Goal: Task Accomplishment & Management: Complete application form

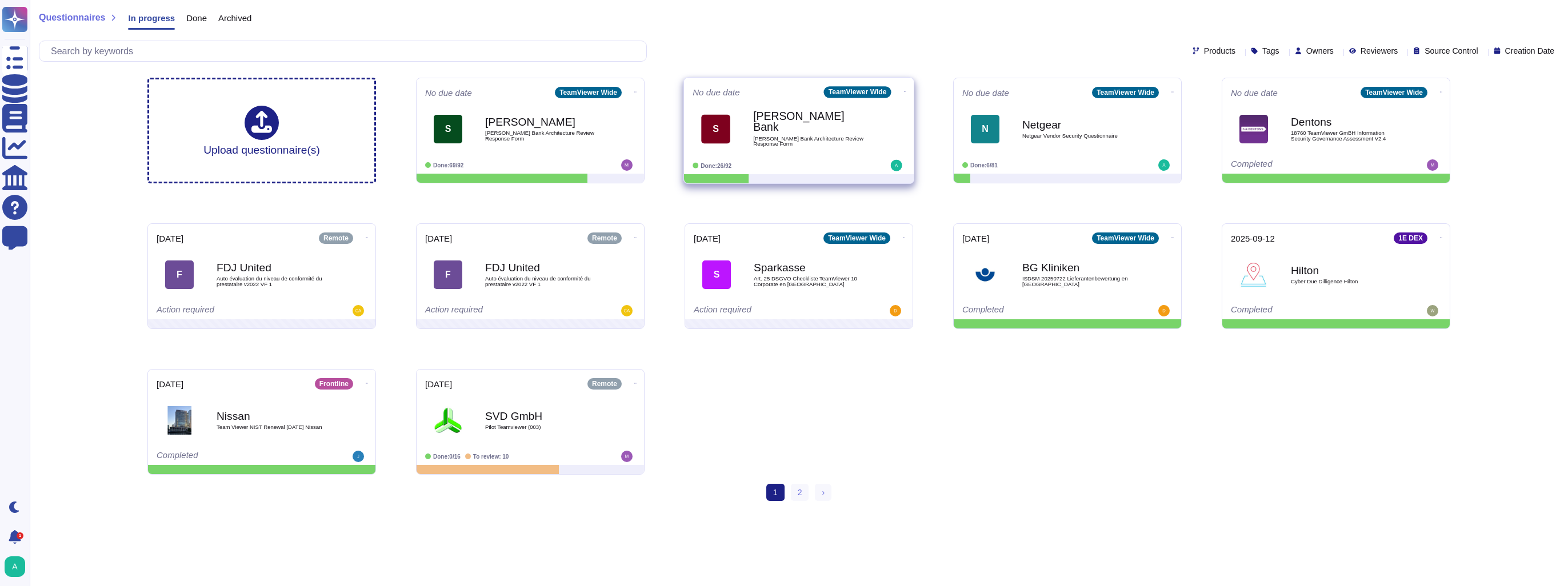
click at [788, 136] on span "[PERSON_NAME] Bank Architecture Review Response Form" at bounding box center [811, 141] width 116 height 11
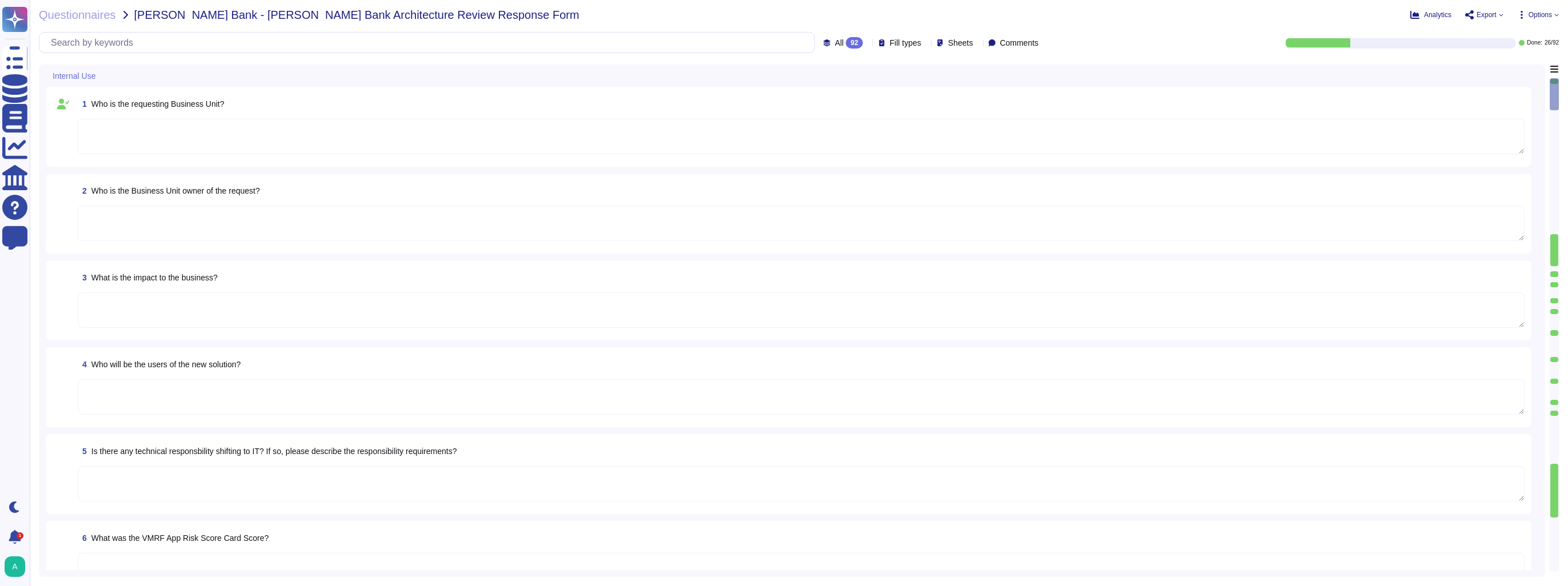
click at [1551, 14] on span "Options" at bounding box center [1540, 15] width 23 height 7
click at [1522, 31] on p "Autofill" at bounding box center [1535, 47] width 27 height 37
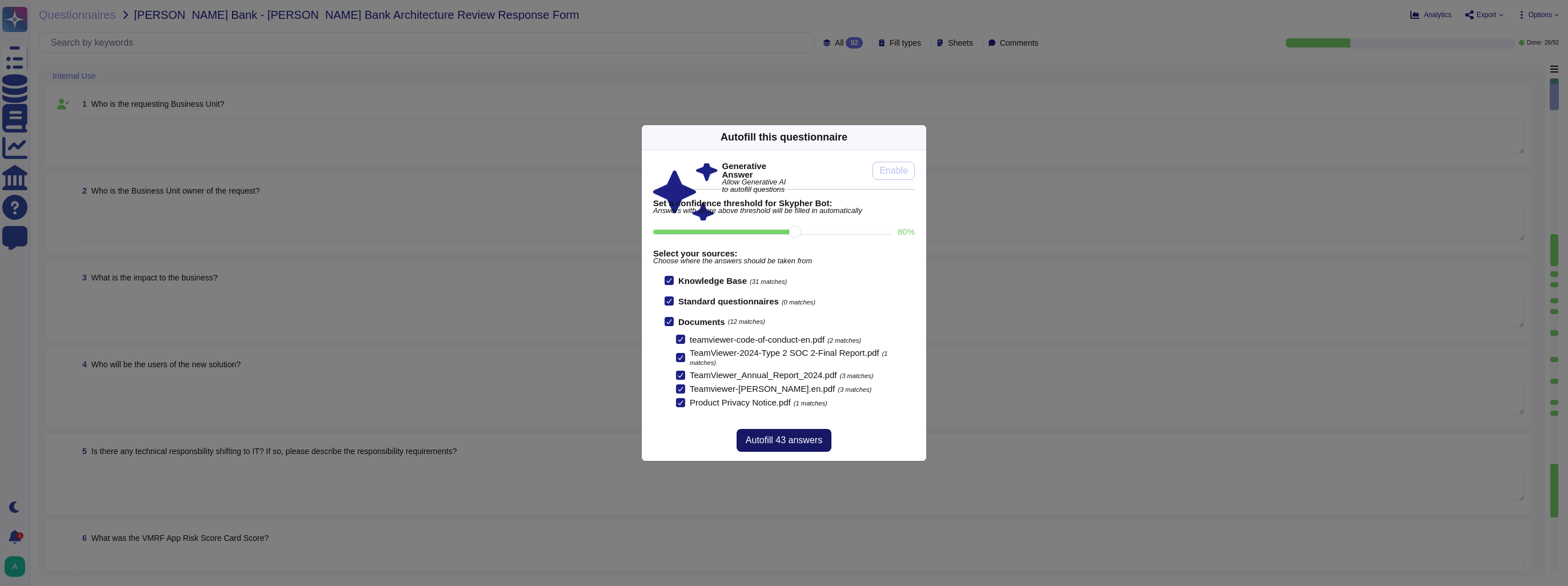
click at [755, 440] on span "Autofill 43 answers" at bounding box center [784, 440] width 77 height 9
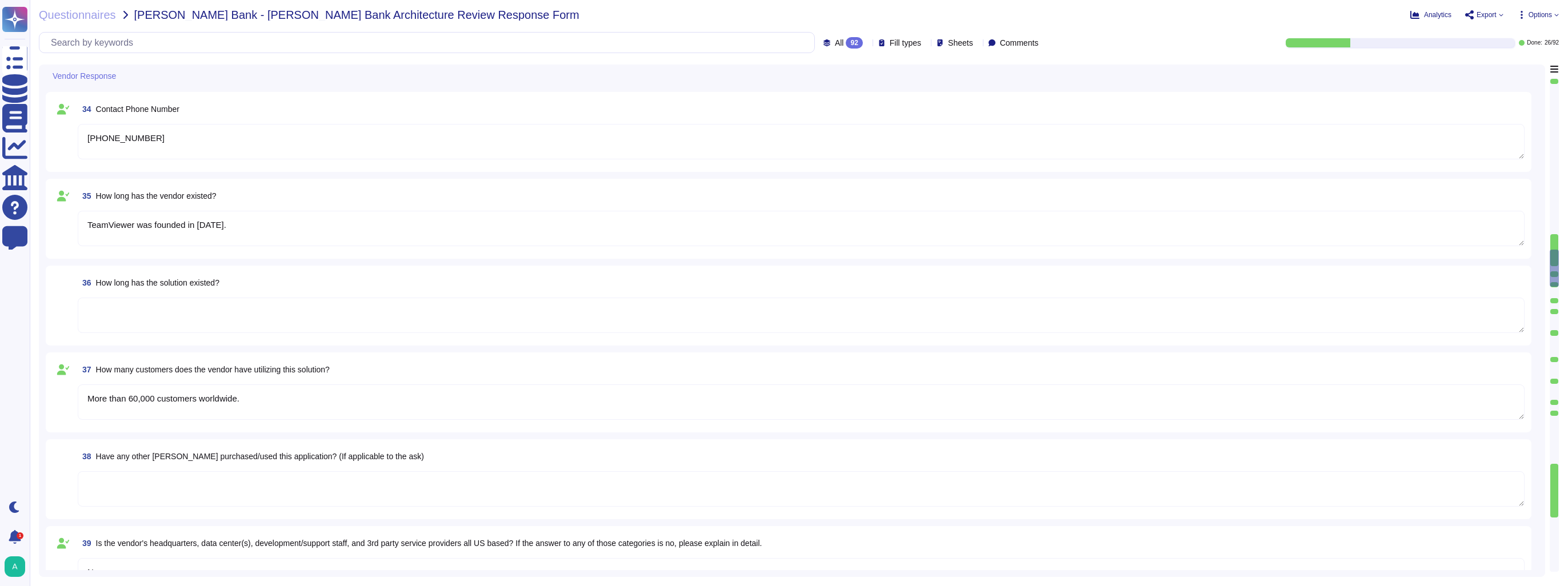
type textarea "TeamViewer Tensor"
type textarea "[DOMAIN_NAME]"
type textarea "[PERSON_NAME]"
type textarea "[EMAIL_ADDRESS][PERSON_NAME][DOMAIN_NAME]"
type textarea "[PHONE_NUMBER]"
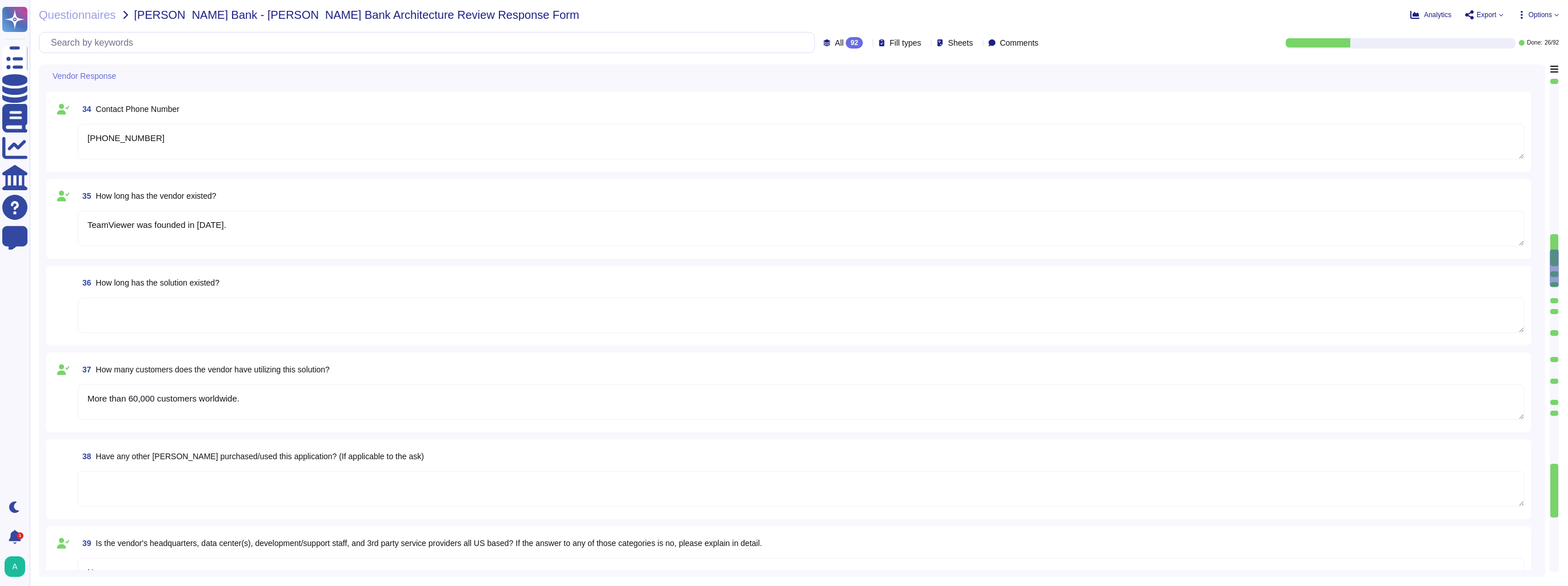
type textarea "TeamViewer was founded in [DATE]."
type textarea "More than 60,000 customers worldwide."
type textarea "No"
type textarea "Yes"
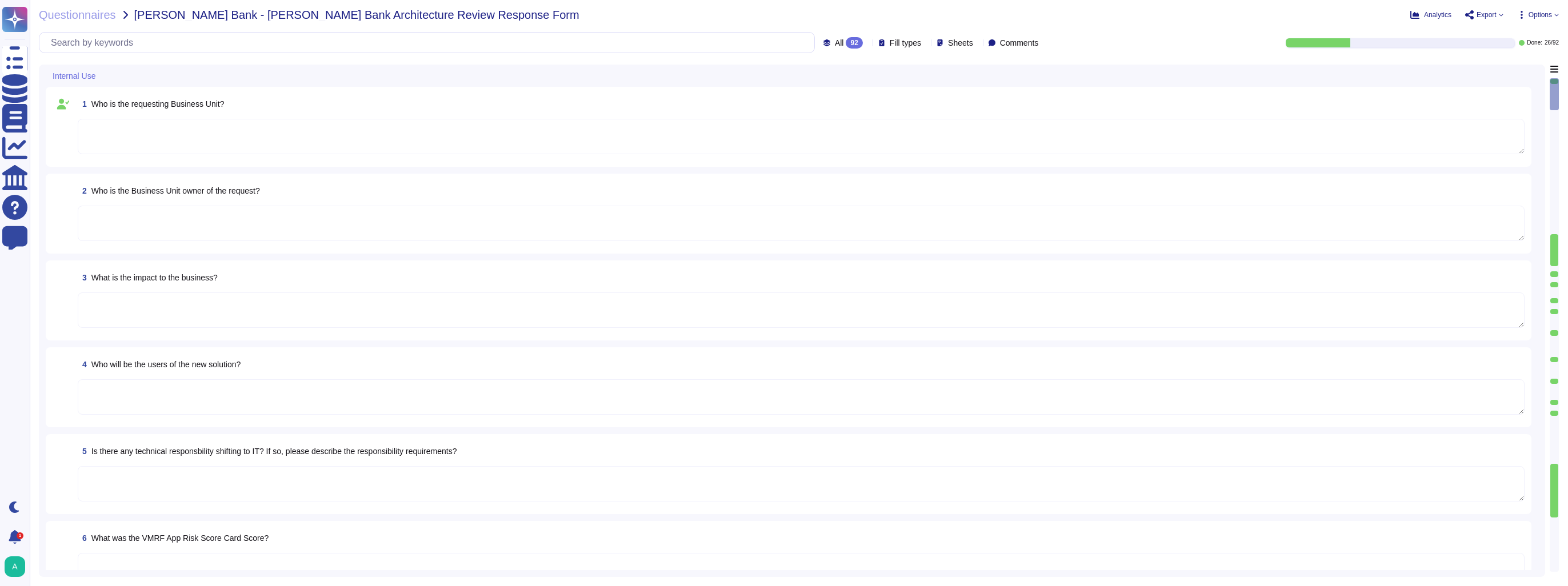
click at [1551, 15] on span "Options" at bounding box center [1540, 15] width 23 height 7
click at [1293, 114] on div "1 Who is the requesting Business Unit?" at bounding box center [788, 127] width 1472 height 66
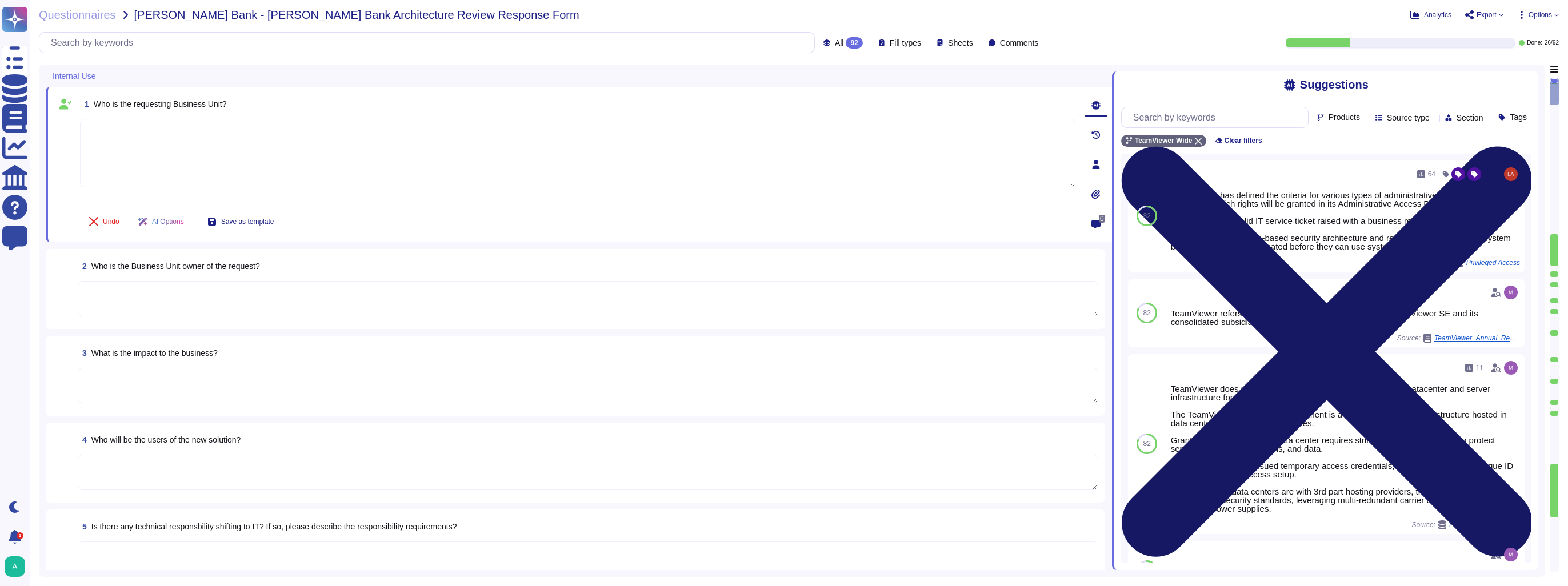
click at [1525, 86] on icon at bounding box center [1326, 352] width 410 height 547
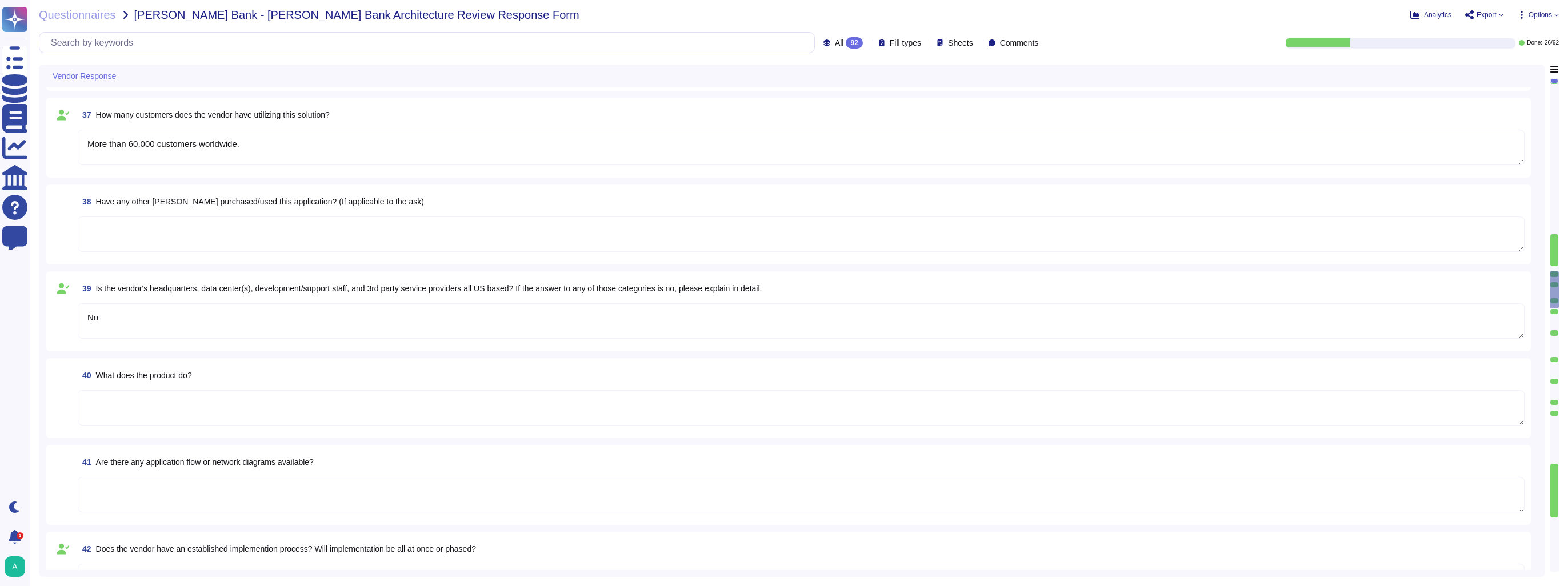
type textarea "TeamViewer was founded in [DATE]."
type textarea "More than 60,000 customers worldwide."
type textarea "No"
type textarea "Yes"
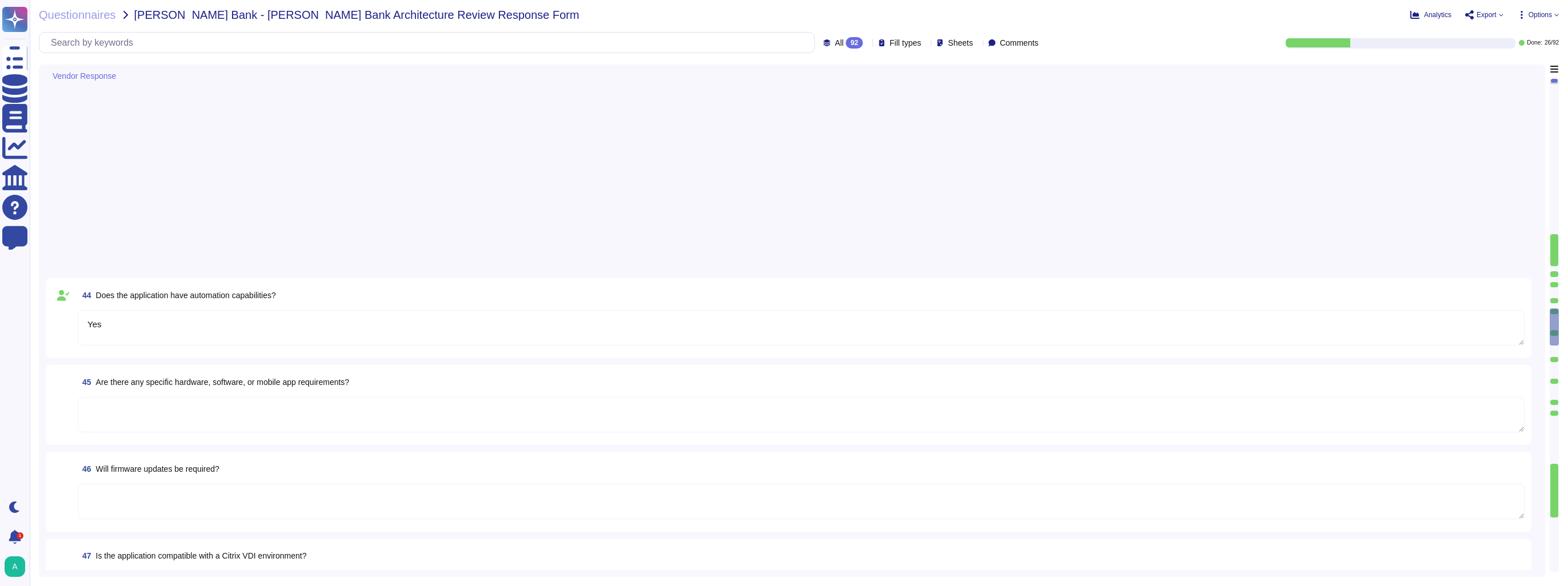
type textarea "Yes"
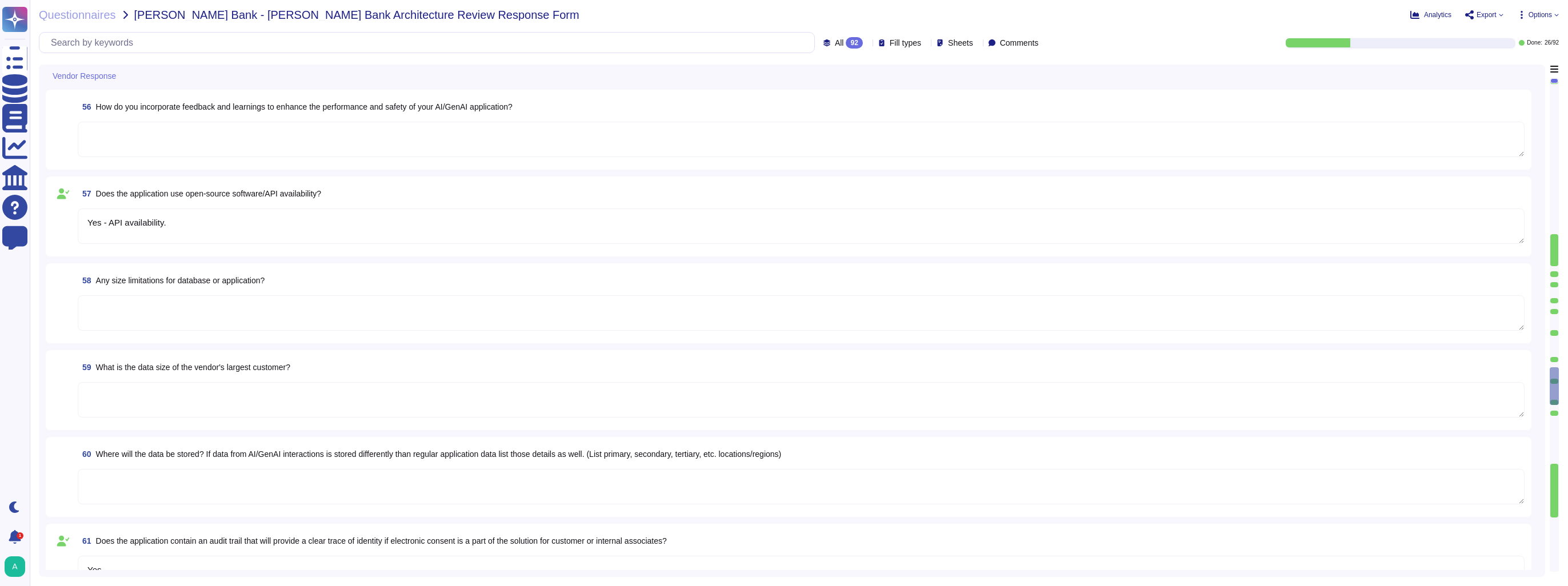
type textarea "Yes - API availability."
type textarea "Yes"
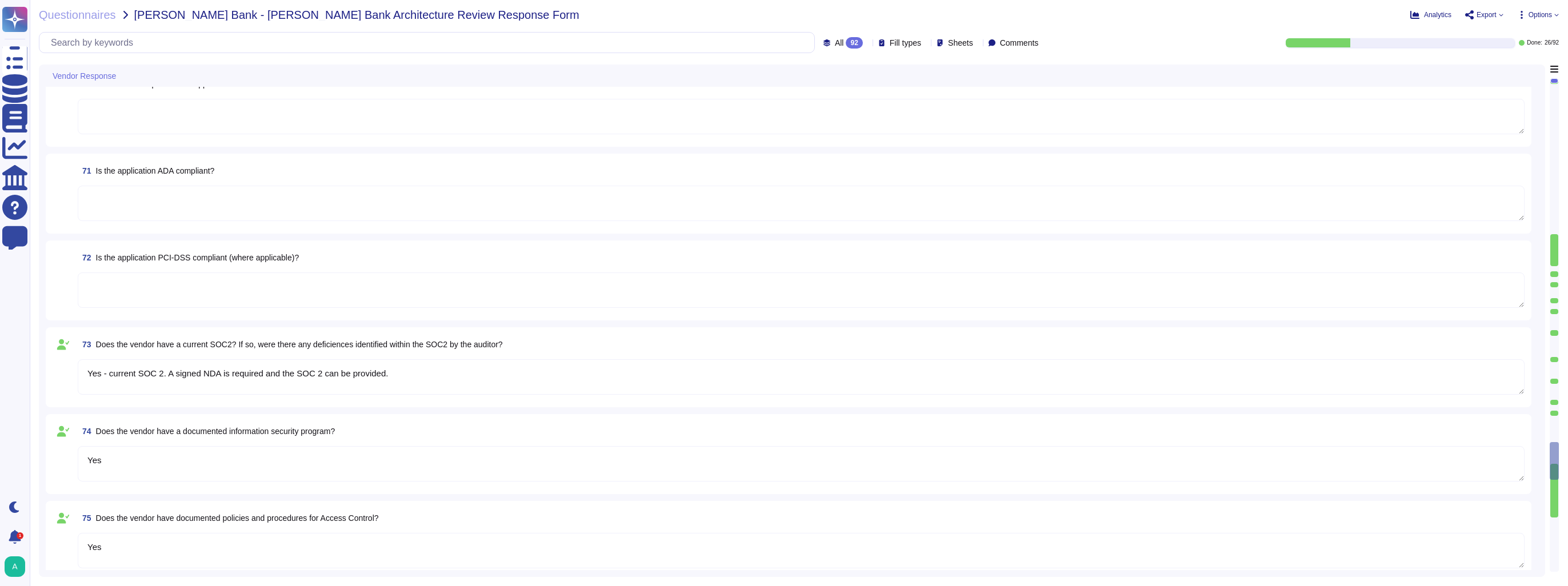
type textarea "Yes - current SOC 2. A signed NDA is required and the SOC 2 can be provided."
type textarea "Yes"
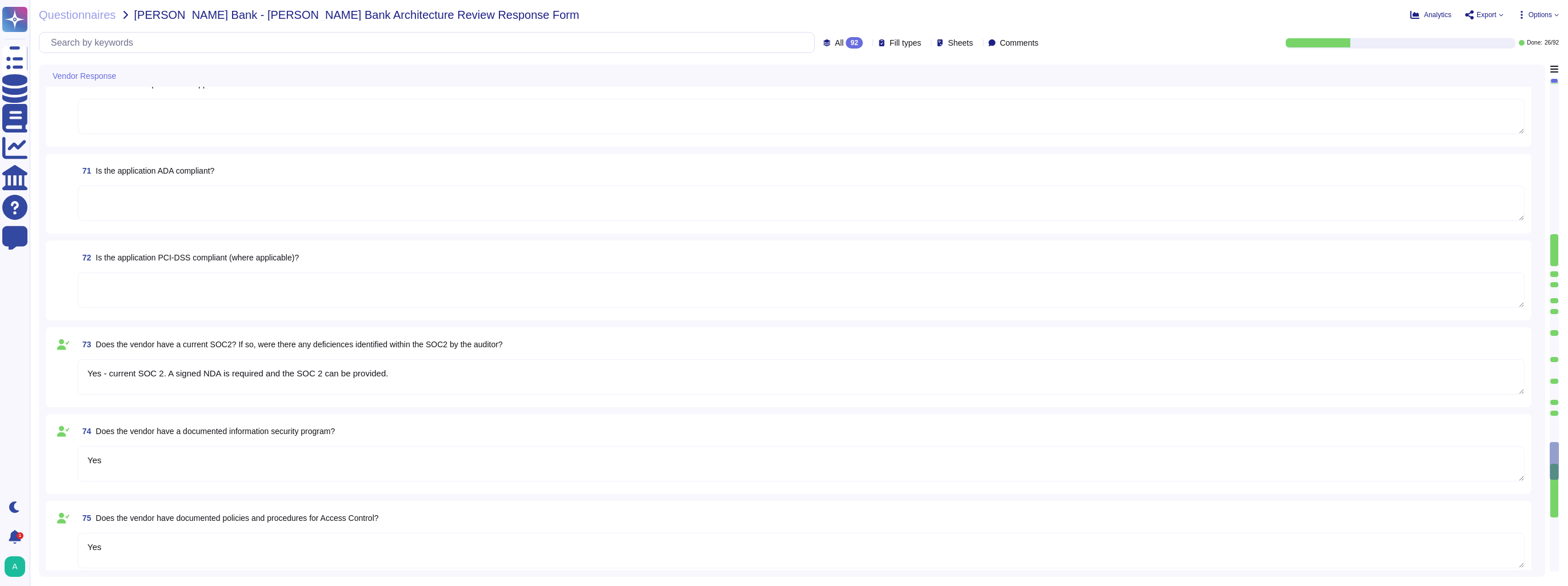
type textarea "Yes"
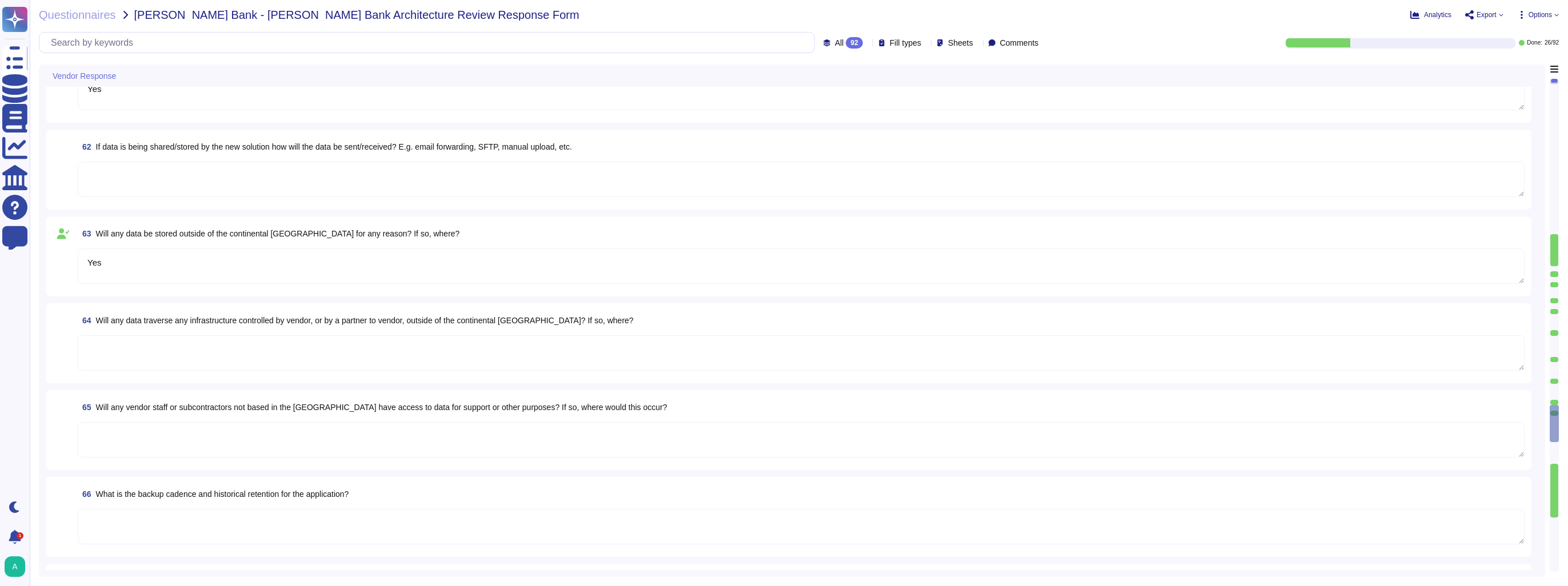
type textarea "Yes - API availability."
type textarea "Yes"
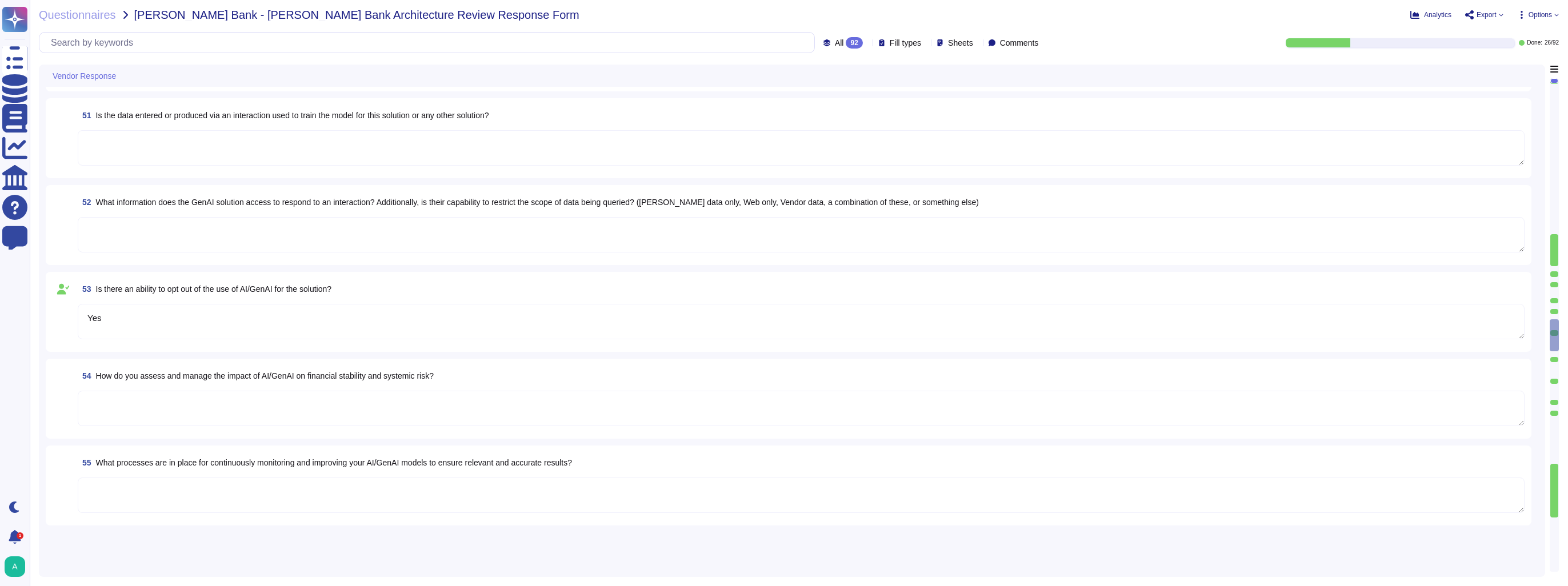
type textarea "Yes"
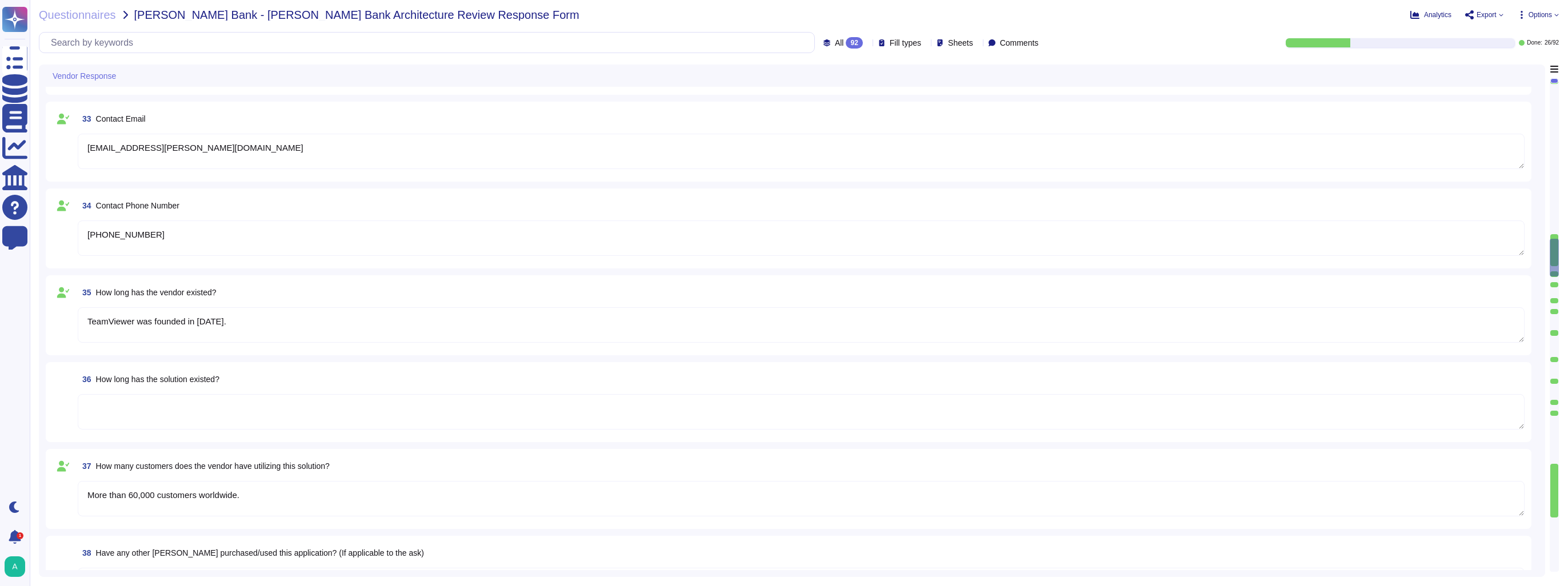
type textarea "TeamViewer Tensor"
type textarea "[DOMAIN_NAME]"
type textarea "[PERSON_NAME]"
type textarea "[EMAIL_ADDRESS][PERSON_NAME][DOMAIN_NAME]"
type textarea "[PHONE_NUMBER]"
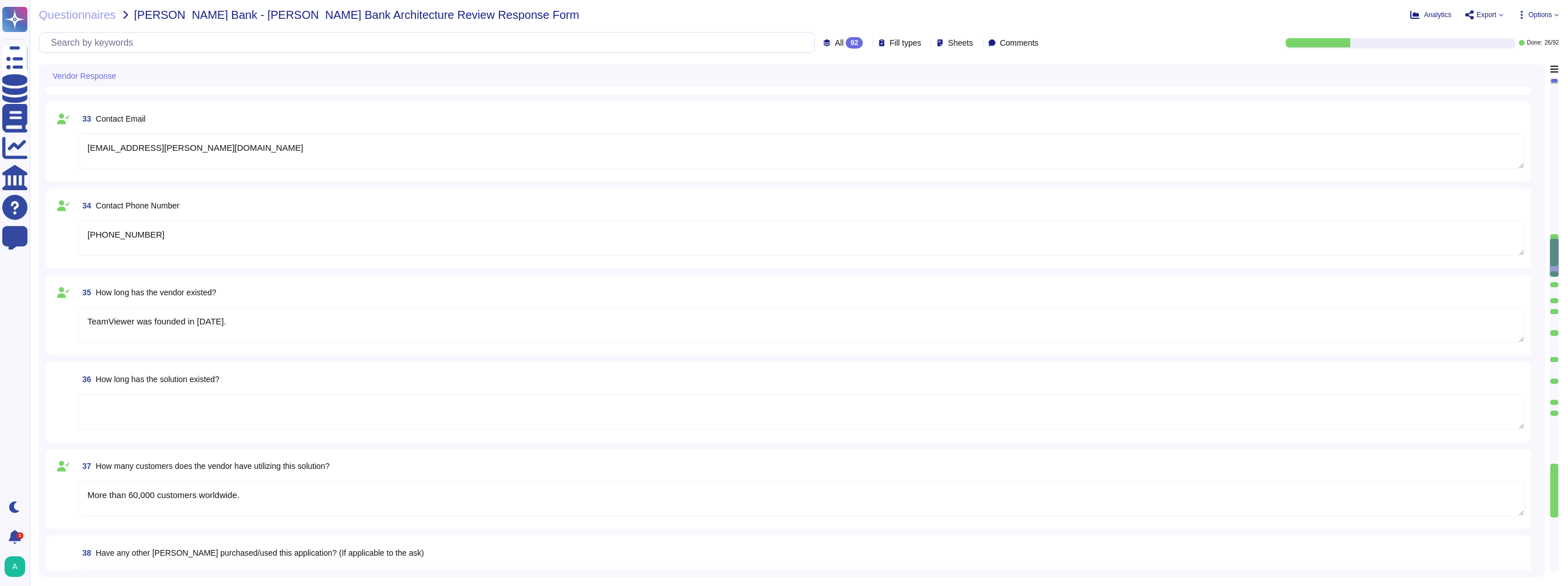
type textarea "TeamViewer was founded in [DATE]."
type textarea "More than 60,000 customers worldwide."
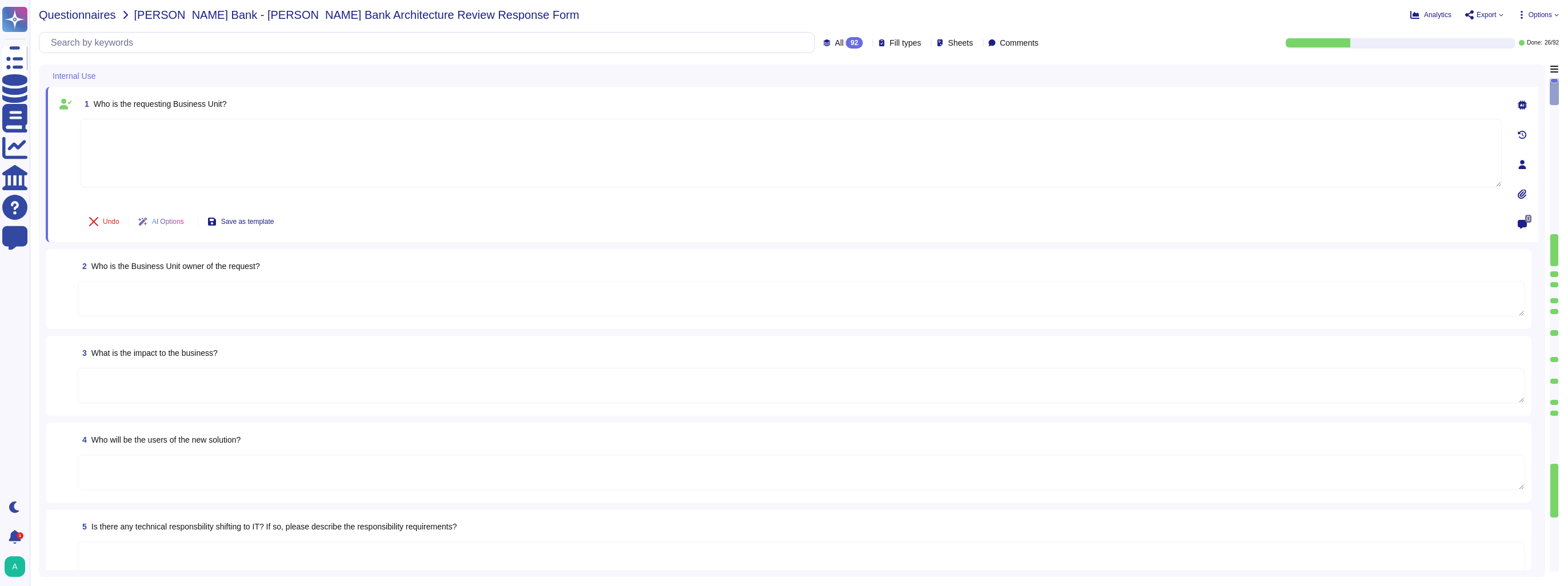
click at [87, 14] on span "Questionnaires" at bounding box center [77, 15] width 77 height 12
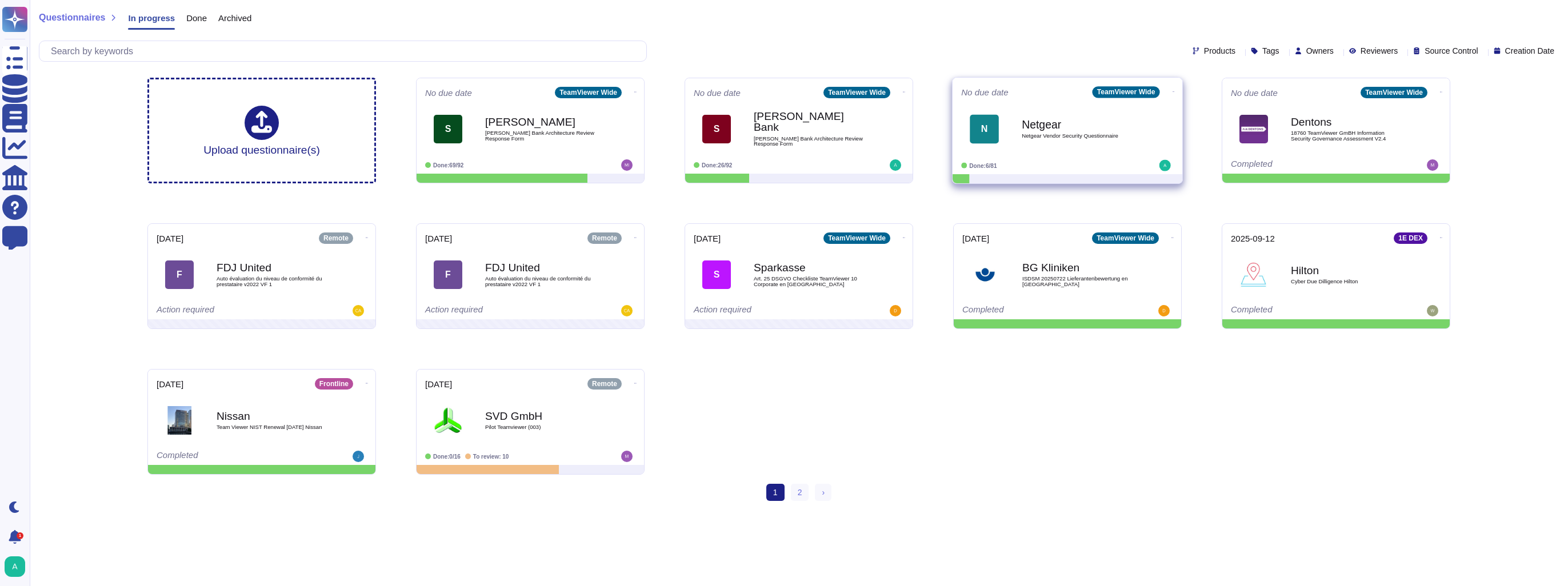
click at [1031, 164] on div "Done: 6/81" at bounding box center [1032, 166] width 142 height 12
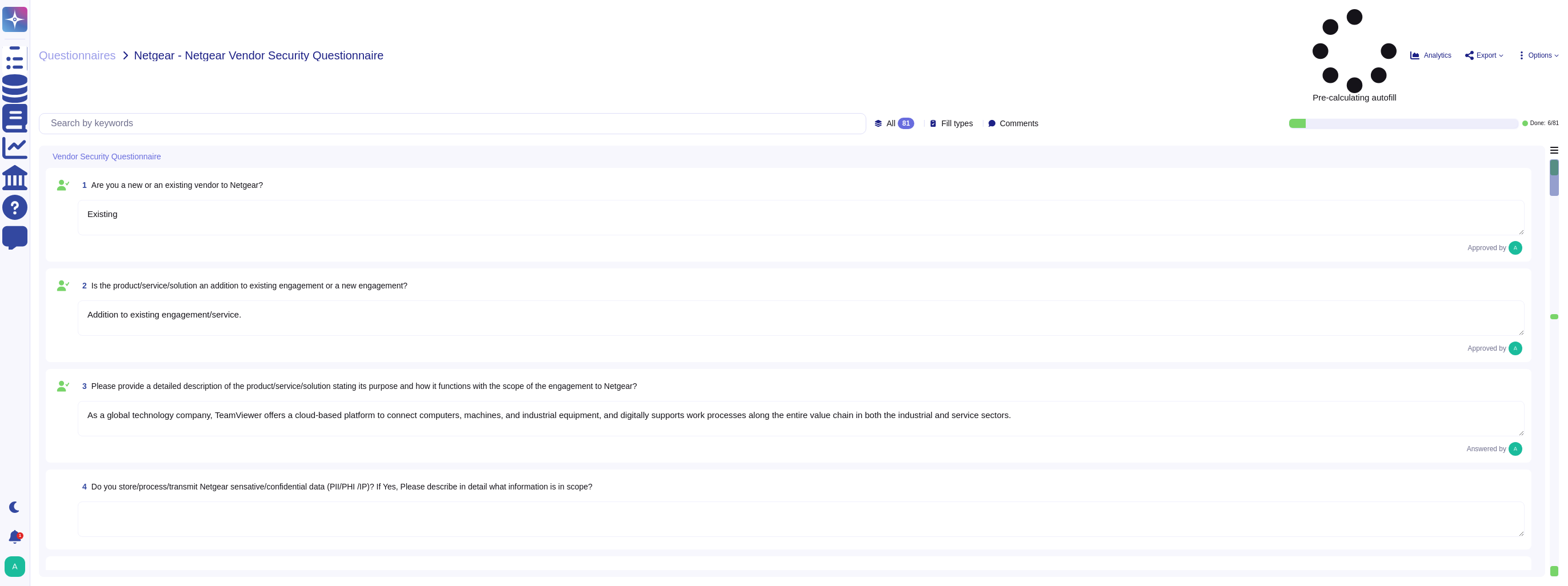
type textarea "Existing"
type textarea "Addition to existing engagement/service."
type textarea "As a global technology company, TeamViewer offers a cloud-based platform to con…"
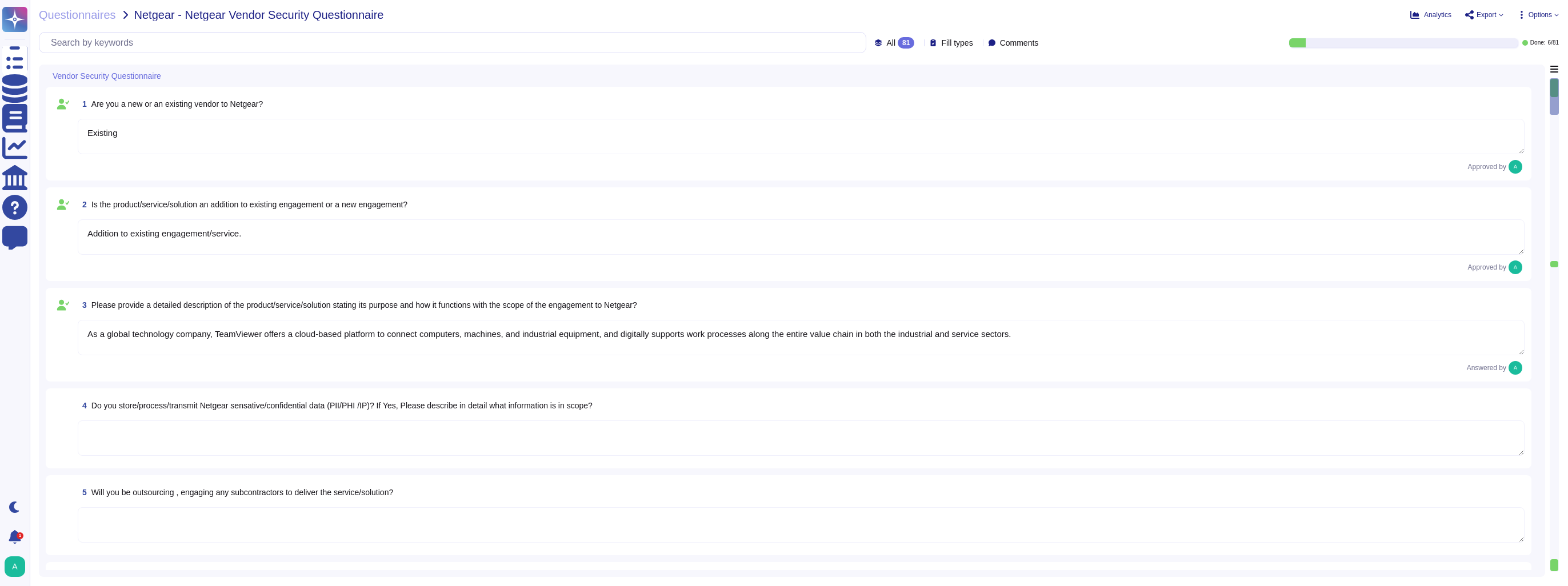
click at [1502, 16] on icon at bounding box center [1501, 15] width 5 height 5
click at [1440, 17] on span "Analytics" at bounding box center [1437, 15] width 27 height 7
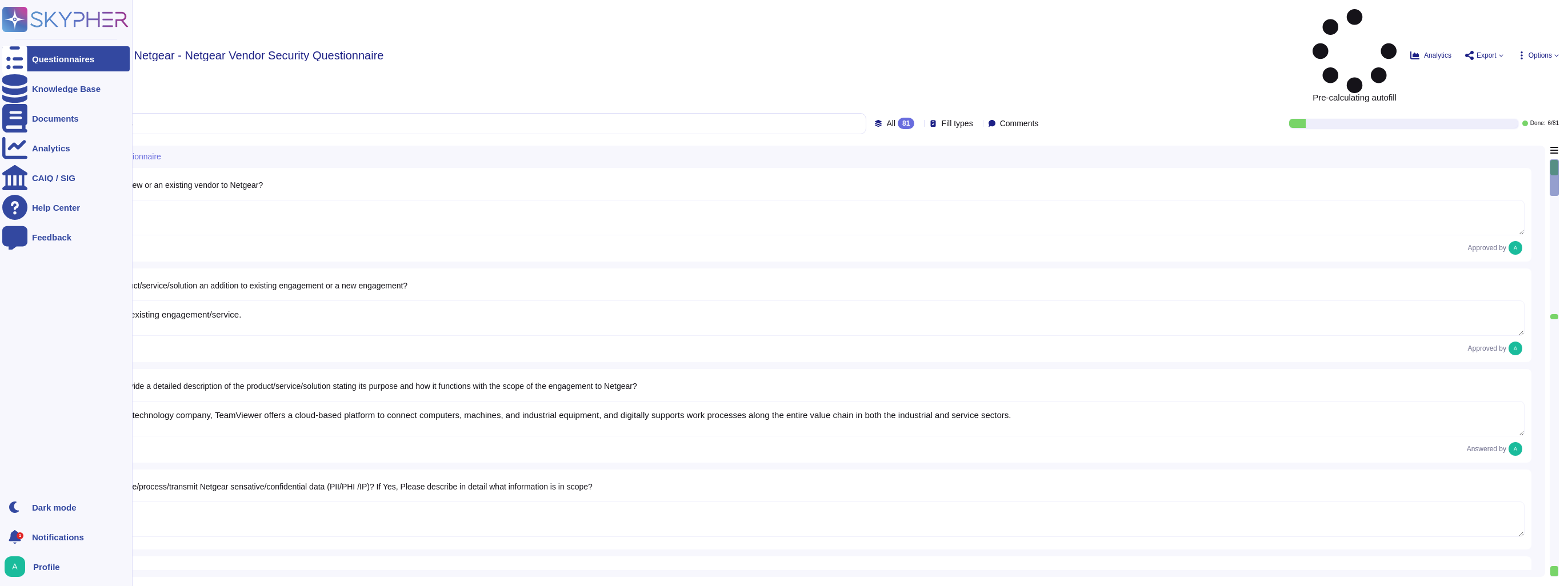
type textarea "Existing"
type textarea "Addition to existing engagement/service."
type textarea "As a global technology company, TeamViewer offers a cloud-based platform to con…"
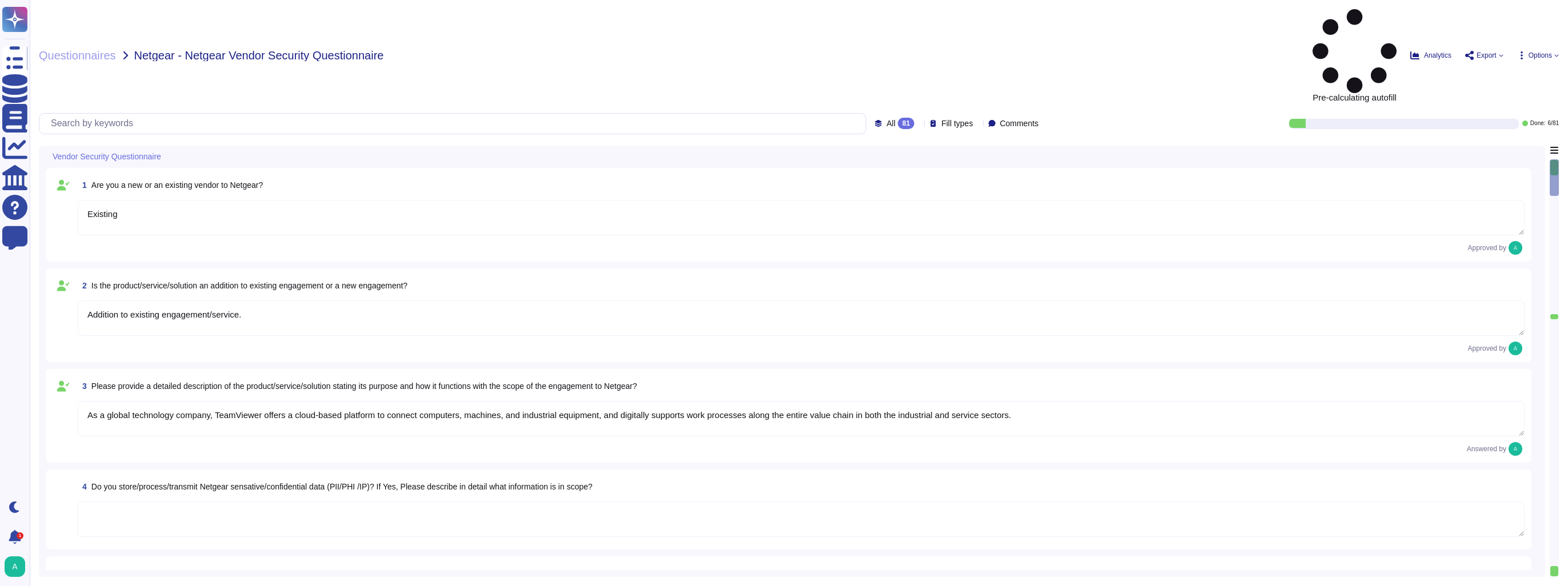
click at [1545, 52] on span "Options" at bounding box center [1540, 55] width 23 height 7
click at [1045, 7] on div "Questionnaires Netgear - Netgear Vendor Security Questionnaire Pre-calculating …" at bounding box center [799, 293] width 1538 height 586
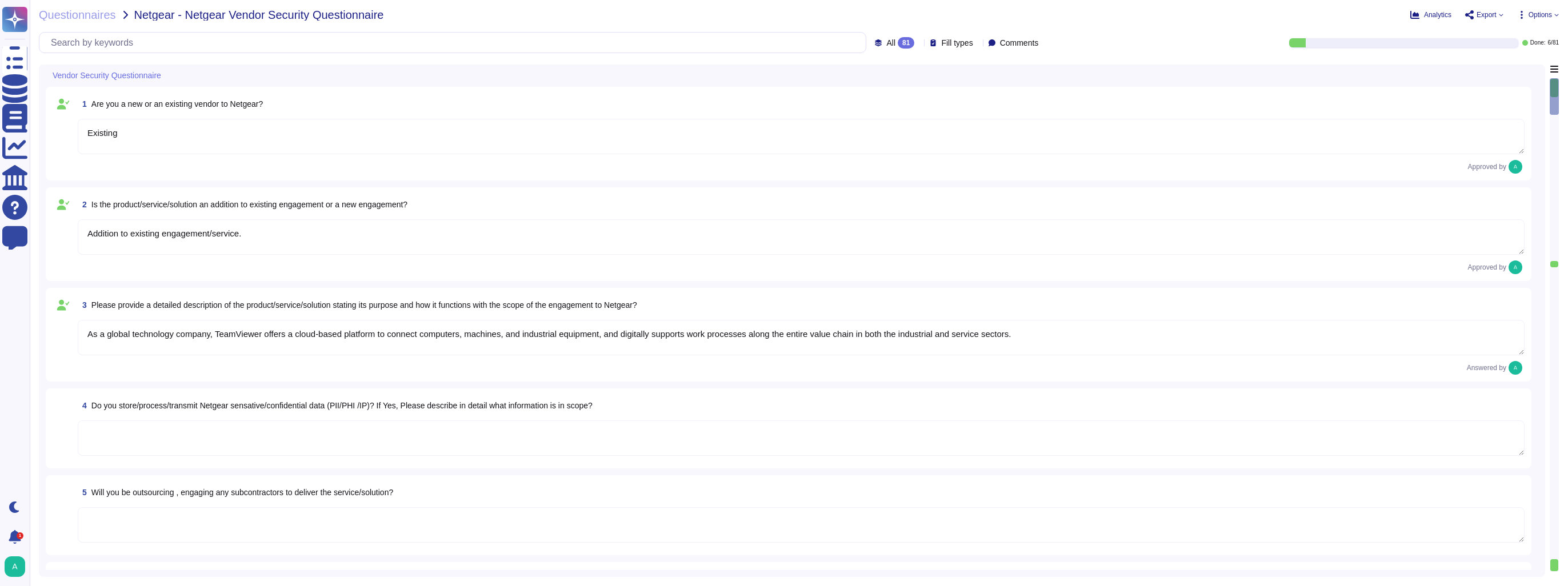
click at [323, 150] on textarea "Existing" at bounding box center [801, 136] width 1447 height 35
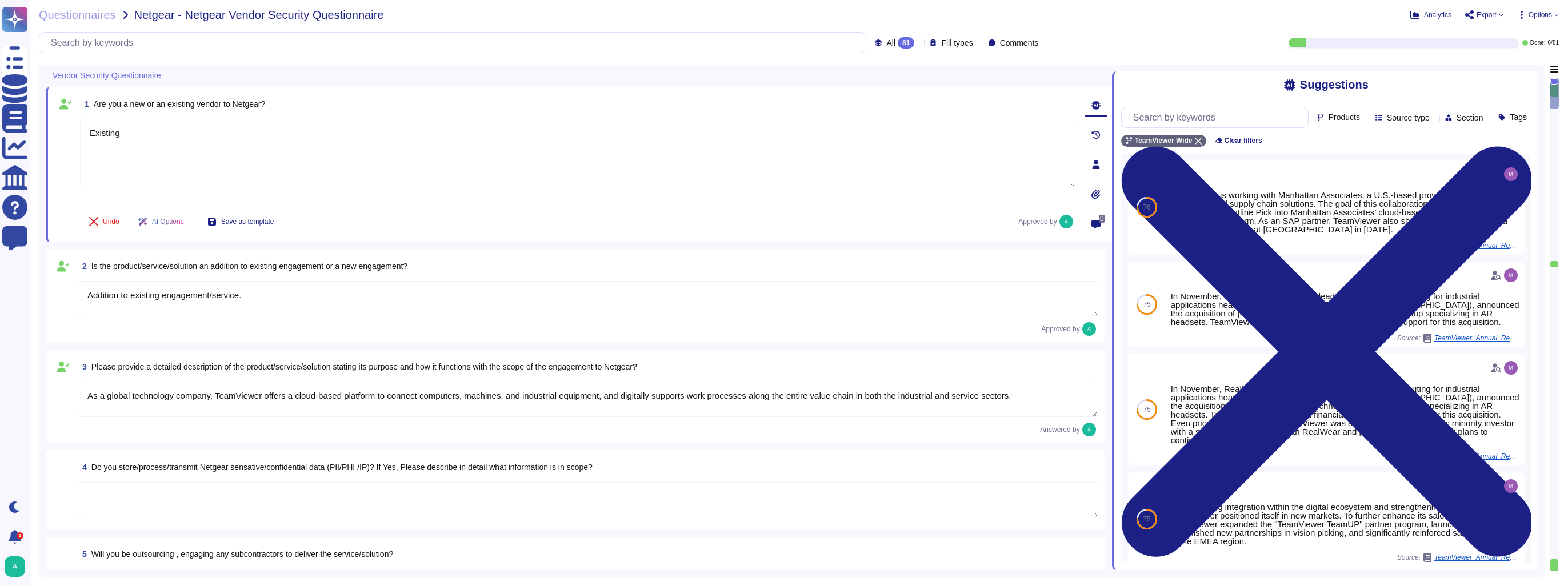
click at [562, 63] on div "Questionnaires Netgear - Netgear Vendor Security Questionnaire Analytics Export…" at bounding box center [799, 293] width 1538 height 586
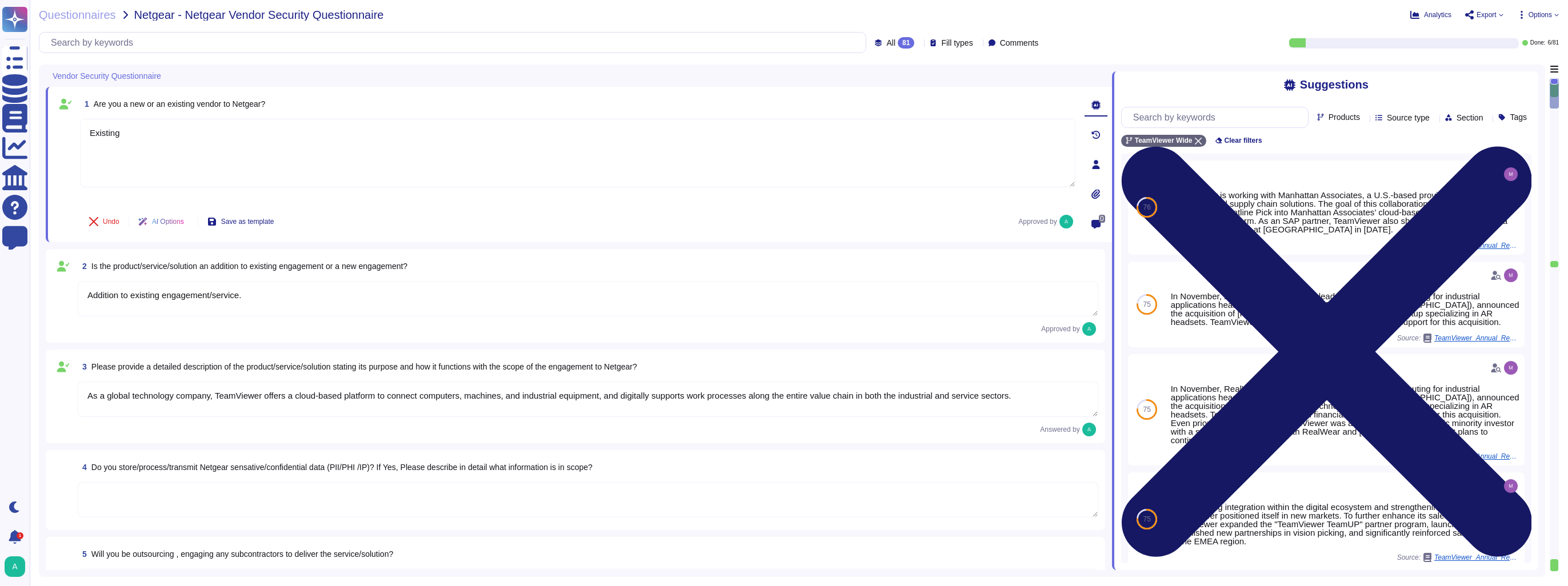
click at [1526, 147] on icon at bounding box center [1327, 352] width 411 height 411
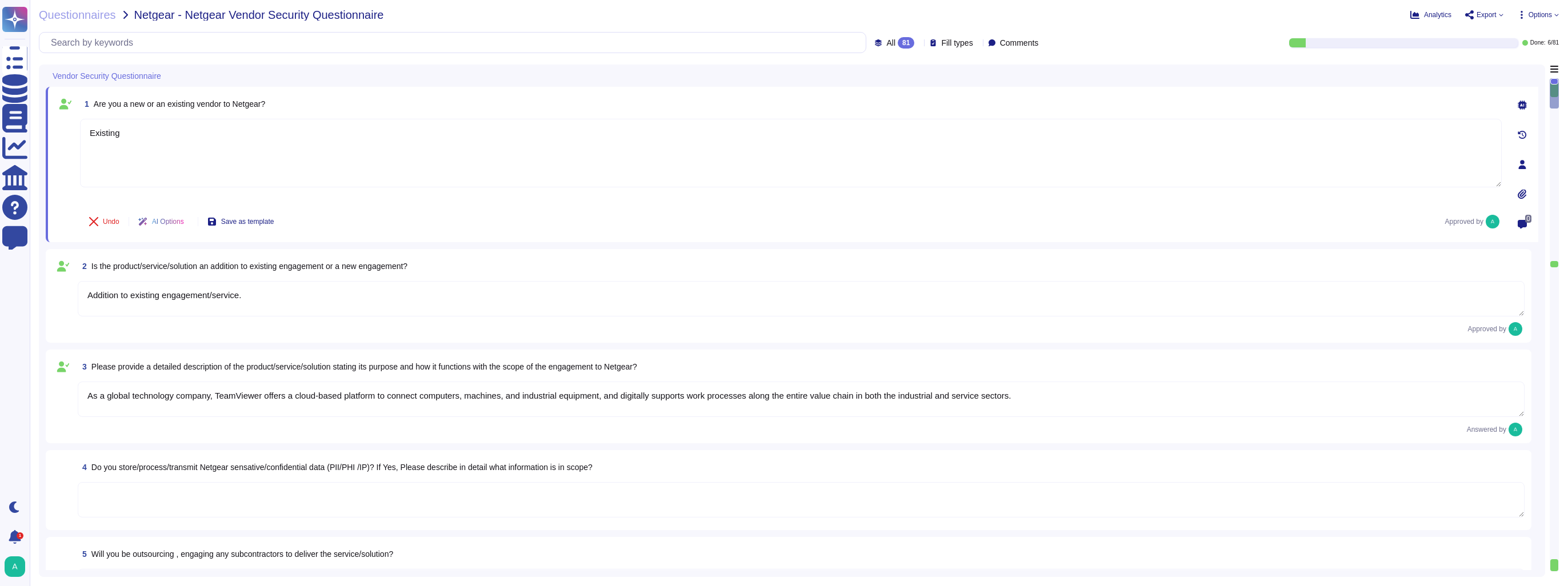
click at [1536, 17] on span "Options" at bounding box center [1540, 15] width 23 height 7
click at [1522, 35] on p "Autofill" at bounding box center [1535, 47] width 27 height 37
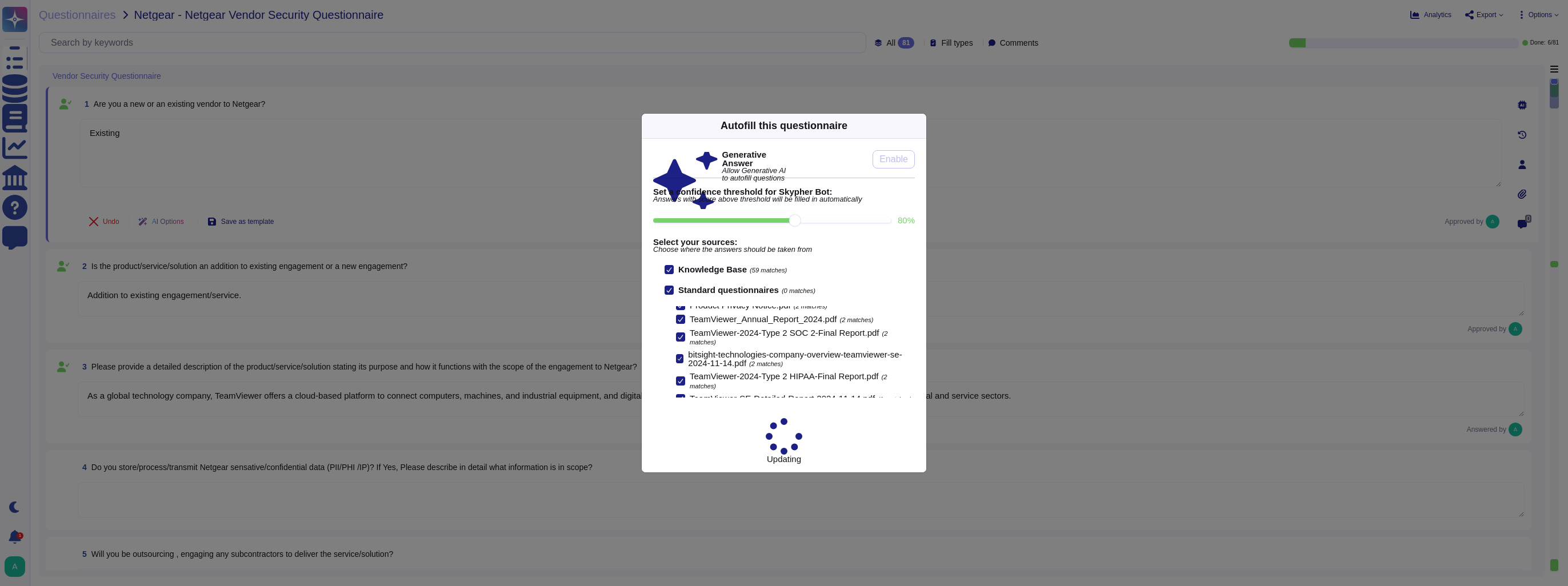
scroll to position [51, 0]
click at [919, 126] on icon at bounding box center [919, 126] width 0 height 0
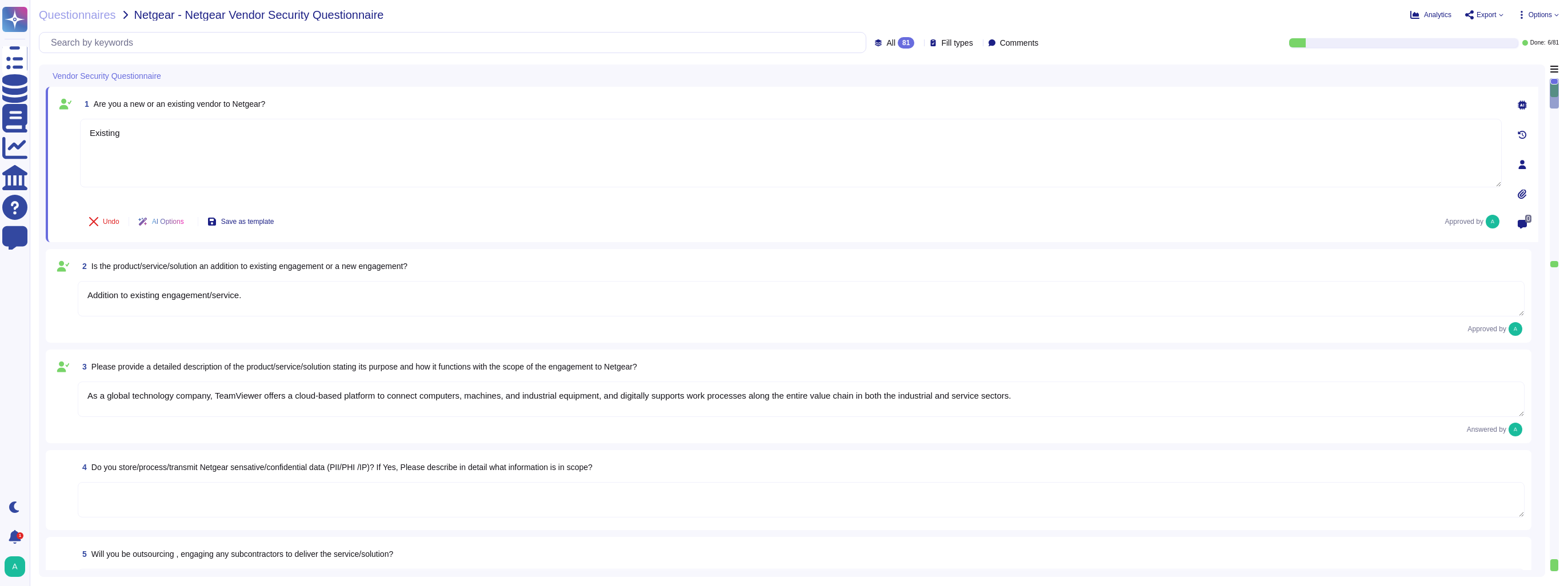
click at [1531, 18] on span "Options" at bounding box center [1540, 15] width 23 height 7
click at [1522, 33] on p "Autofill" at bounding box center [1535, 47] width 27 height 37
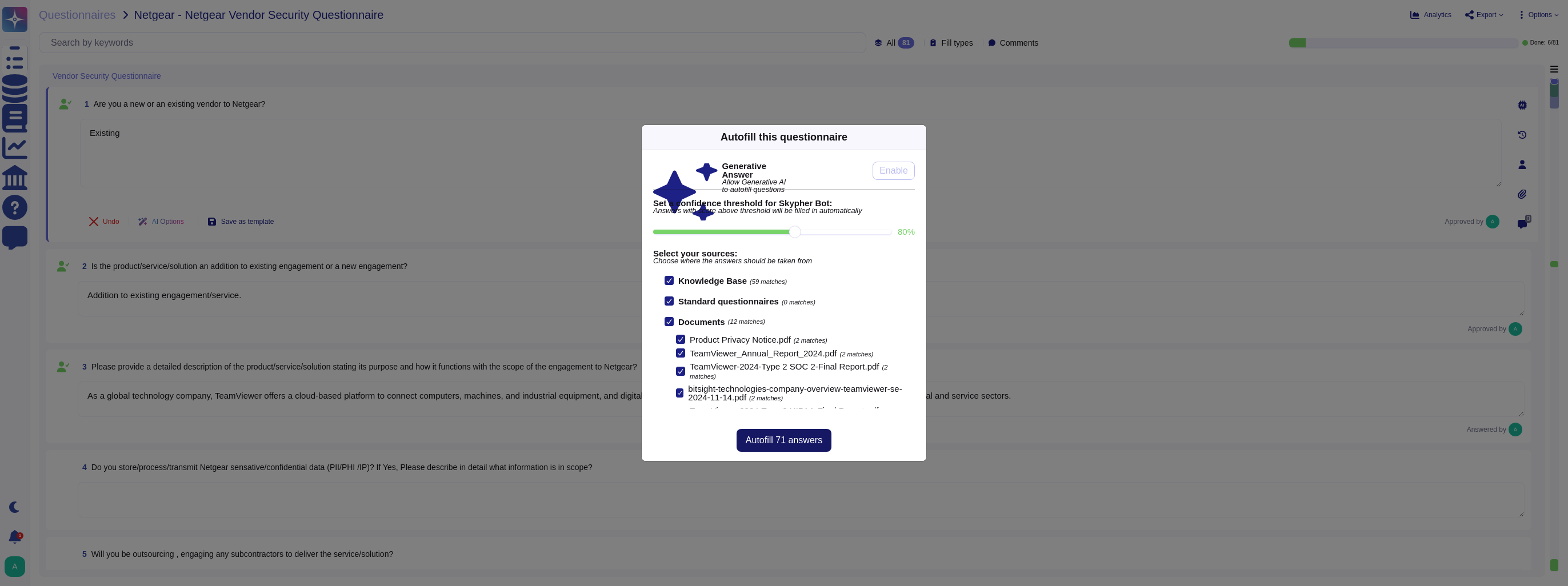
click at [791, 441] on span "Autofill 71 answers" at bounding box center [784, 440] width 77 height 9
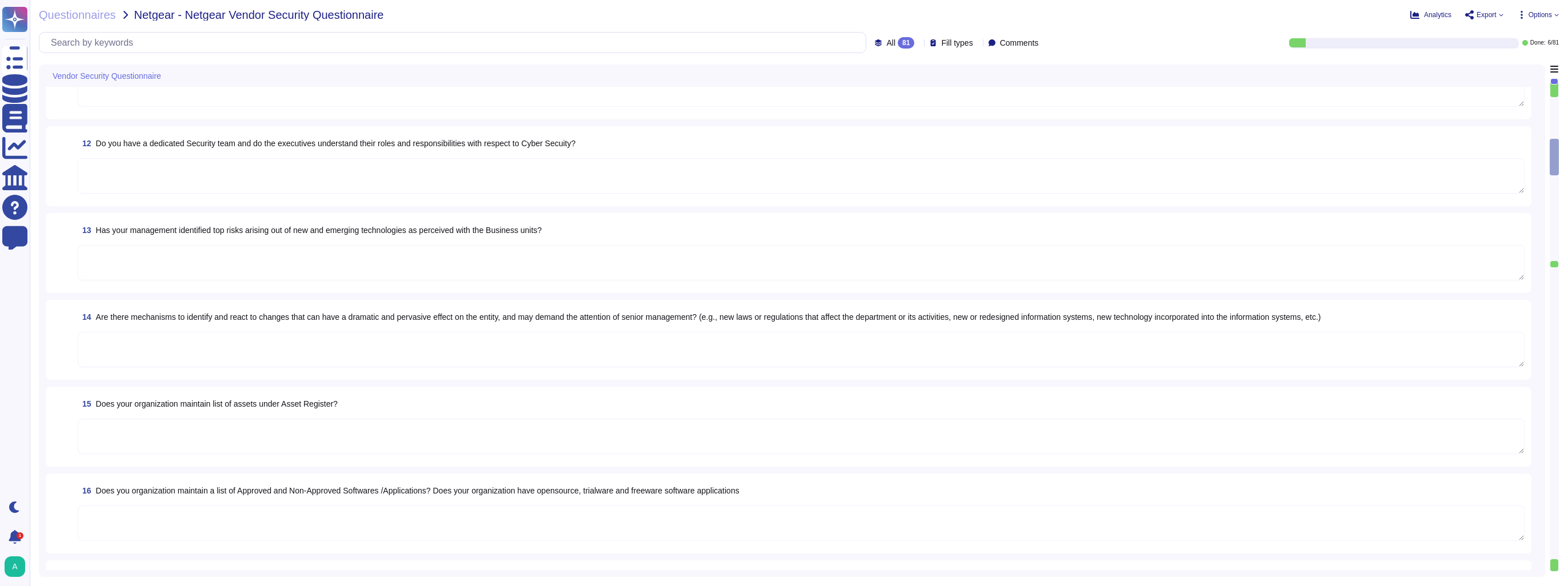
scroll to position [971, 0]
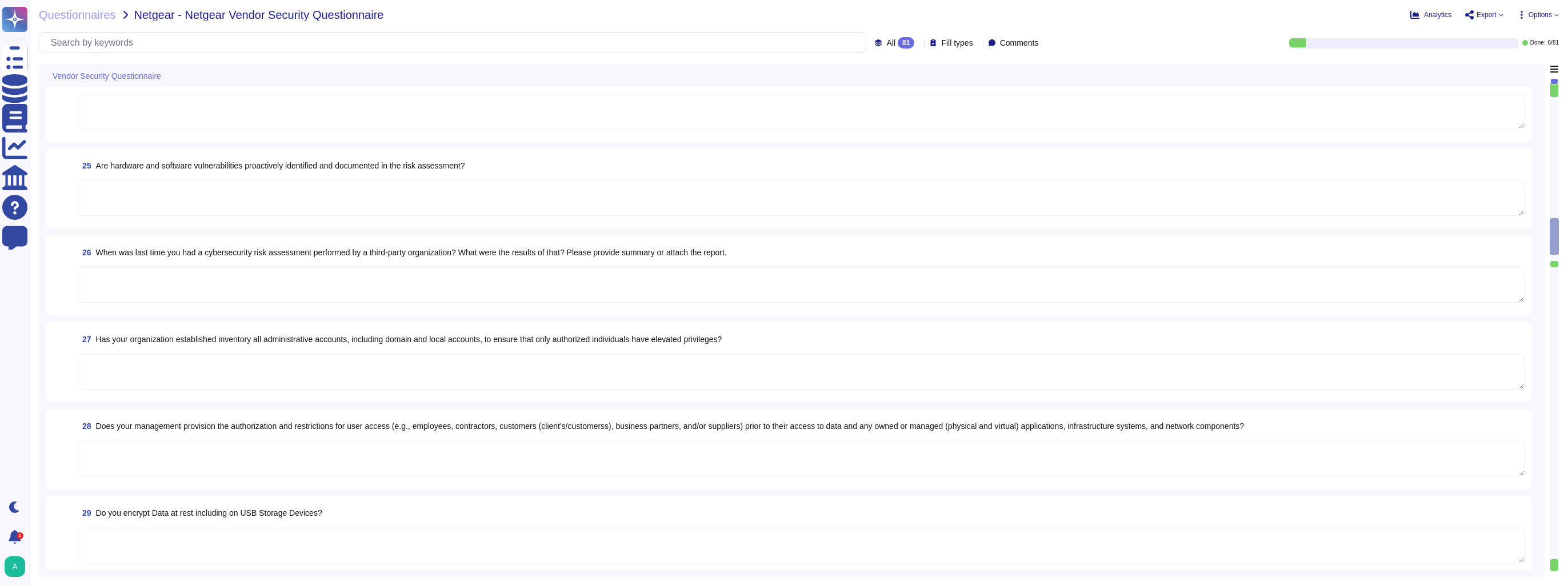
type textarea "Yes"
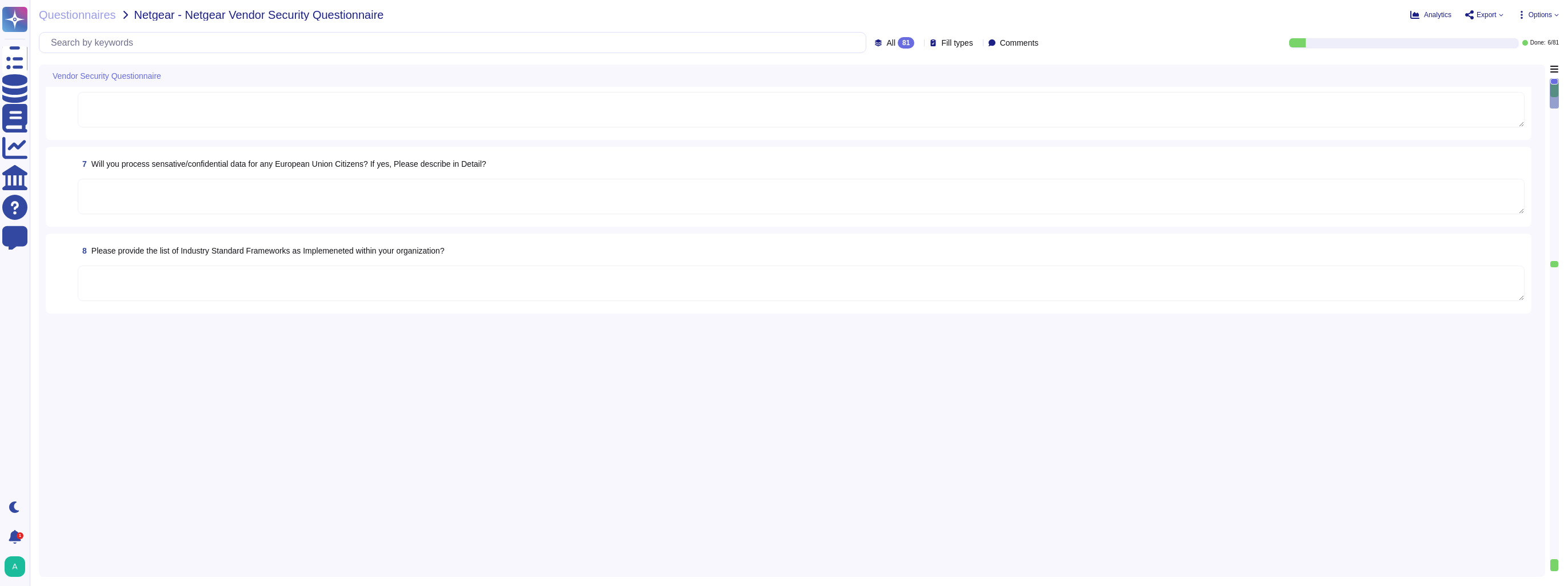
scroll to position [0, 0]
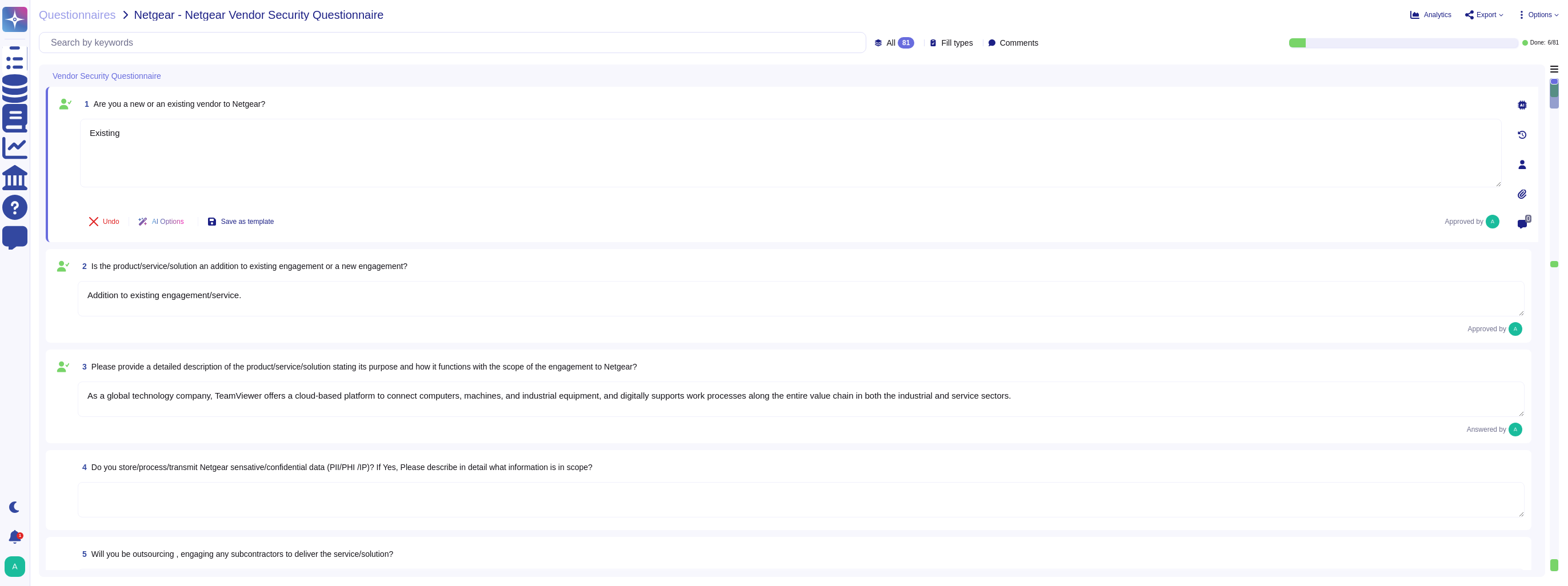
type textarea "Existing"
type textarea "Addition to existing engagement/service."
type textarea "As a global technology company, TeamViewer offers a cloud-based platform to con…"
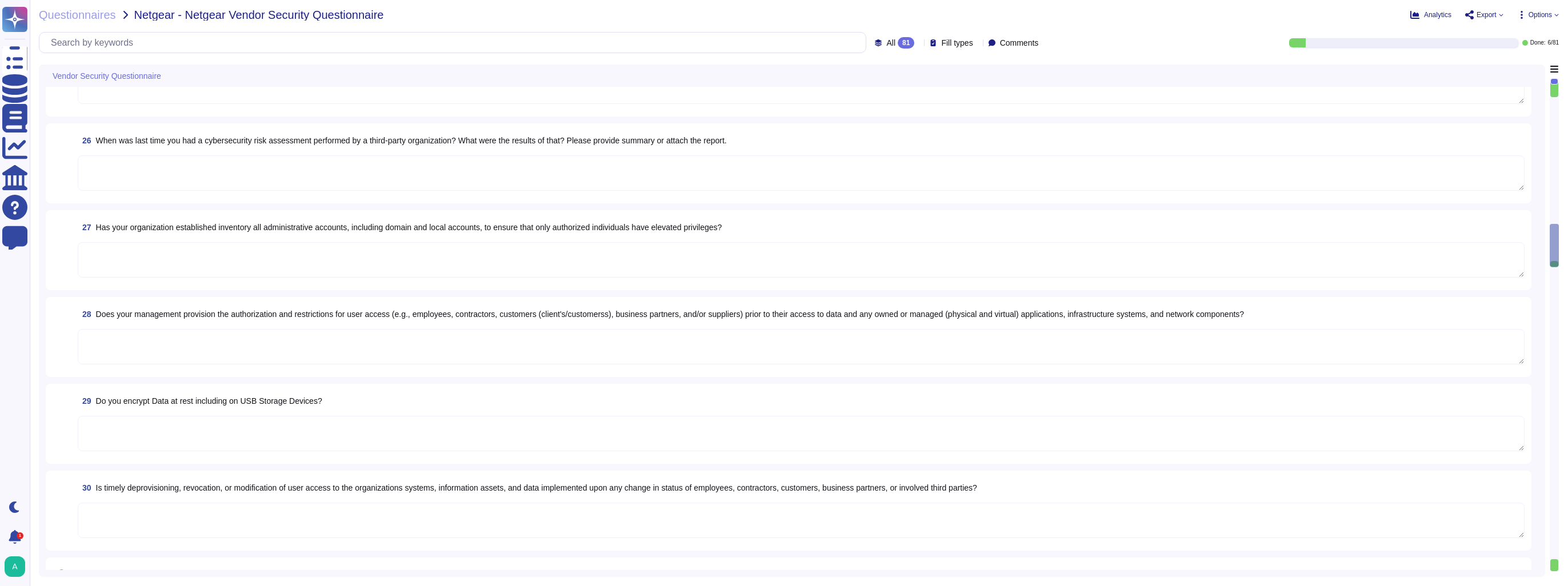
type textarea "Yes"
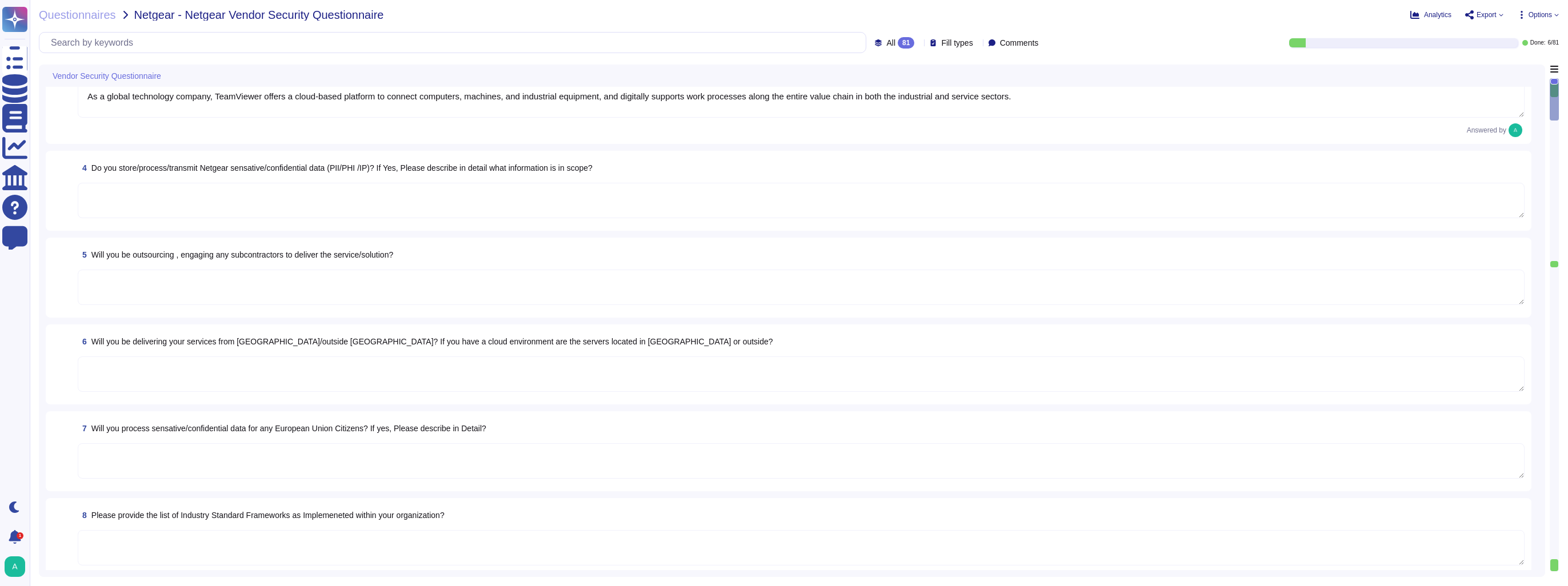
type textarea "Existing"
type textarea "Addition to existing engagement/service."
type textarea "As a global technology company, TeamViewer offers a cloud-based platform to con…"
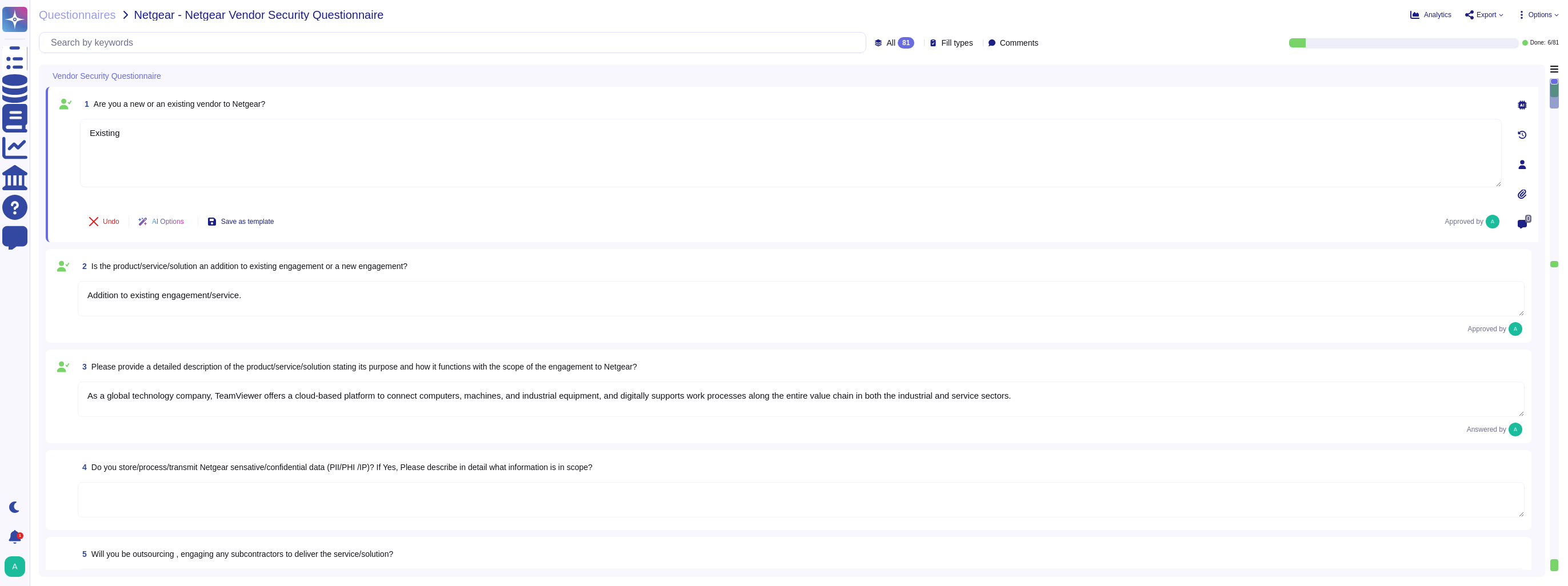
click at [1121, 44] on div "Done: 6 / 81" at bounding box center [1307, 43] width 502 height 9
click at [1488, 15] on span "Export" at bounding box center [1486, 15] width 20 height 7
click at [1538, 16] on span "Options" at bounding box center [1540, 15] width 23 height 7
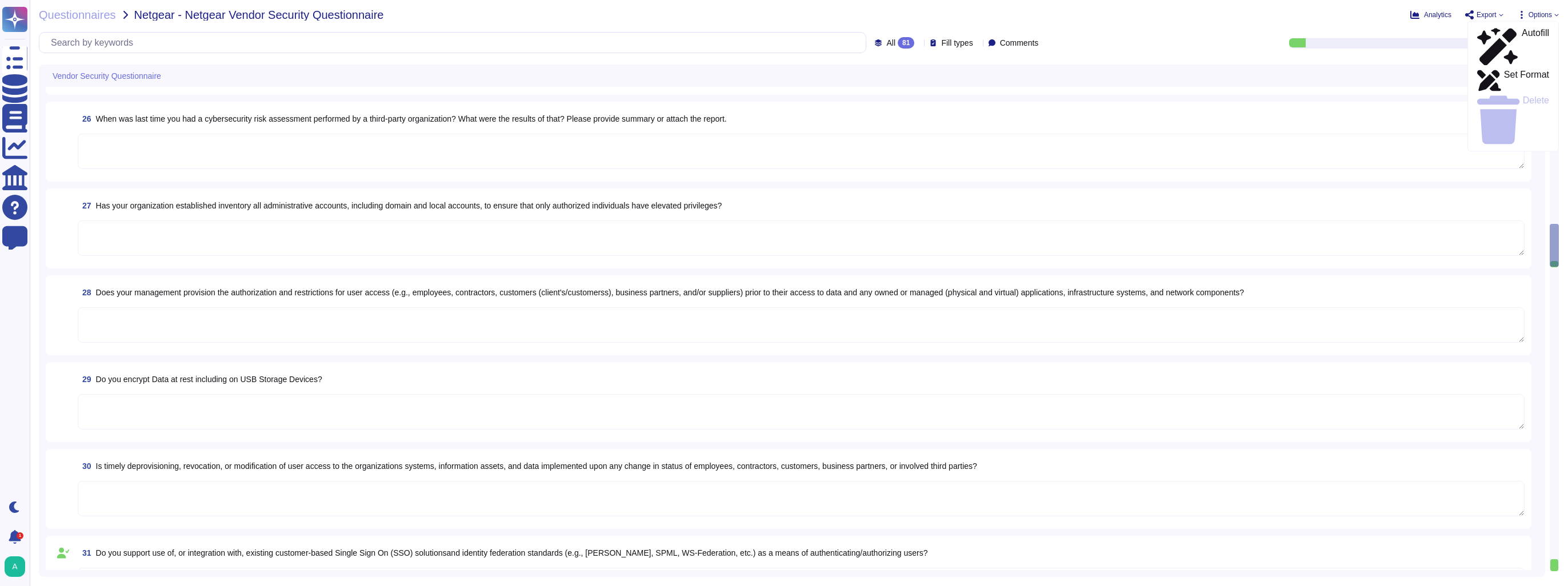
type textarea "Yes"
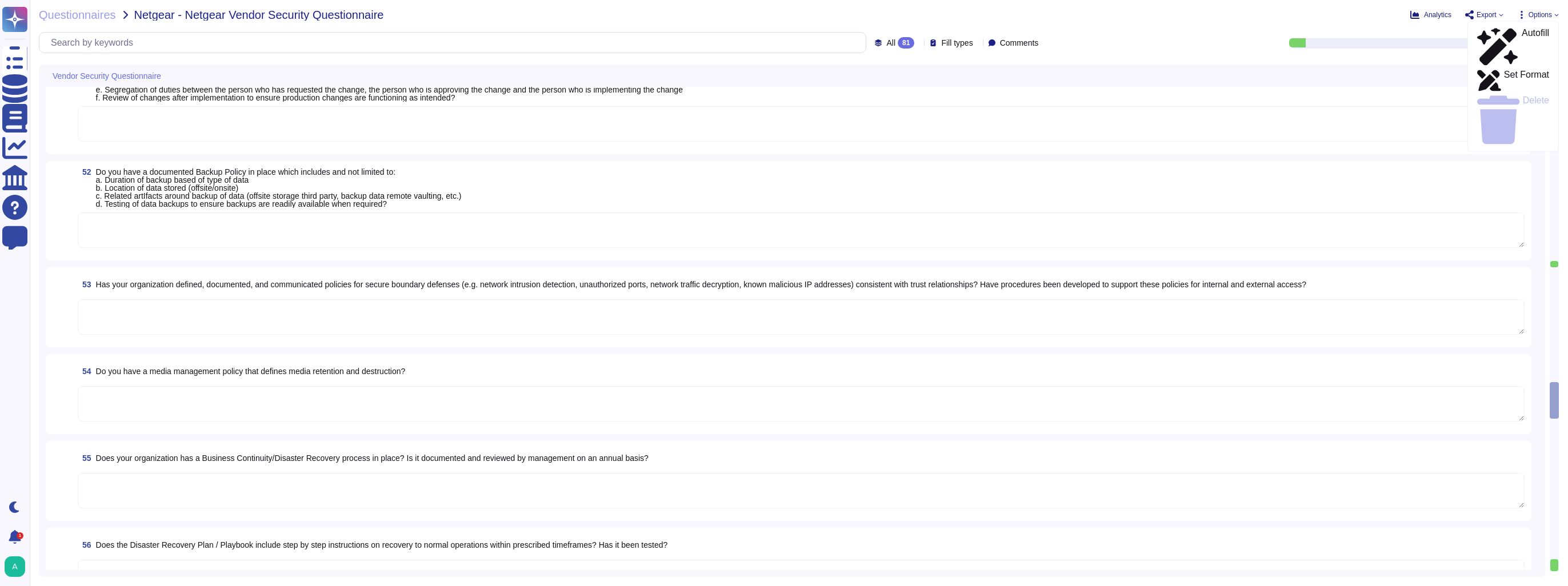
scroll to position [4170, 0]
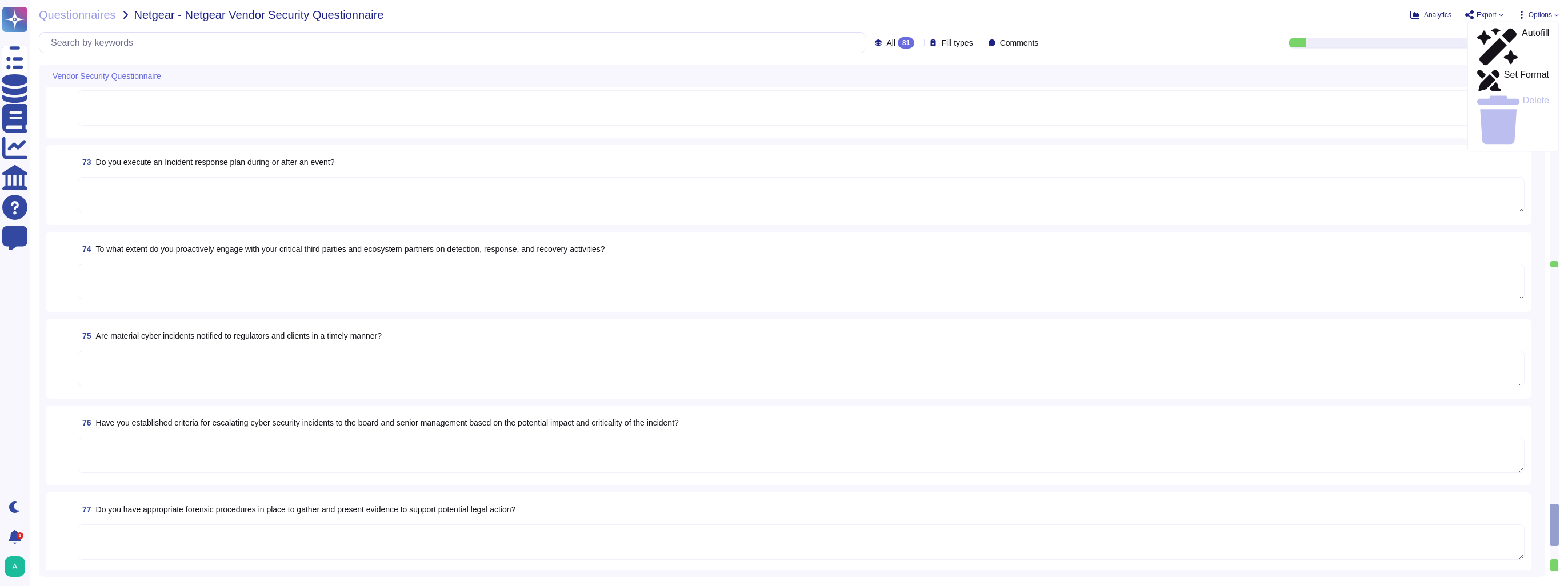
type textarea "Threat Modeling: We perform threat modeling with development teams to identify …"
type textarea "At the end of [DATE], TeamViewer experienced a cyberattack linked to the group …"
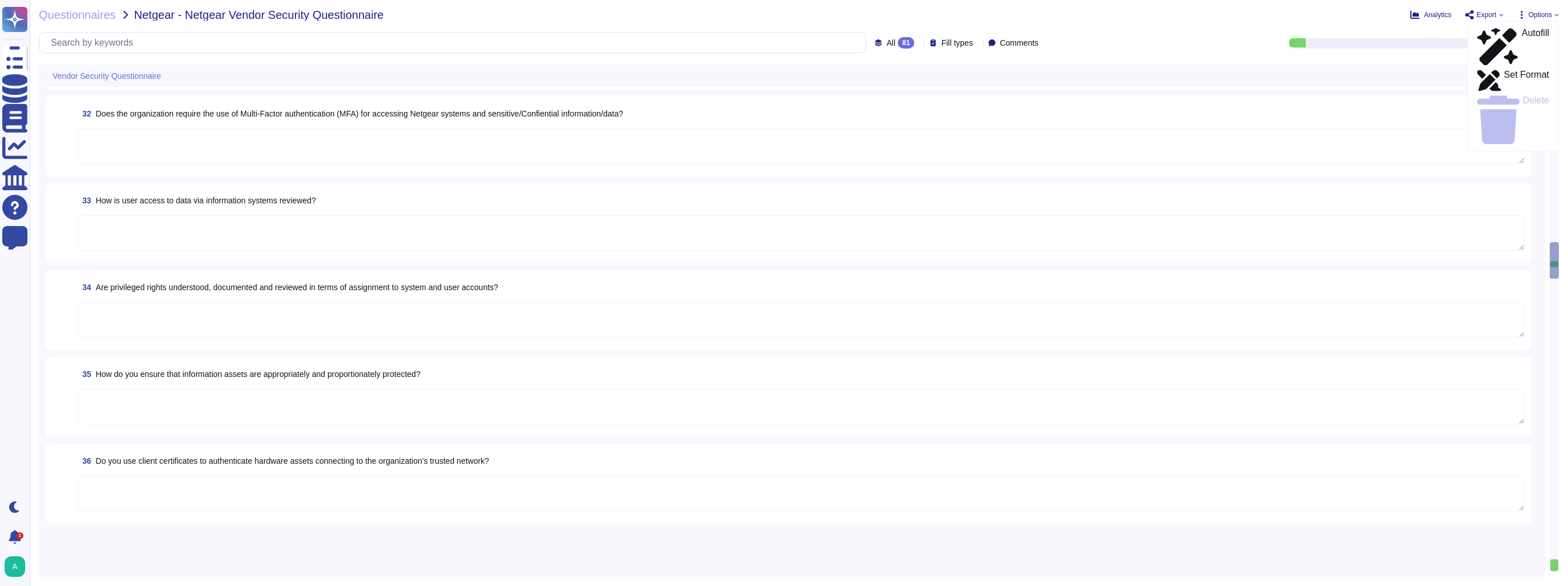
type textarea "Yes"
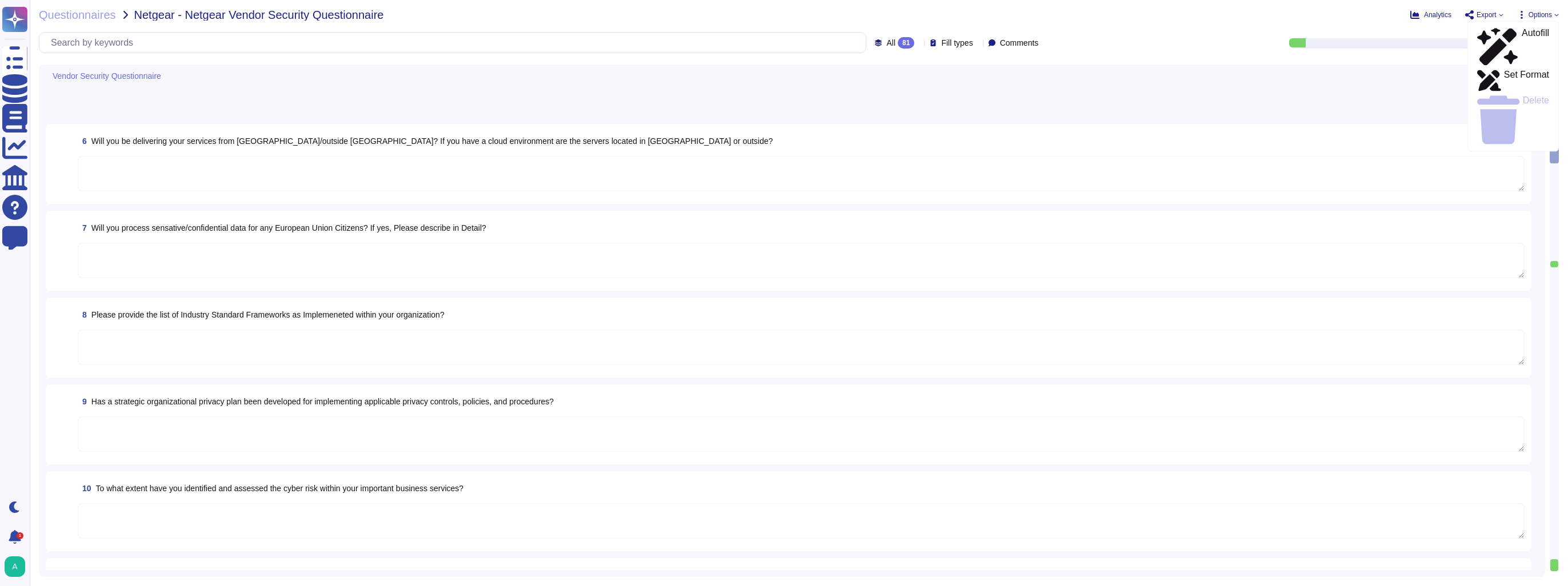
scroll to position [0, 0]
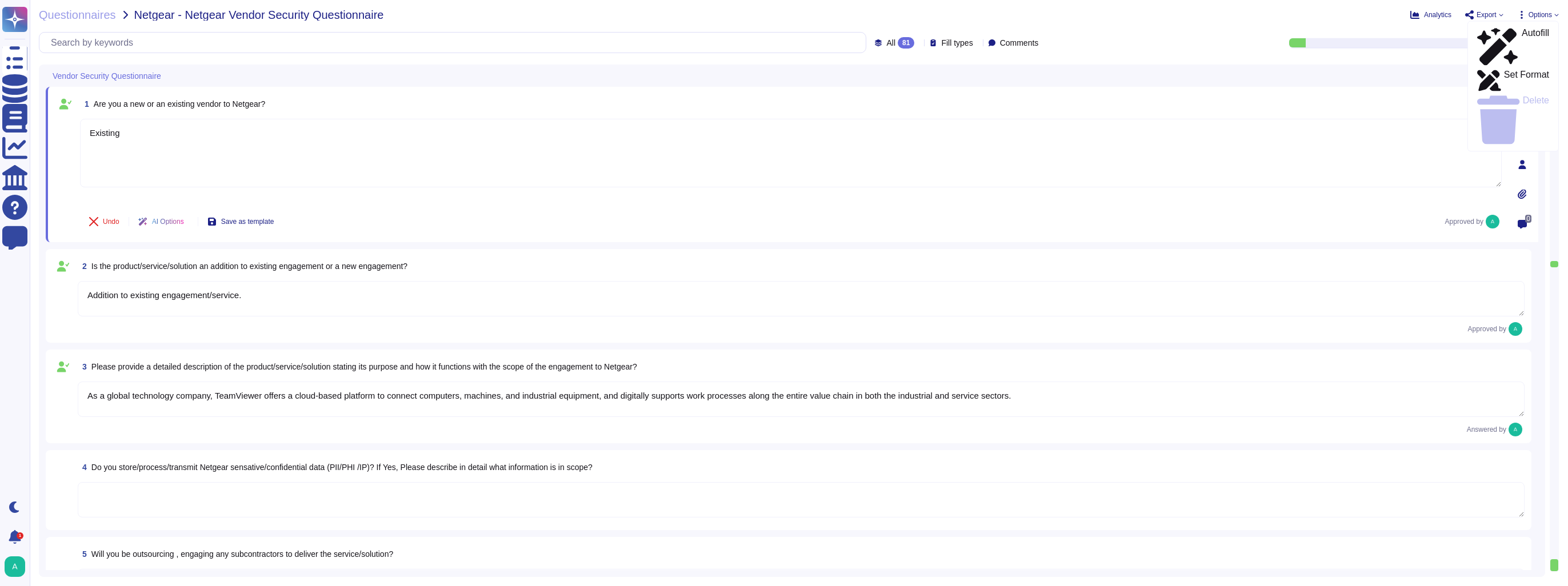
type textarea "Existing"
type textarea "Addition to existing engagement/service."
type textarea "As a global technology company, TeamViewer offers a cloud-based platform to con…"
click at [1535, 12] on span "Options" at bounding box center [1540, 15] width 23 height 7
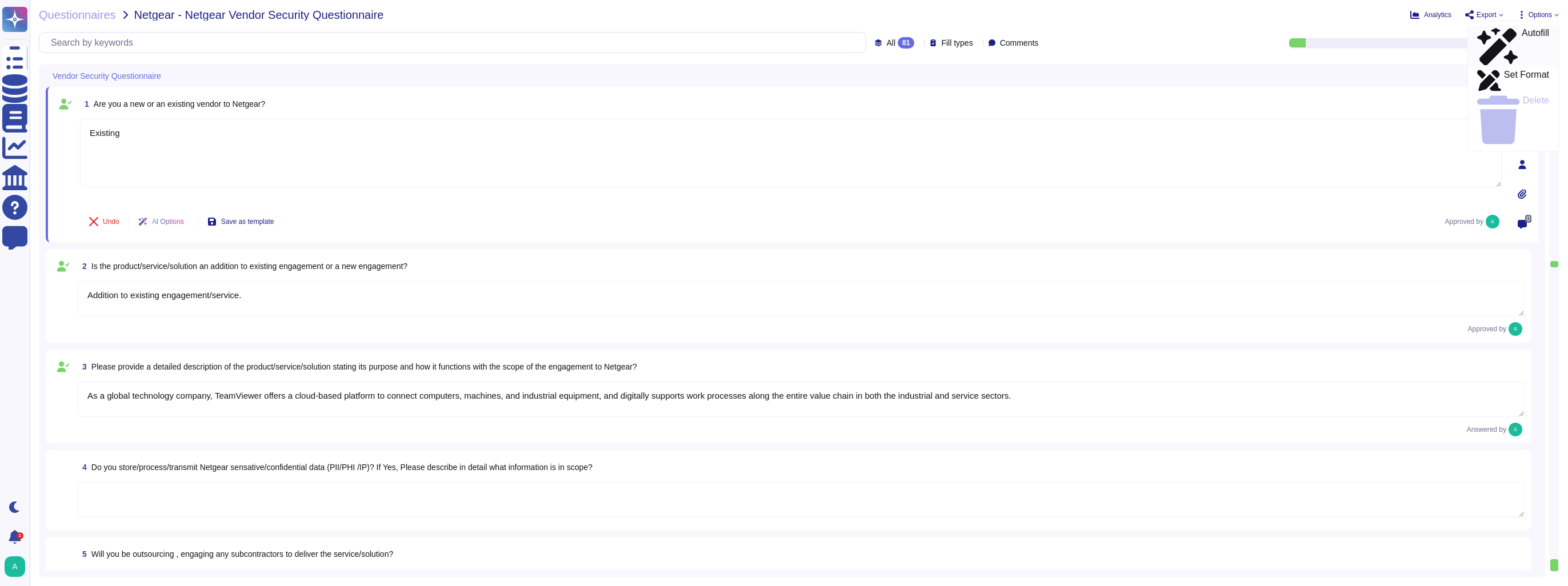
click at [1522, 33] on p "Autofill" at bounding box center [1535, 47] width 27 height 37
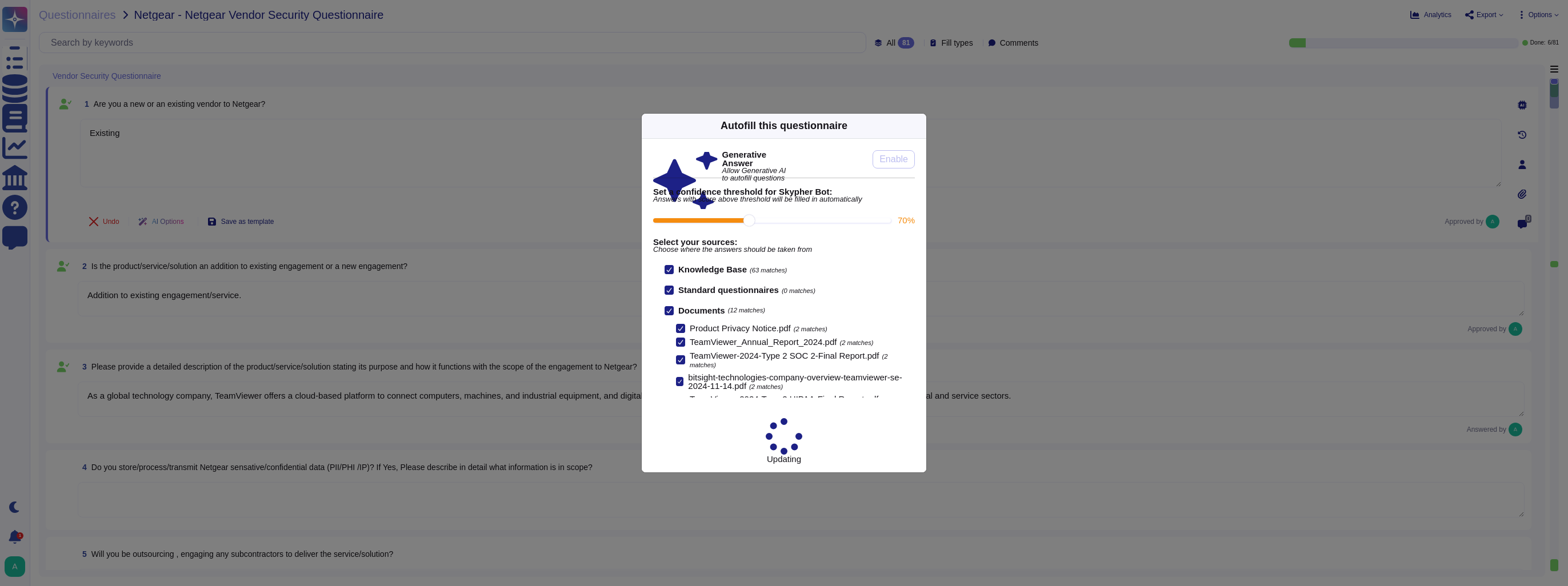
drag, startPoint x: 791, startPoint y: 239, endPoint x: 757, endPoint y: 239, distance: 34.0
click at [757, 223] on input "70 %" at bounding box center [772, 221] width 238 height 5
drag, startPoint x: 742, startPoint y: 237, endPoint x: 777, endPoint y: 237, distance: 35.0
click at [777, 223] on input "80 %" at bounding box center [772, 221] width 238 height 5
type input "80"
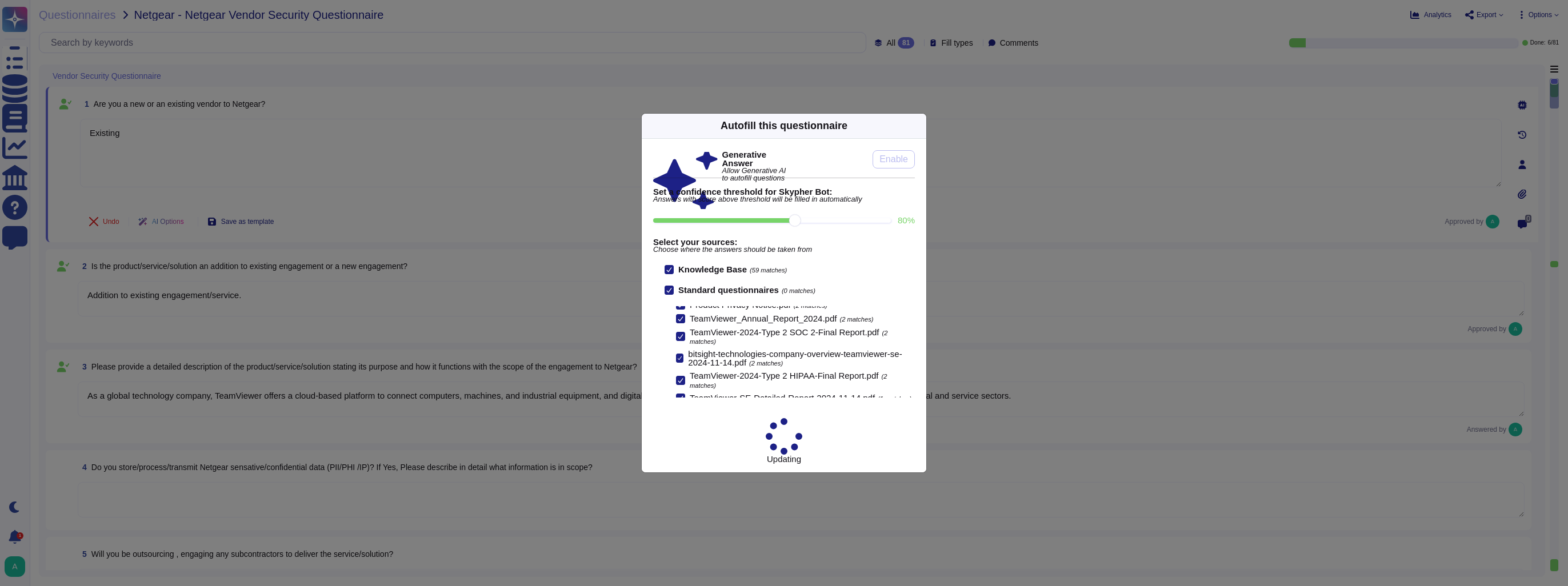
scroll to position [51, 0]
click at [919, 162] on icon at bounding box center [1029, 272] width 219 height 219
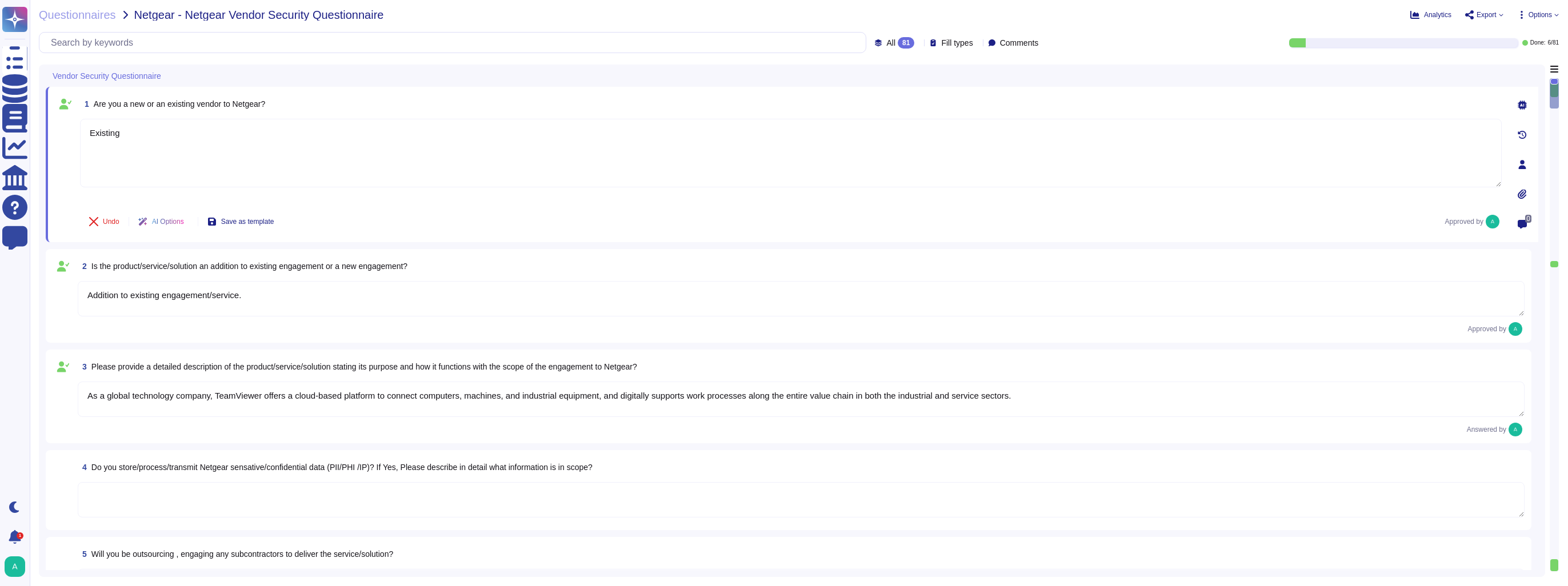
click at [1545, 17] on span "Options" at bounding box center [1540, 15] width 23 height 7
click at [1522, 38] on p "Autofill" at bounding box center [1535, 47] width 27 height 37
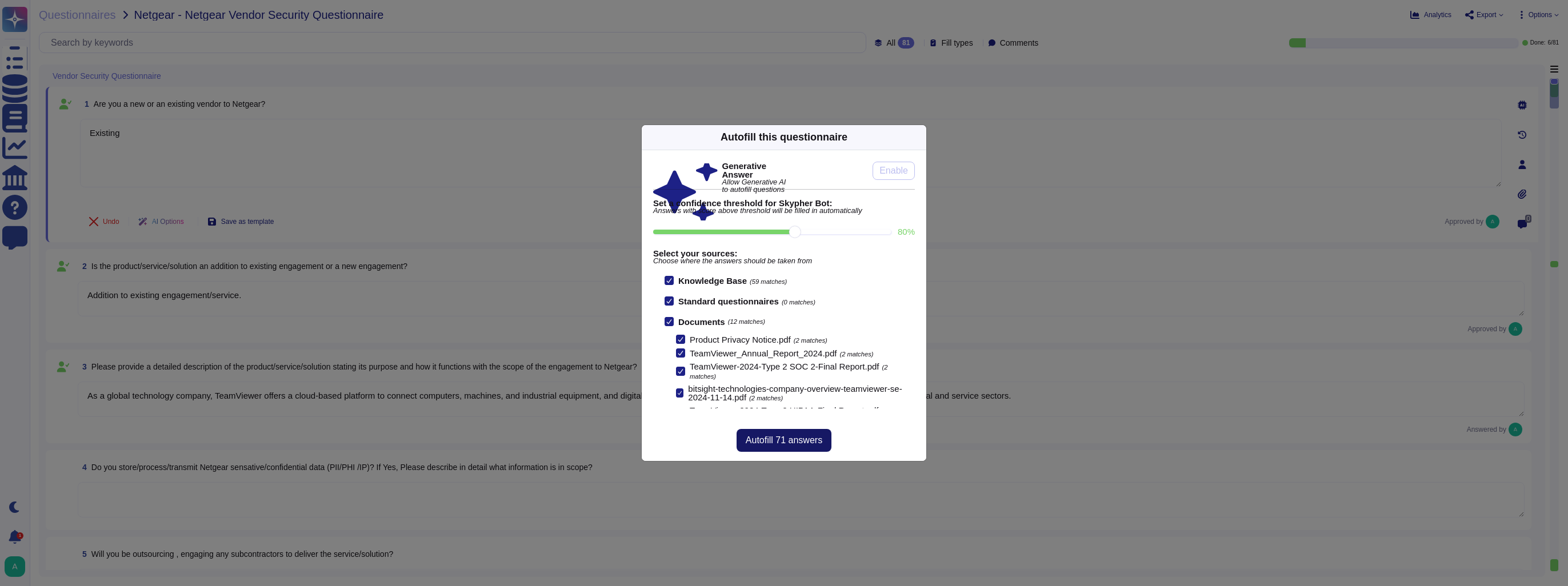
click at [767, 433] on button "Autofill 71 answers" at bounding box center [784, 441] width 95 height 23
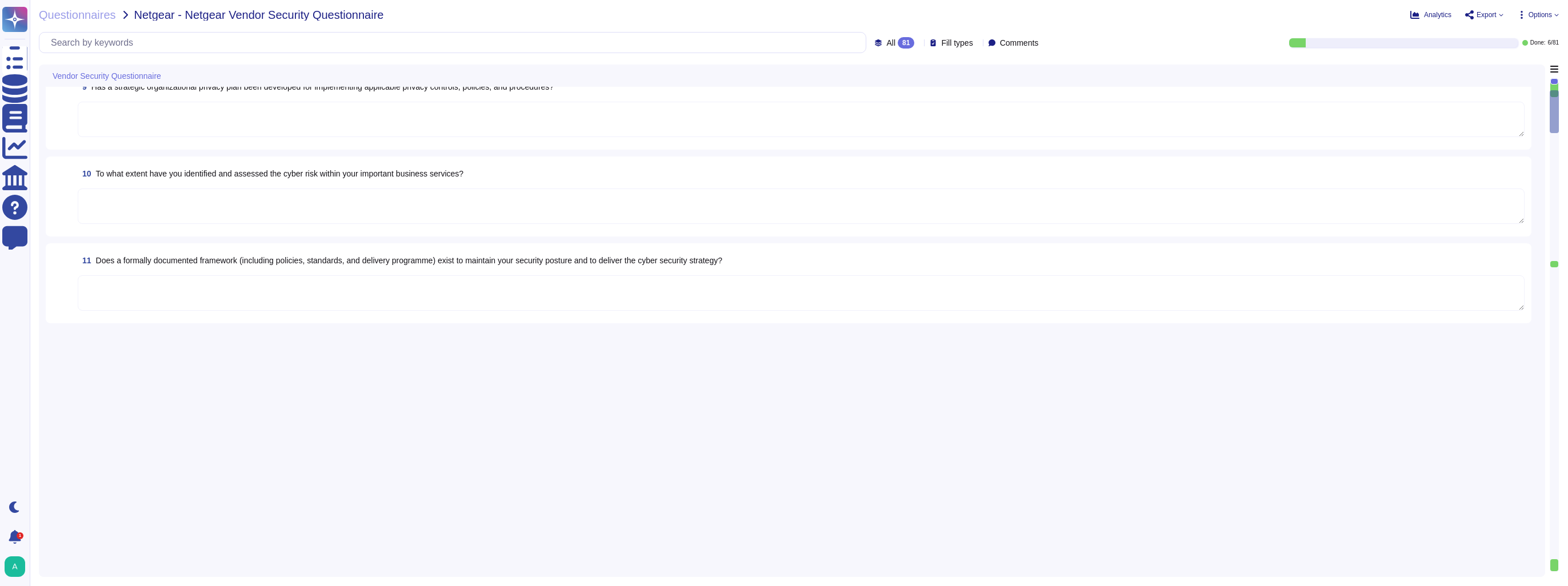
scroll to position [0, 0]
type textarea "Existing"
type textarea "Addition to existing engagement/service."
type textarea "As a global technology company, TeamViewer offers a cloud-based platform to con…"
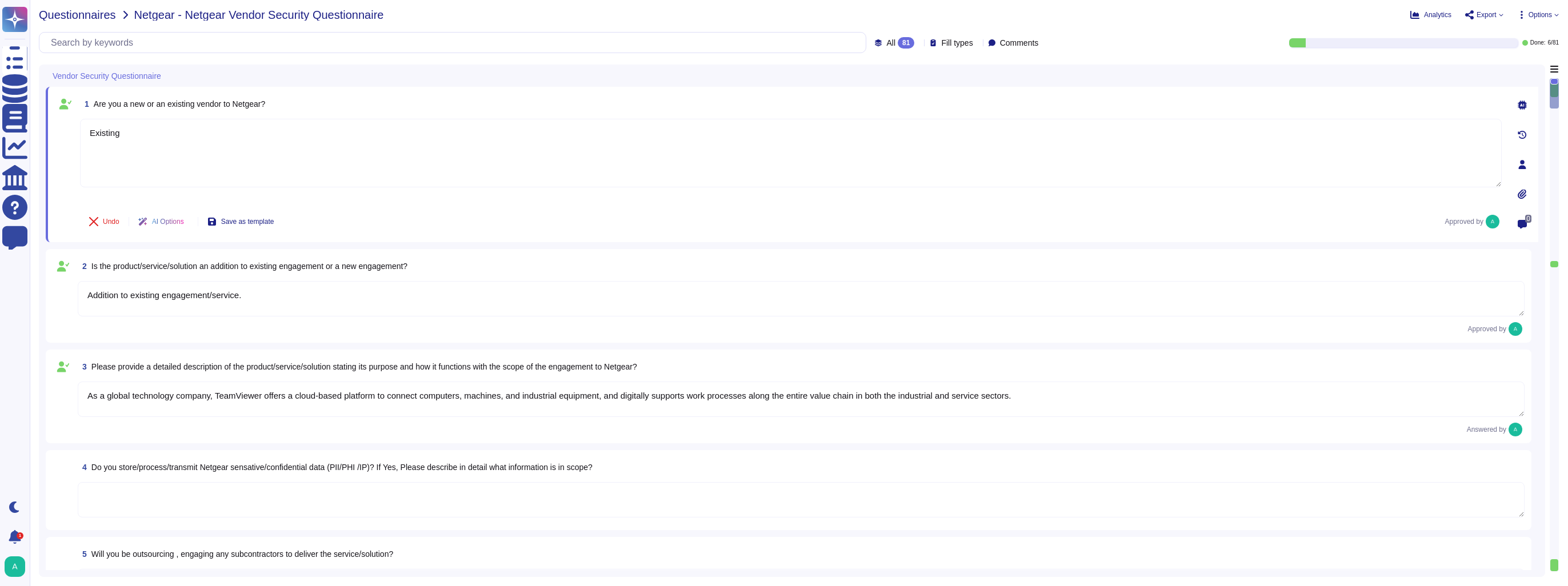
click at [100, 15] on span "Questionnaires" at bounding box center [77, 15] width 77 height 12
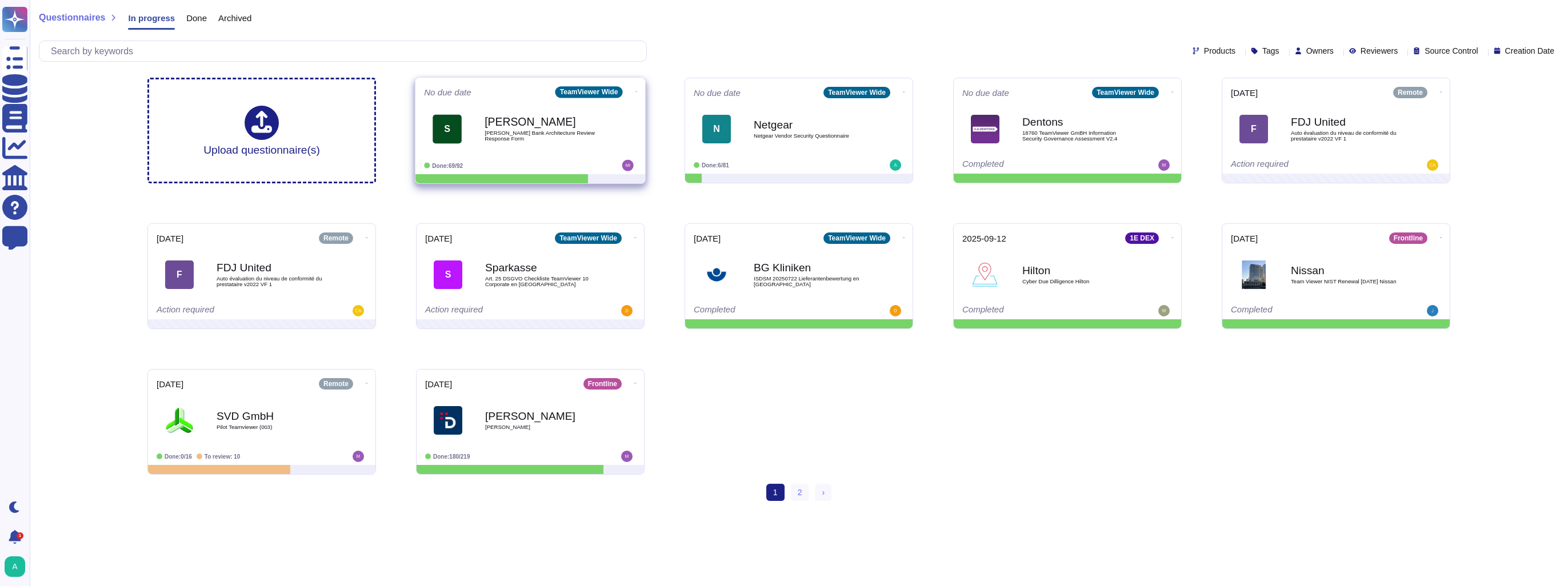
click at [536, 110] on div "[PERSON_NAME] [PERSON_NAME] Bank Architecture Review Response Form" at bounding box center [542, 129] width 116 height 46
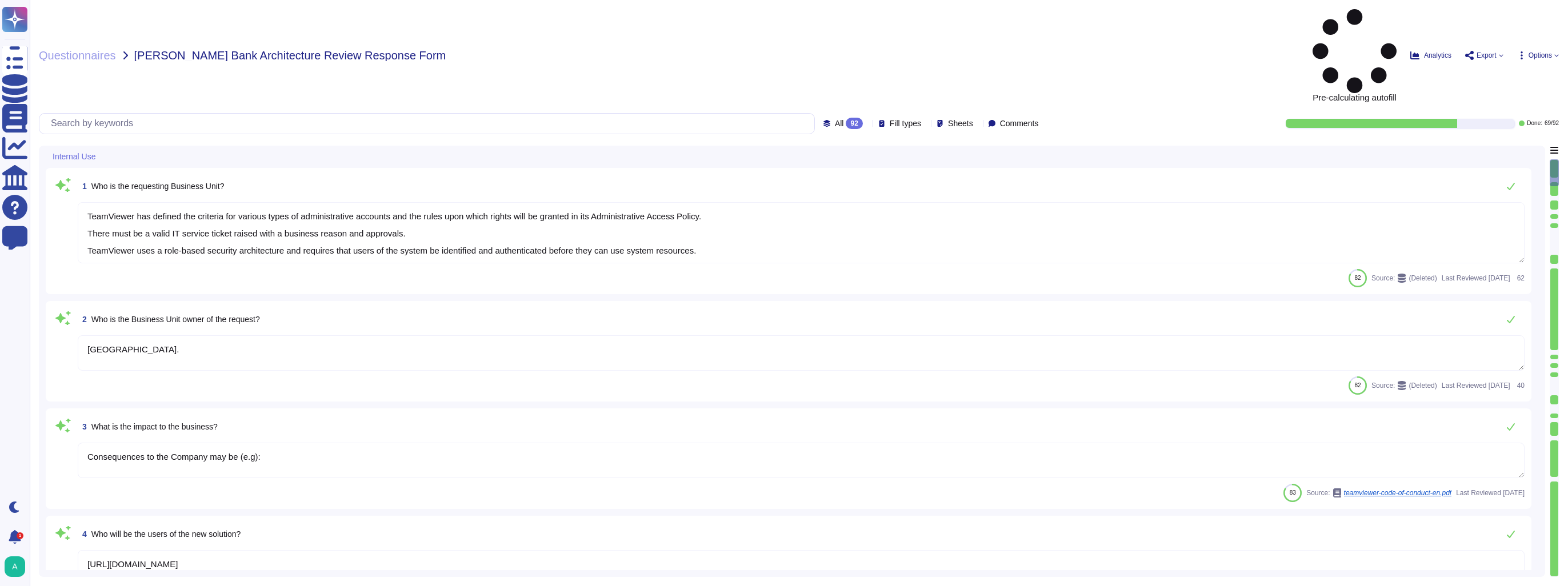
type textarea "TeamViewer has defined the criteria for various types of administrative account…"
type textarea "[GEOGRAPHIC_DATA]."
type textarea "Consequences to the Company may be (e.g):"
type textarea "[URL][DOMAIN_NAME]"
type textarea "The rating may be somewhere between 740 and 749 in actuality."
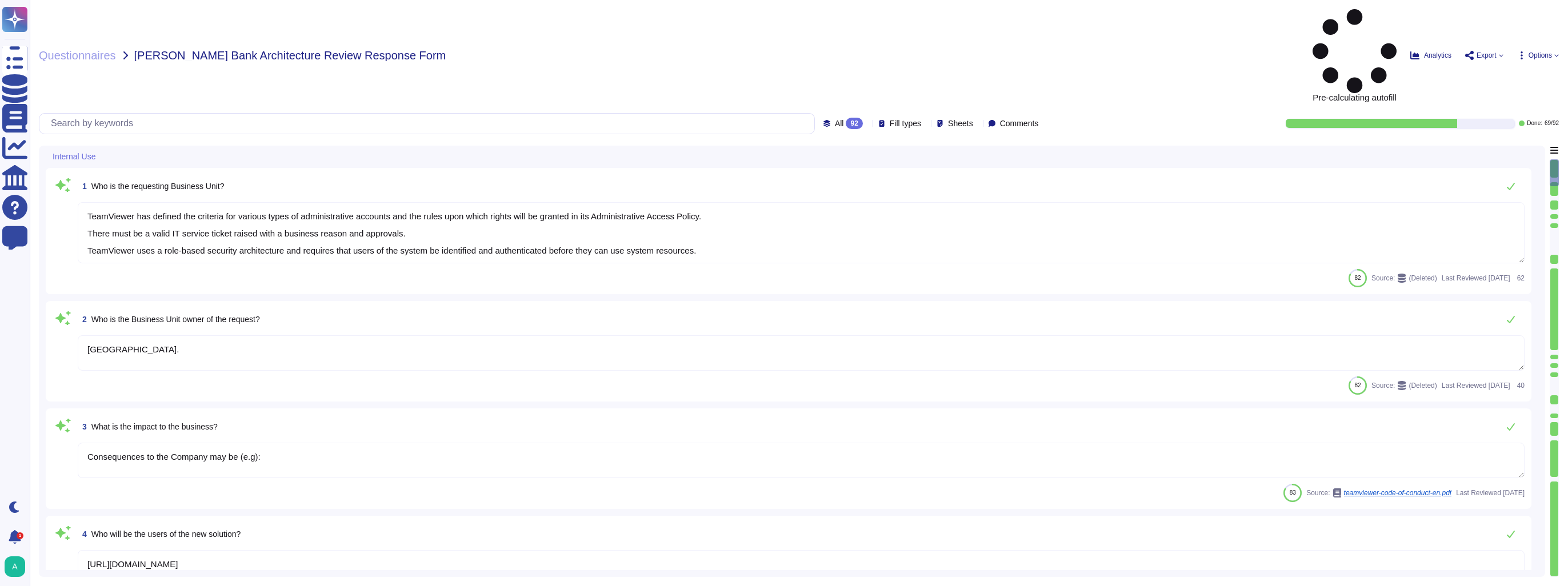
type textarea "The combined offering enhances customer benefits by proactively preventing IT i…"
type textarea "Additional features to the Software which are separately marketed and/or priced…"
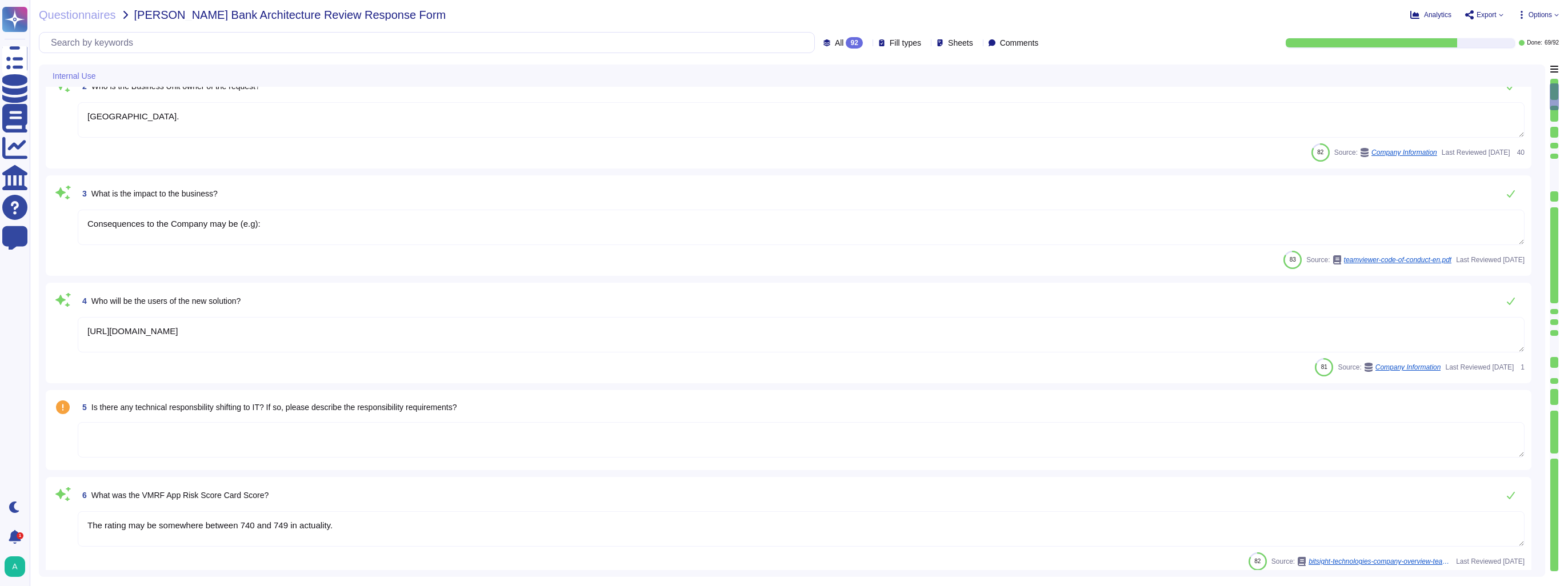
type textarea "TeamViewer maintains a number of certifications, including SOC2/3, HIPAA, and I…"
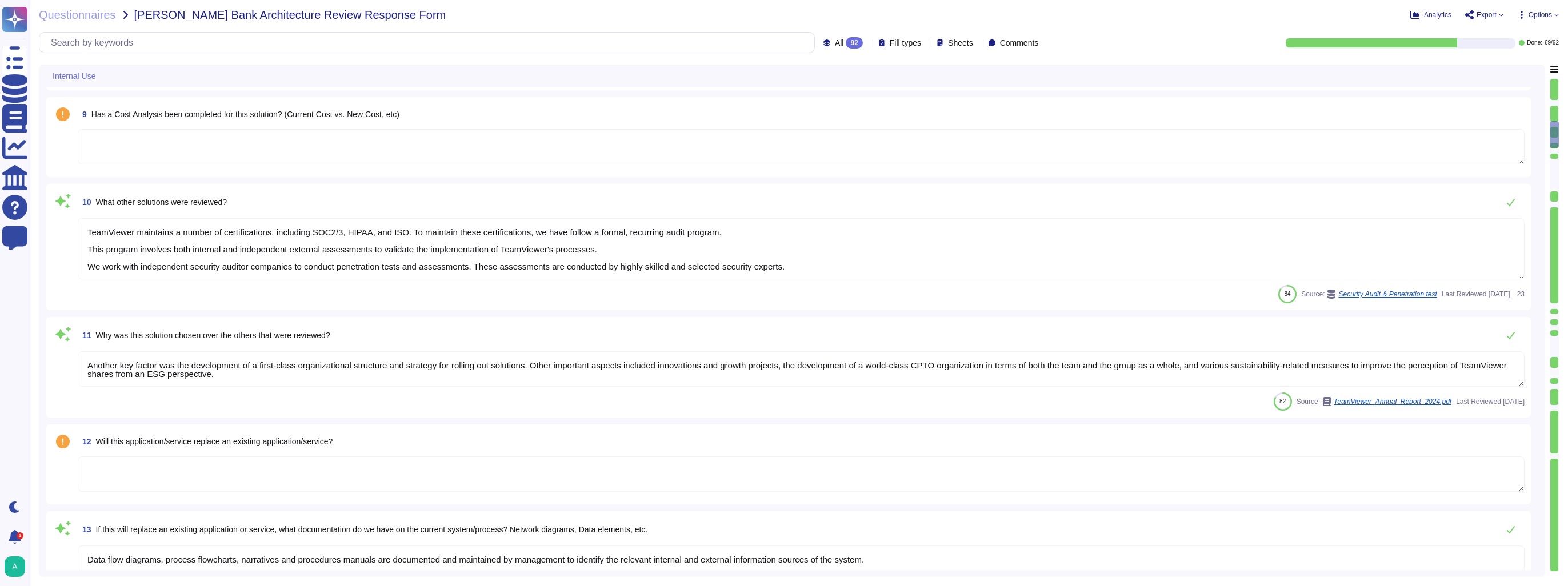
type textarea "Another key factor was the development of a first-class organizational structur…"
type textarea "Data flow diagrams, process flowcharts, narratives and procedures manuals are d…"
type textarea "Unless otherwise agreed to by the Parties, the Professional Services in relatio…"
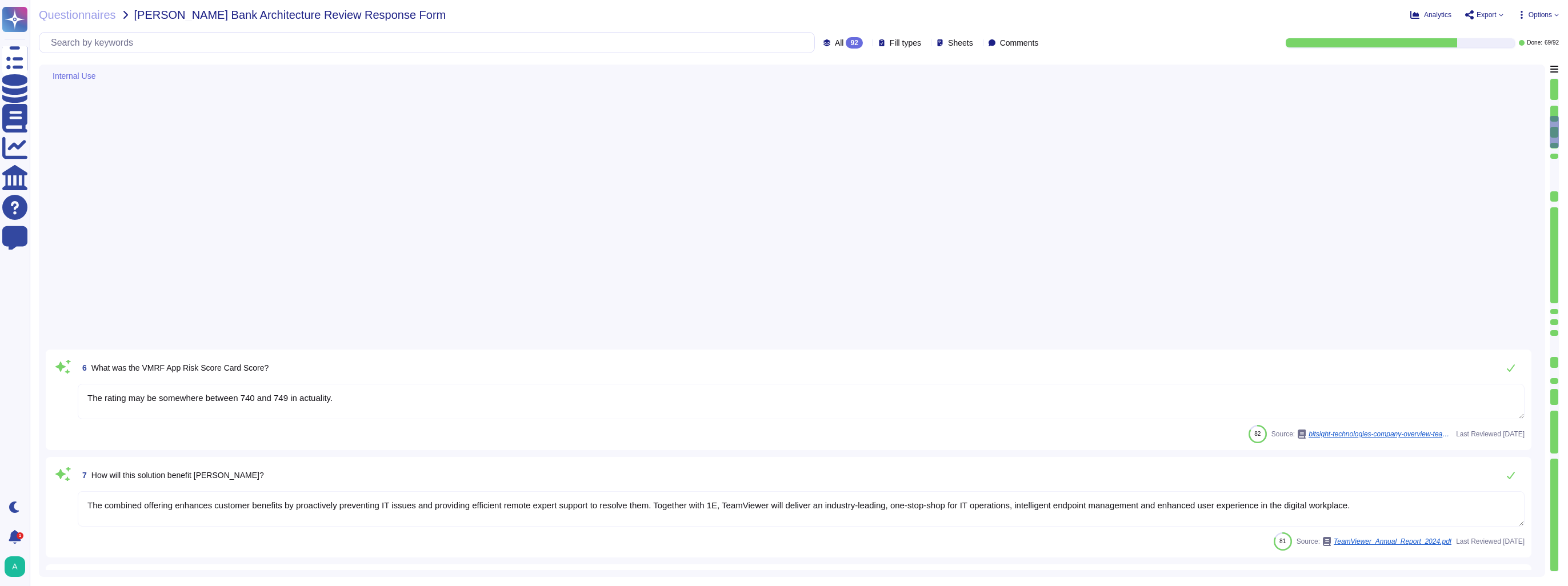
scroll to position [2, 0]
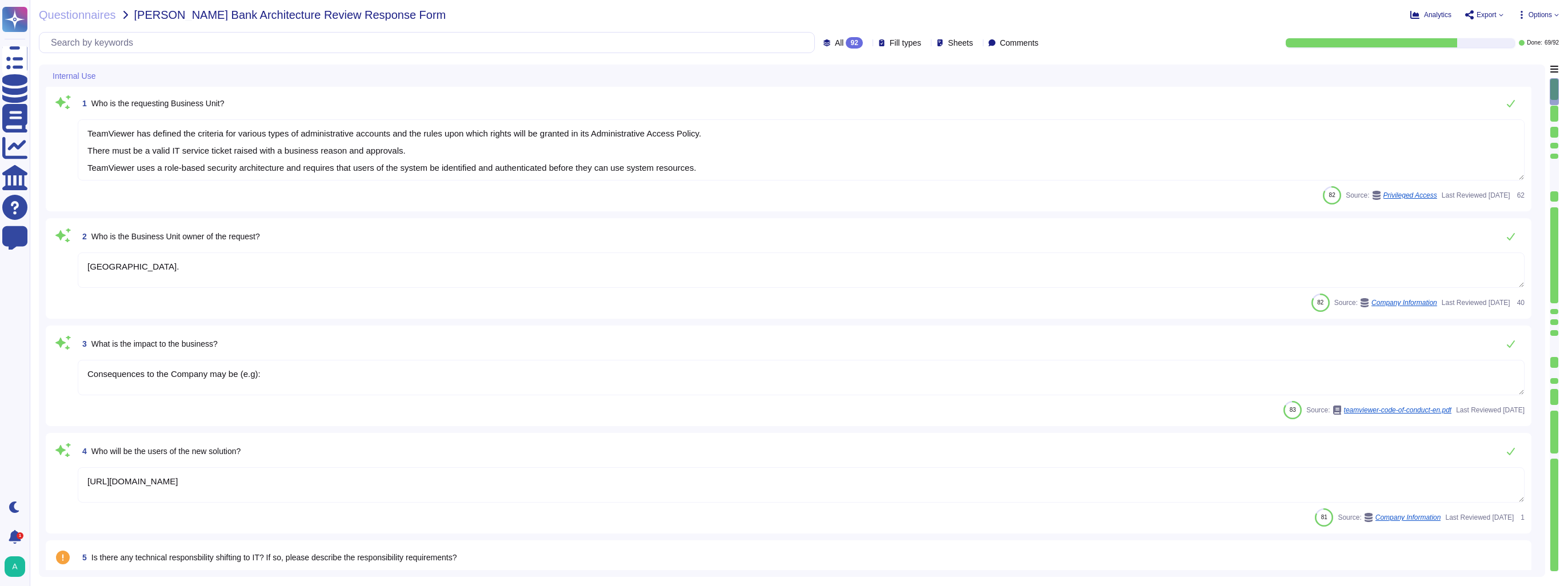
type textarea "TeamViewer has defined the criteria for various types of administrative account…"
type textarea "[GEOGRAPHIC_DATA]."
type textarea "Consequences to the Company may be (e.g):"
type textarea "[URL][DOMAIN_NAME]"
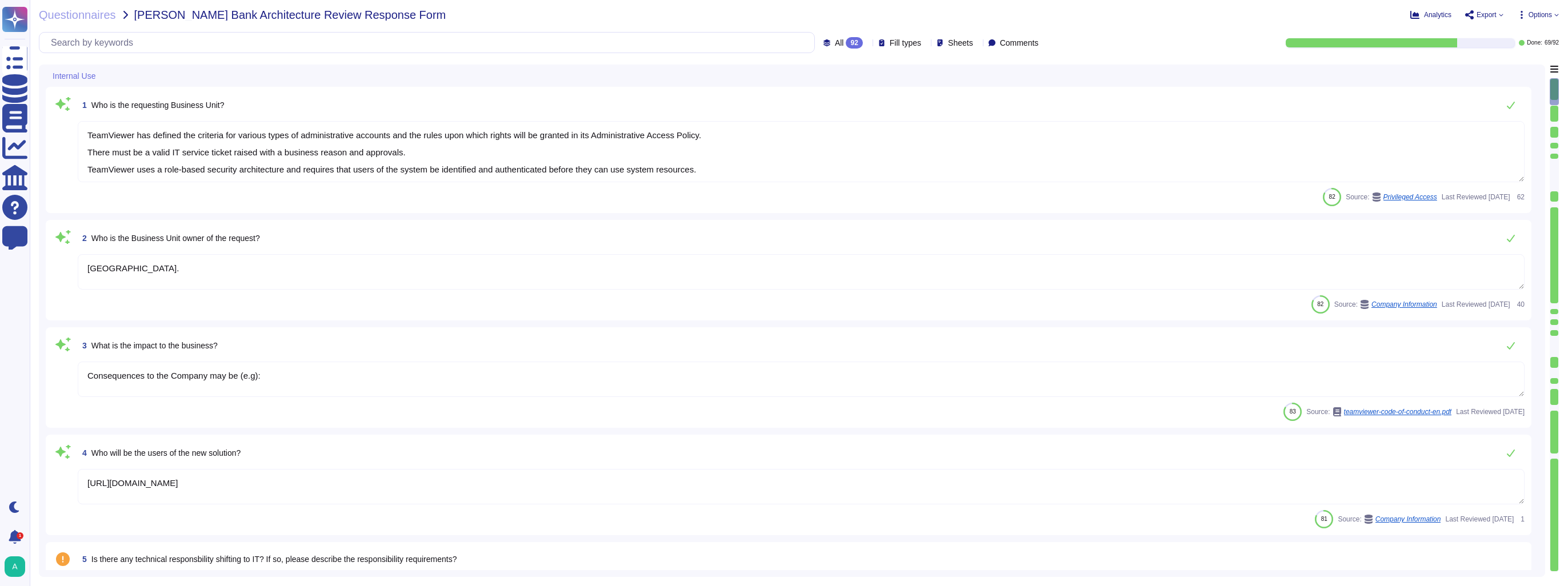
click at [183, 267] on textarea "[GEOGRAPHIC_DATA]." at bounding box center [801, 272] width 1447 height 35
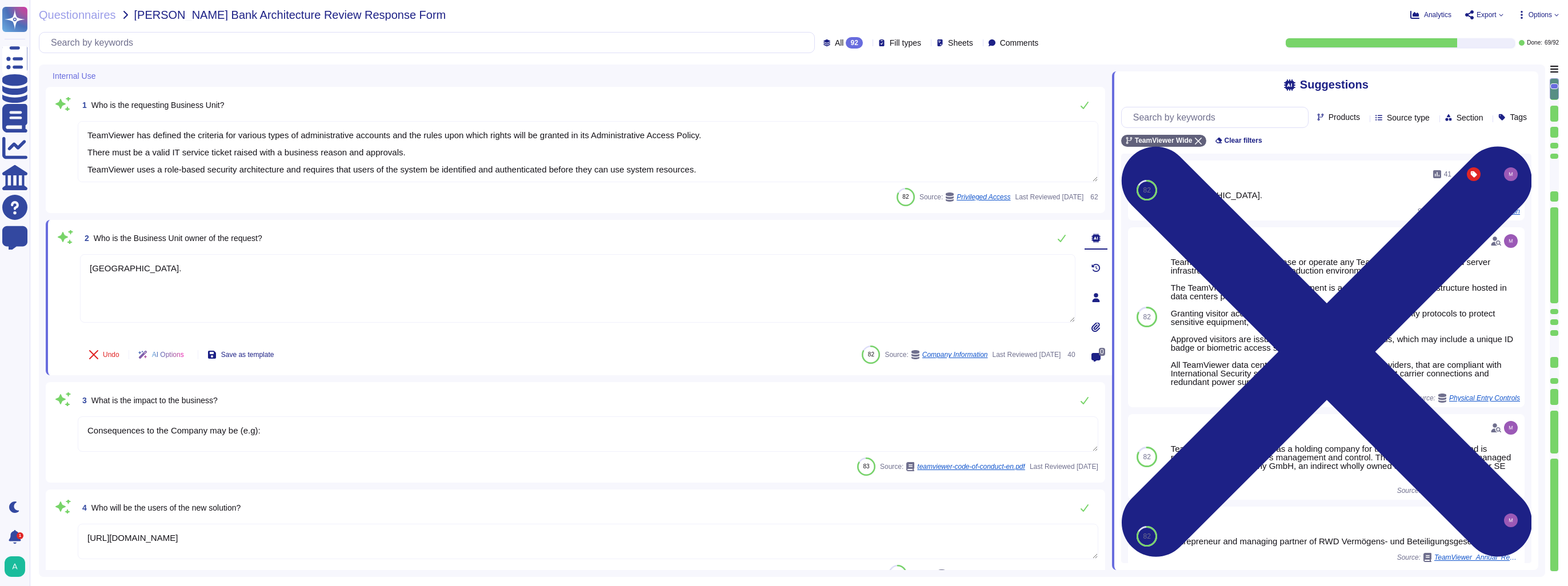
click at [396, 210] on div "1 Who is the requesting Business Unit? TeamViewer has defined the criteria for …" at bounding box center [575, 150] width 1059 height 126
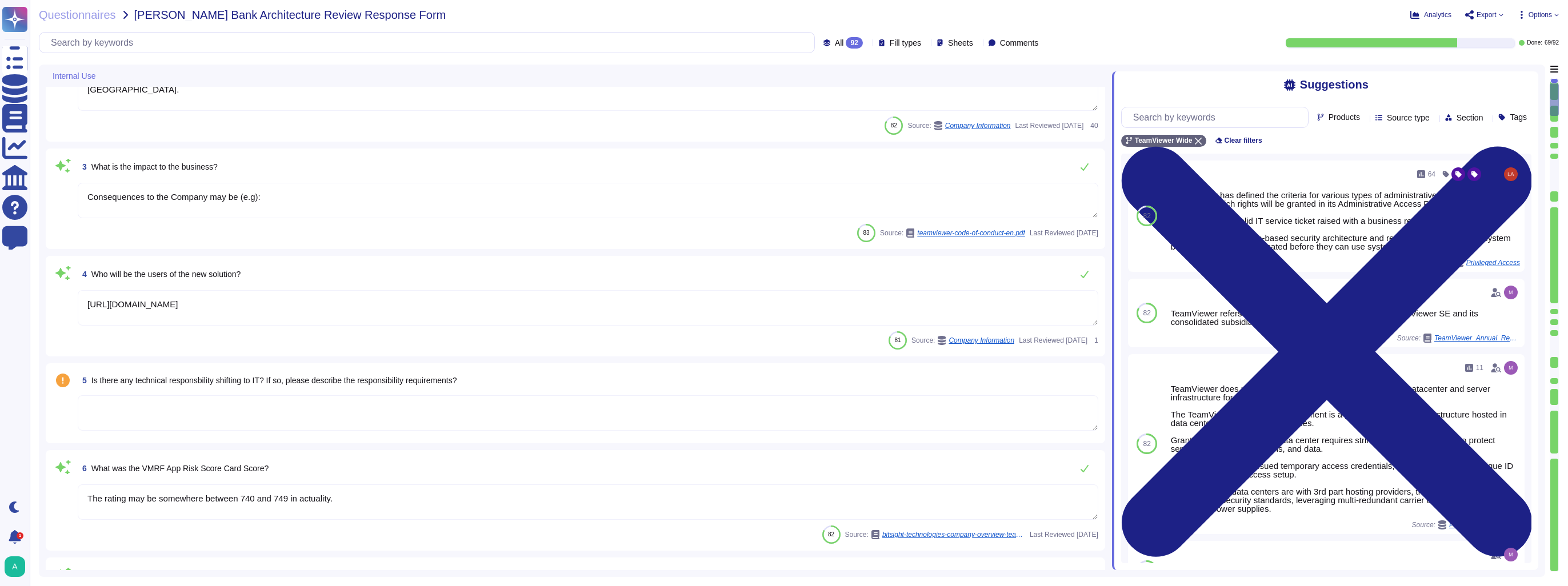
type textarea "Additional features to the Software which are separately marketed and/or priced…"
type textarea "TeamViewer maintains a number of certifications, including SOC2/3, HIPAA, and I…"
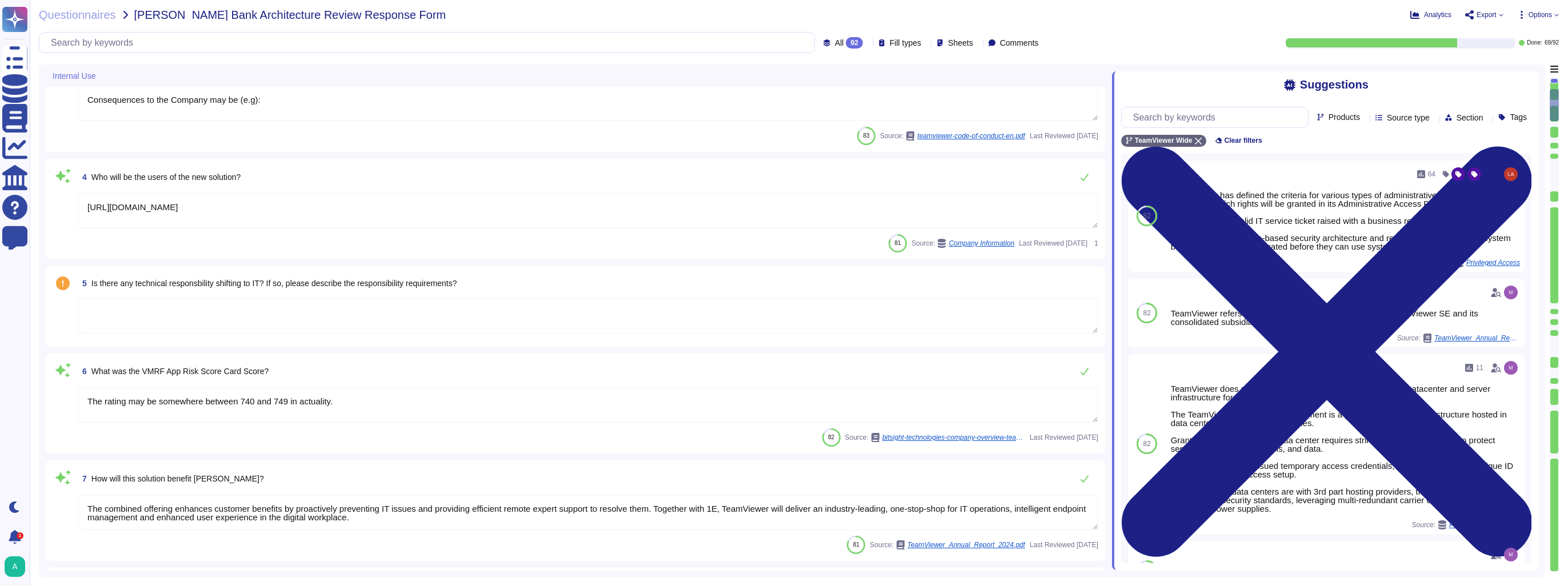
scroll to position [457, 0]
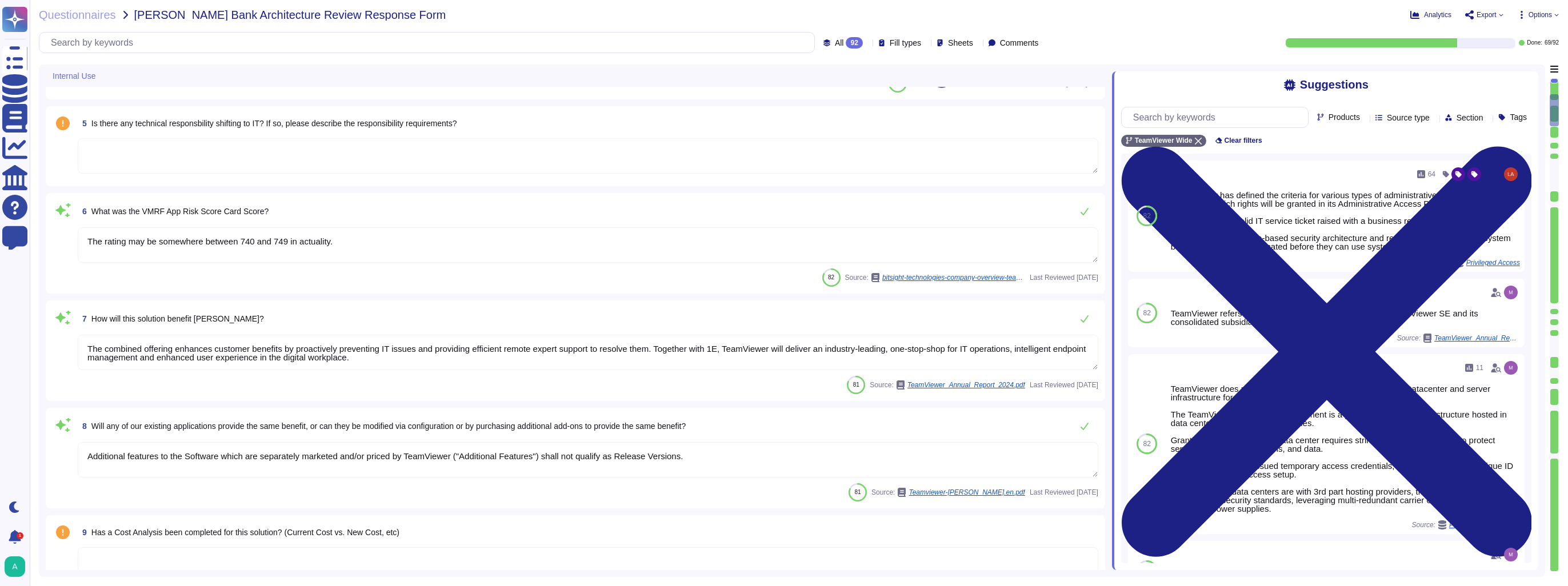
type textarea "Another key factor was the development of a first-class organizational structur…"
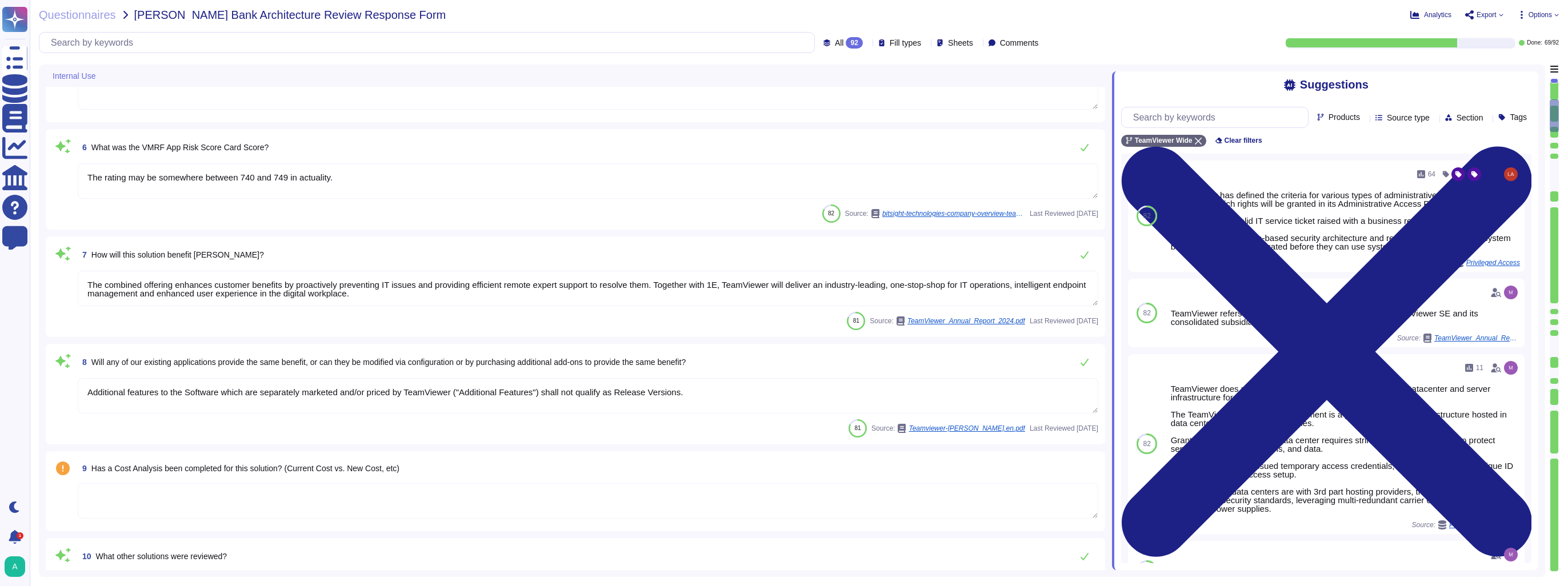
type textarea "Data flow diagrams, process flowcharts, narratives and procedures manuals are d…"
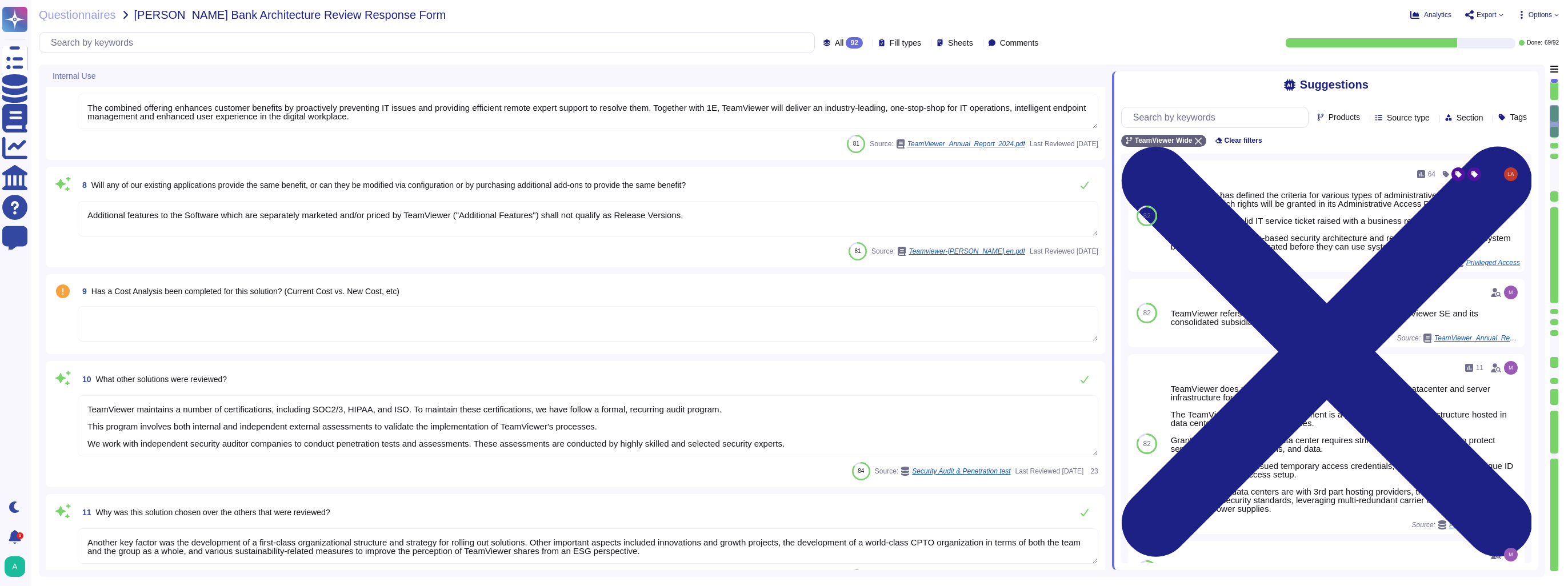
scroll to position [686, 0]
click at [173, 309] on textarea at bounding box center [588, 323] width 1021 height 35
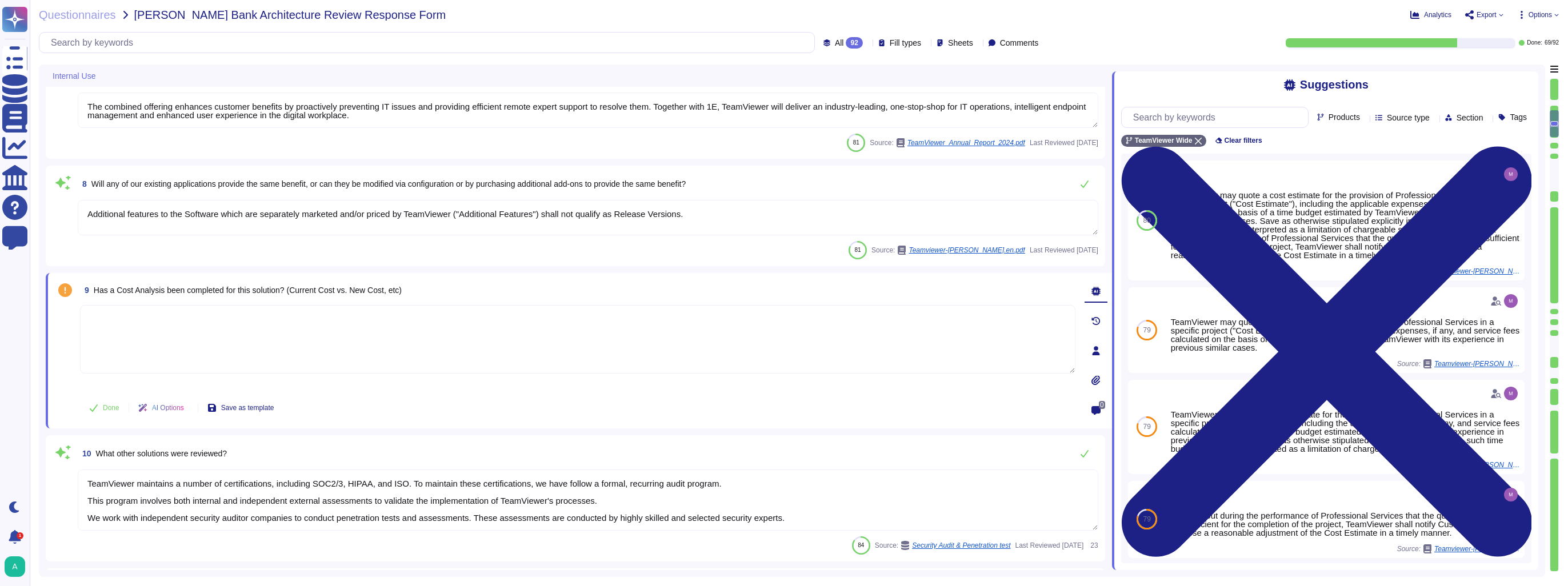
click at [327, 340] on textarea at bounding box center [577, 339] width 995 height 69
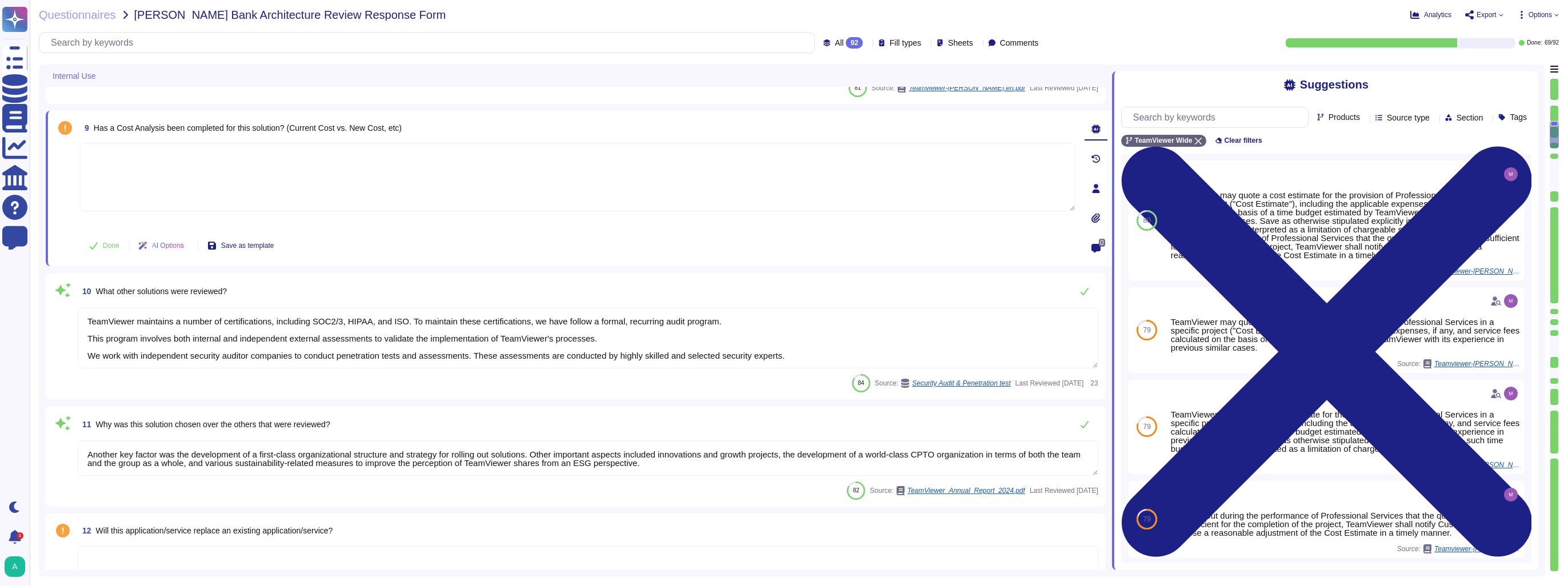
type textarea "Unless otherwise agreed to by the Parties, the Professional Services in relatio…"
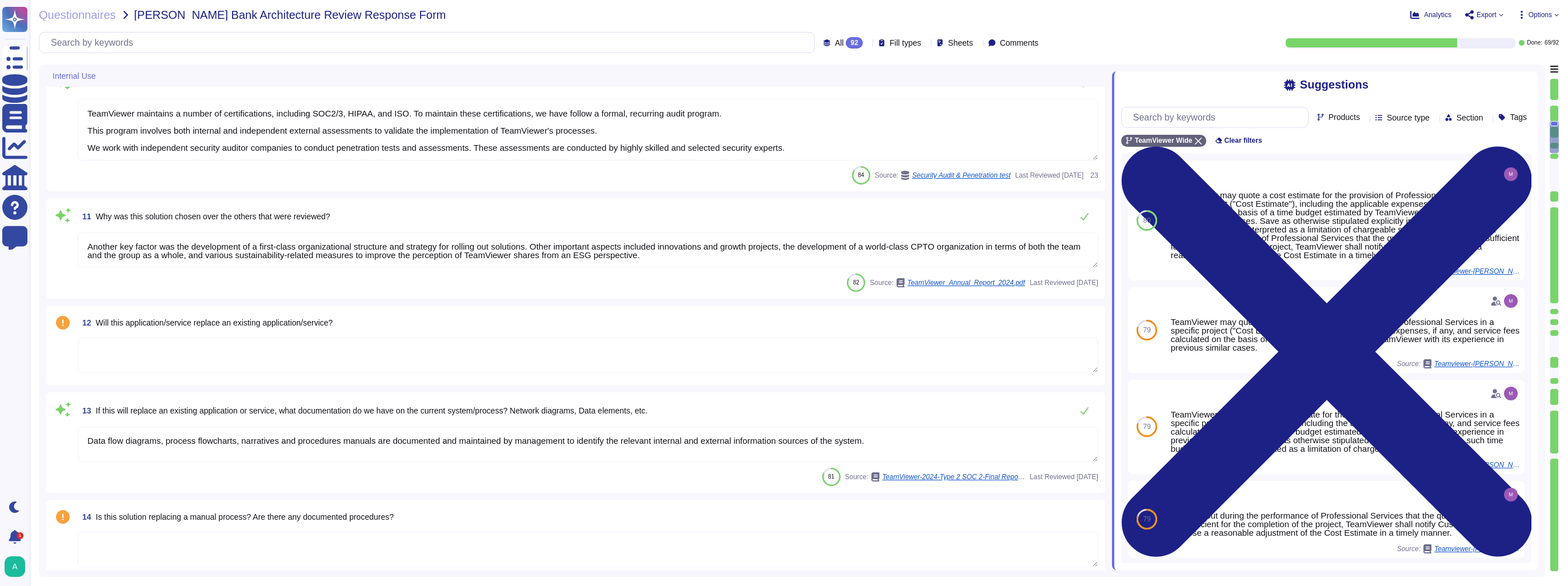
scroll to position [1143, 0]
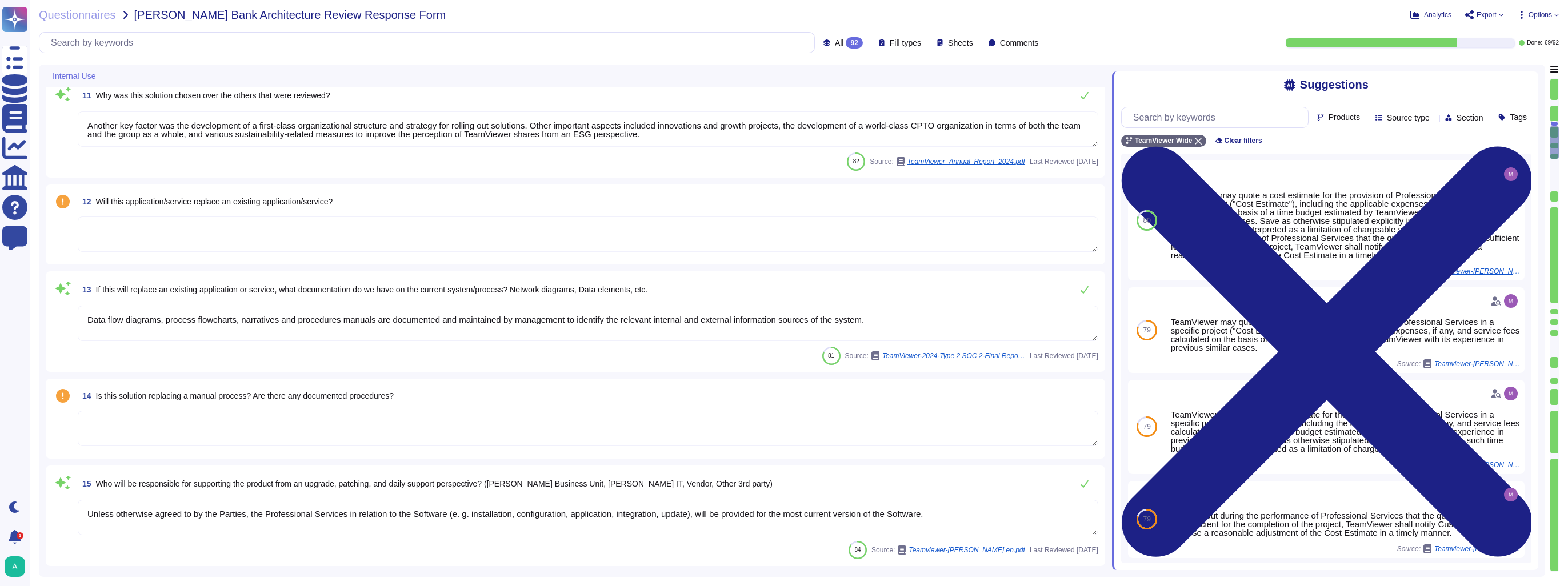
click at [273, 234] on textarea at bounding box center [588, 234] width 1021 height 35
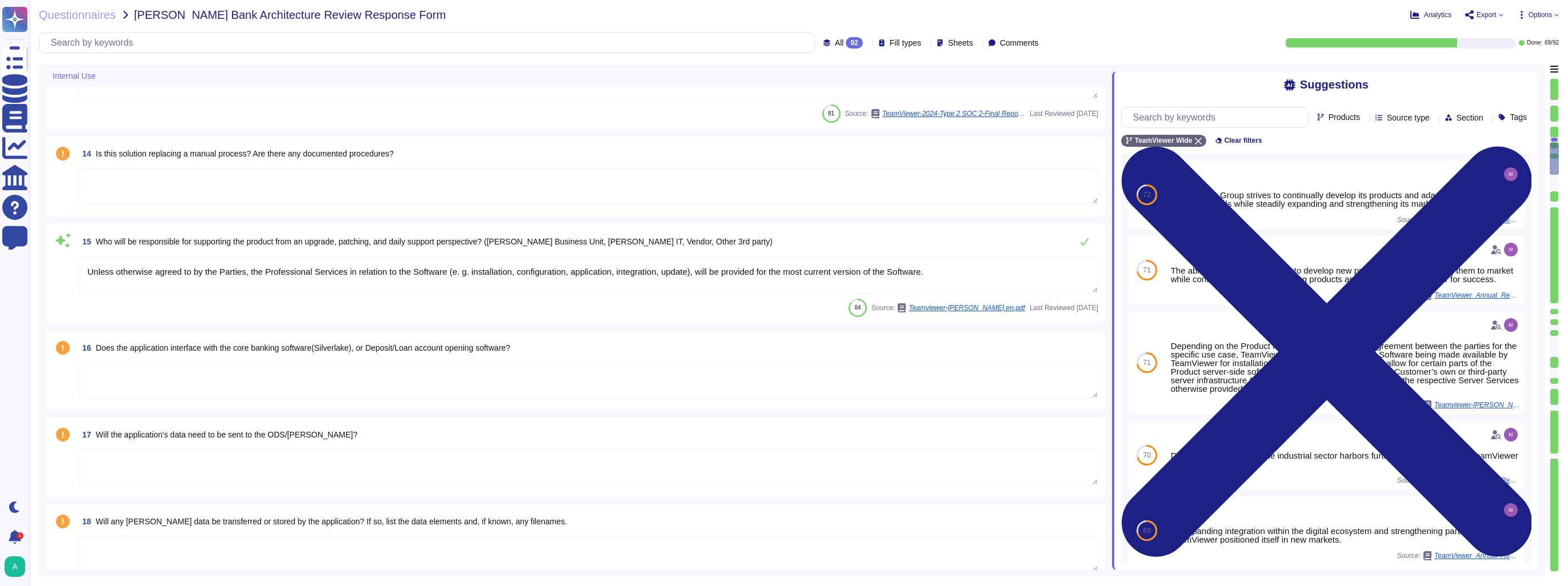
type textarea "Software and/or other Services under Free License are provided as-is."
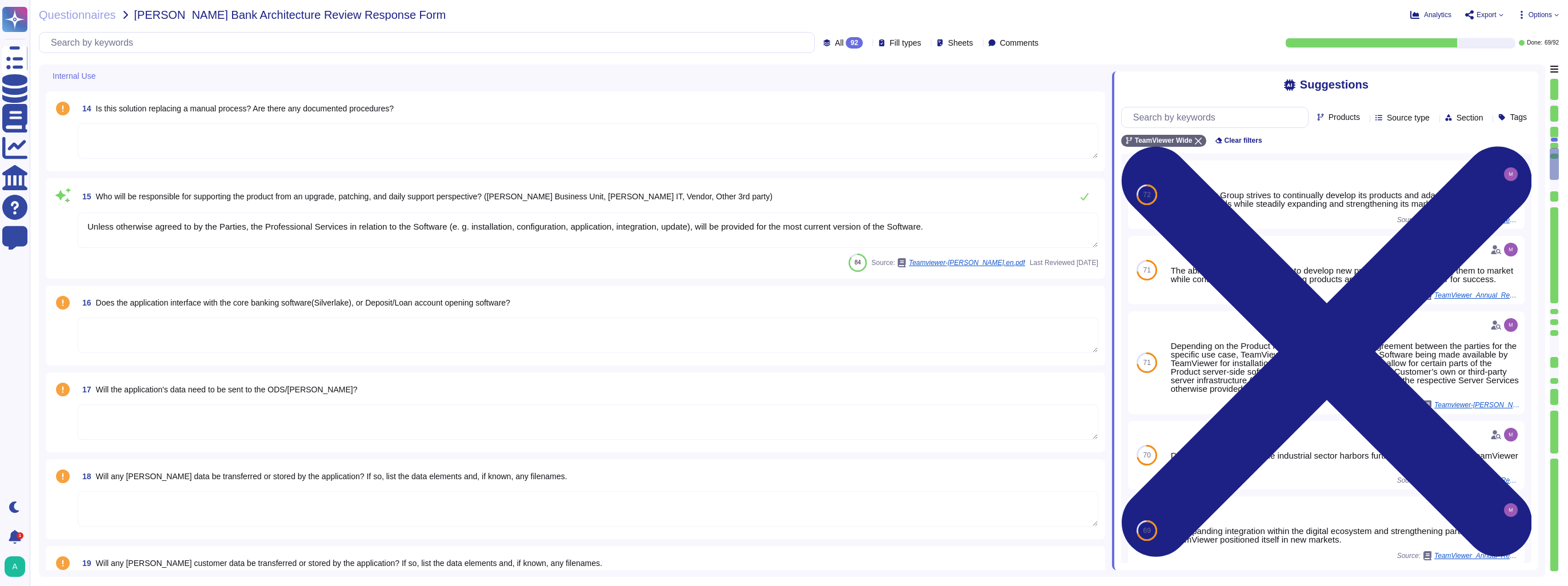
type textarea "TeamViewer is a SaaS solution reachable 24/7/365. Uptime guarantee and response…"
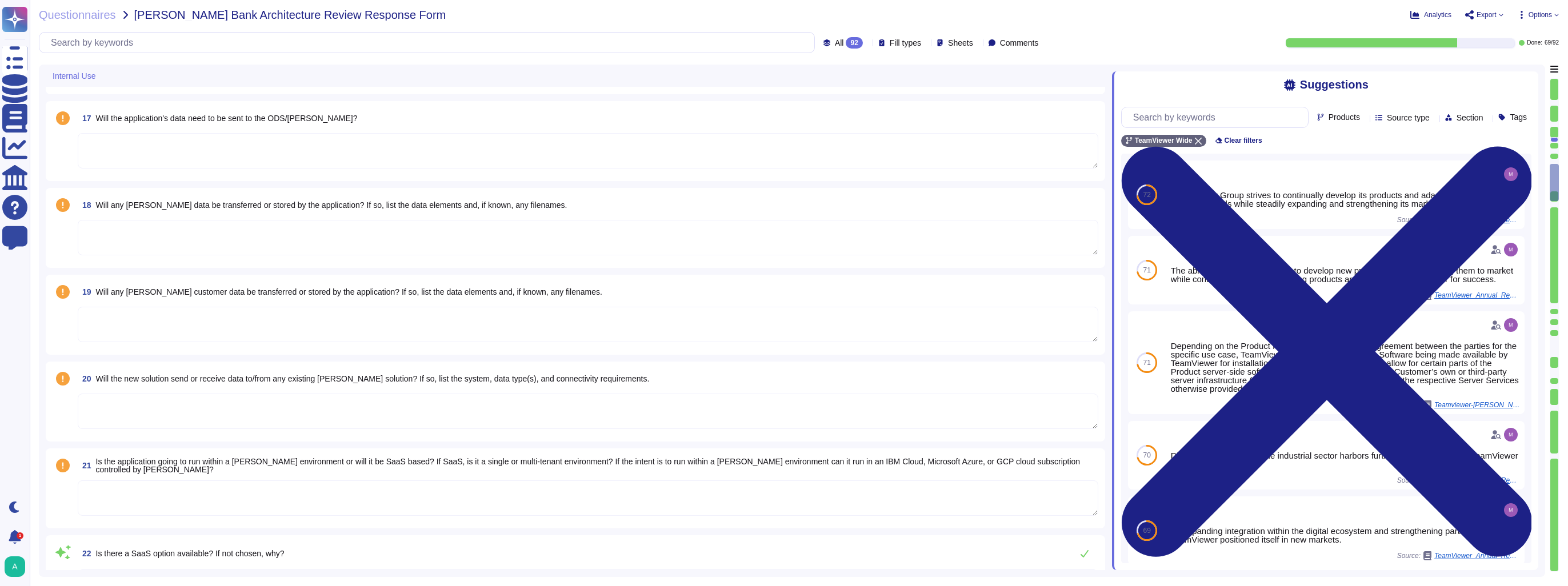
type textarea "TeamViewer is a SaaS solution reachable 24/7/365. Uptime guarantee and response…"
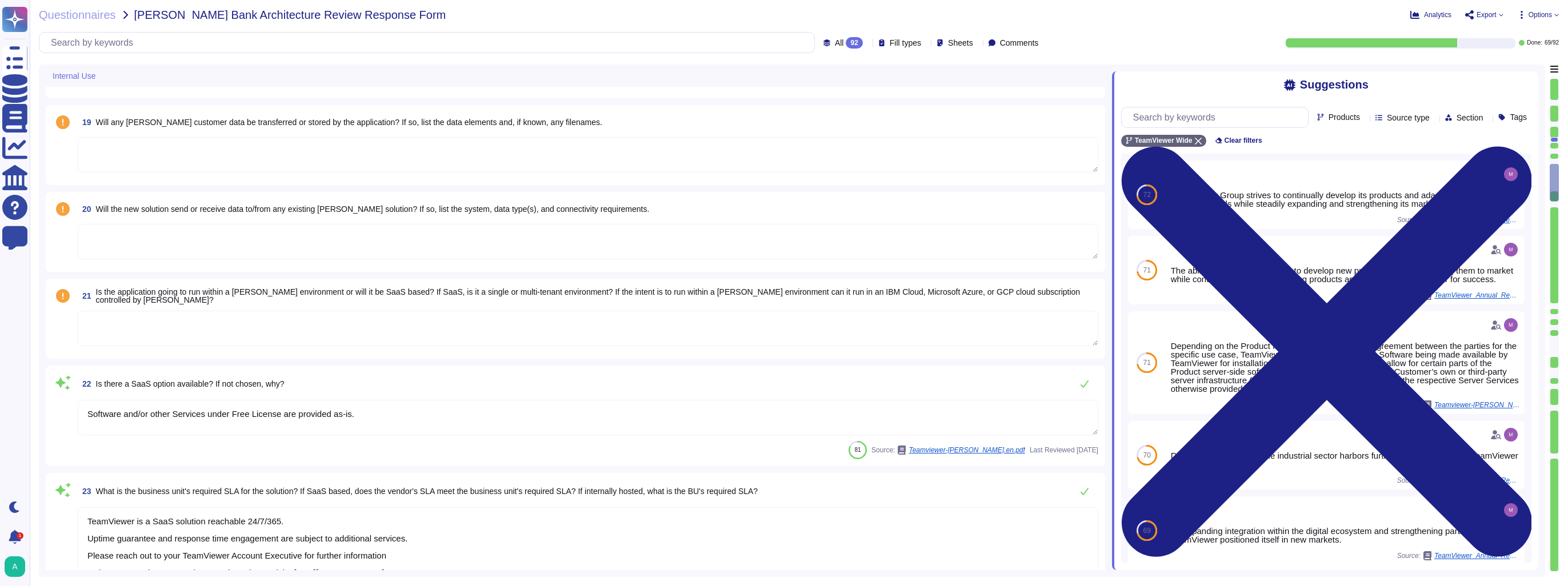
scroll to position [1885, 0]
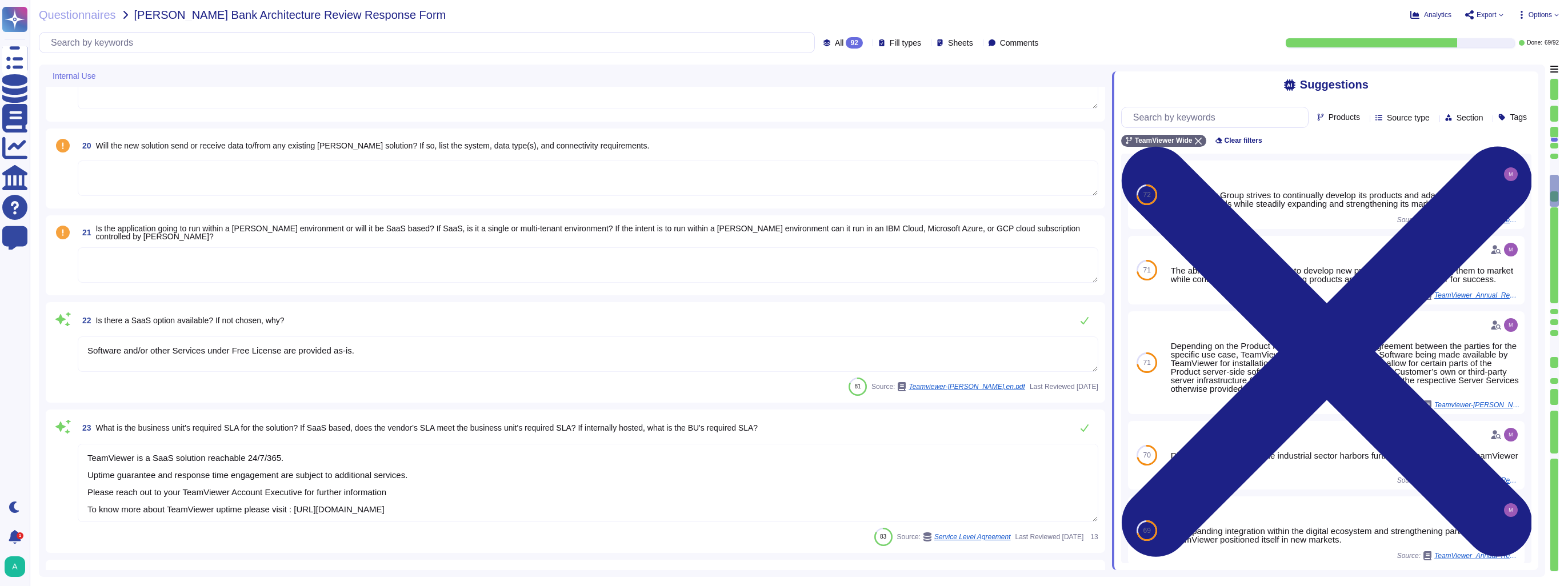
type textarea "TeamViewer communicates updates about service availability through its status p…"
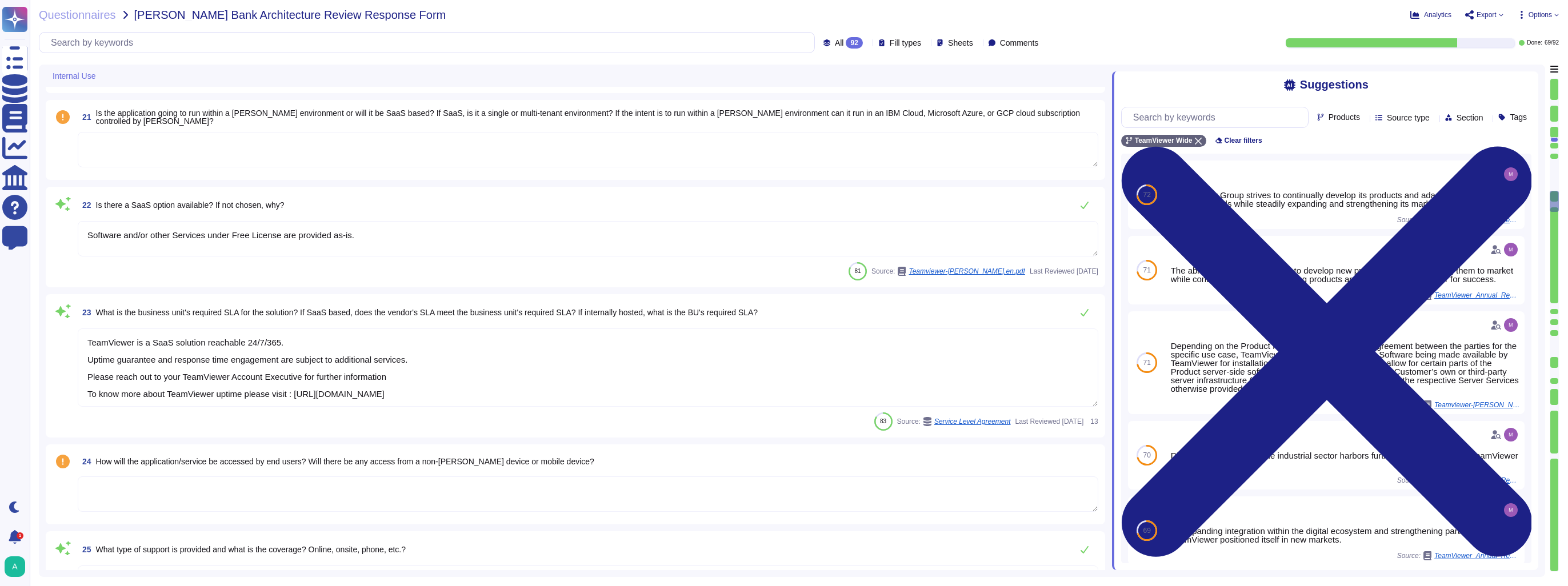
type textarea "TeamViewer communicates updates about service availability through its status p…"
type textarea "TeamViewer has implemented a patch management process to ensure that contracted…"
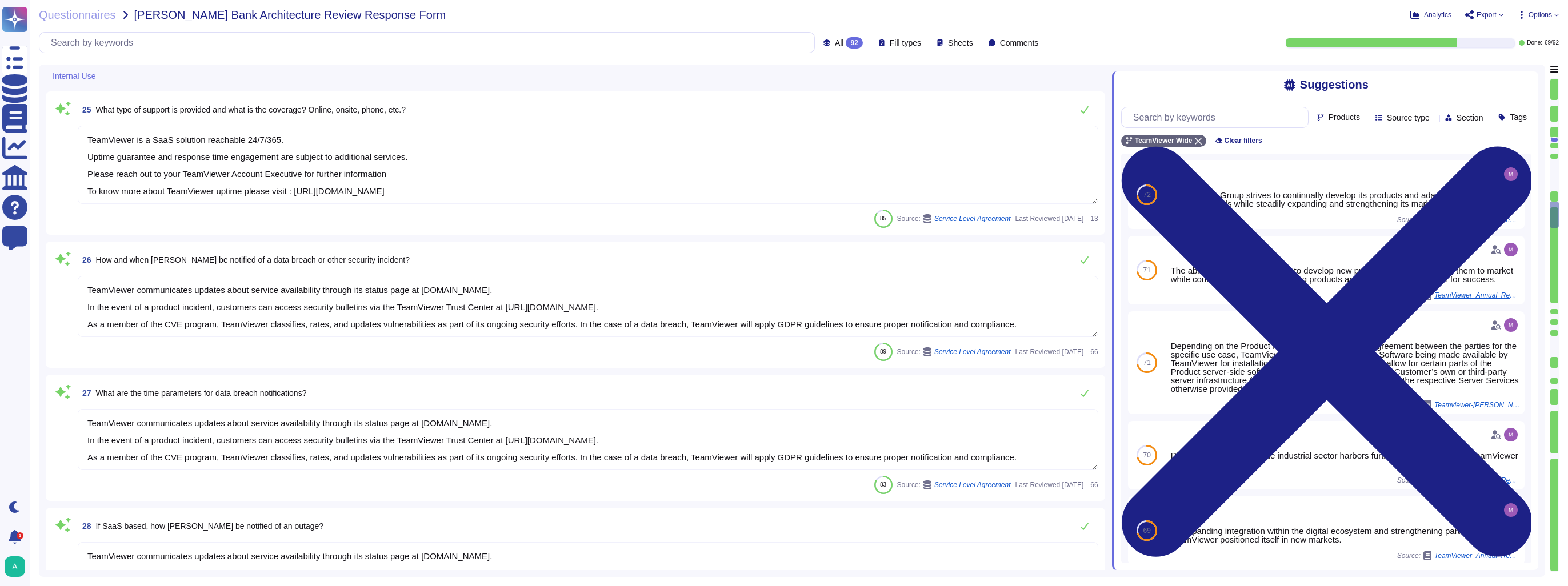
type textarea "TeamViewer Tensor"
type textarea "[DOMAIN_NAME]"
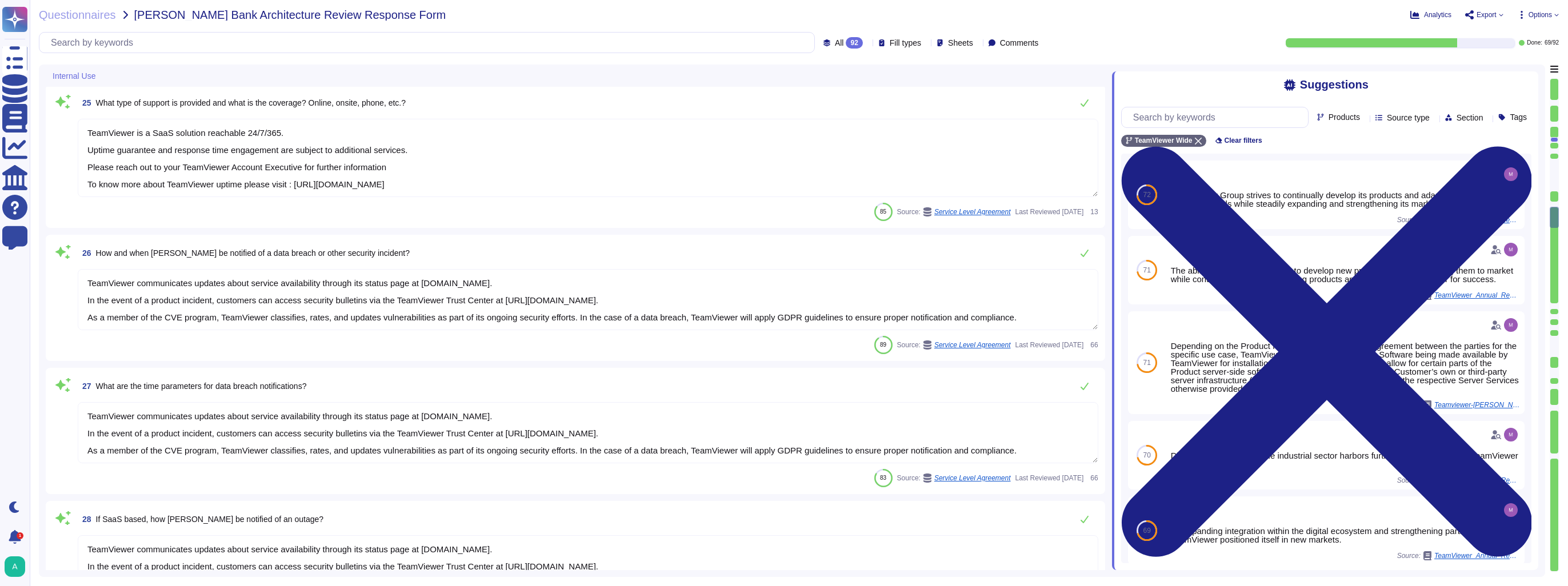
type textarea "[PERSON_NAME]"
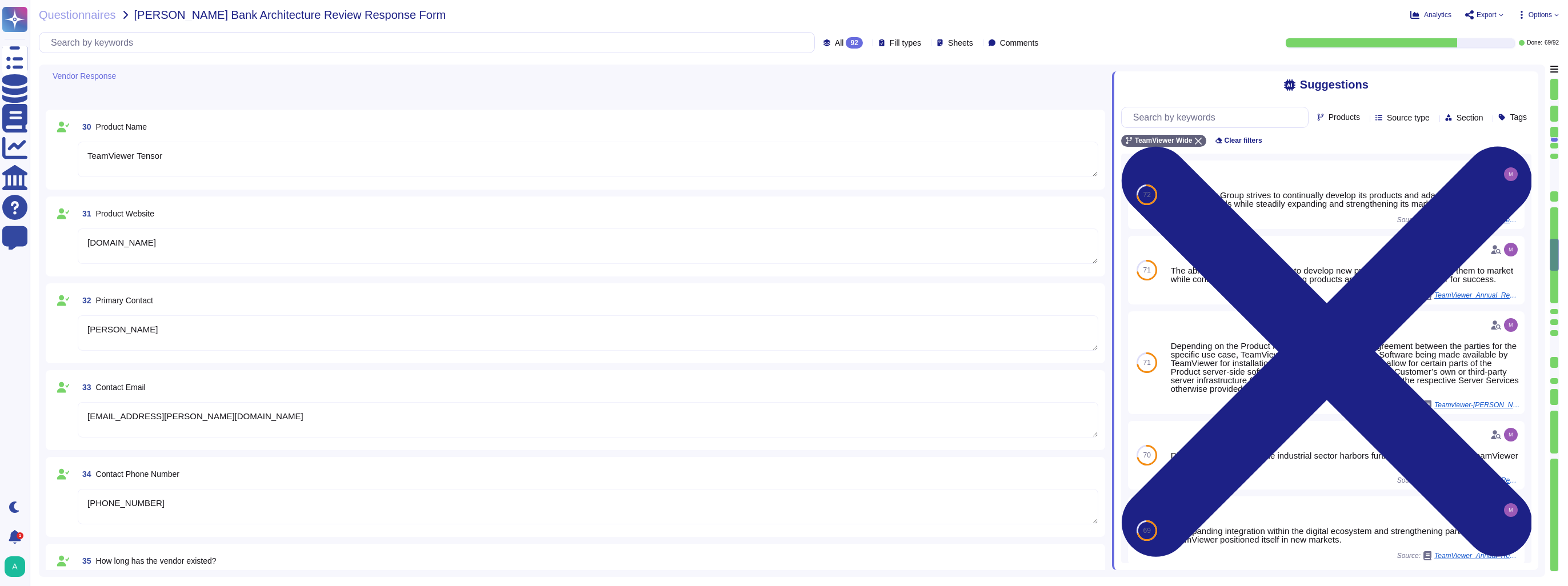
type textarea "[EMAIL_ADDRESS][PERSON_NAME][DOMAIN_NAME]"
type textarea "[PHONE_NUMBER]"
type textarea "TeamViewer was founded in [DATE]."
type textarea "Launched in [DATE], TeamViewer focuses on cloud-based technologies to enable on…"
type textarea "More than 60,000 customers worldwide."
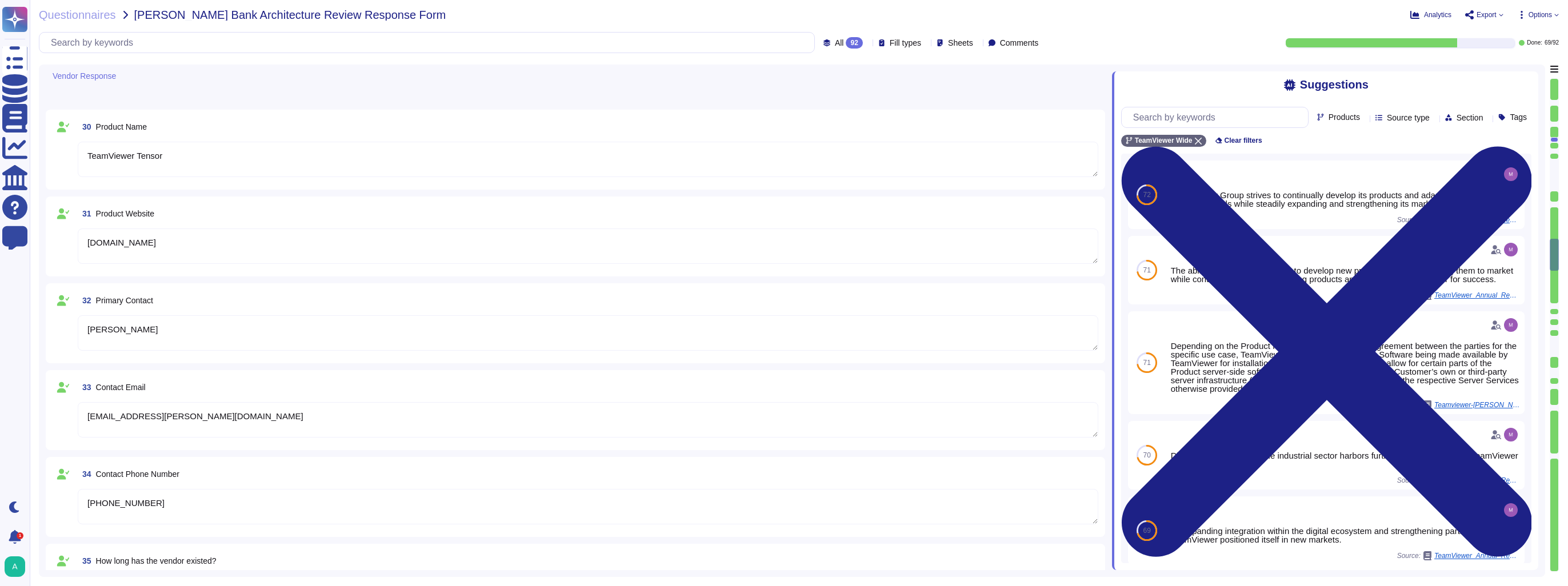
type textarea "TeamViewer does not have any utilization of SVB for any part of our financial p…"
type textarea "No"
type textarea "TeamViewer Frontline is a solution to digitalize and streamline processes for f…"
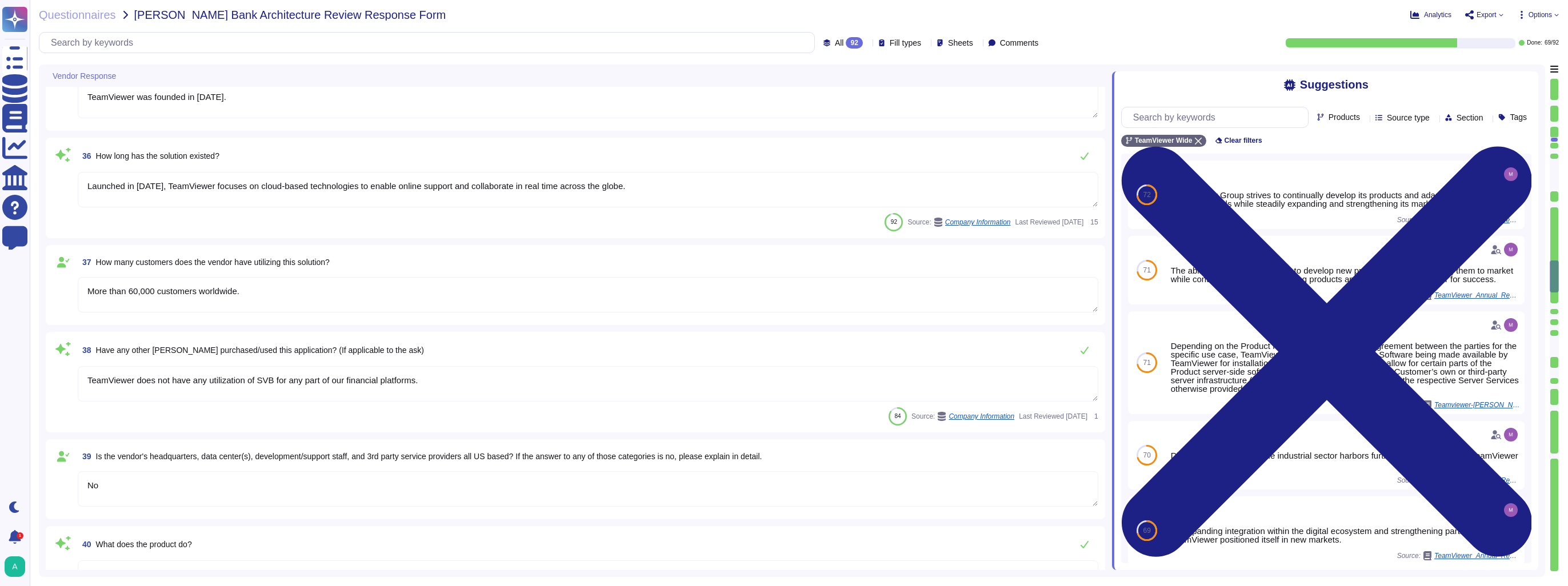
type textarea "Please for the latest version refer to public available document present on [DO…"
type textarea "Yes"
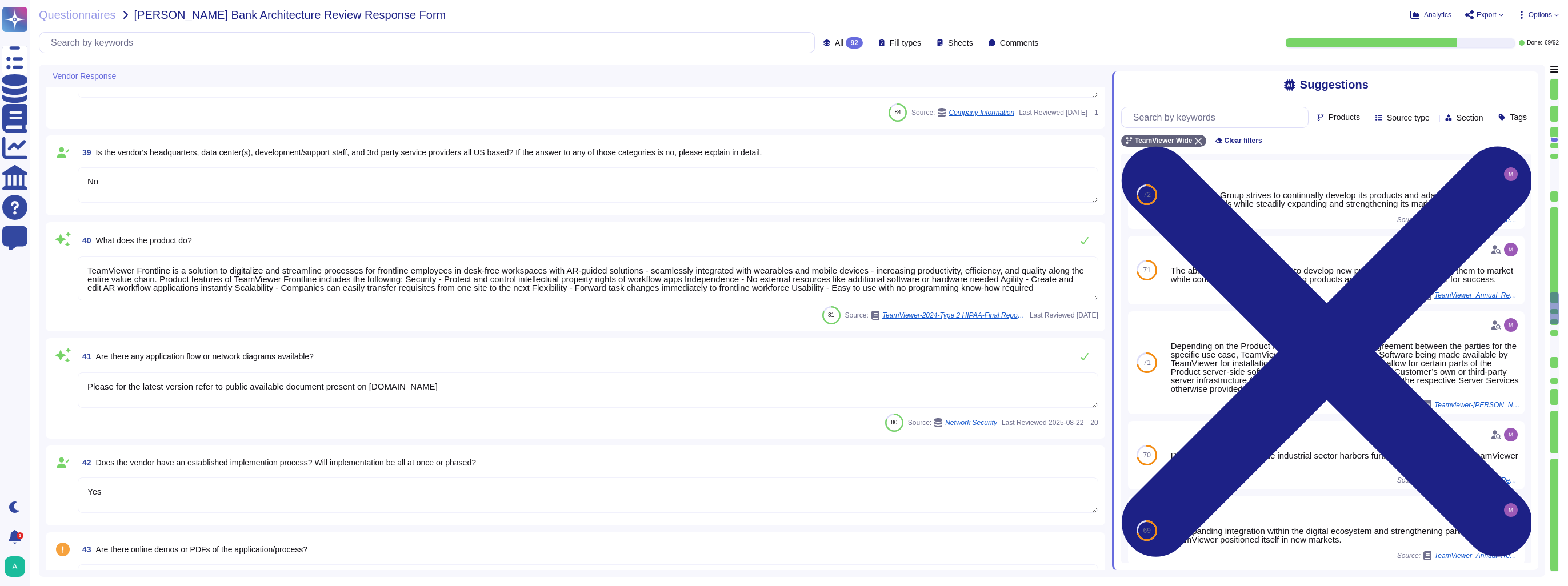
type textarea "Yes"
type textarea "TeamViewer follows manufacturer/vendor release guidance. Non-compliant devices …"
type textarea "Yes"
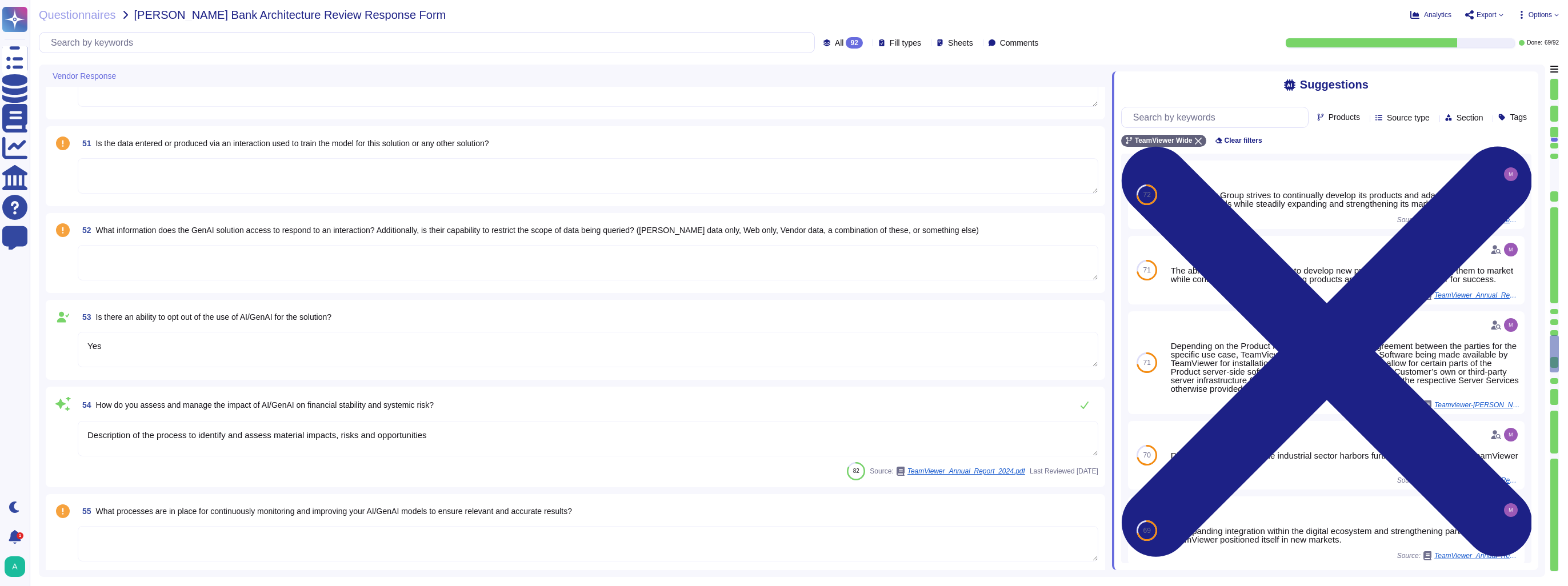
type textarea "Yes"
type textarea "Description of the process to identify and assess material impacts, risks and o…"
type textarea "Yes - API availability."
type textarea "approx. 1700"
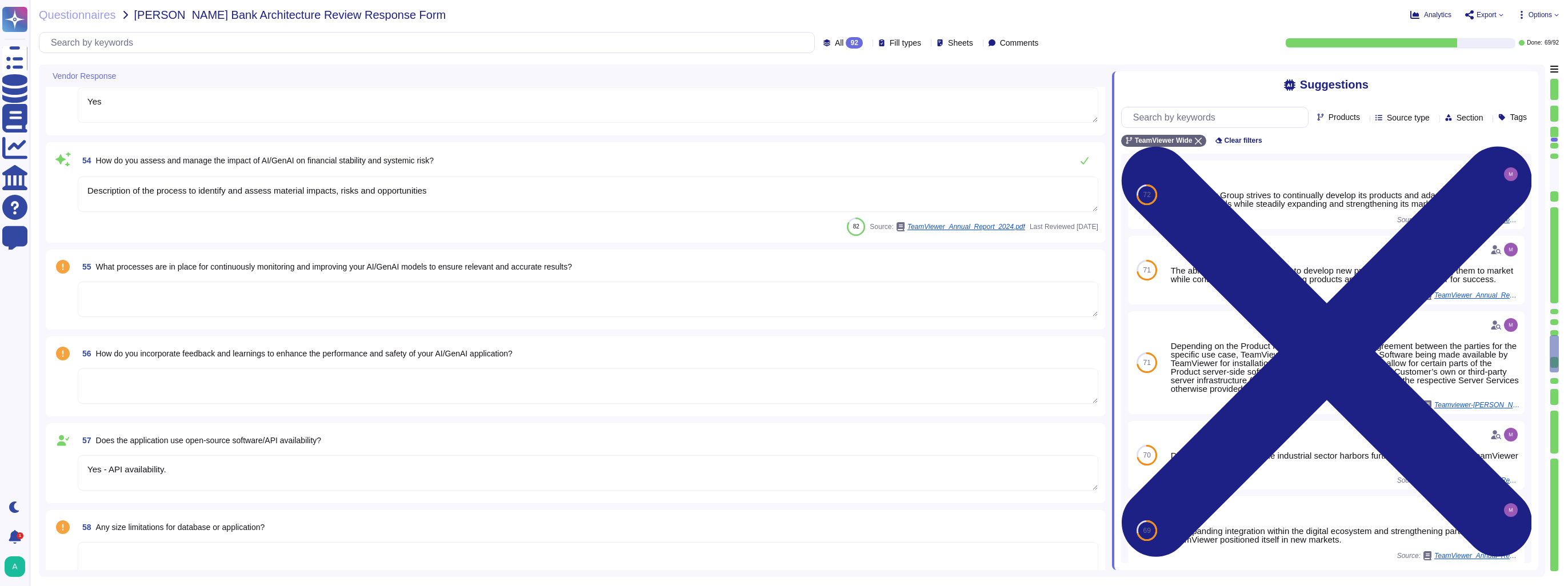
scroll to position [5084, 0]
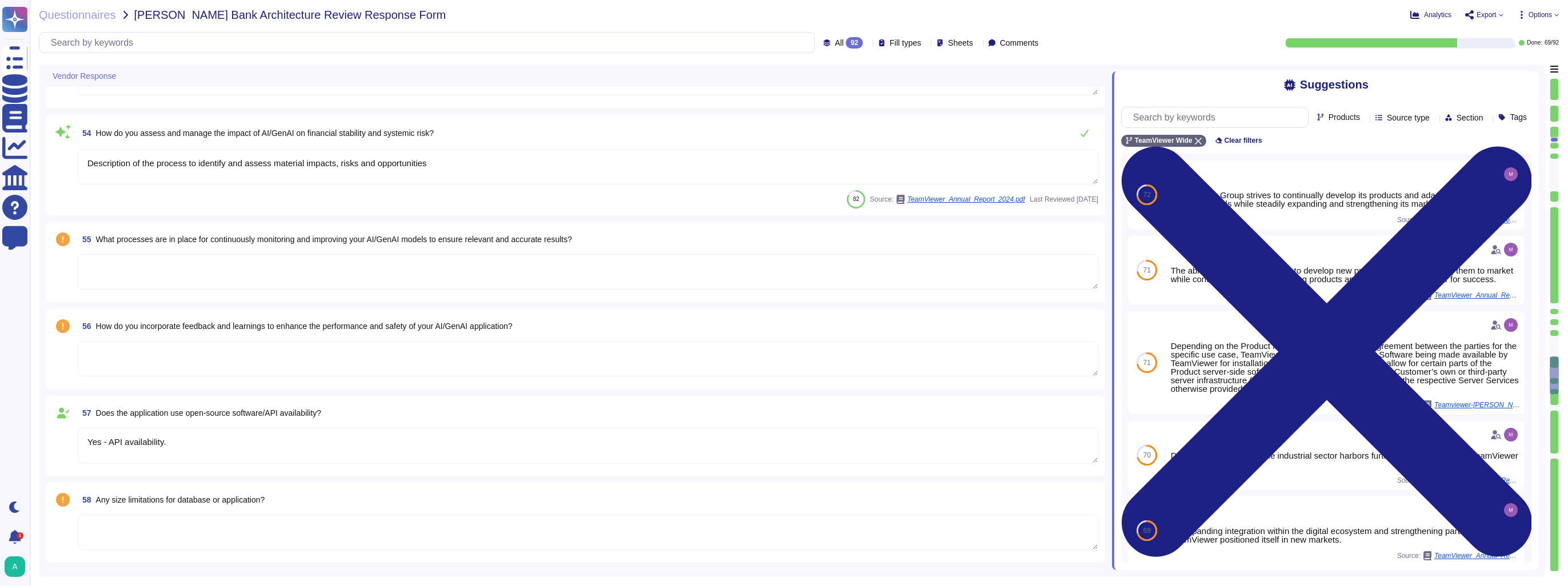
type textarea "LoreMipsum do s ametco adipiscingel seddo eiusm tem incididu utl etdolo mag ali…"
type textarea "Yes"
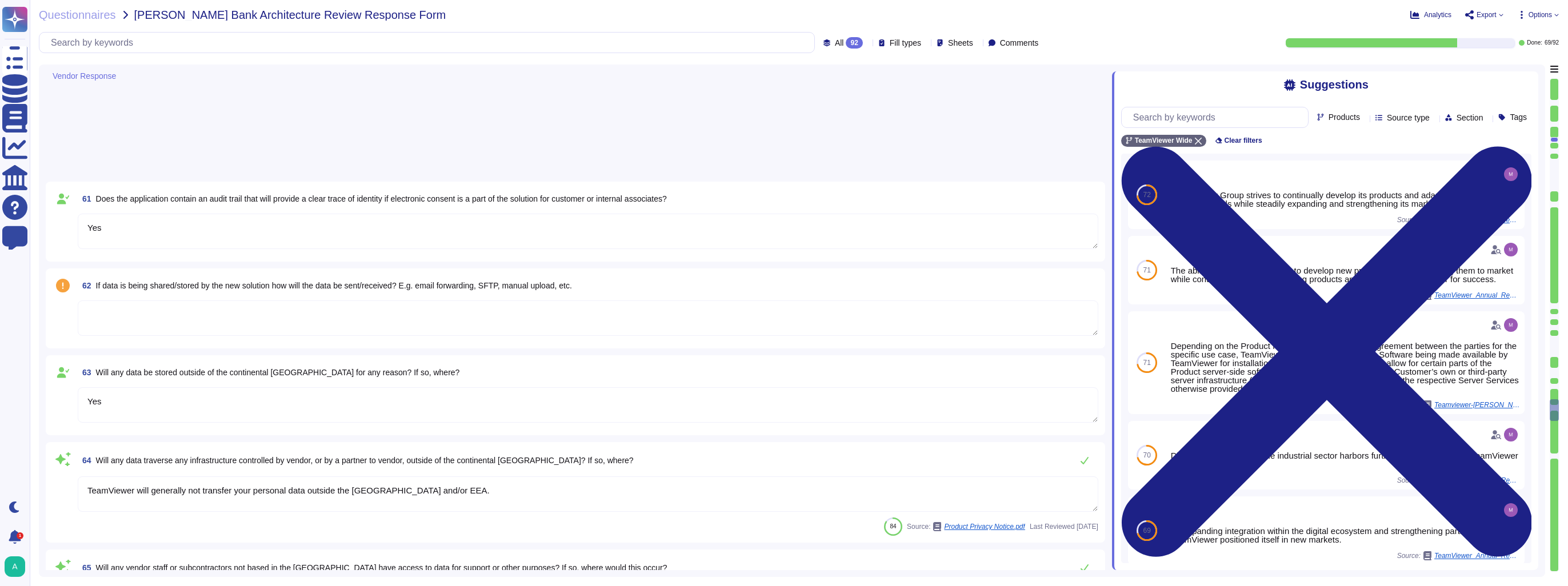
type textarea "Backups are made in a periodic manner for critical assets, applications and sys…"
type textarea "Data stored in the account — such as passwords, keys, and chat logs — are encry…"
type textarea "All communications between network and interface are encrypted. Depending on th…"
type textarea "TeamViewer uses key management solutions and hardware security modules to maint…"
type textarea "TeamViewer's Business Recovery Plan and Disaster Recovery Plan are evaluated as…"
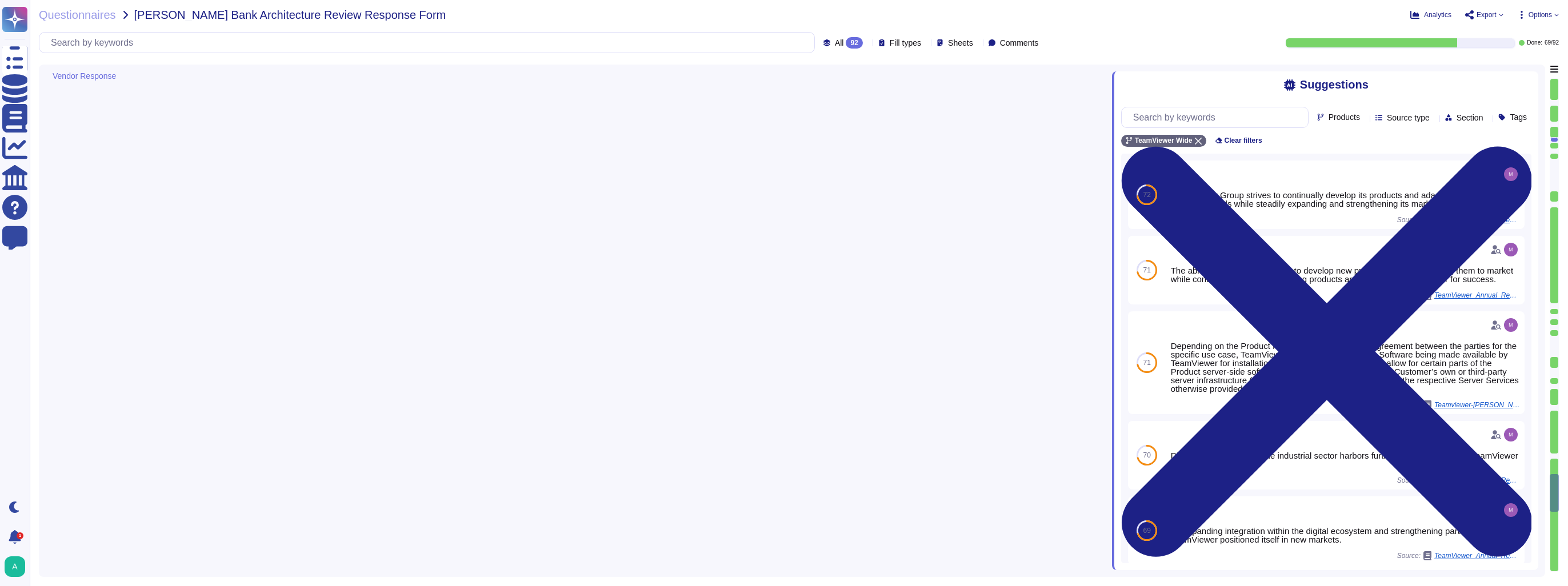
type textarea "Yes"
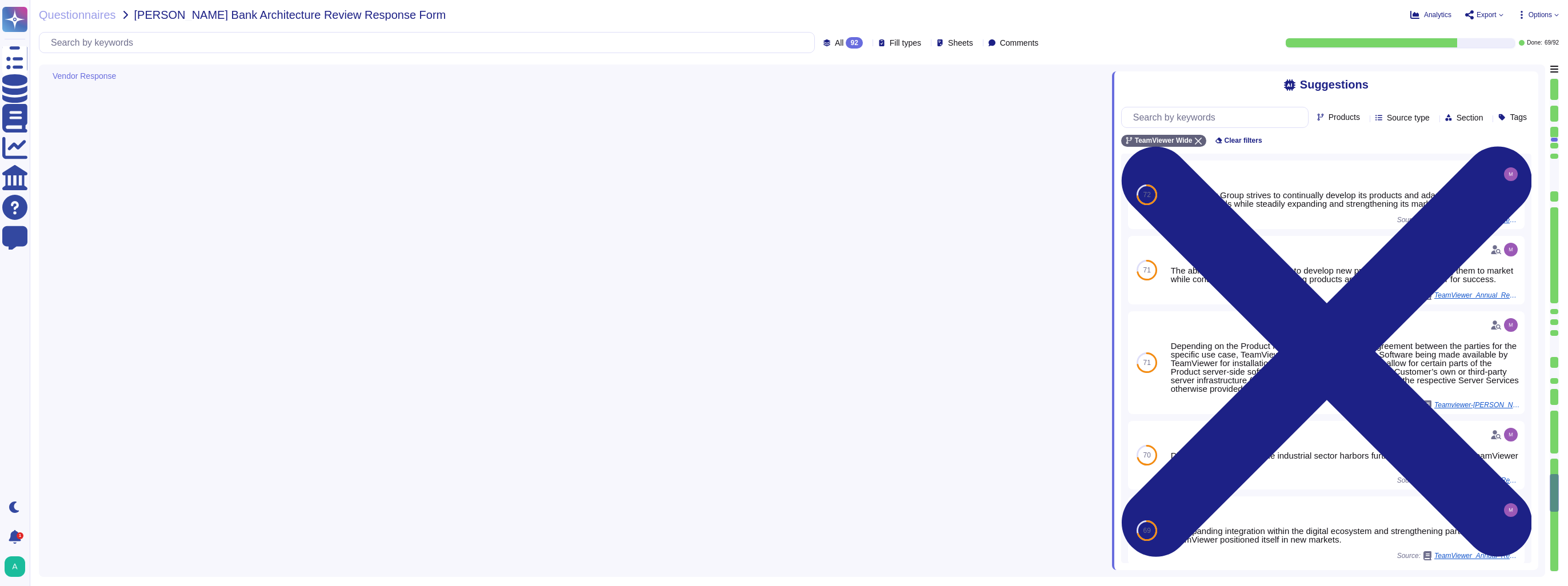
type textarea "Yes"
type textarea "Upon request, some items can be made available. Certain documentation is intern…"
type textarea "As a global leading connectivity platform, we take data, IT and product securit…"
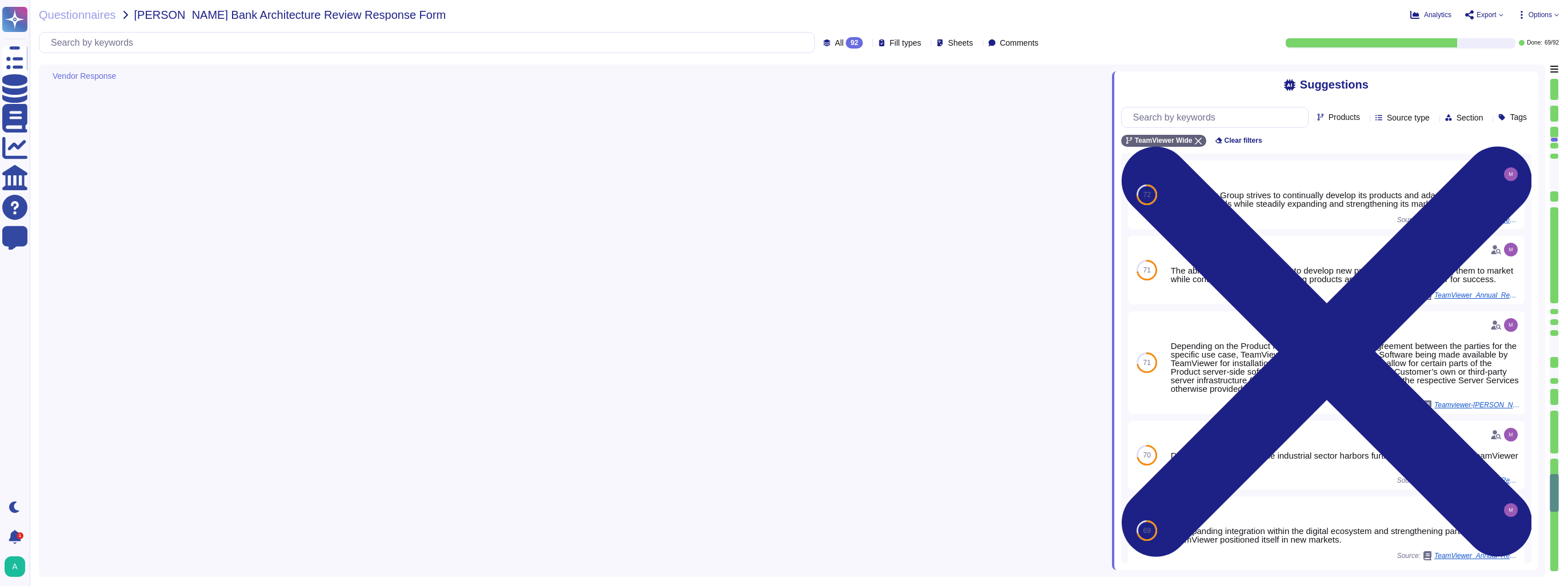
type textarea "Teamviewer uses multifactor authentication as its primary form of authenticatio…"
type textarea "Users enter their account's email address at [URL][DOMAIN_NAME] or on the sign-…"
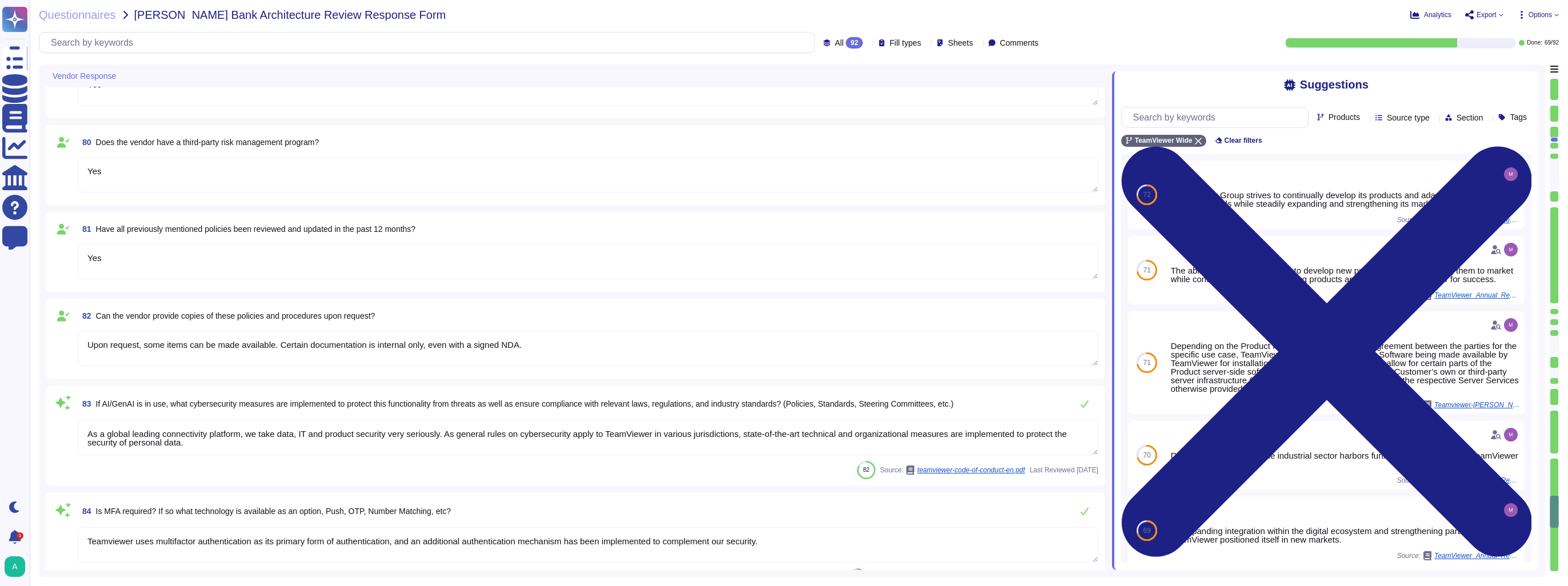
type textarea "TeamViewer has defined the criteria for various types of administrative account…"
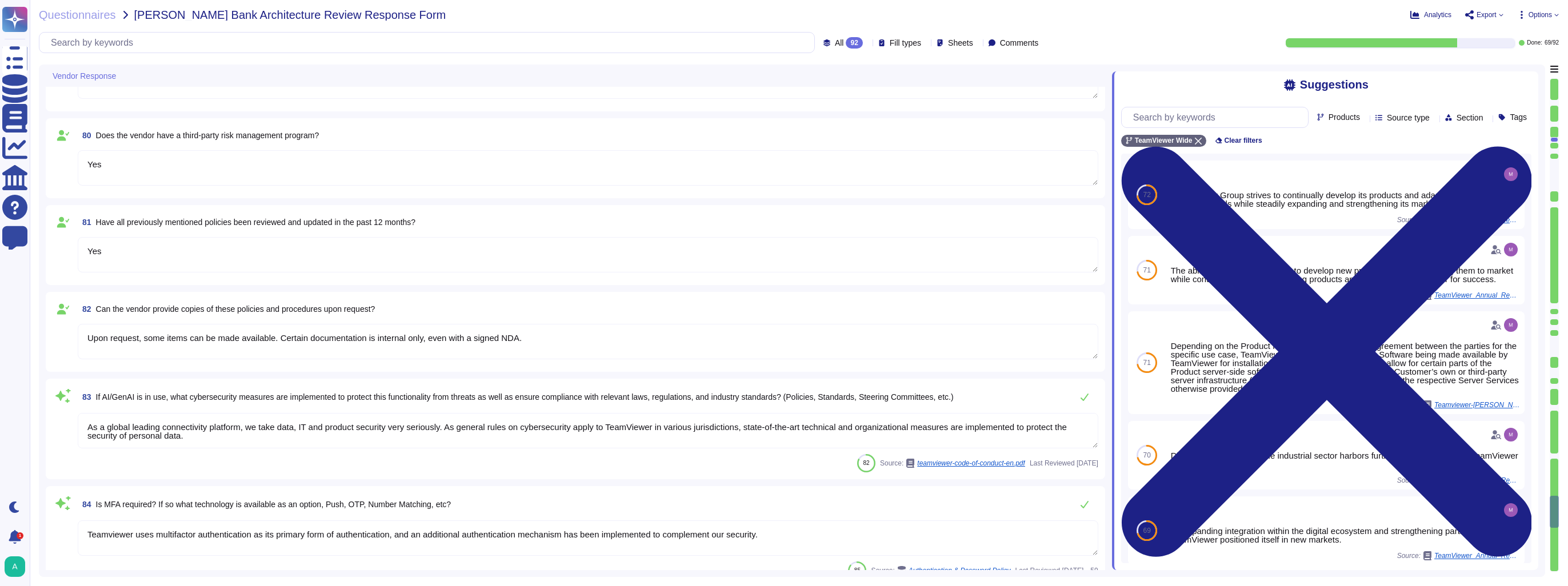
type textarea "Authorized employees can access the system over the Internet using VPN technolo…"
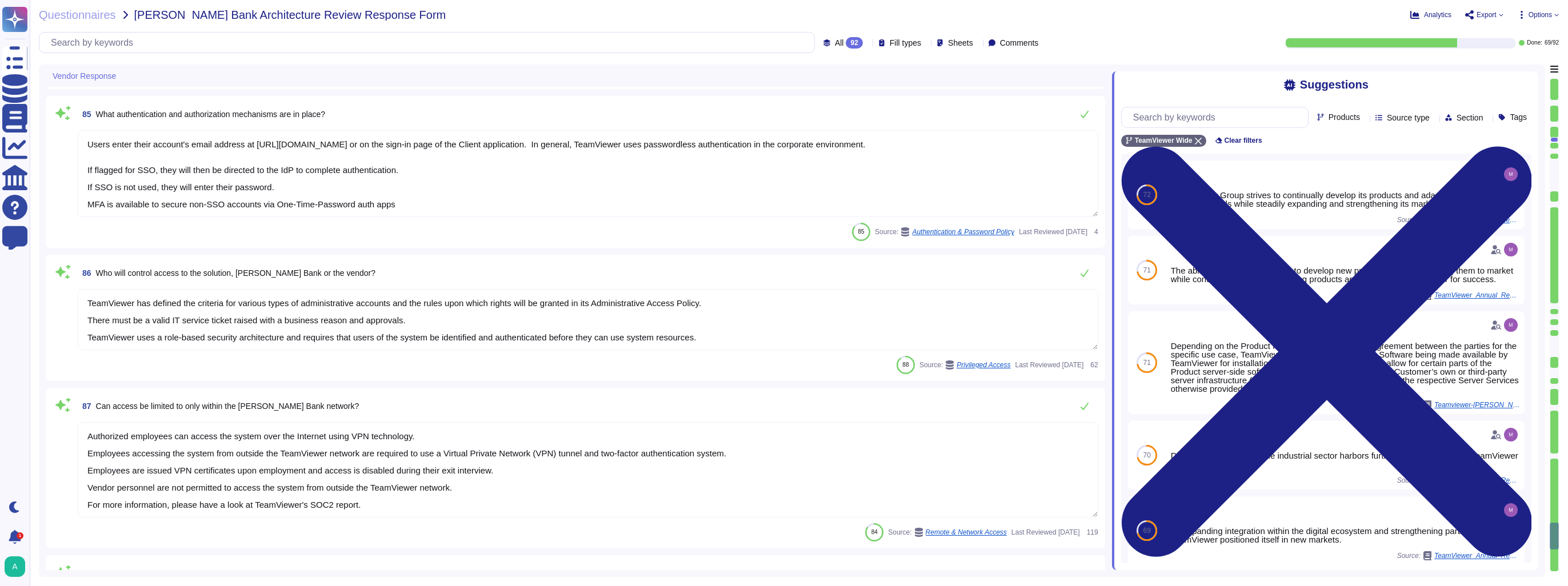
type textarea "TeamViewer is a SaaS solution reachable 24/7/365. Uptime guarantee and response…"
type textarea "TeamViewer communicates updates about service availability through its status p…"
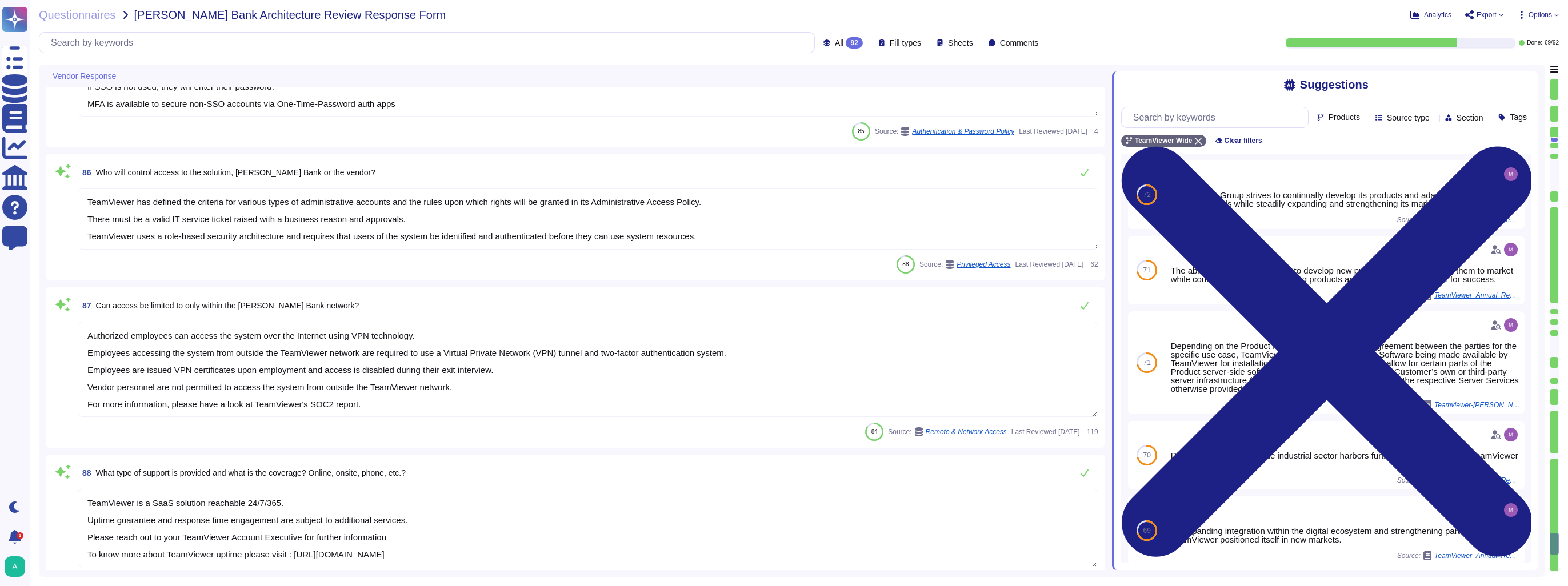
type textarea "TeamViewer communicates updates about service availability through its status p…"
type textarea "TeamViewer has implemented a patch management process to ensure that contracted…"
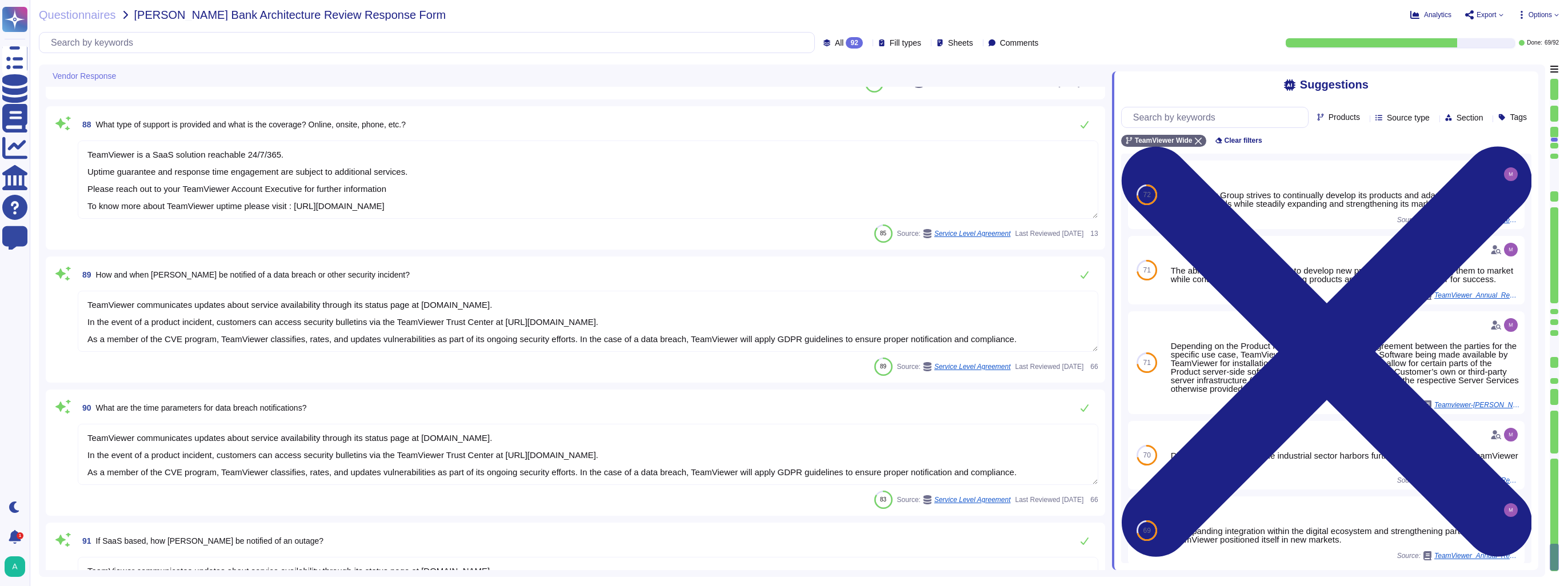
scroll to position [8598, 0]
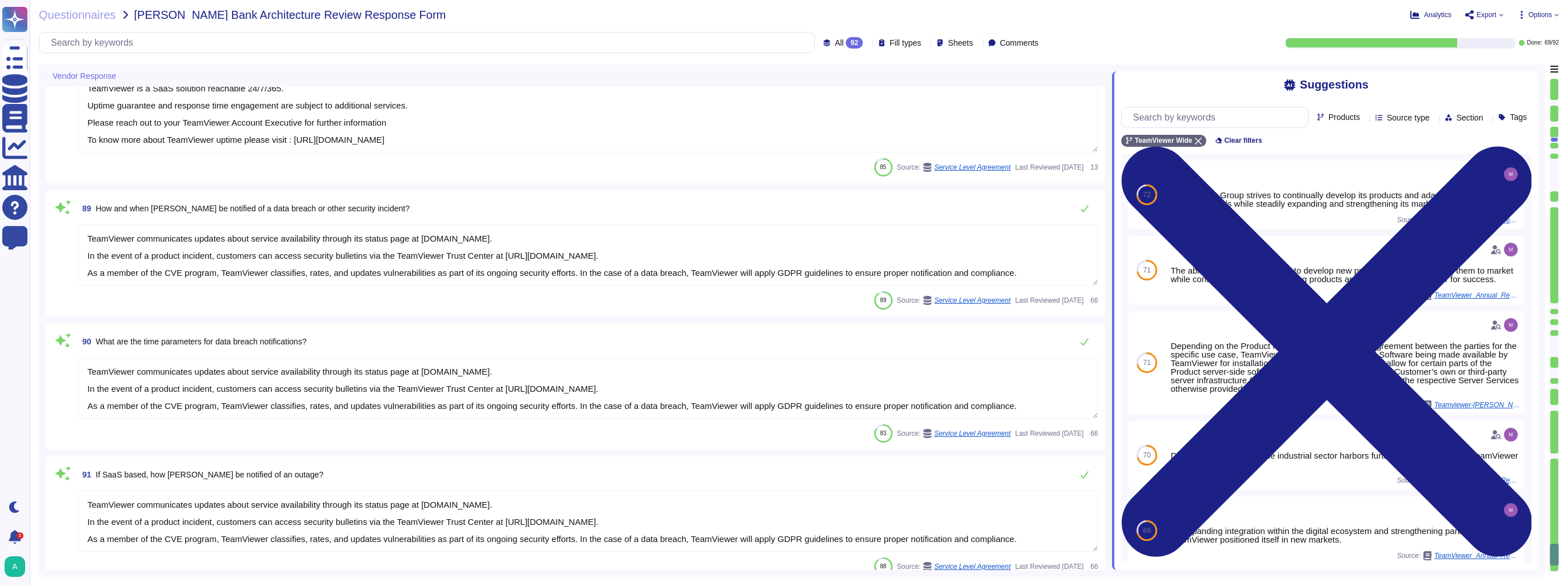
type textarea "TeamViewer has defined the criteria for various types of administrative account…"
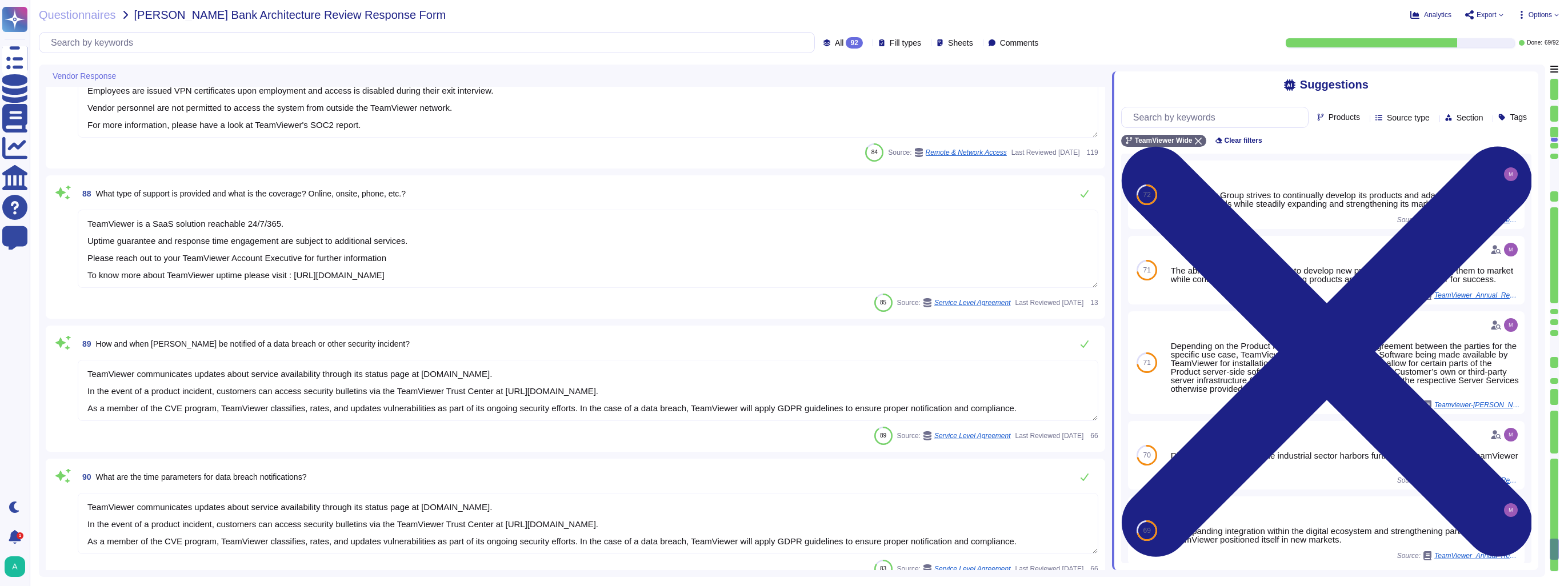
type textarea "Users enter their account's email address at [URL][DOMAIN_NAME] or on the sign-…"
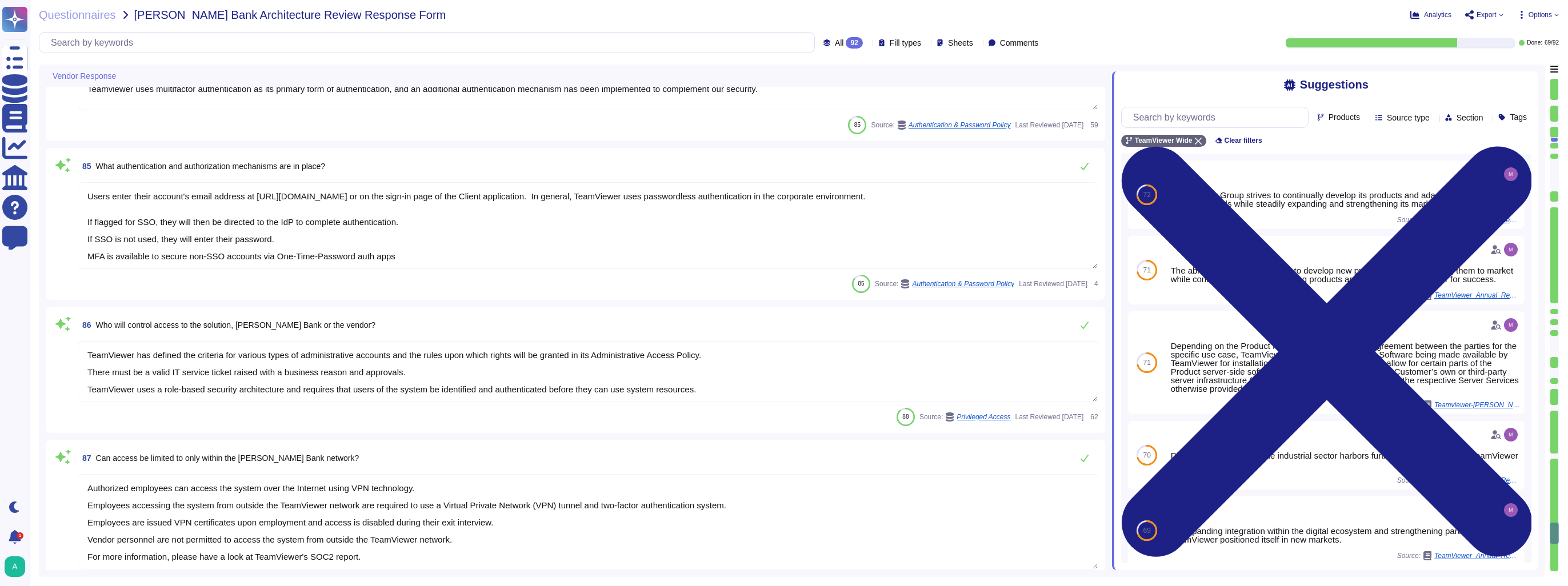
type textarea "Yes"
type textarea "Upon request, some items can be made available. Certain documentation is intern…"
type textarea "As a global leading connectivity platform, we take data, IT and product securit…"
type textarea "Teamviewer uses multifactor authentication as its primary form of authenticatio…"
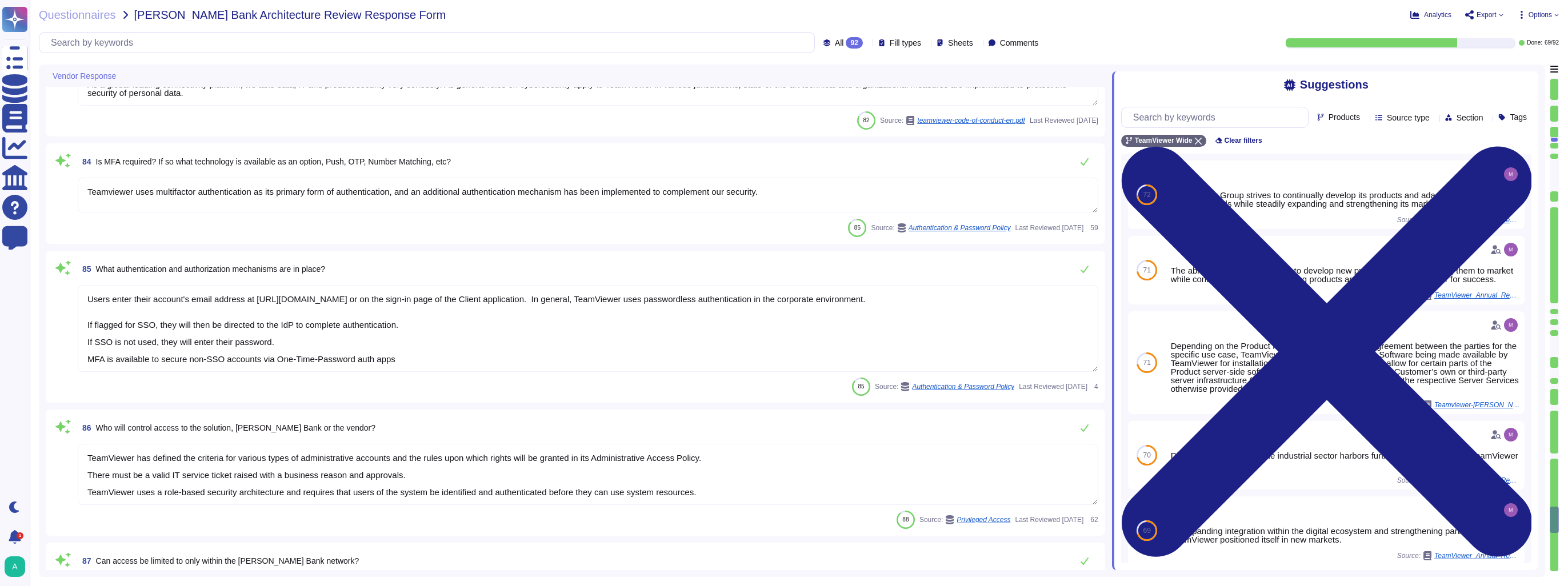
type textarea "Yes"
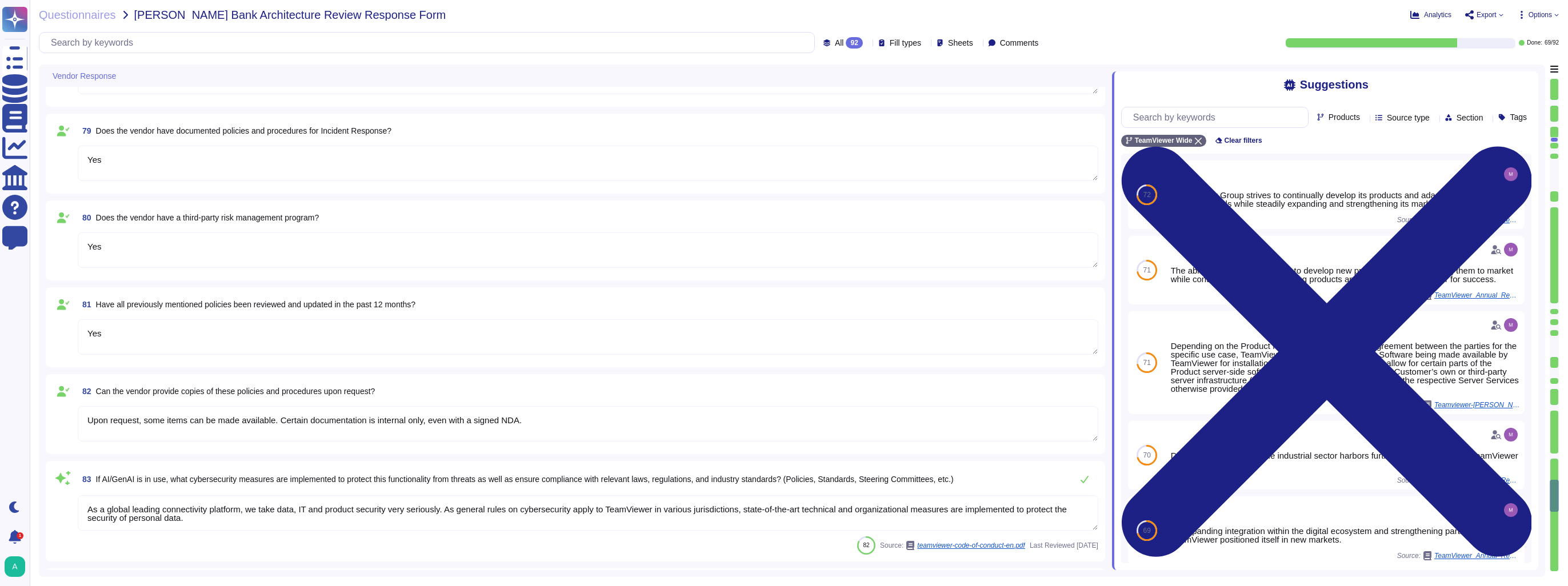
type textarea "Yes - current SOC 2. A signed NDA is required and the SOC 2 can be provided."
type textarea "Yes"
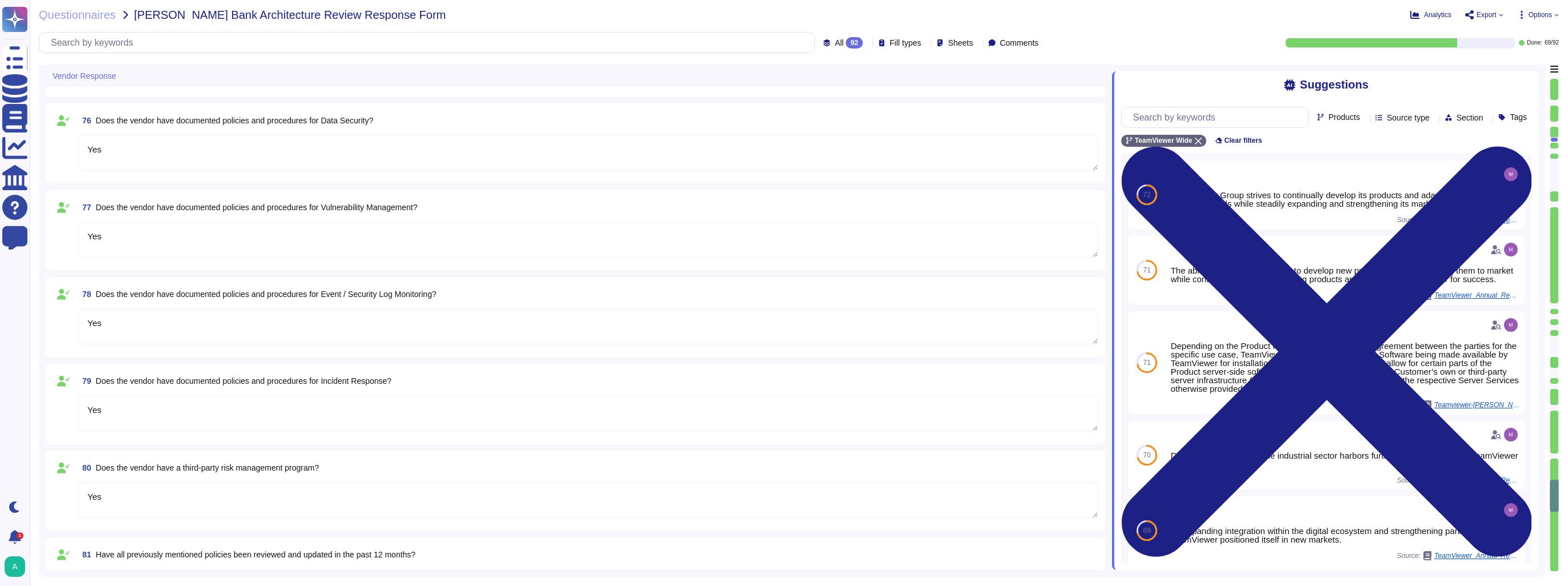
scroll to position [7227, 0]
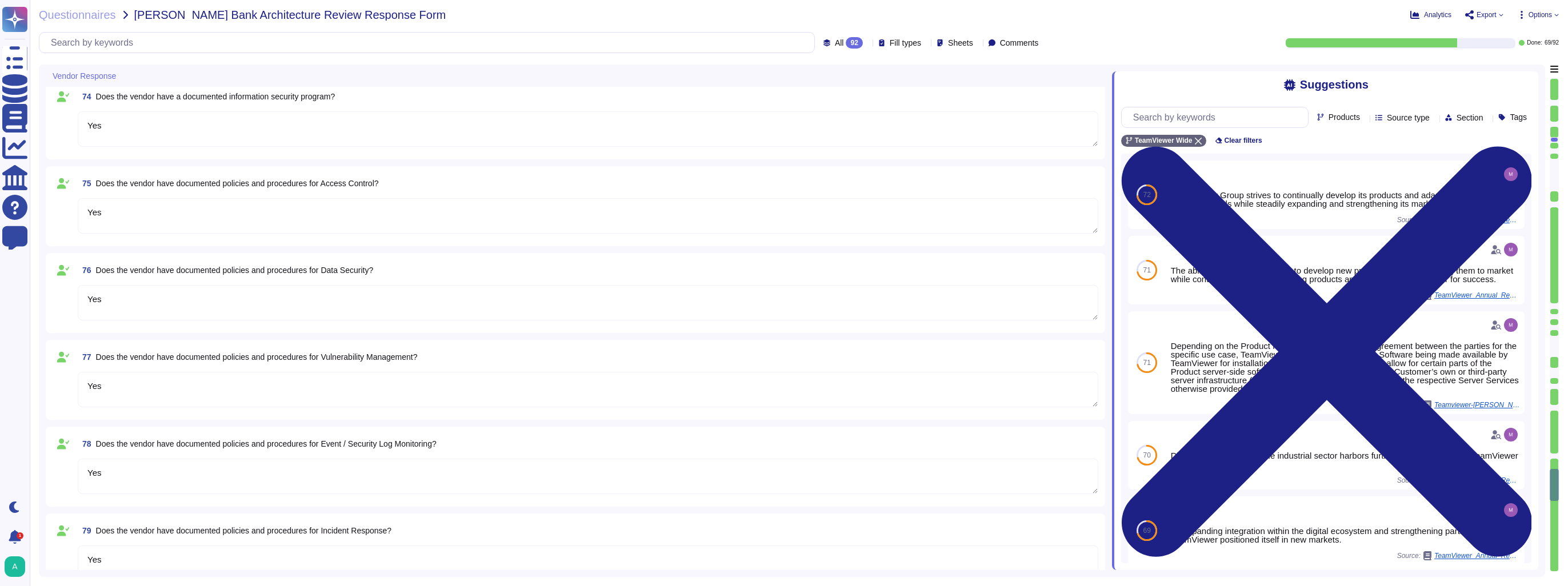
type textarea "TeamViewer does not store, process or transmit cardholder data. Customer paymen…"
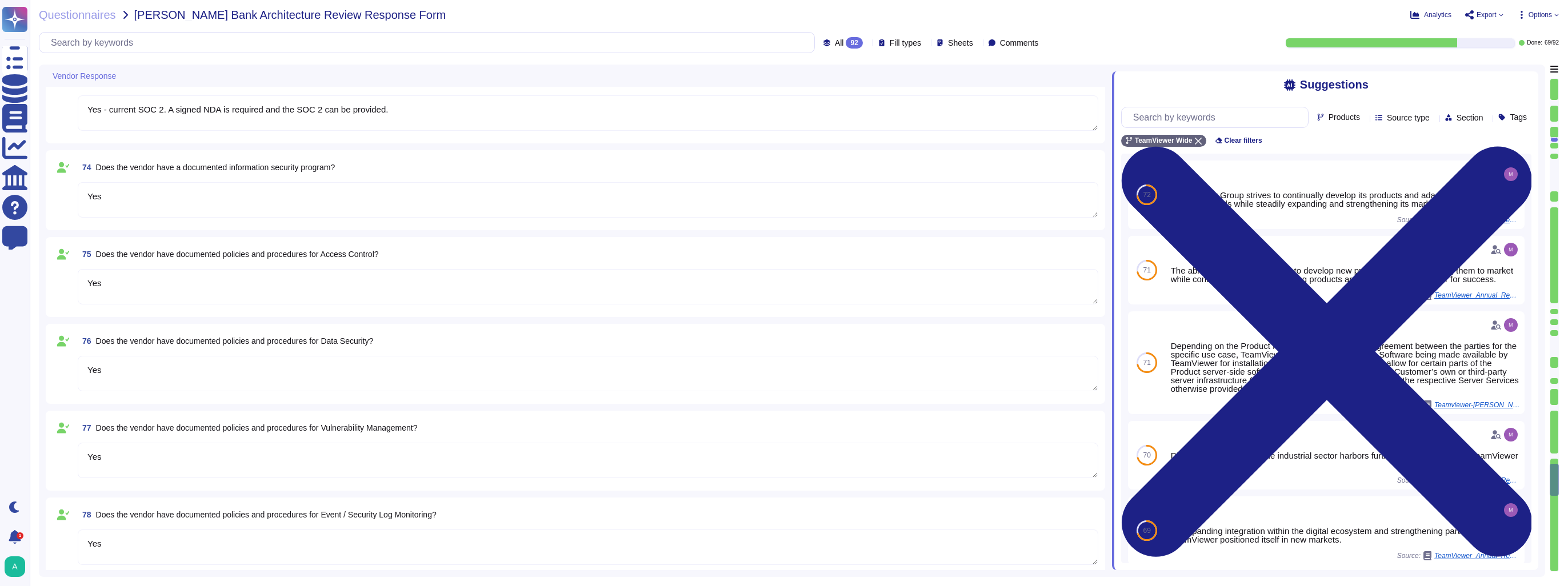
type textarea "TeamViewer's Business Recovery Plan and Disaster Recovery Plan are evaluated as…"
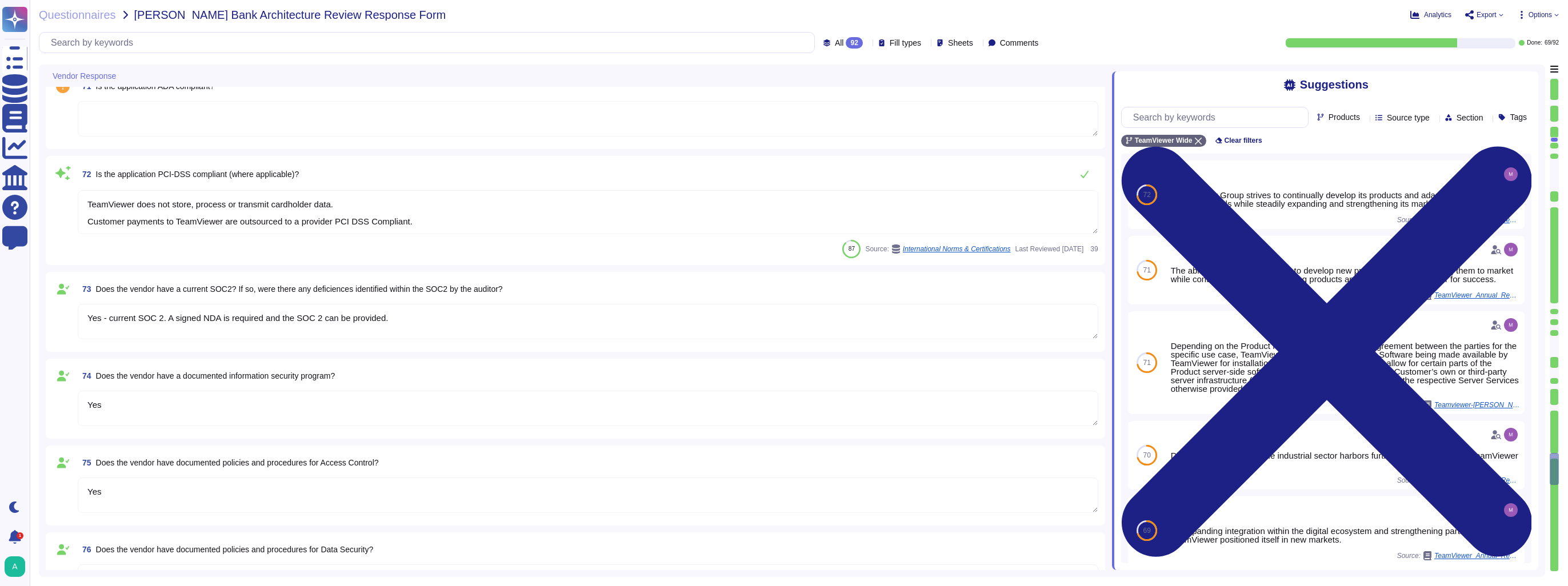
type textarea "TeamViewer uses key management solutions and hardware security modules to maint…"
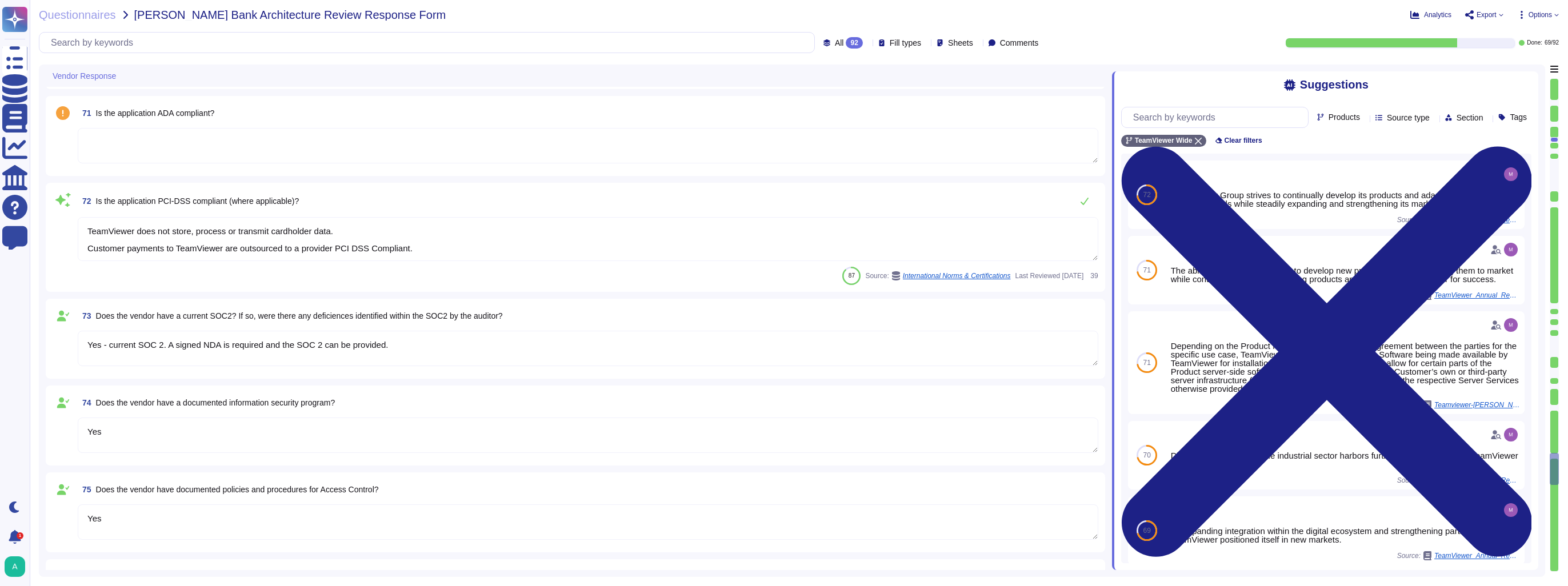
scroll to position [6770, 0]
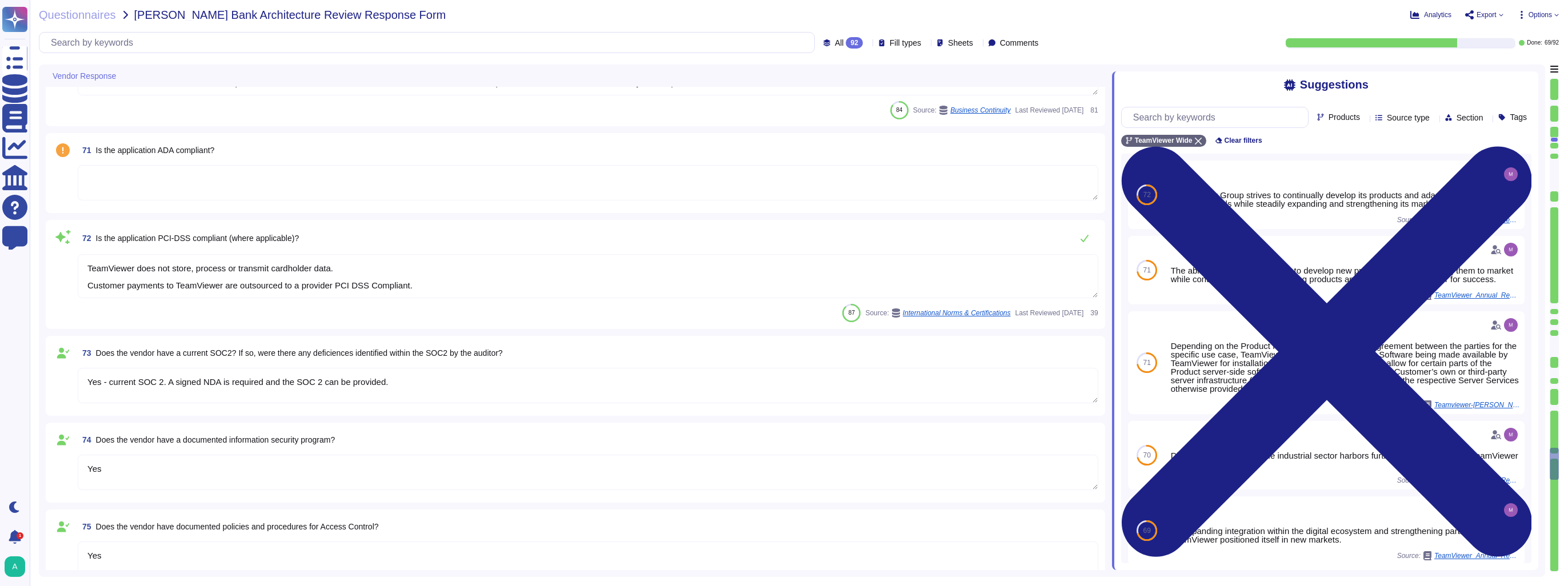
type textarea "All communications between network and interface are encrypted. Depending on th…"
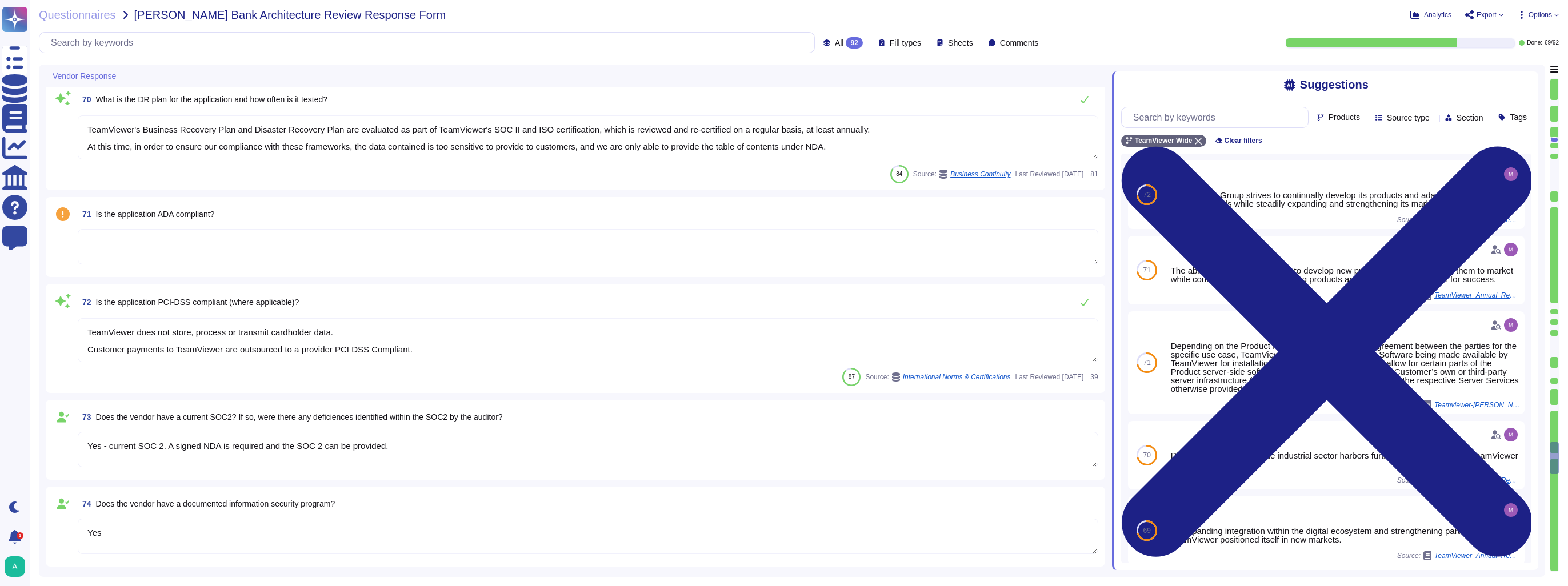
type textarea "Data stored in the account — such as passwords, keys, and chat logs — are encry…"
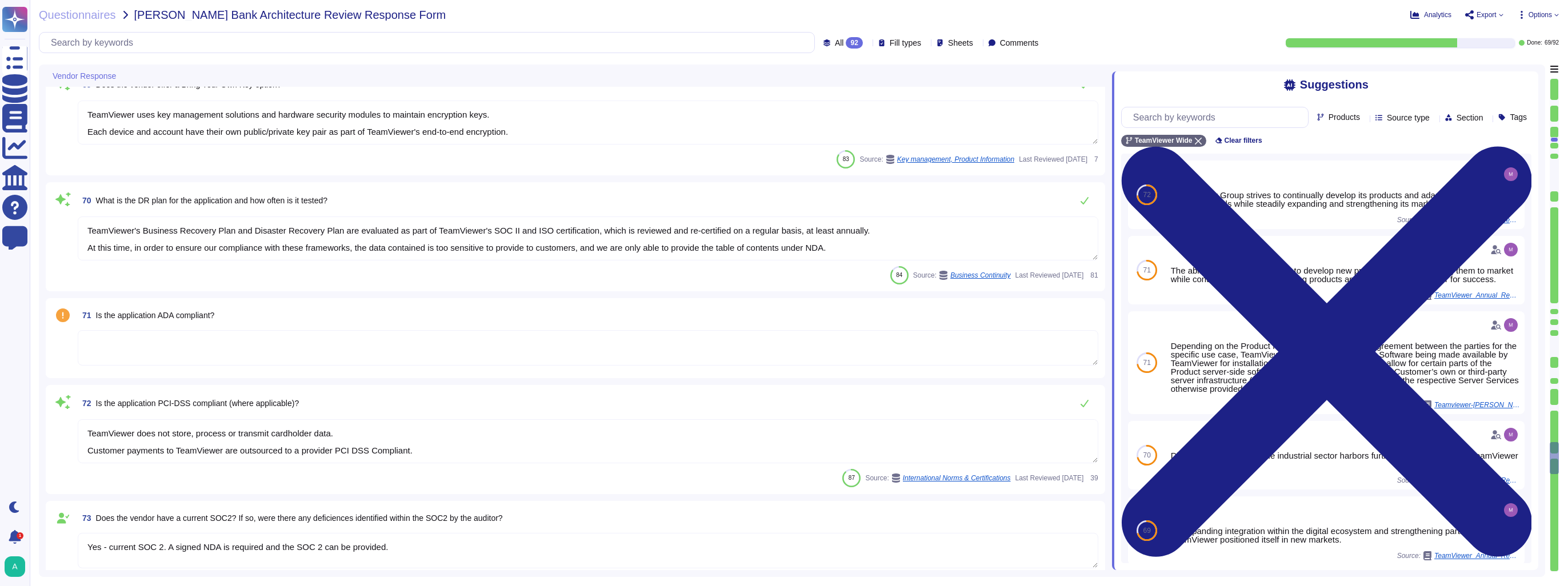
scroll to position [6599, 0]
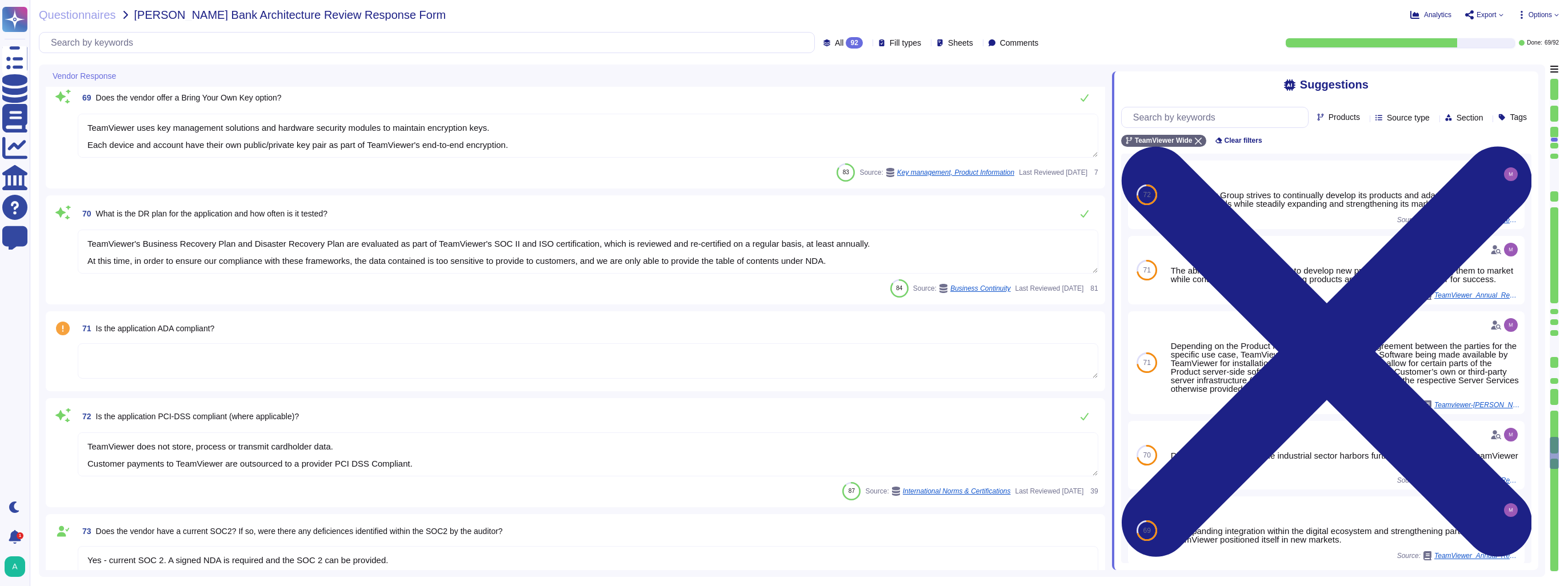
click at [151, 361] on textarea at bounding box center [588, 361] width 1021 height 35
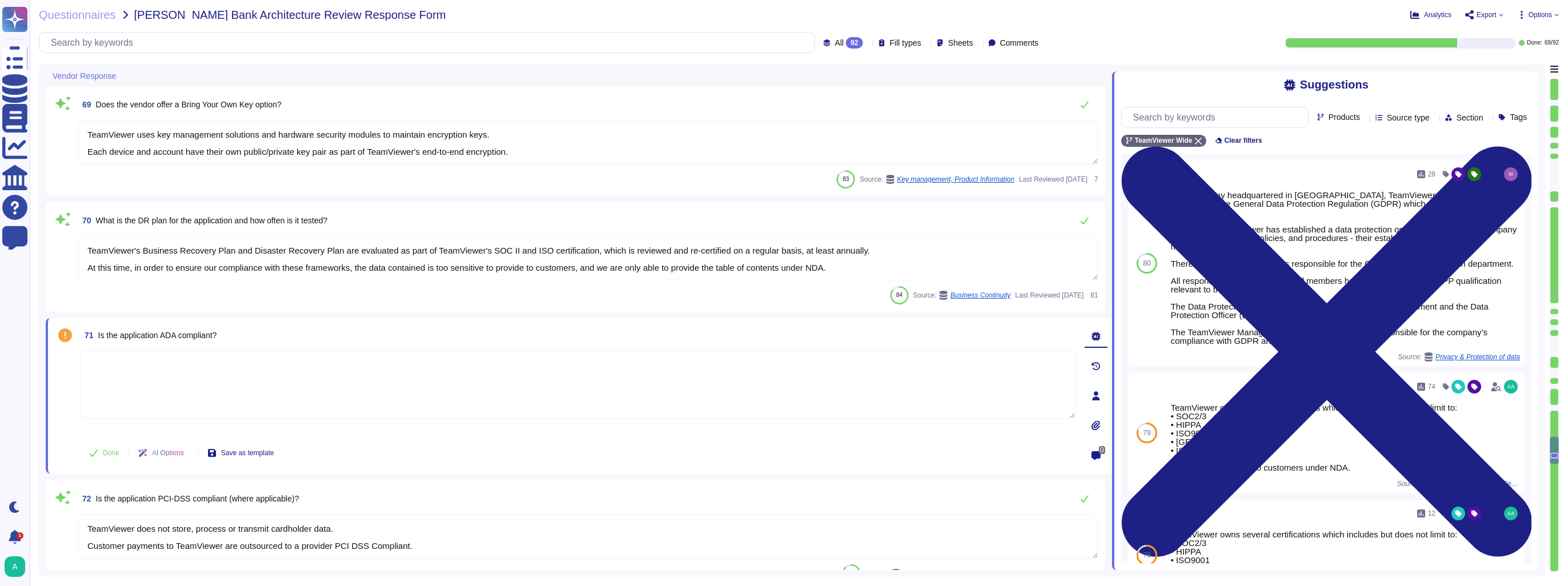
type textarea "Backups are made in a periodic manner for critical assets, applications and sys…"
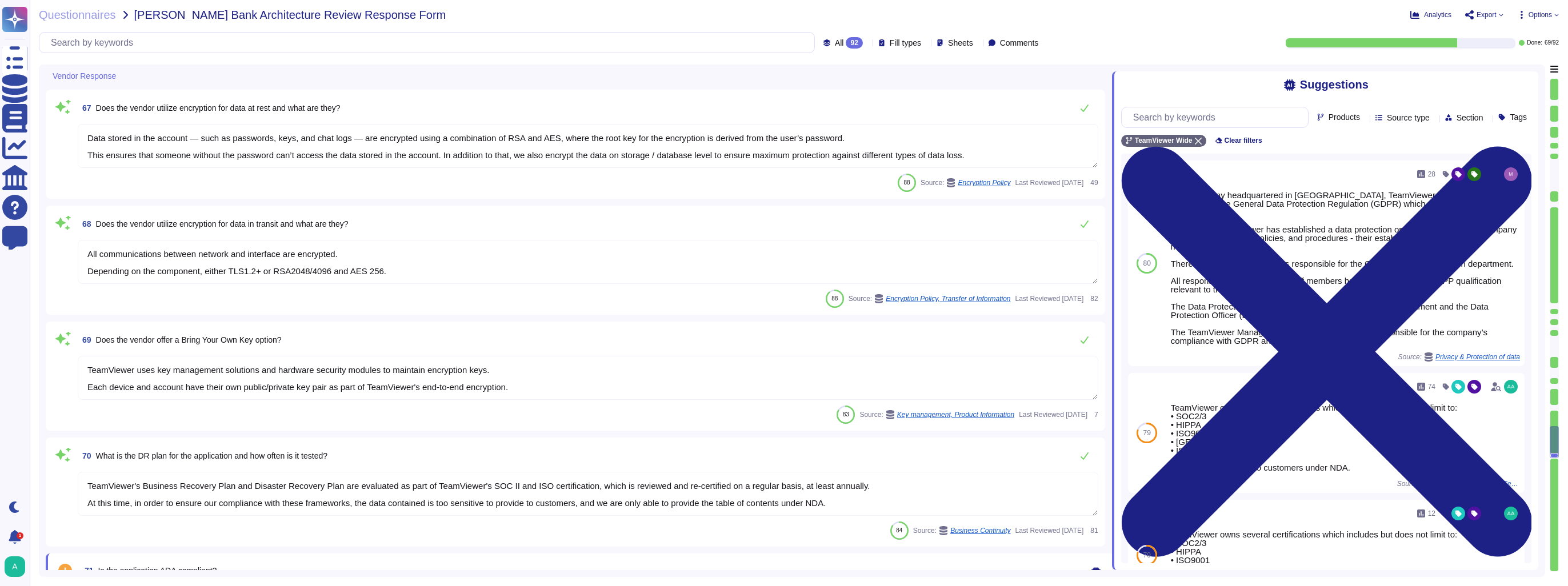
type textarea "TeamViewer offers dedicated router which can be issued in one of its partner da…"
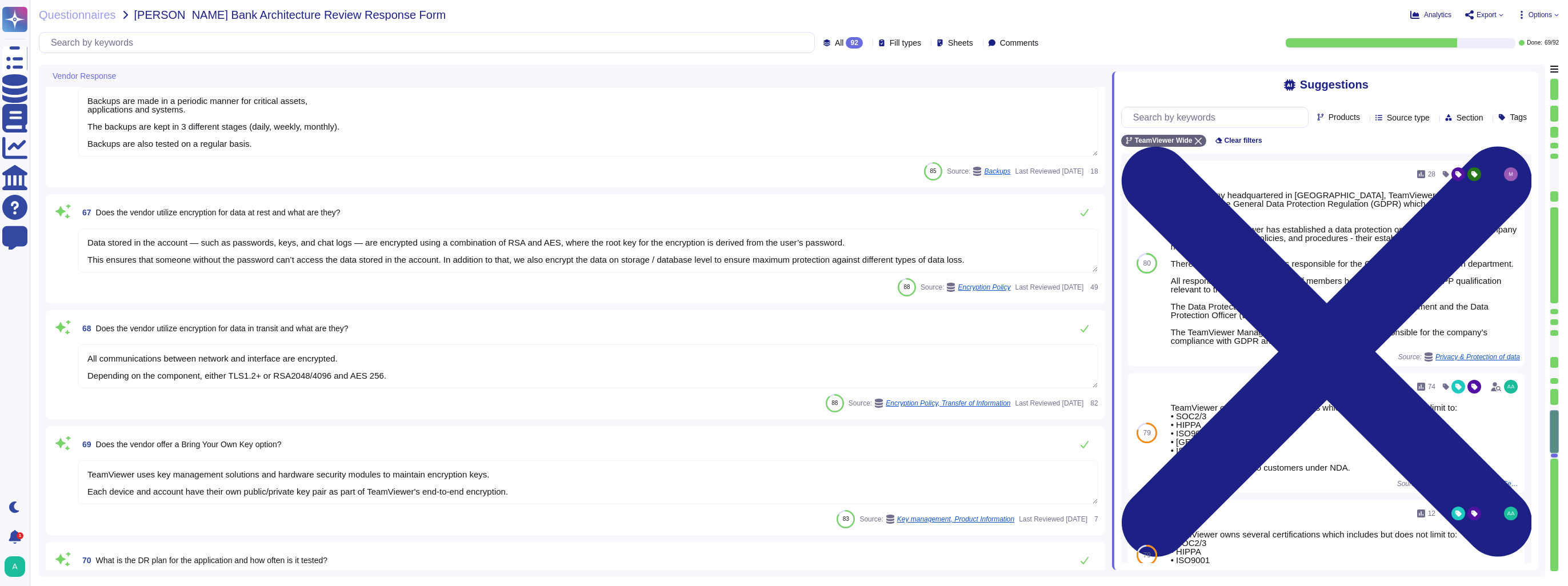
type textarea "Yes"
type textarea "TeamViewer will generally not transfer your personal data outside the [GEOGRAPH…"
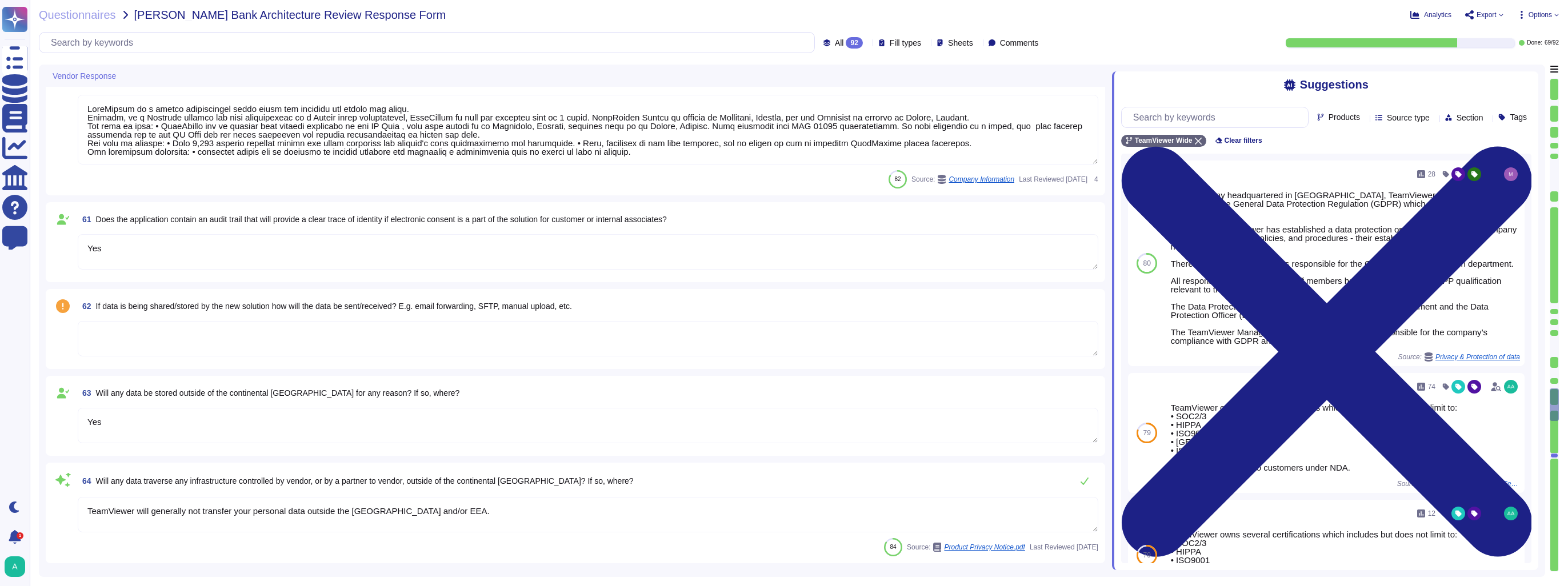
type textarea "Yes - API availability."
type textarea "approx. 1700"
type textarea "LoreMipsum do s ametco adipiscingel seddo eiusm tem incididu utl etdolo mag ali…"
type textarea "Yes"
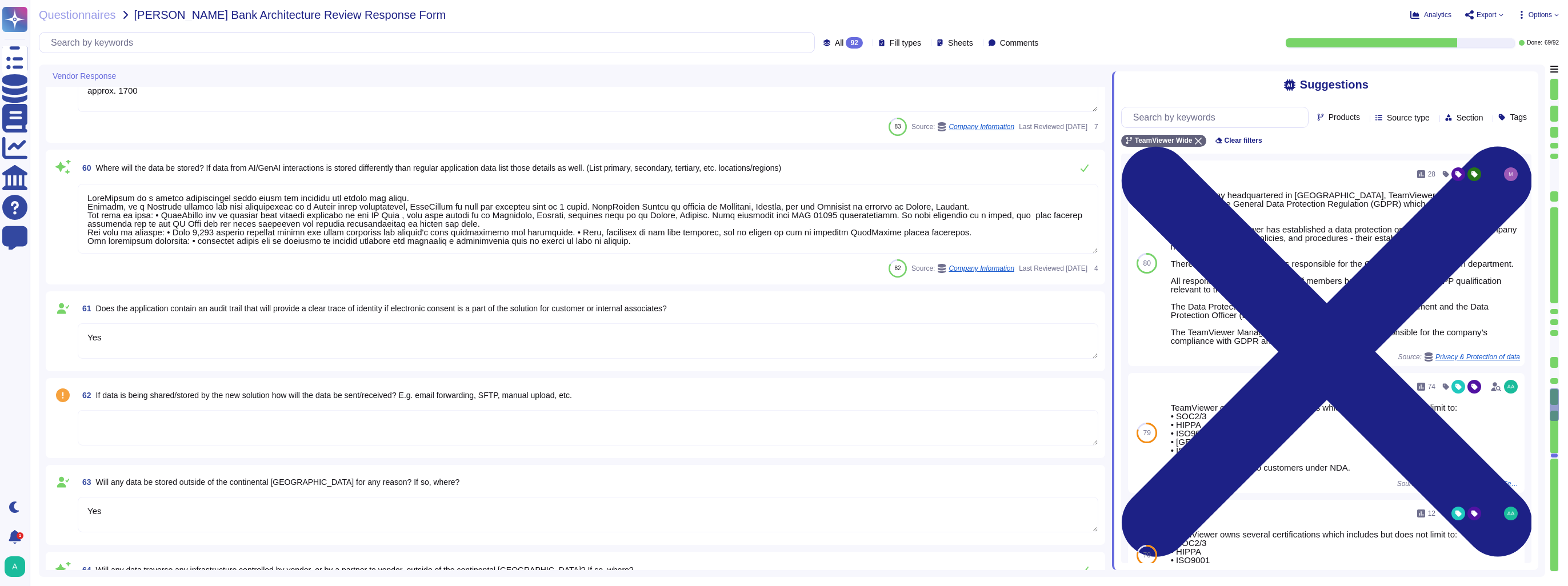
click at [174, 425] on textarea at bounding box center [588, 428] width 1021 height 35
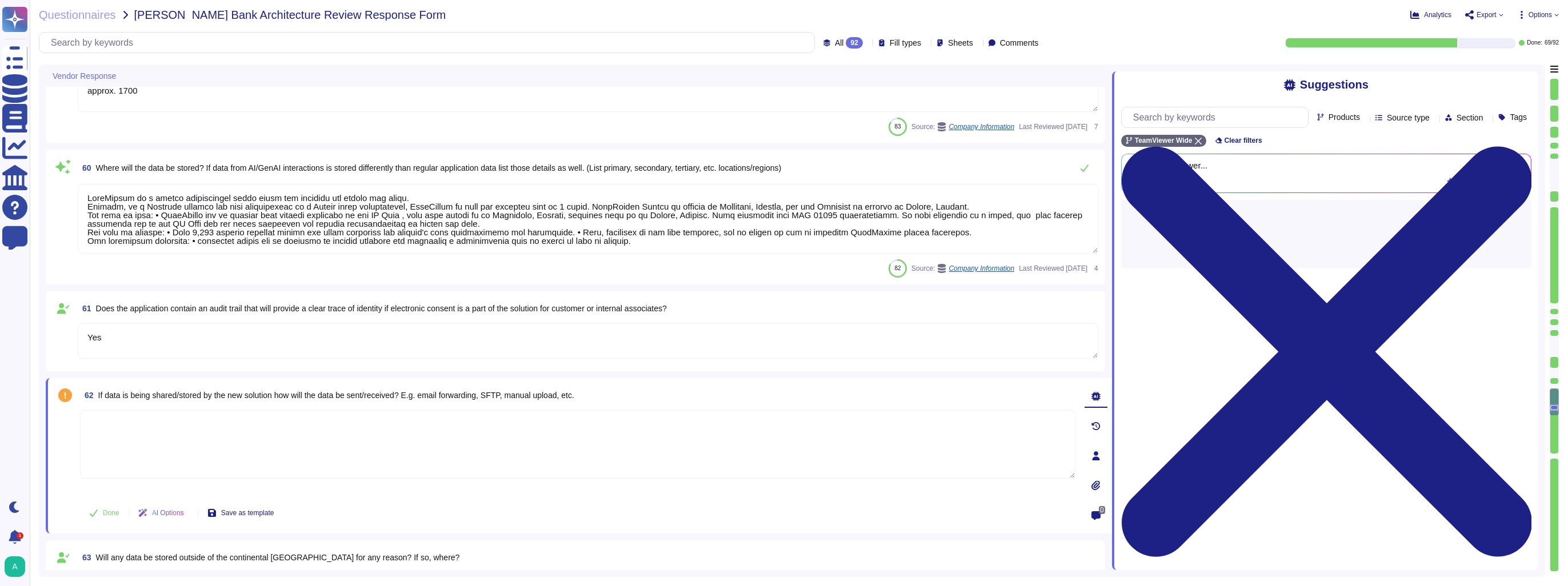
click at [55, 341] on span at bounding box center [63, 341] width 21 height 37
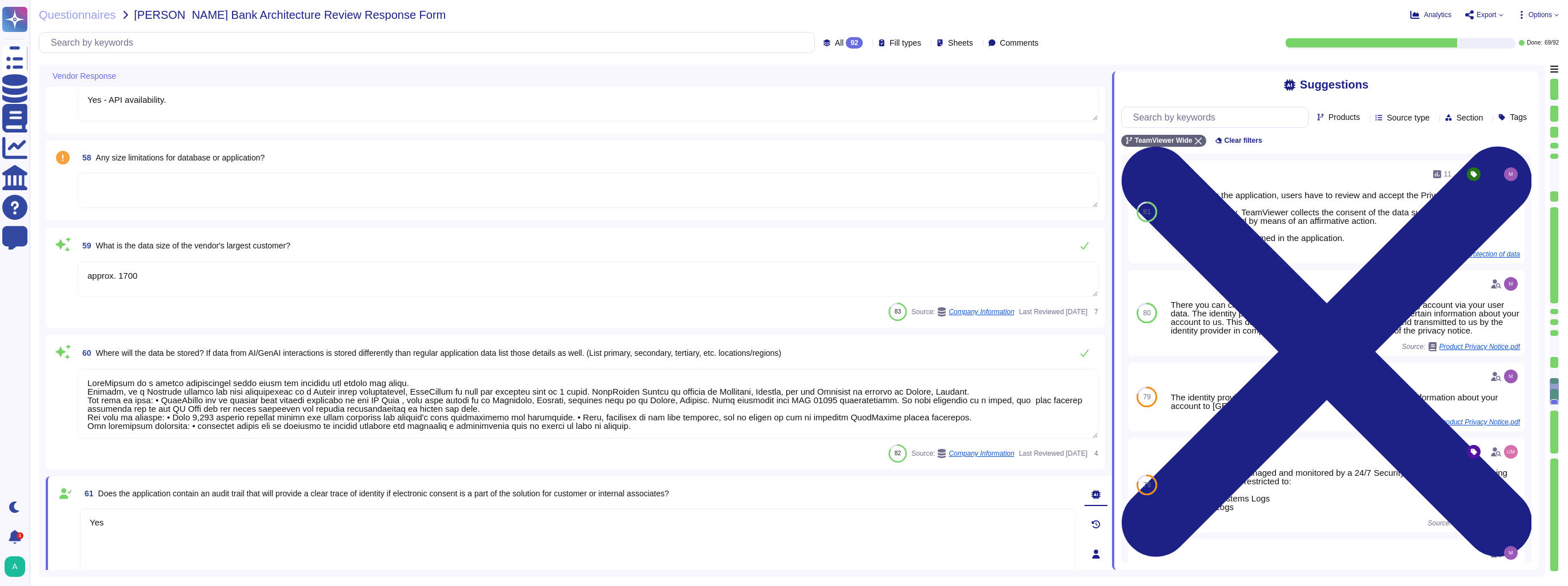
type textarea "Description of the process to identify and assess material impacts, risks and o…"
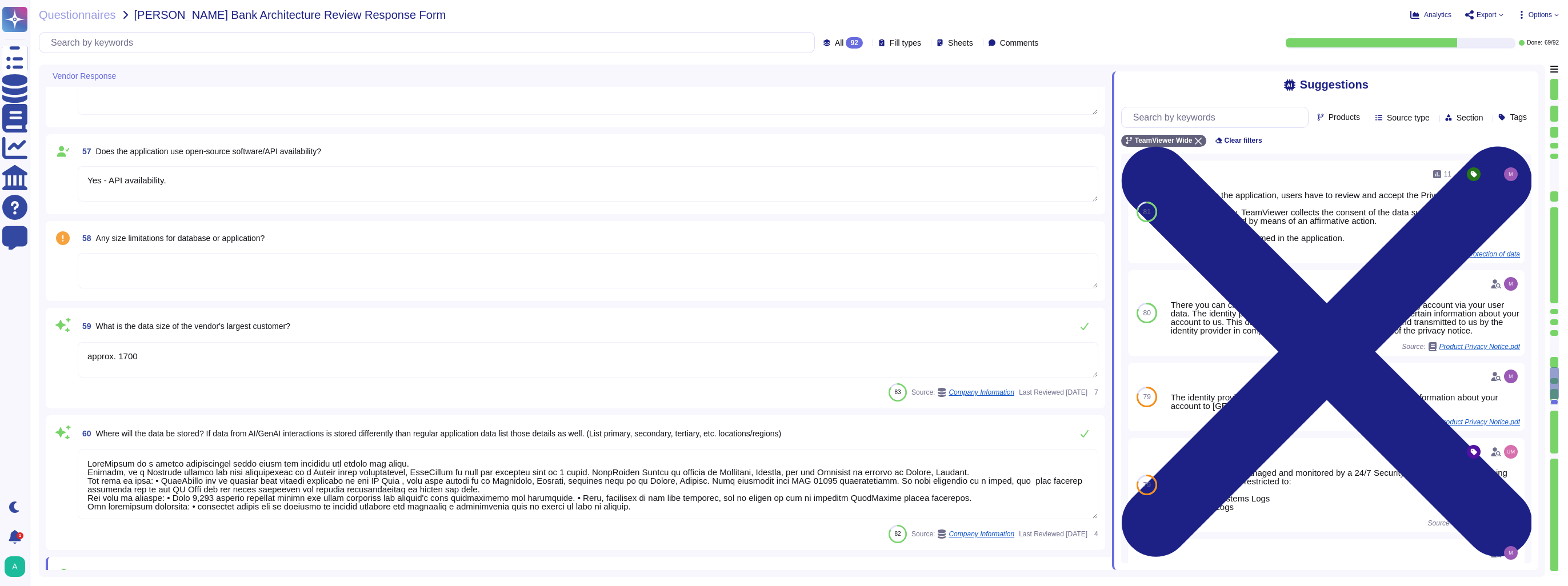
type textarea "Yes"
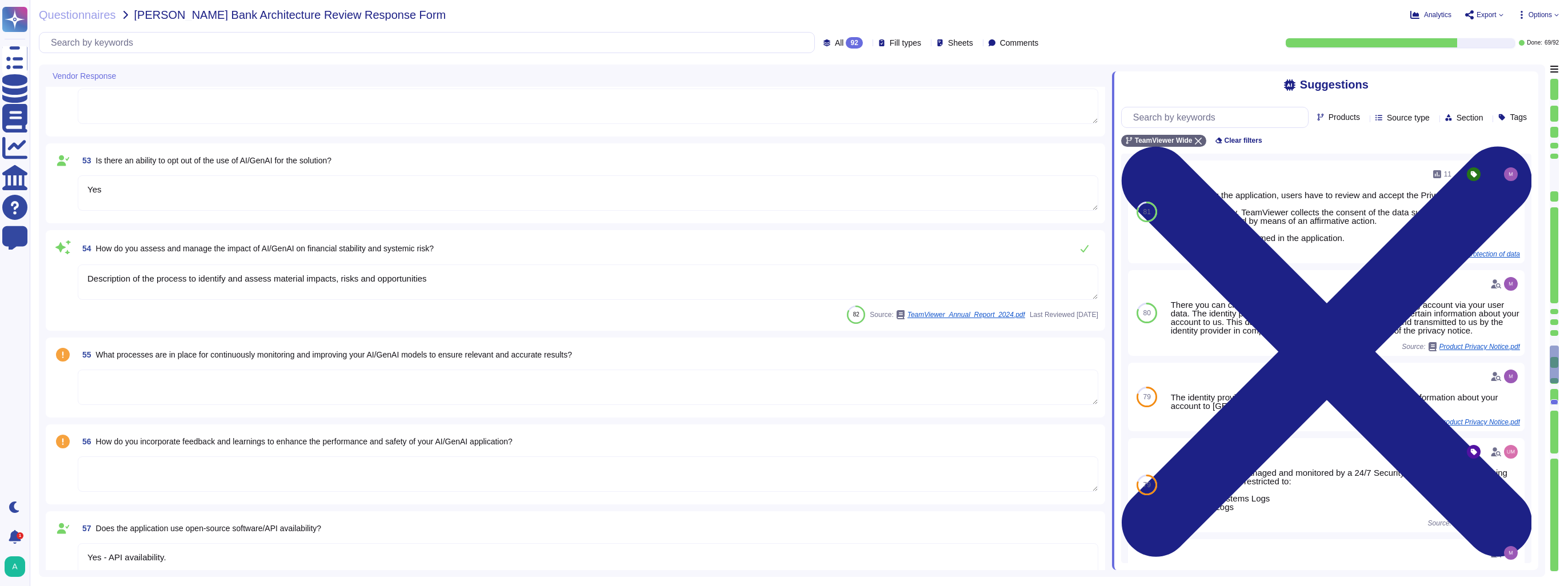
type textarea "Yes"
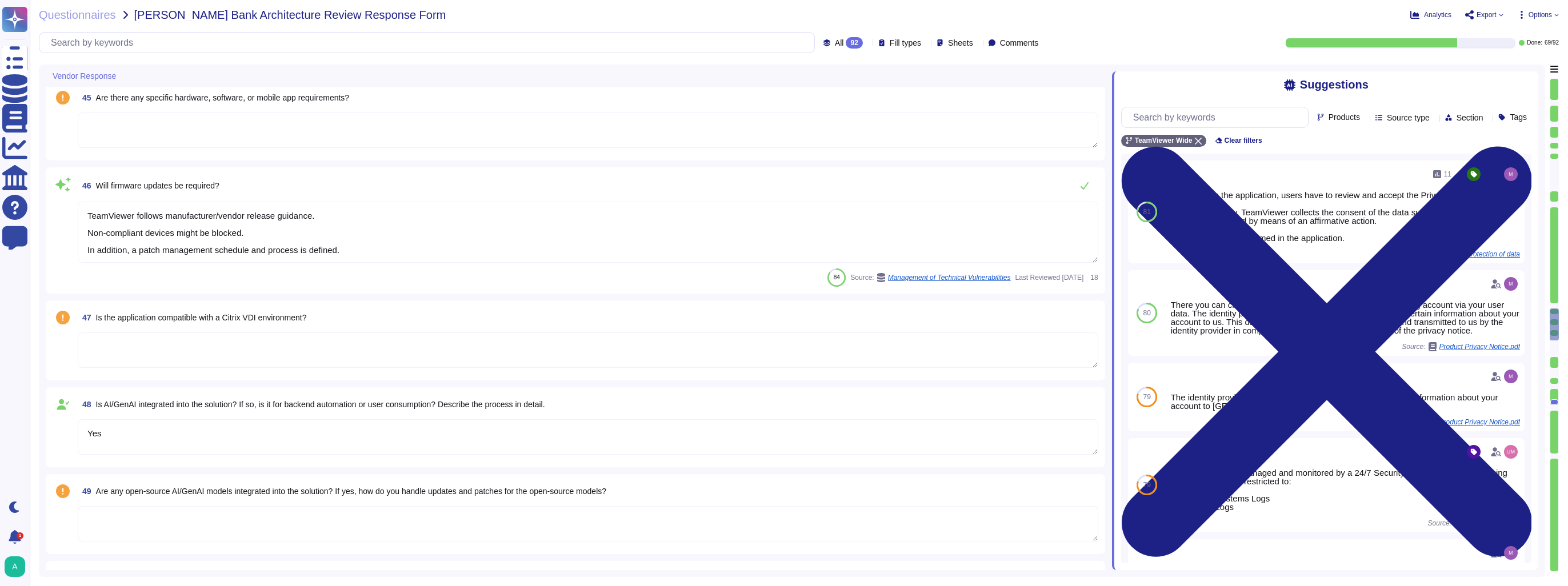
type textarea "Please for the latest version refer to public available document present on [DO…"
type textarea "Yes"
type textarea "TeamViewer follows manufacturer/vendor release guidance. Non-compliant devices …"
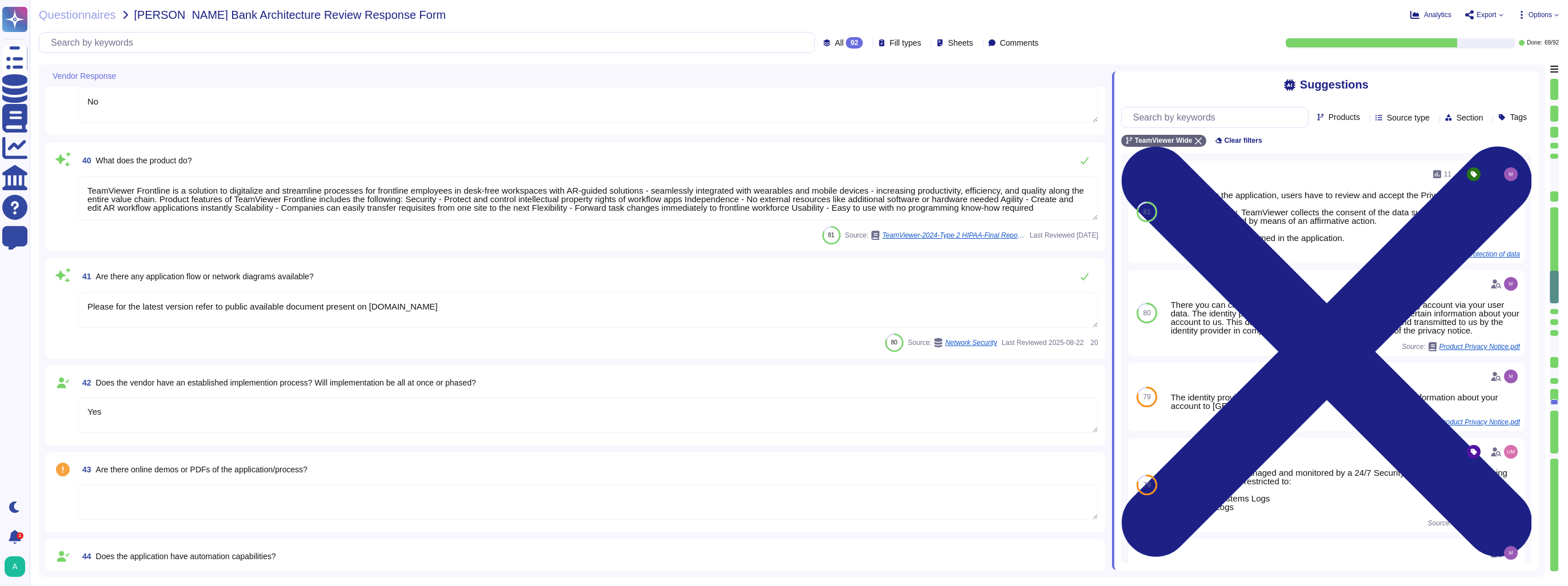
type textarea "[PHONE_NUMBER]"
type textarea "TeamViewer was founded in [DATE]."
type textarea "Launched in [DATE], TeamViewer focuses on cloud-based technologies to enable on…"
type textarea "More than 60,000 customers worldwide."
type textarea "TeamViewer does not have any utilization of SVB for any part of our financial p…"
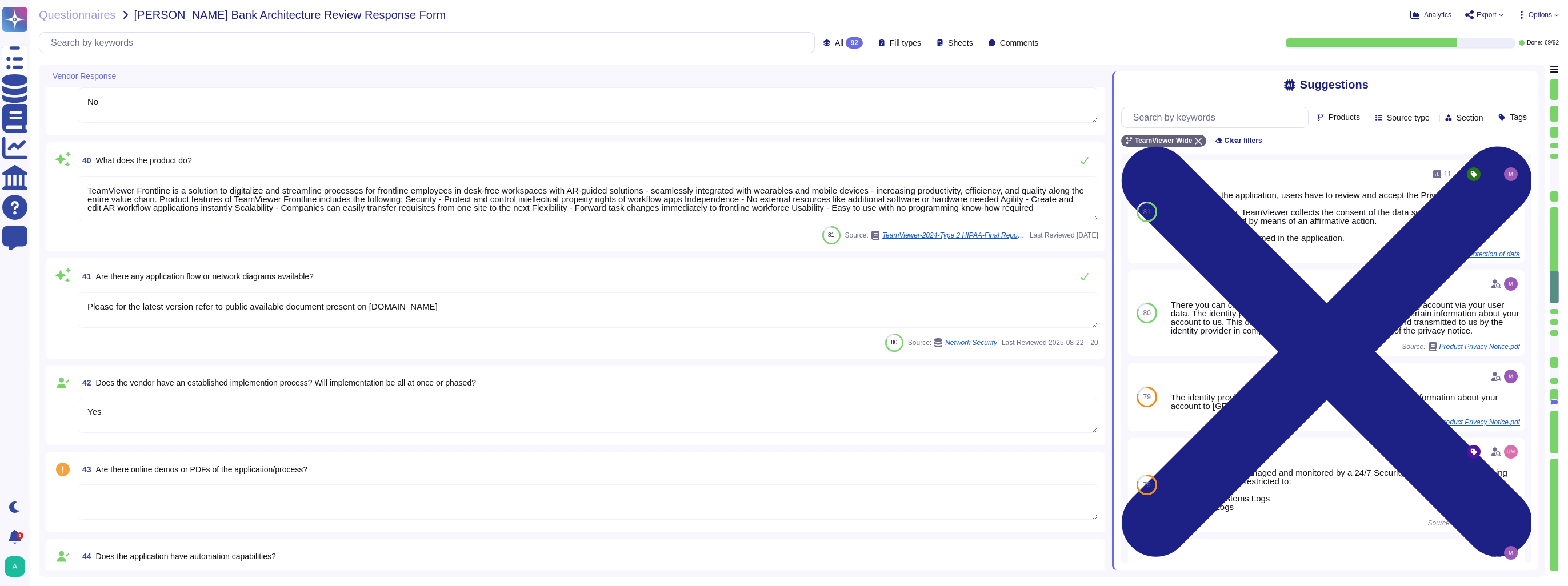
type textarea "No"
type textarea "TeamViewer Frontline is a solution to digitalize and streamline processes for f…"
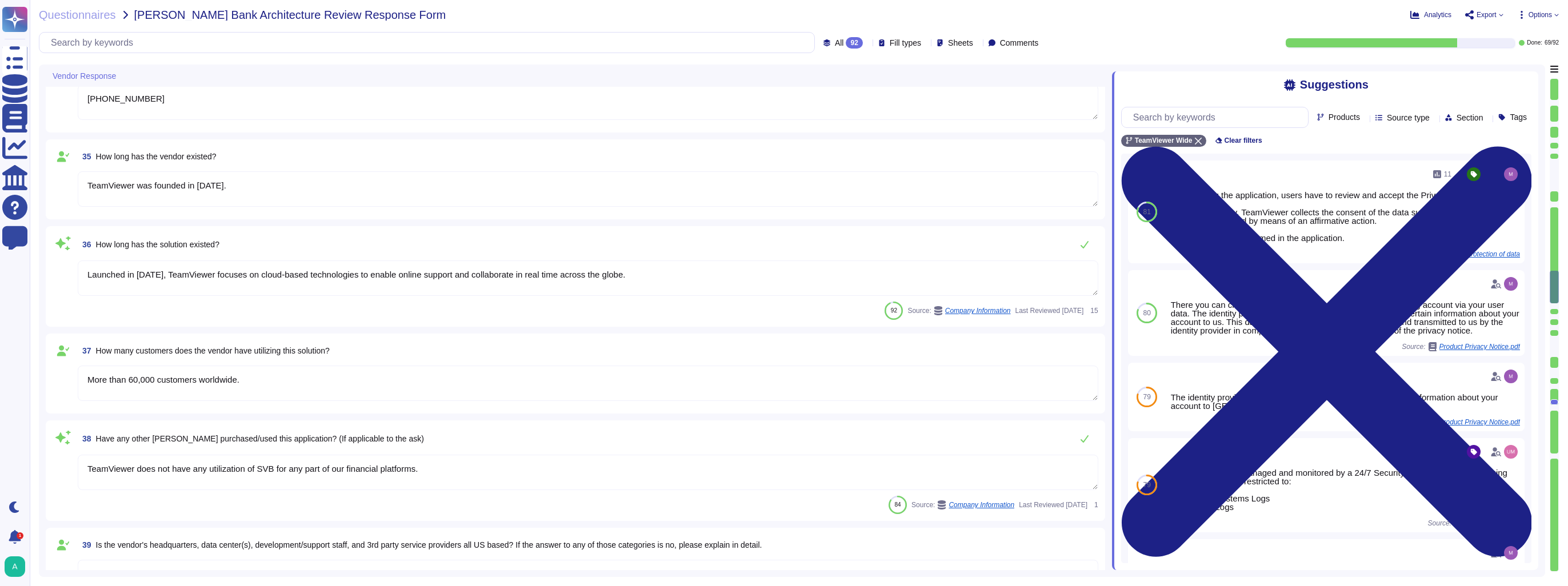
scroll to position [3285, 0]
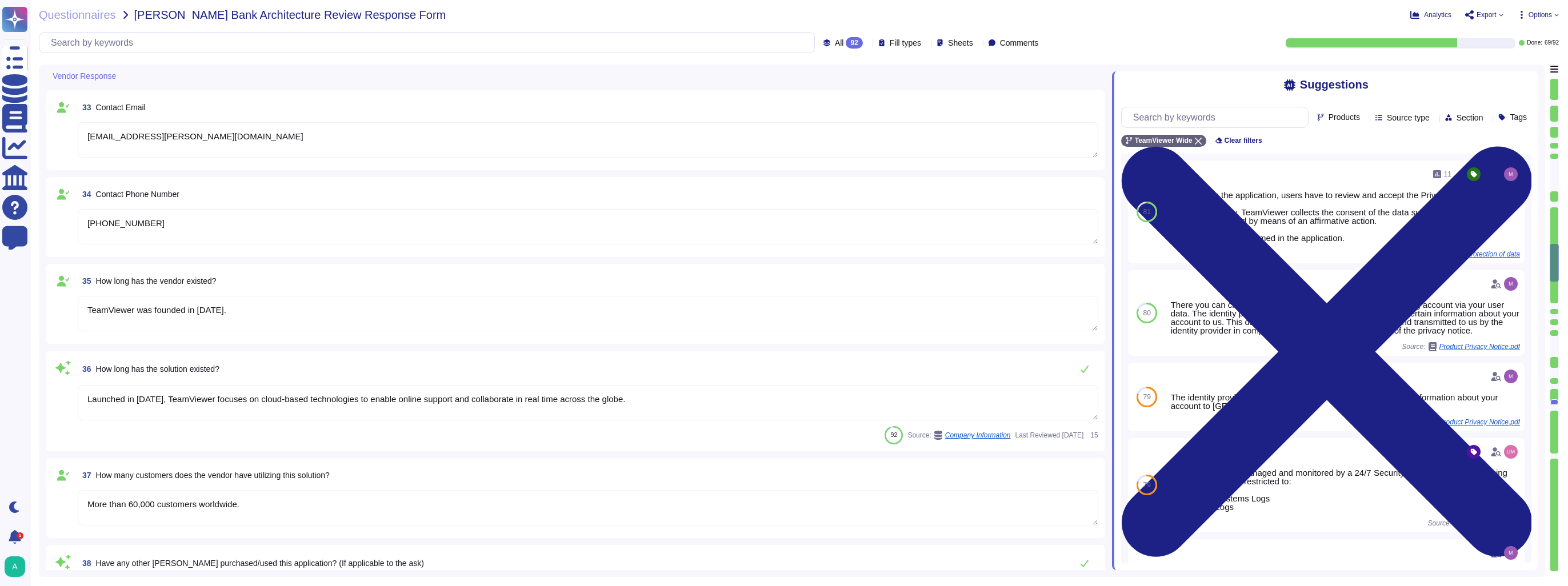
type textarea "TeamViewer Tensor"
type textarea "[DOMAIN_NAME]"
type textarea "[PERSON_NAME]"
type textarea "[EMAIL_ADDRESS][PERSON_NAME][DOMAIN_NAME]"
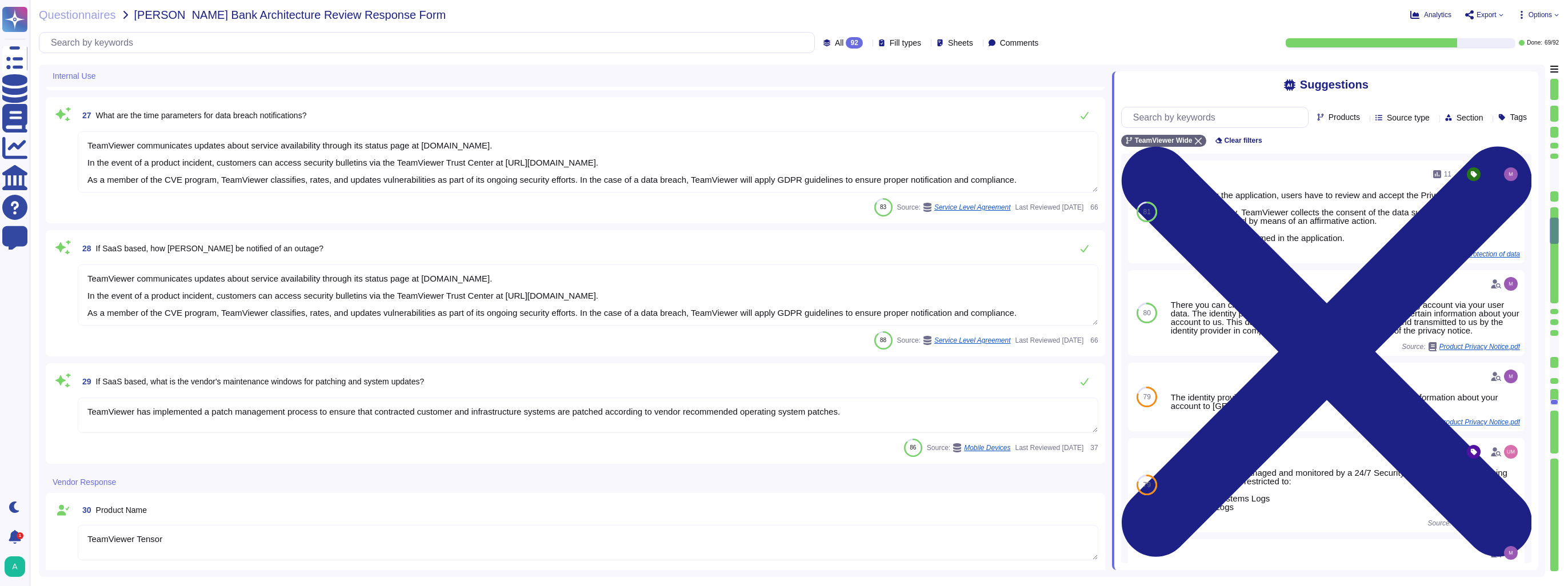
type textarea "TeamViewer is a SaaS solution reachable 24/7/365. Uptime guarantee and response…"
type textarea "TeamViewer communicates updates about service availability through its status p…"
type textarea "TeamViewer has implemented a patch management process to ensure that contracted…"
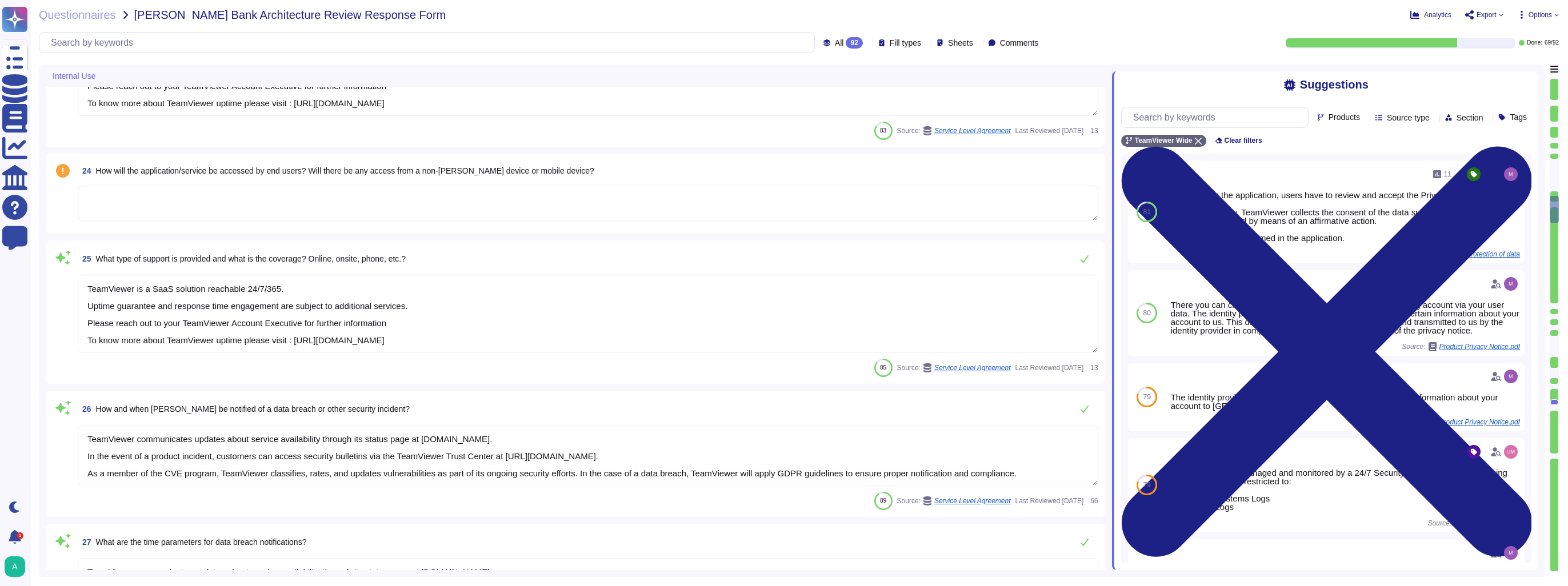
type textarea "Software and/or other Services under Free License are provided as-is."
type textarea "TeamViewer is a SaaS solution reachable 24/7/365. Uptime guarantee and response…"
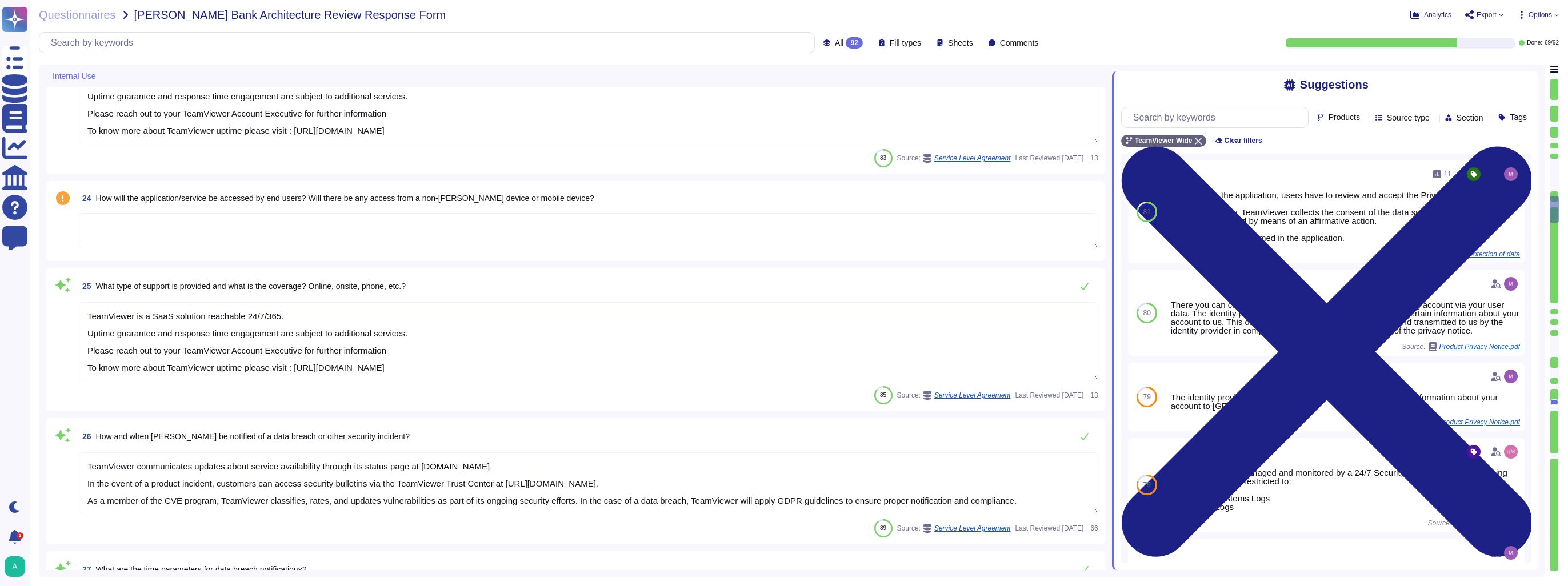
scroll to position [2200, 0]
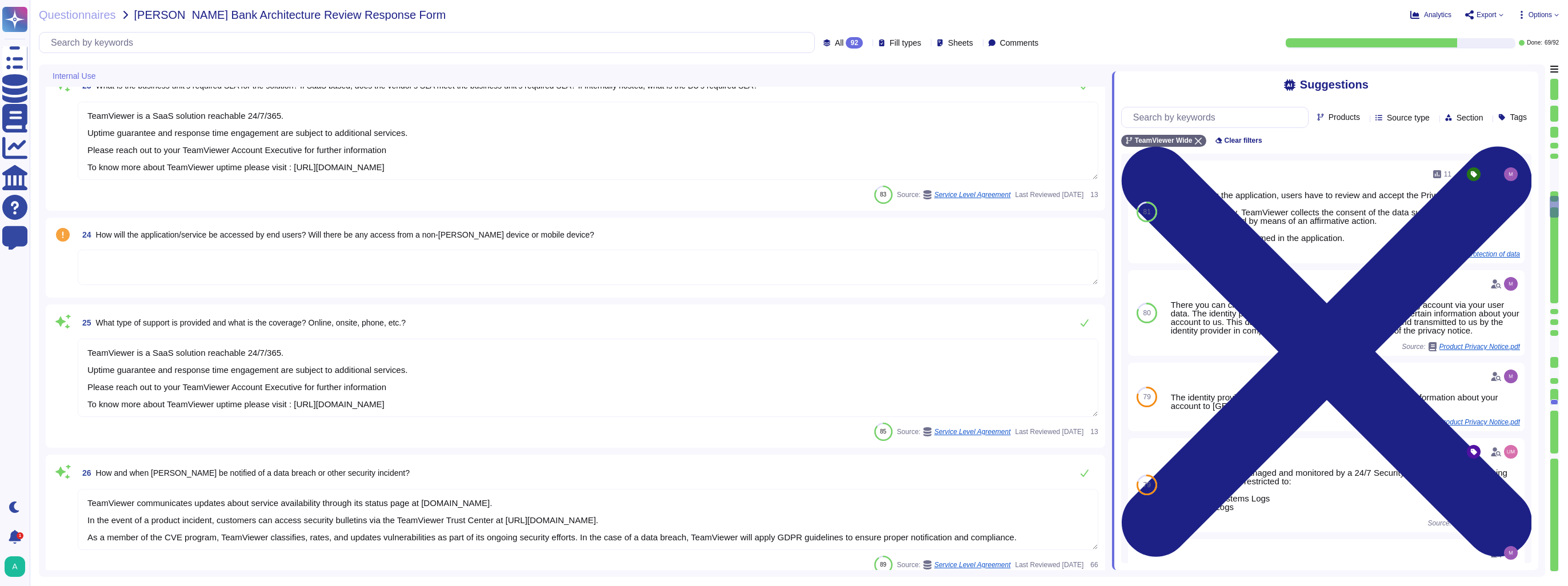
click at [206, 256] on textarea at bounding box center [588, 267] width 1021 height 35
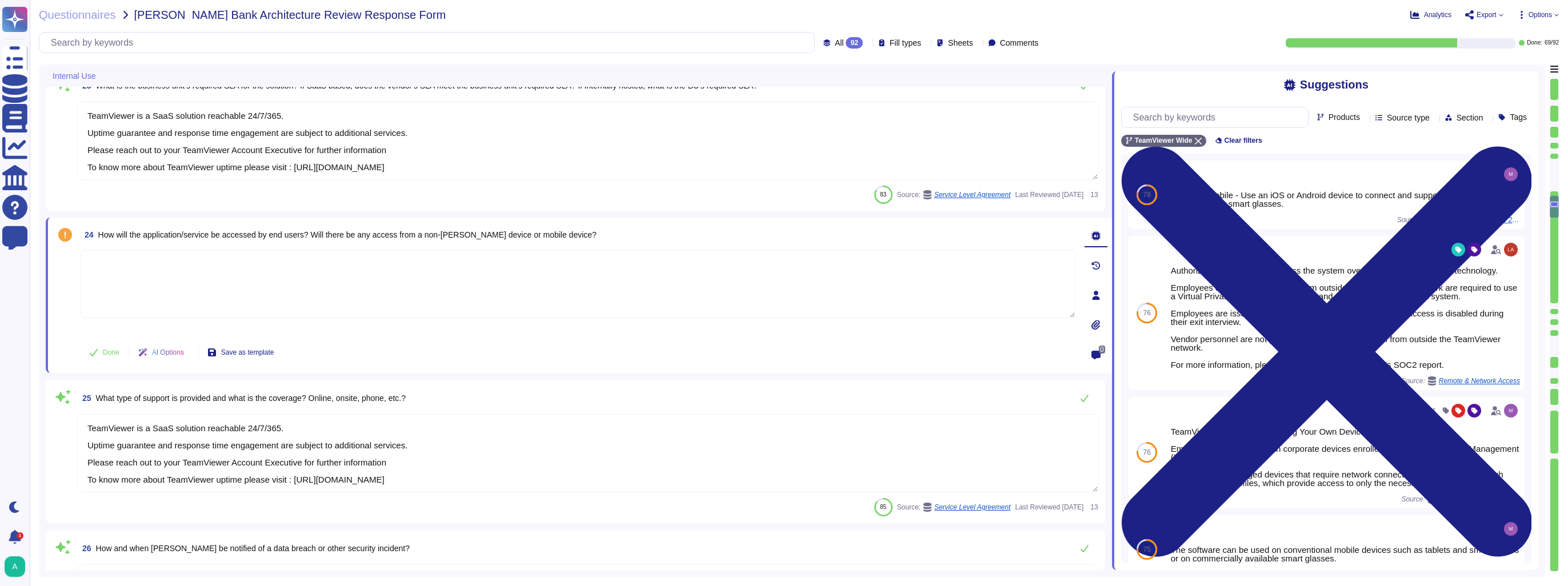
click at [494, 276] on textarea at bounding box center [577, 284] width 995 height 69
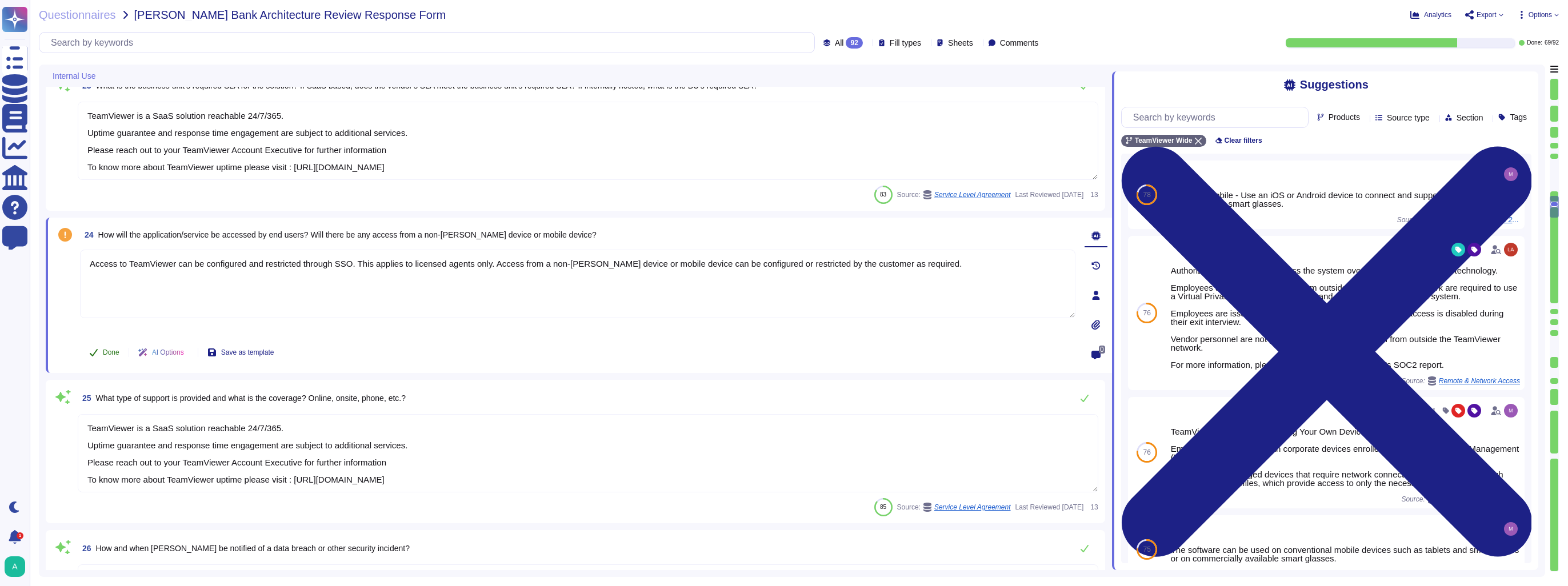
type textarea "Access to TeamViewer can be configured and restricted through SSO. This applies…"
click at [117, 350] on span "Done" at bounding box center [111, 352] width 16 height 7
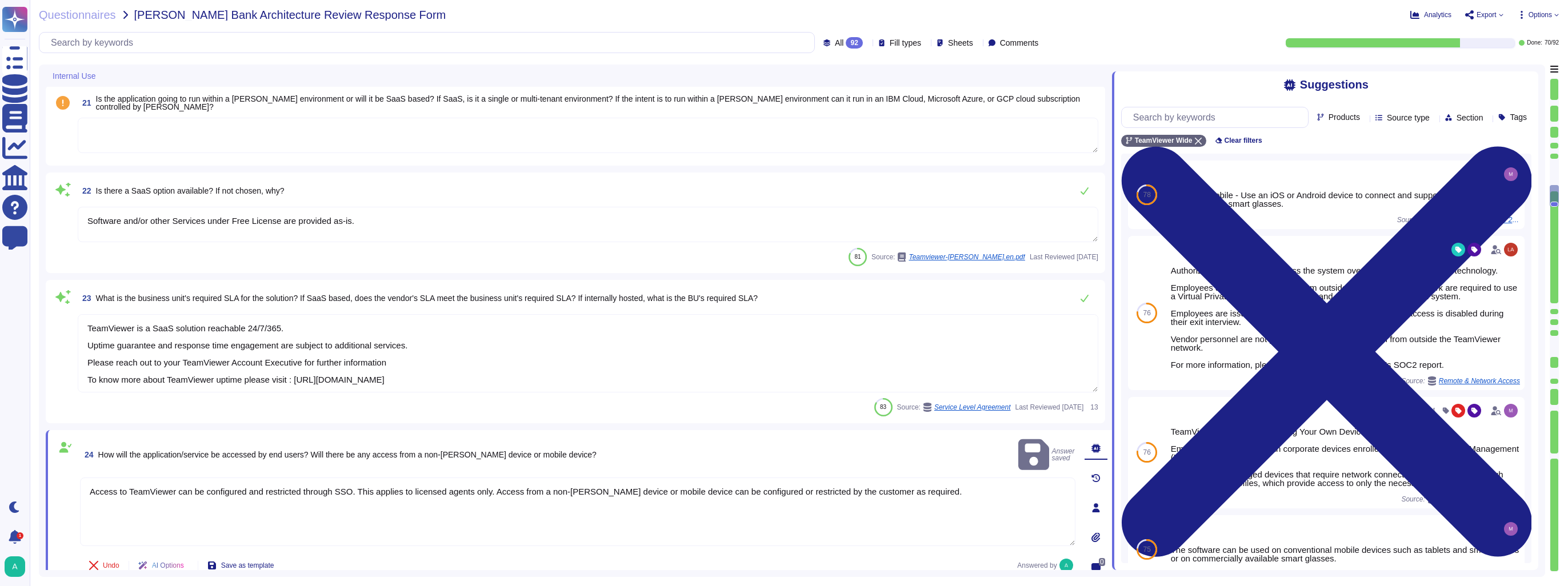
scroll to position [1914, 0]
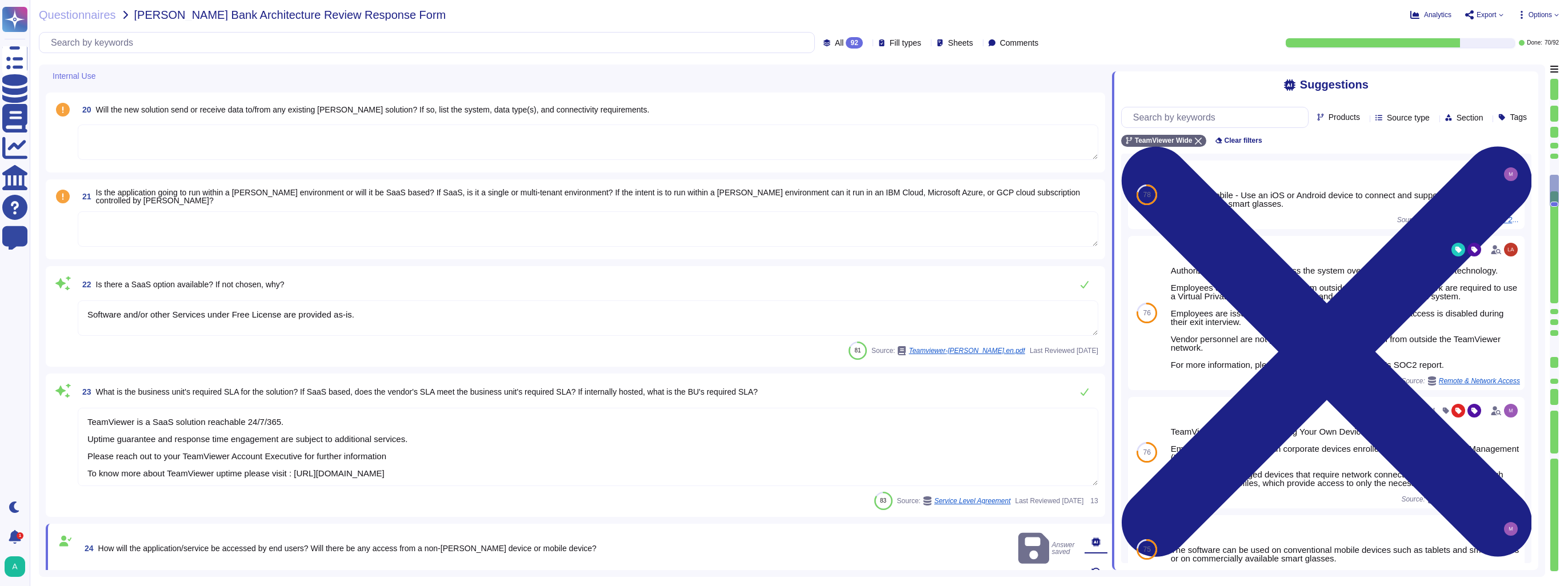
click at [261, 238] on textarea at bounding box center [588, 229] width 1021 height 35
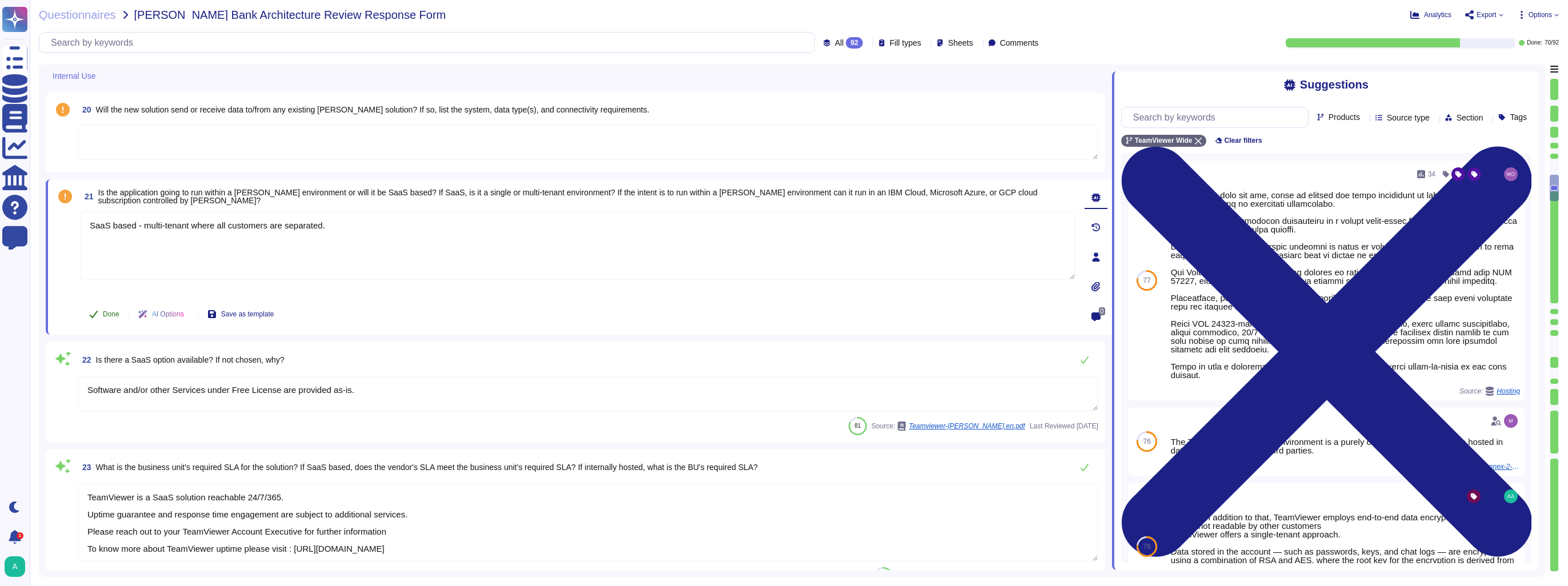
type textarea "SaaS based - multi-tenant where all customers are separated."
click at [113, 320] on button "Done" at bounding box center [104, 315] width 49 height 23
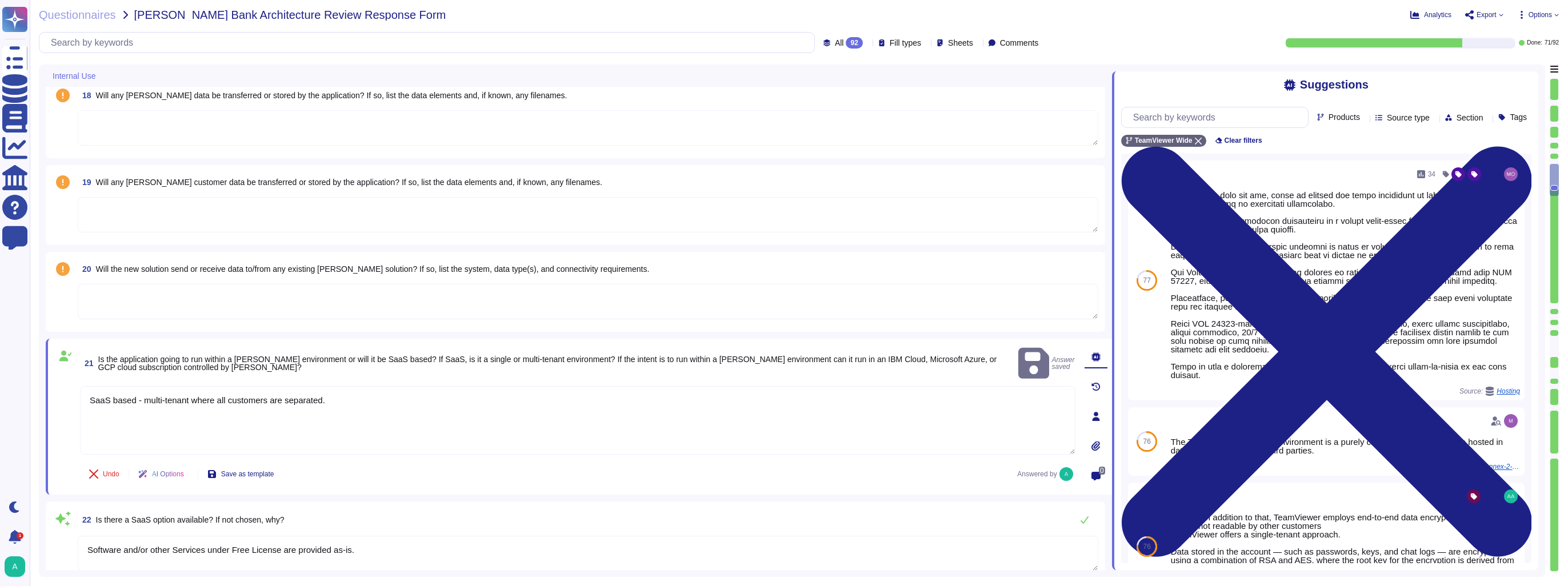
scroll to position [1743, 0]
type textarea "Unless otherwise agreed to by the Parties, the Professional Services in relatio…"
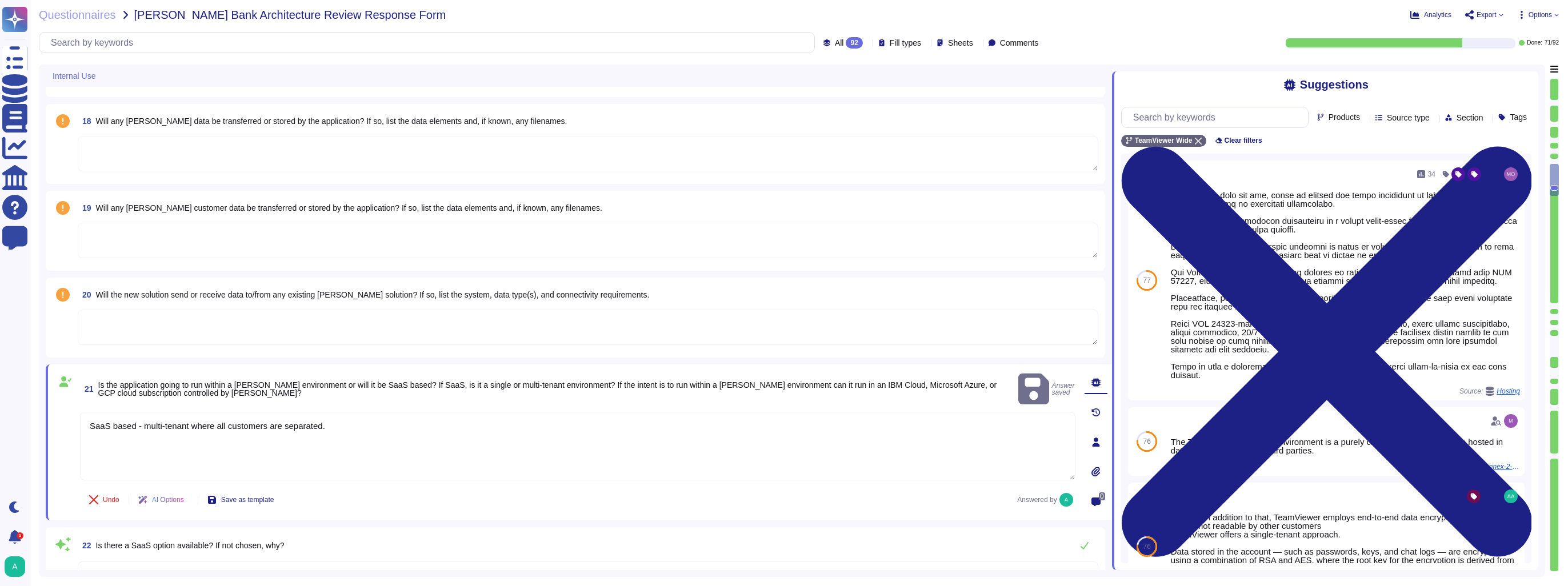
click at [237, 337] on textarea at bounding box center [588, 327] width 1021 height 35
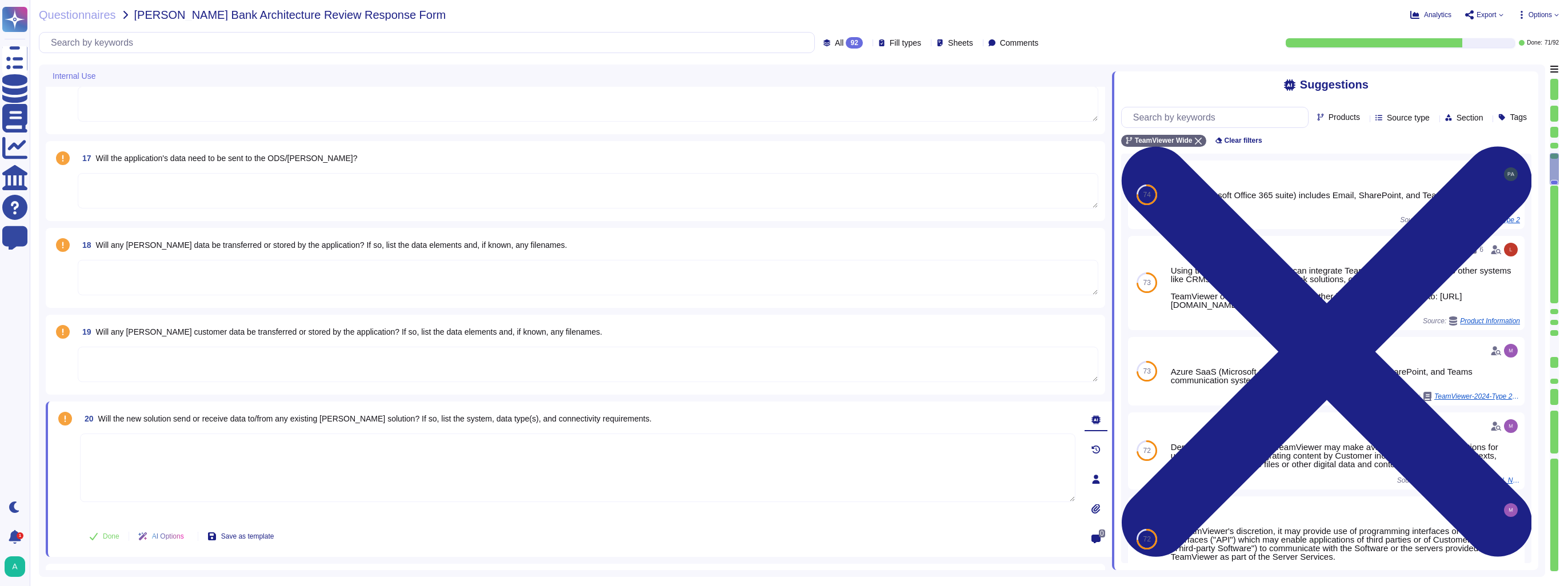
scroll to position [1572, 0]
type textarea "Data flow diagrams, process flowcharts, narratives and procedures manuals are d…"
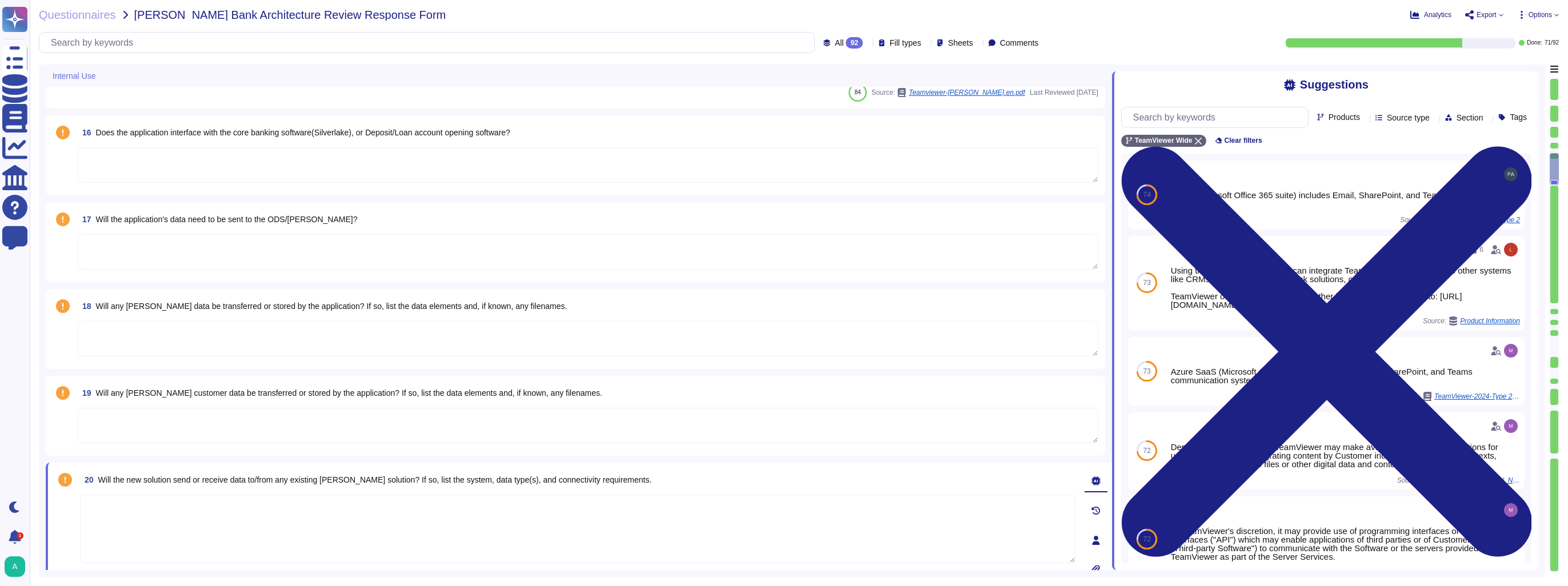
click at [231, 254] on textarea at bounding box center [588, 252] width 1021 height 35
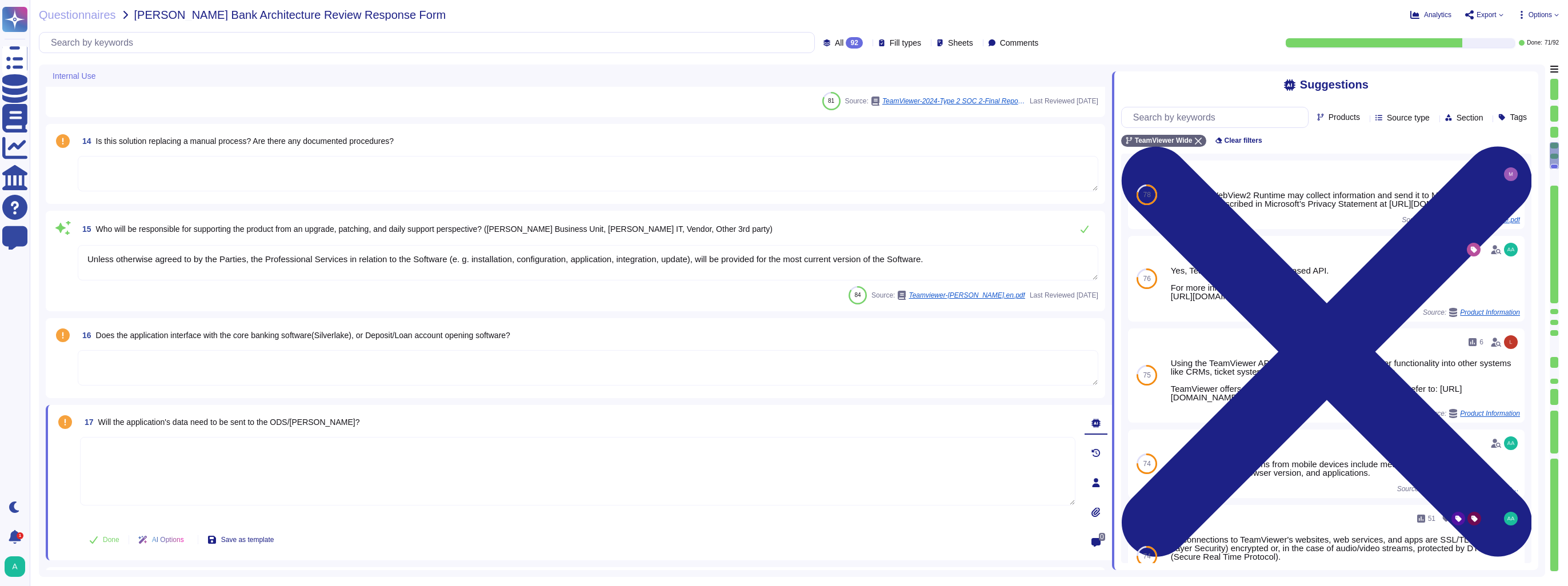
type textarea "Another key factor was the development of a first-class organizational structur…"
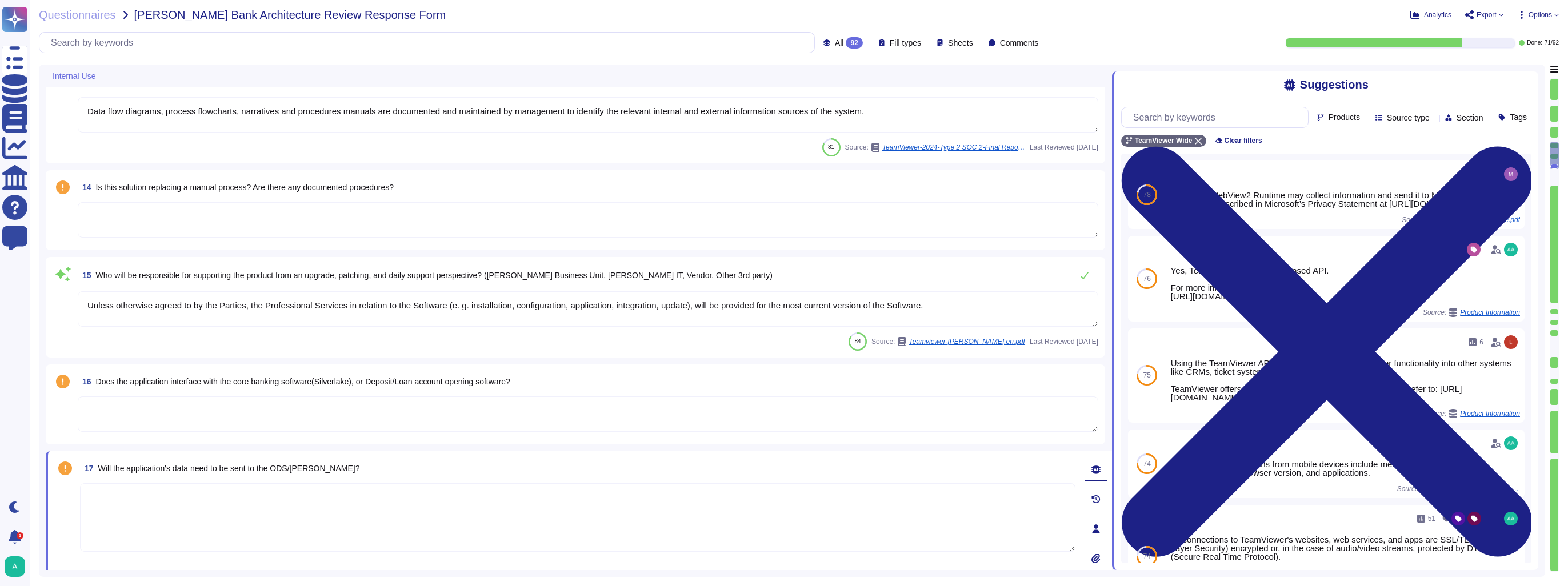
type textarea "TeamViewer maintains a number of certifications, including SOC2/3, HIPAA, and I…"
click at [200, 223] on textarea at bounding box center [588, 220] width 1021 height 35
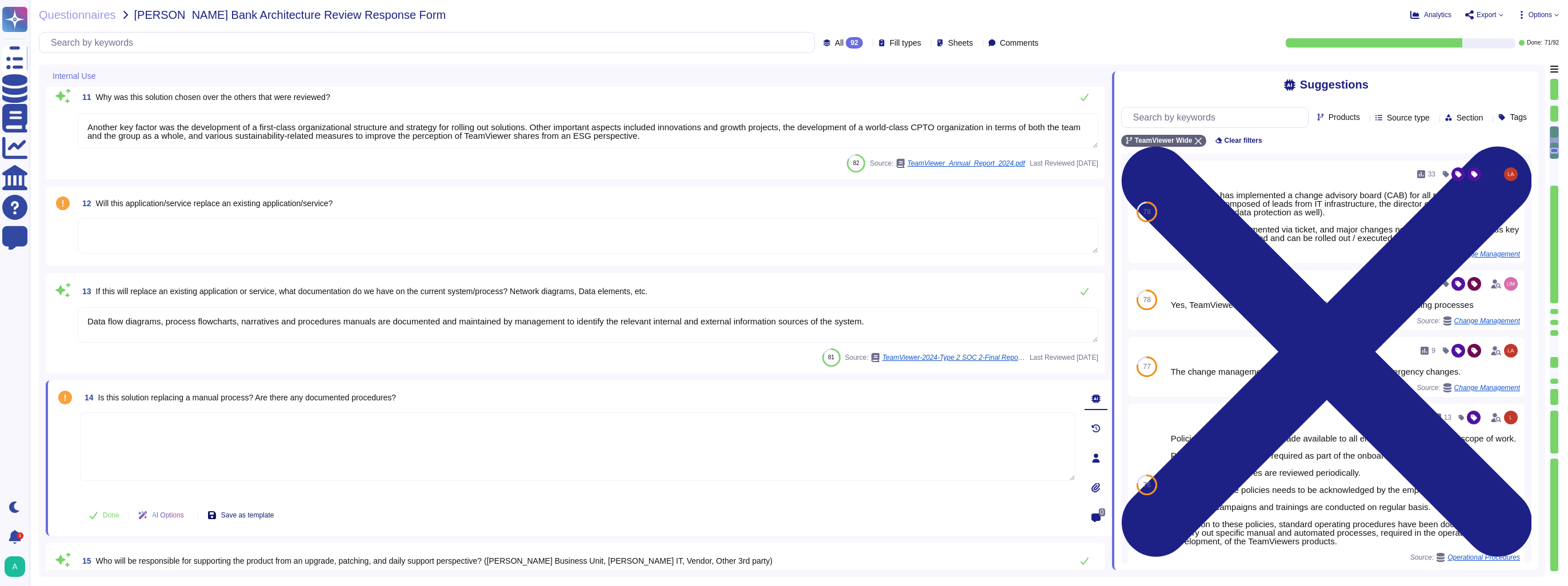
type textarea "Additional features to the Software which are separately marketed and/or priced…"
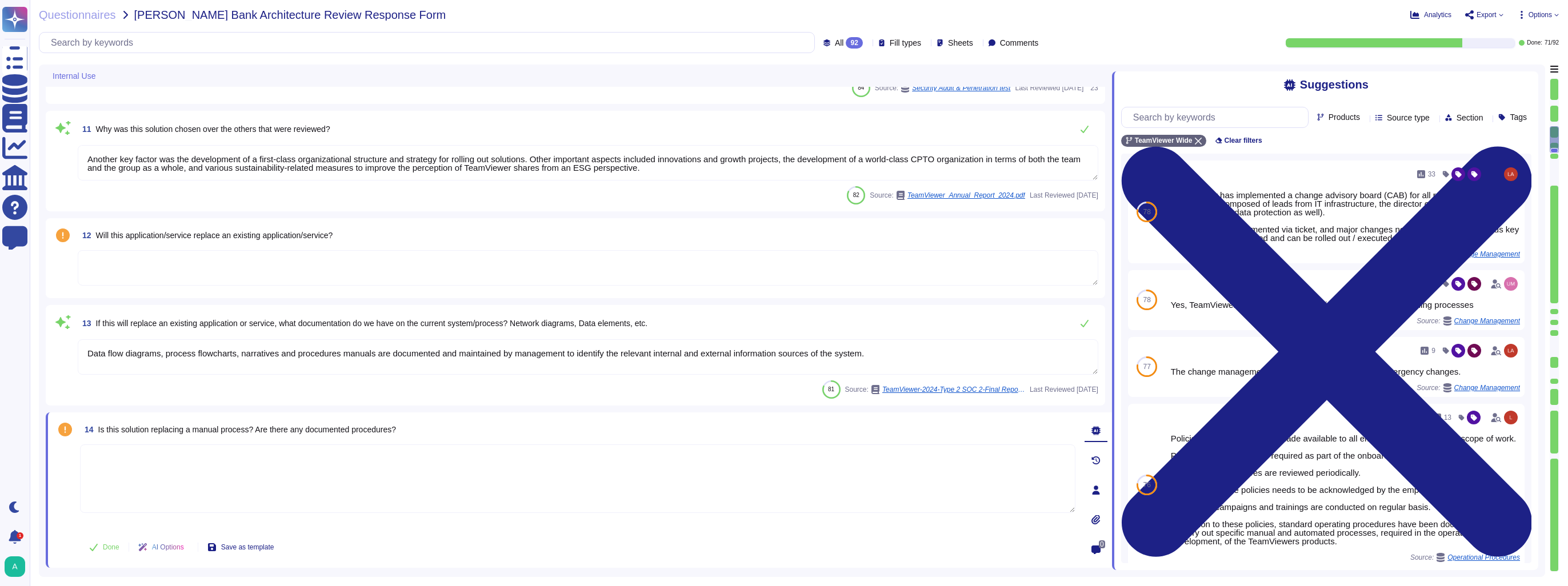
click at [185, 260] on textarea at bounding box center [588, 268] width 1021 height 35
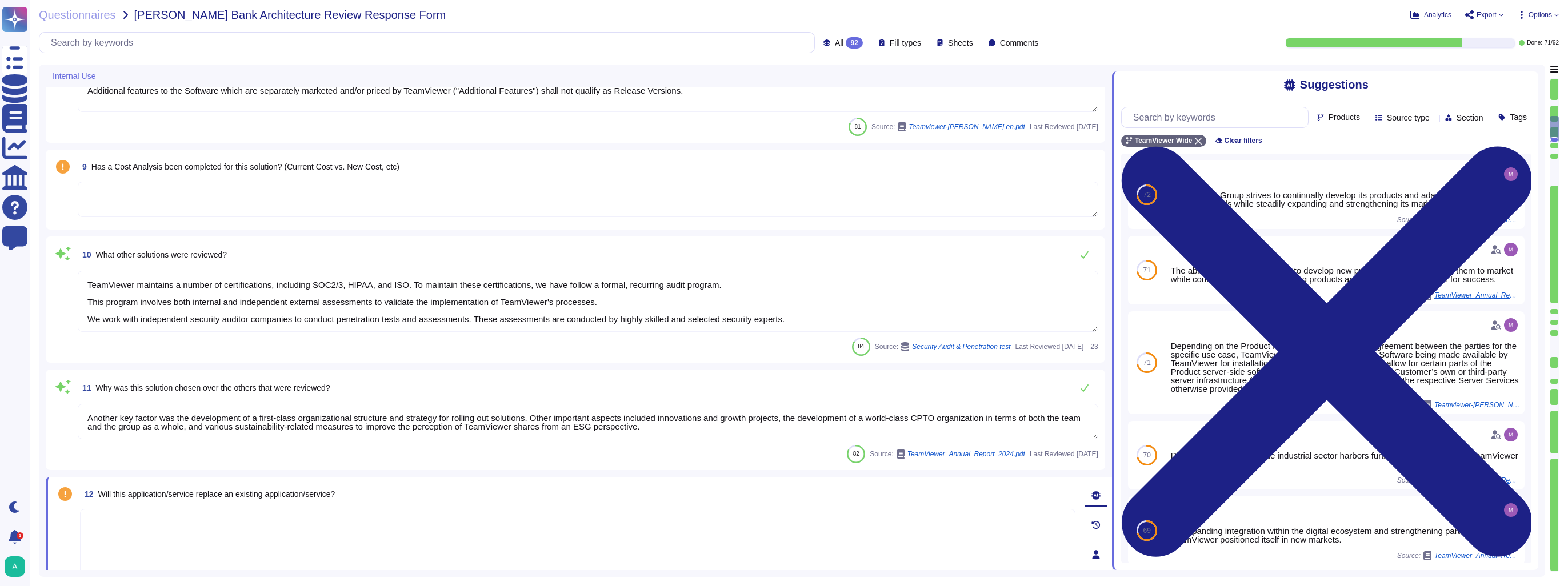
type textarea "The rating may be somewhere between 740 and 749 in actuality."
type textarea "The combined offering enhances customer benefits by proactively preventing IT i…"
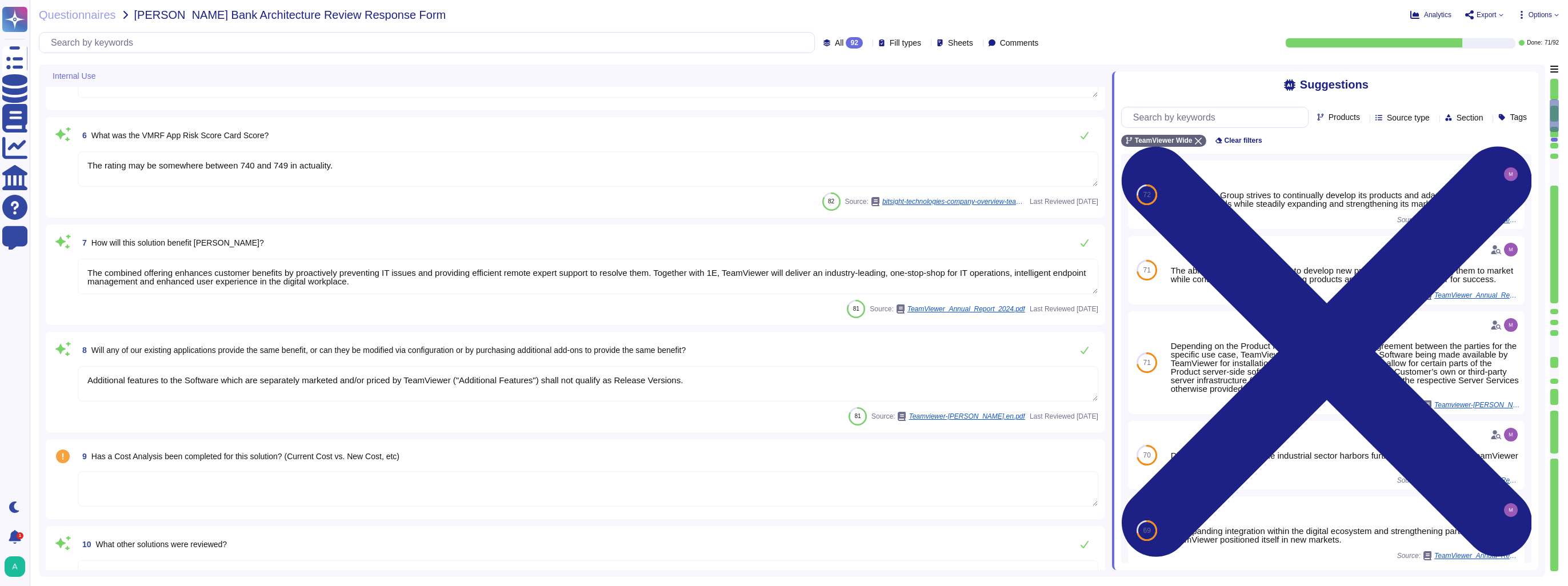
type textarea "Consequences to the Company may be (e.g):"
type textarea "[URL][DOMAIN_NAME]"
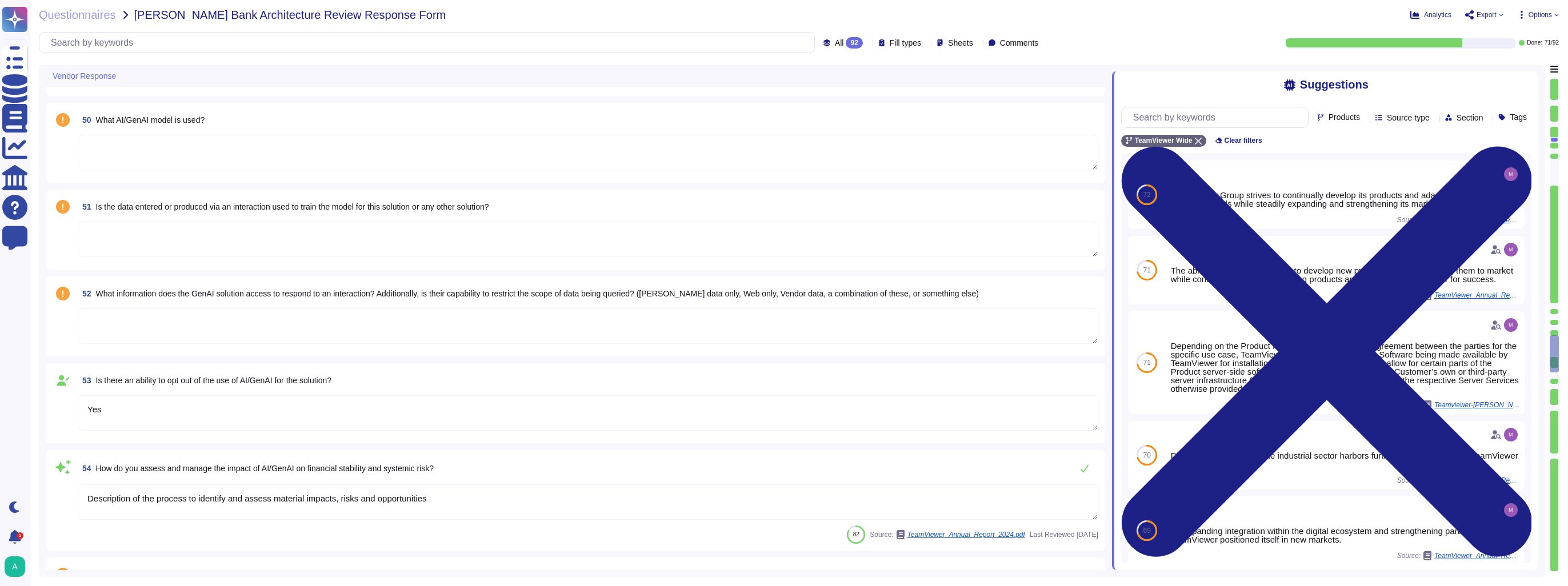
scroll to position [4799, 0]
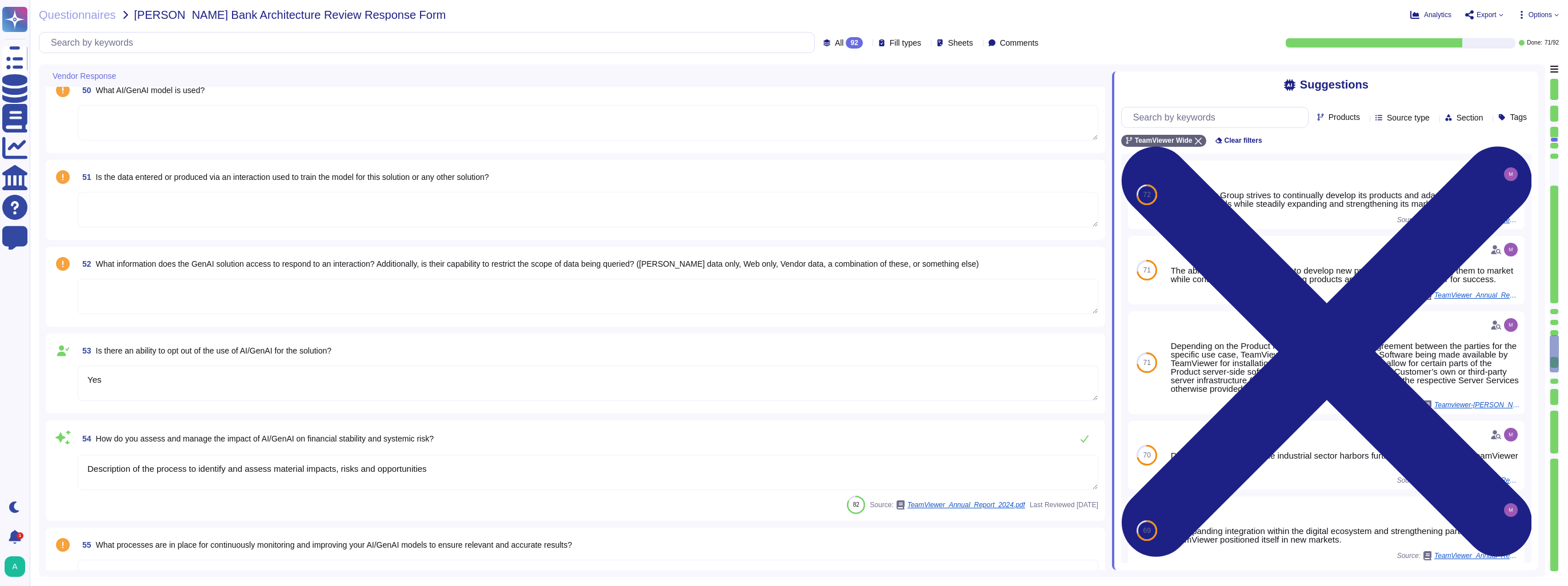
click at [224, 301] on textarea at bounding box center [588, 296] width 1021 height 35
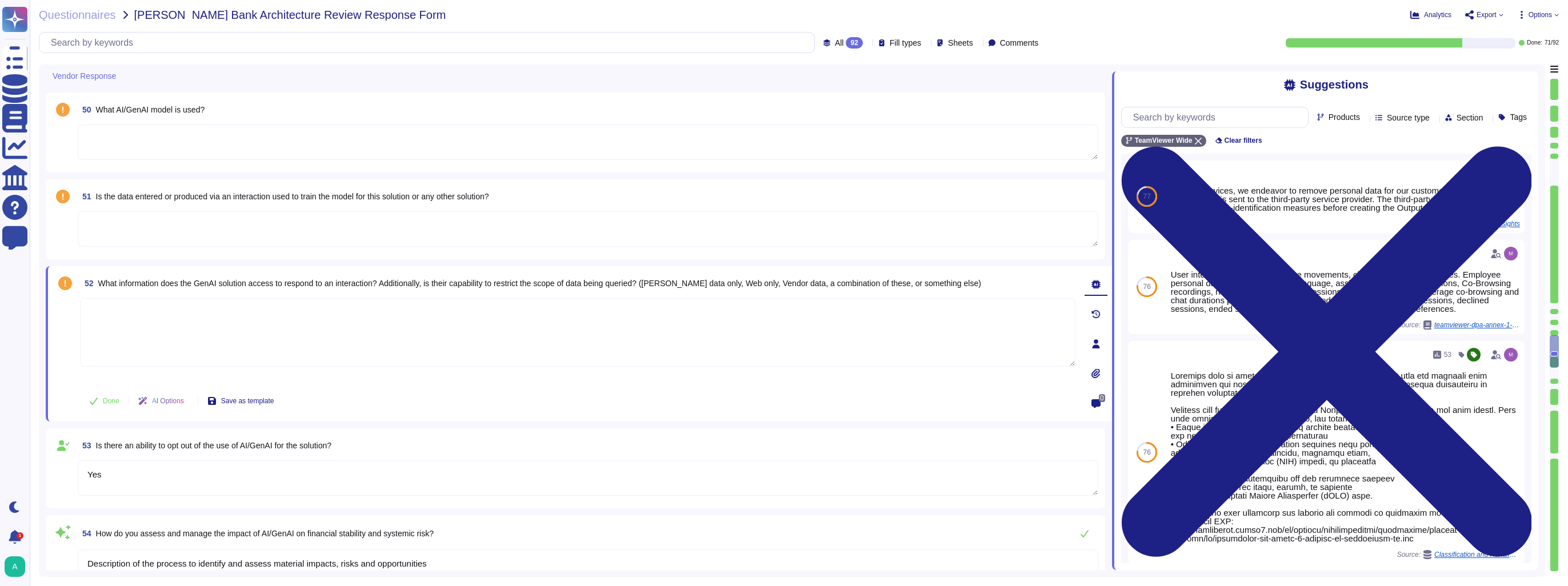
scroll to position [4627, 0]
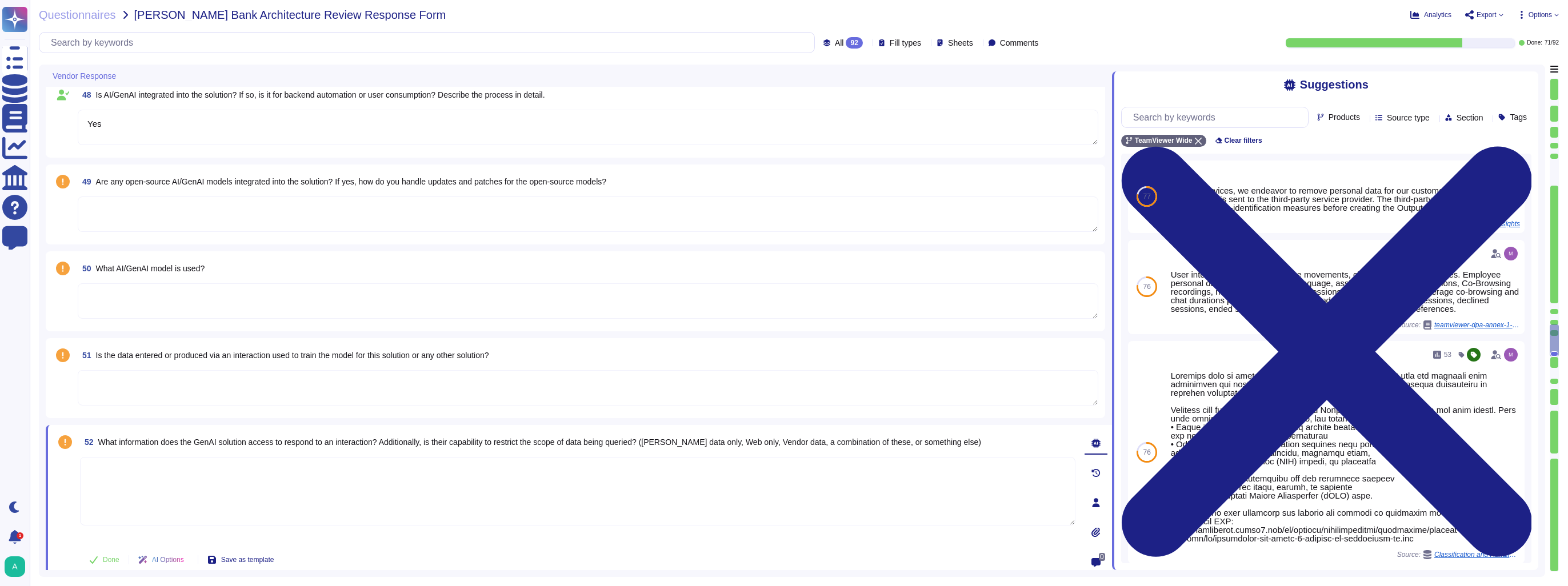
click at [192, 299] on textarea at bounding box center [588, 301] width 1021 height 35
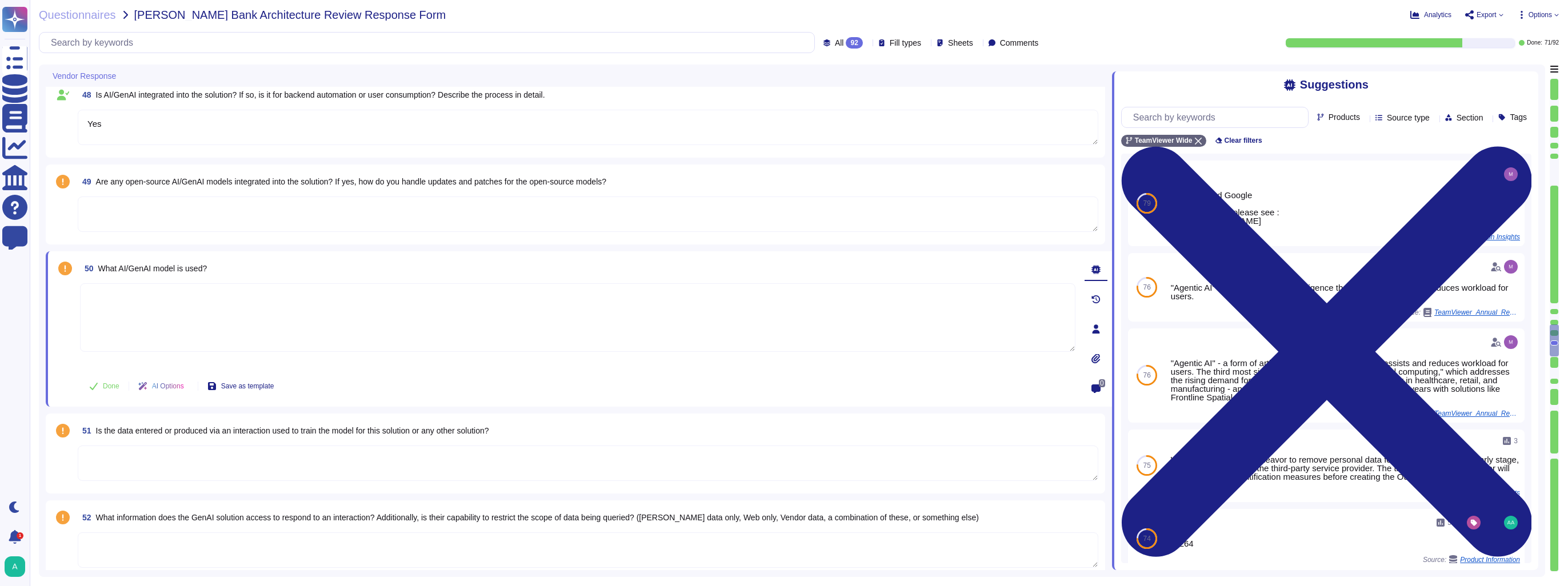
click at [224, 201] on textarea at bounding box center [588, 214] width 1021 height 35
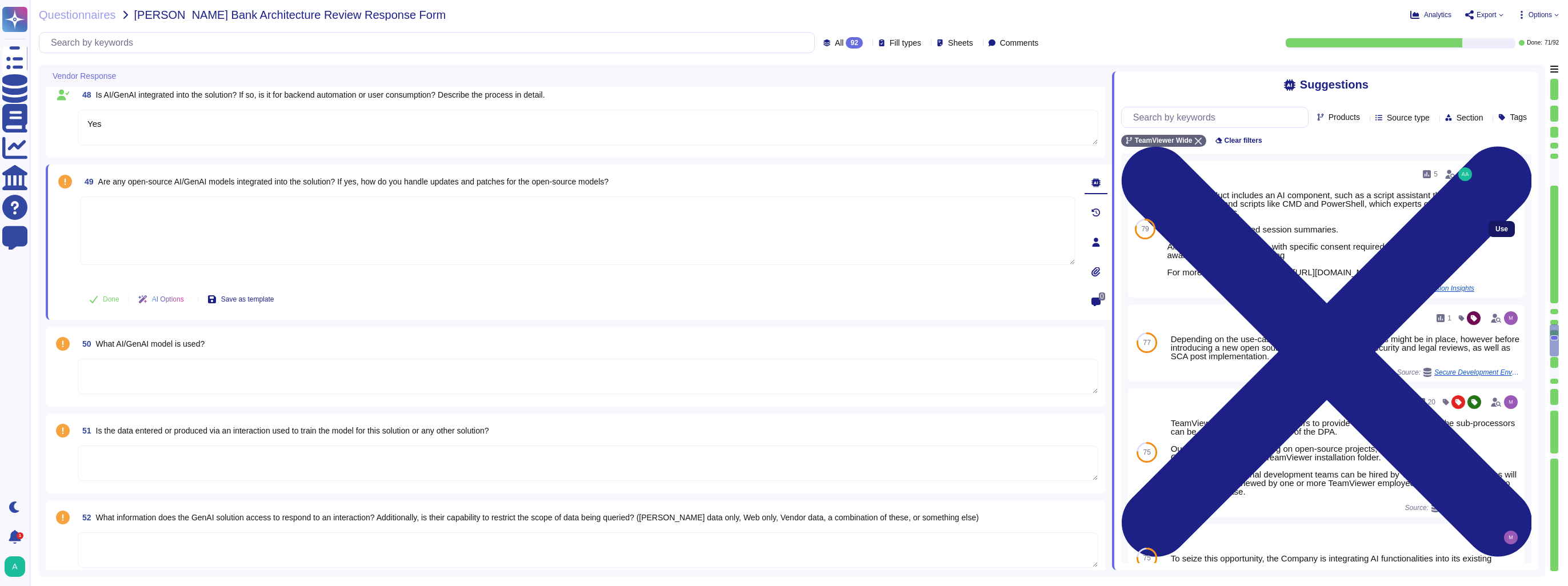
click at [1496, 232] on span "Use" at bounding box center [1502, 229] width 13 height 7
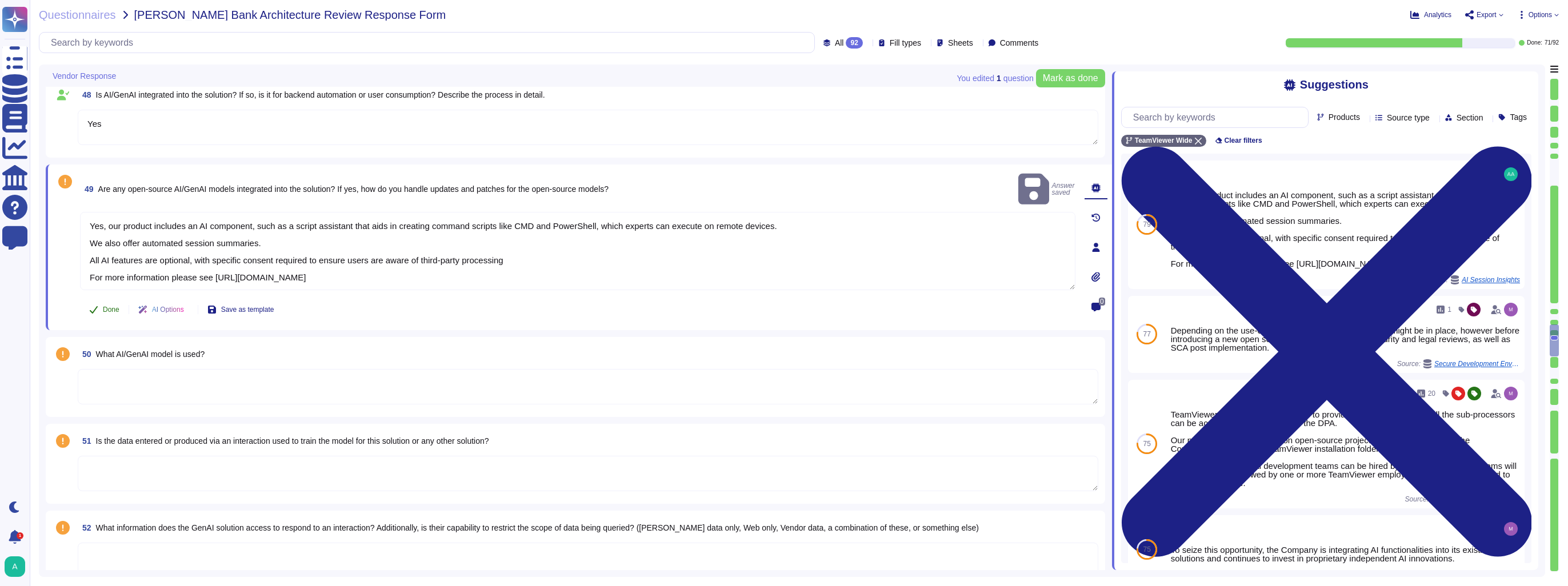
click at [112, 306] on span "Done" at bounding box center [111, 309] width 16 height 7
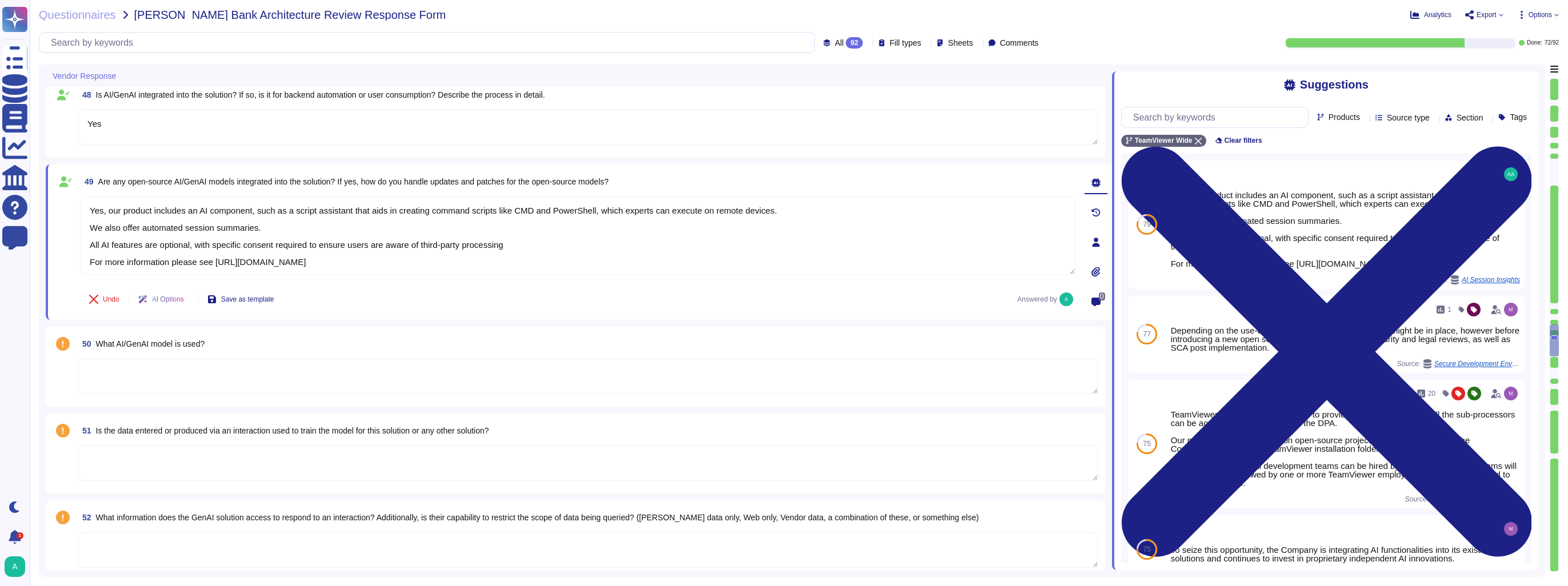
click at [161, 375] on textarea at bounding box center [588, 377] width 1021 height 35
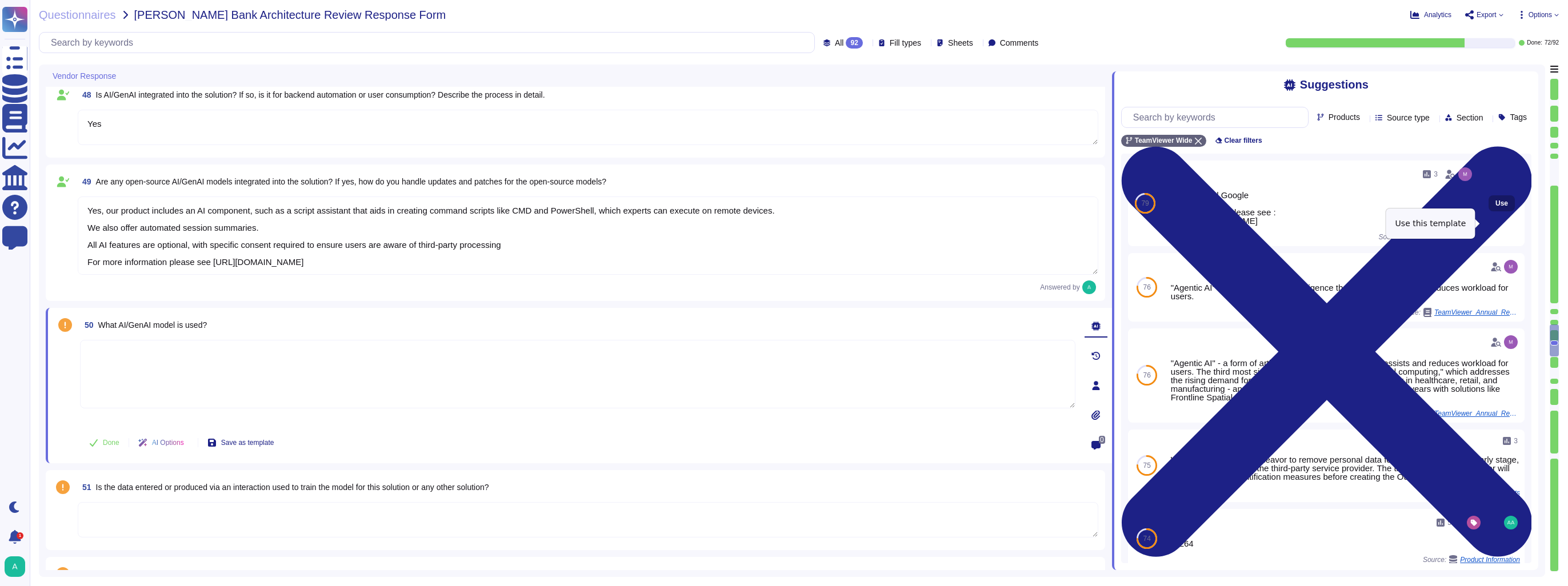
click at [1497, 207] on span "Use" at bounding box center [1502, 203] width 13 height 7
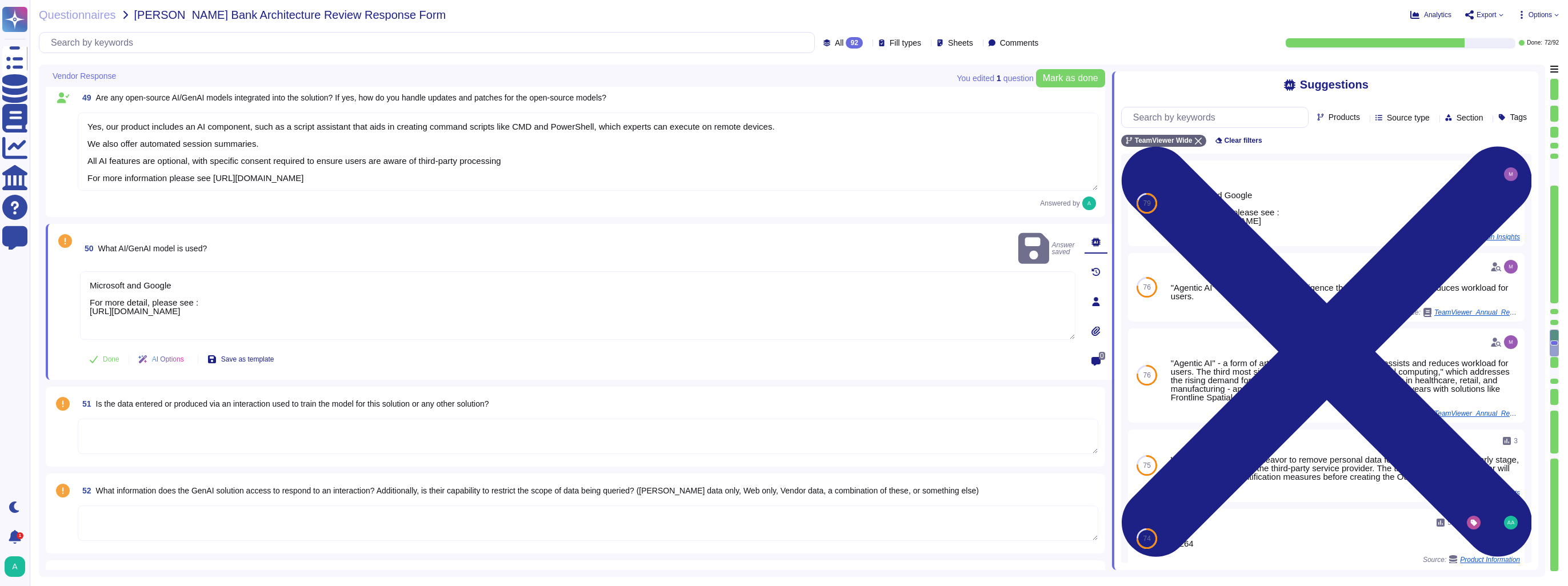
scroll to position [4742, 0]
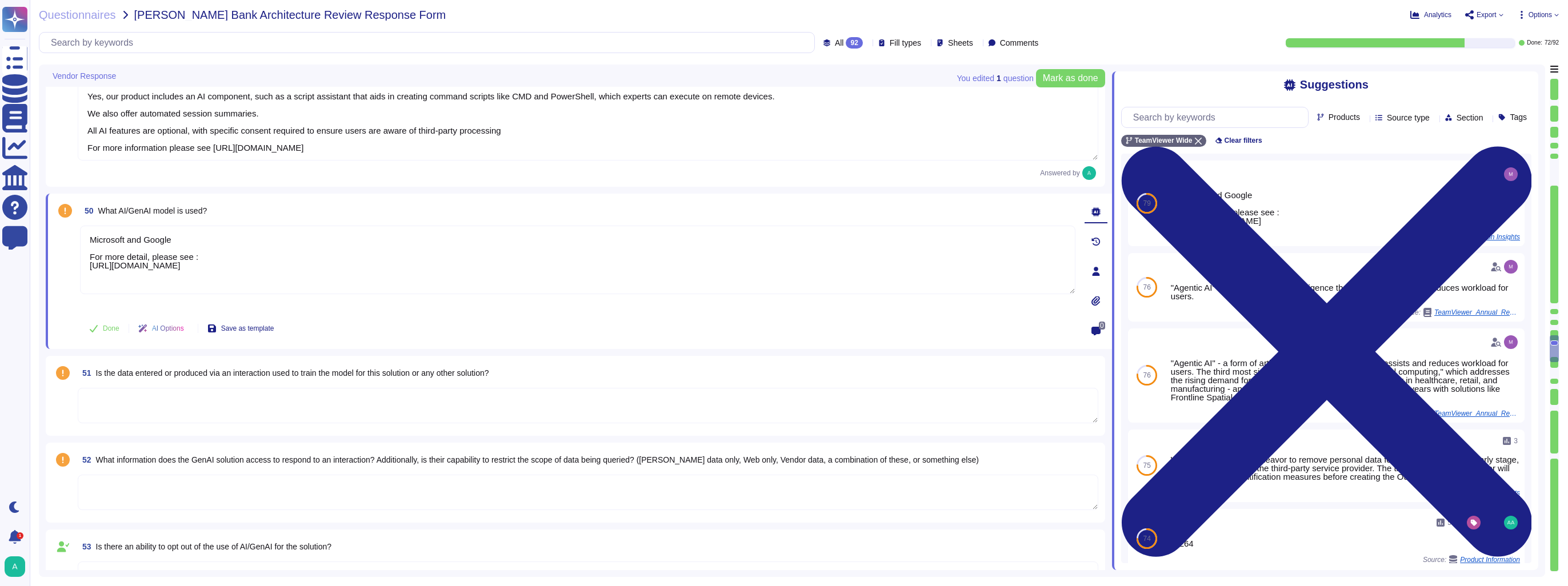
click at [154, 395] on textarea at bounding box center [588, 405] width 1021 height 35
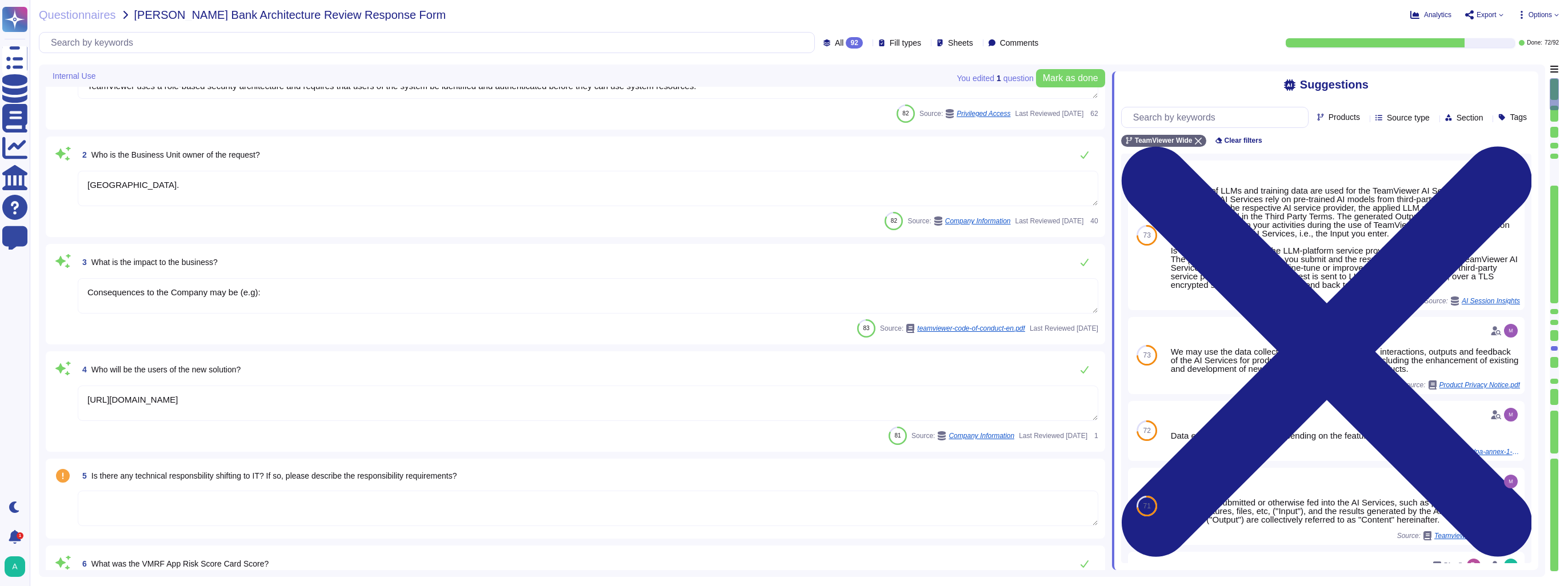
scroll to position [114, 0]
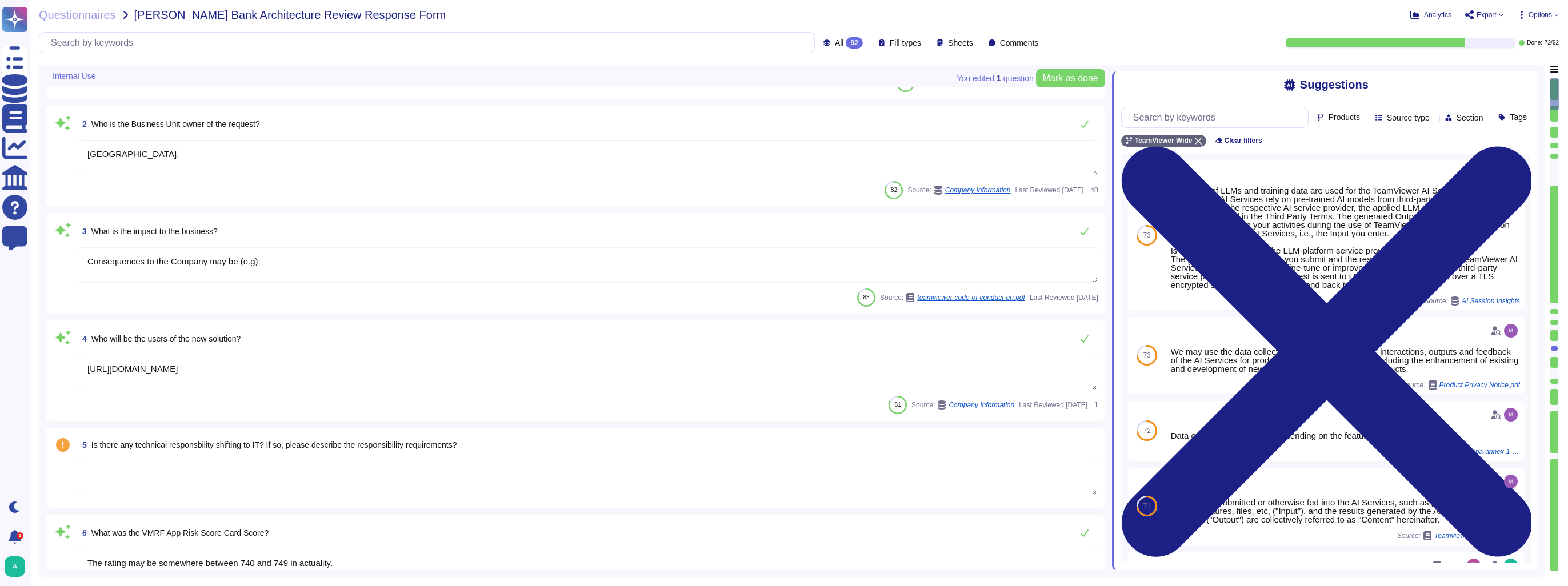
click at [266, 473] on textarea at bounding box center [588, 478] width 1021 height 35
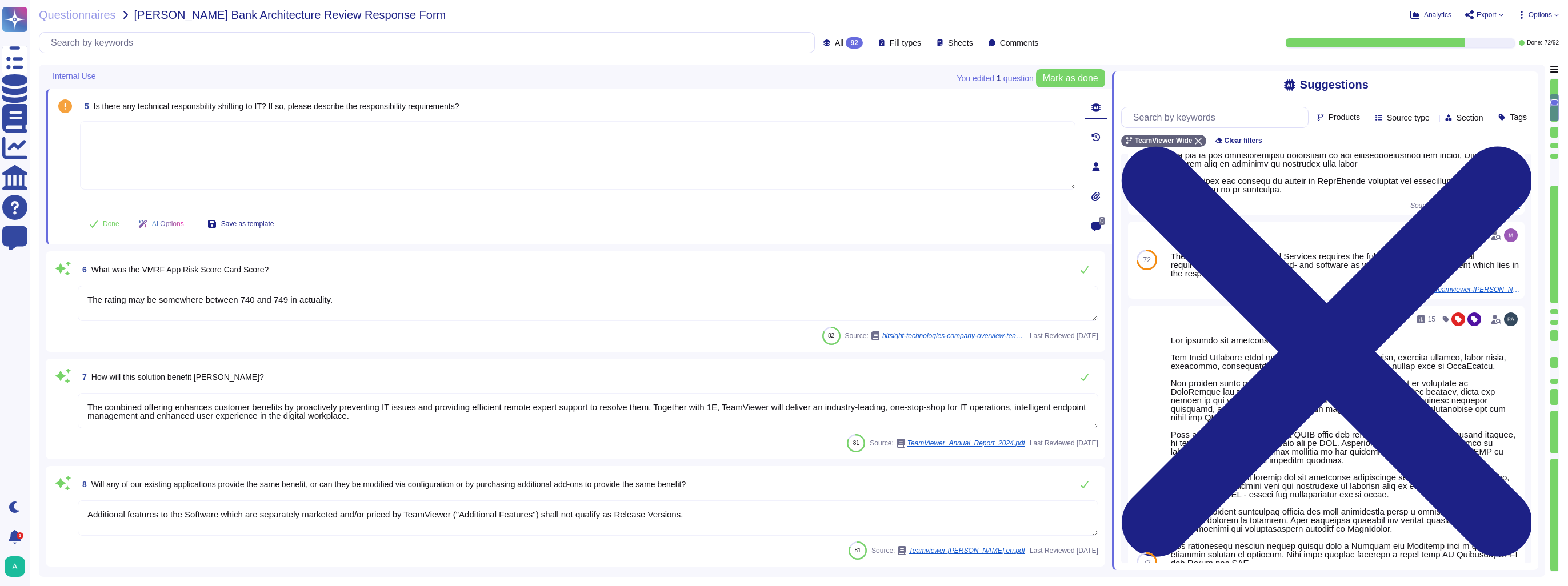
scroll to position [629, 0]
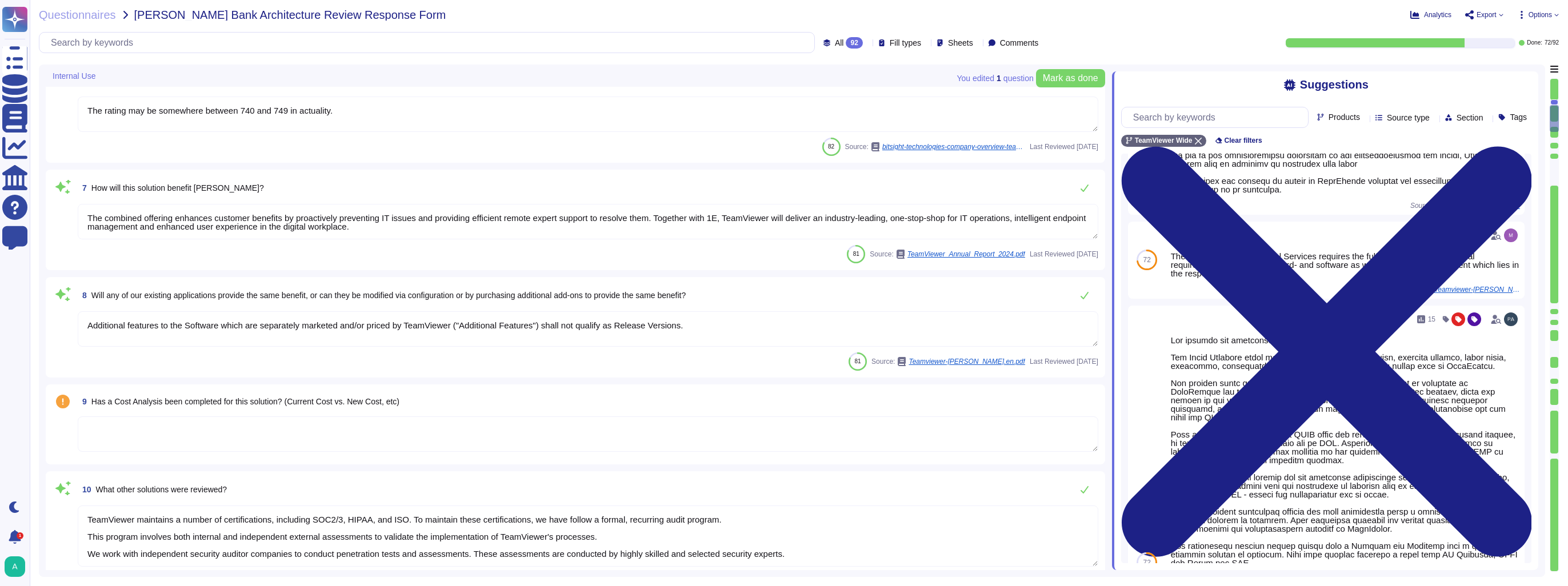
click at [222, 440] on textarea at bounding box center [588, 434] width 1021 height 35
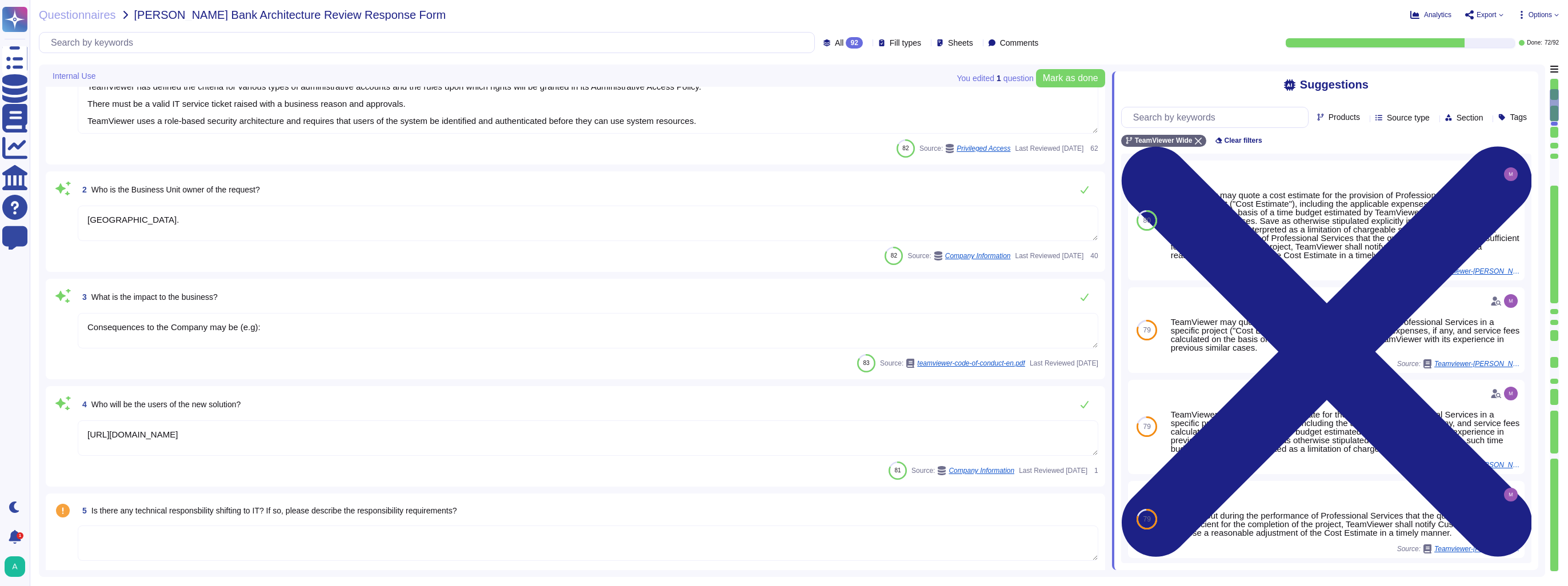
scroll to position [0, 0]
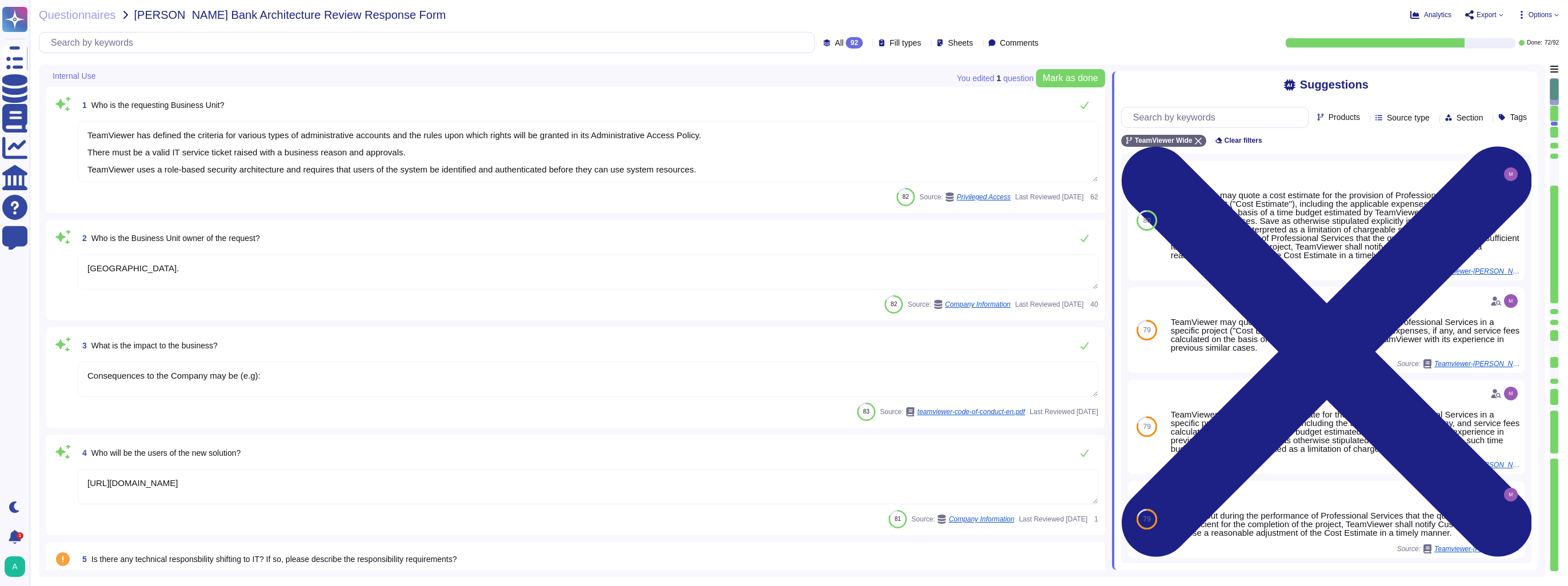
click at [102, 77] on icon at bounding box center [102, 77] width 0 height 0
click at [139, 118] on span "Skip this section" at bounding box center [143, 117] width 61 height 10
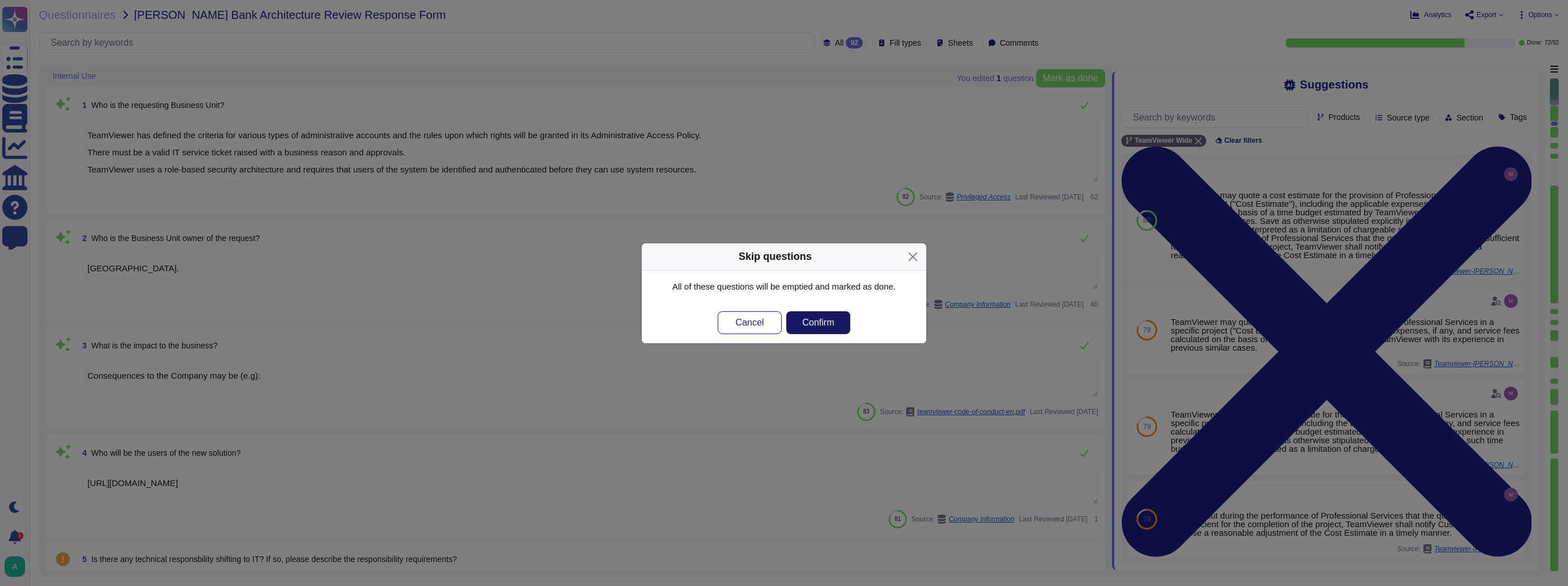
click at [833, 329] on button "Confirm" at bounding box center [818, 323] width 64 height 23
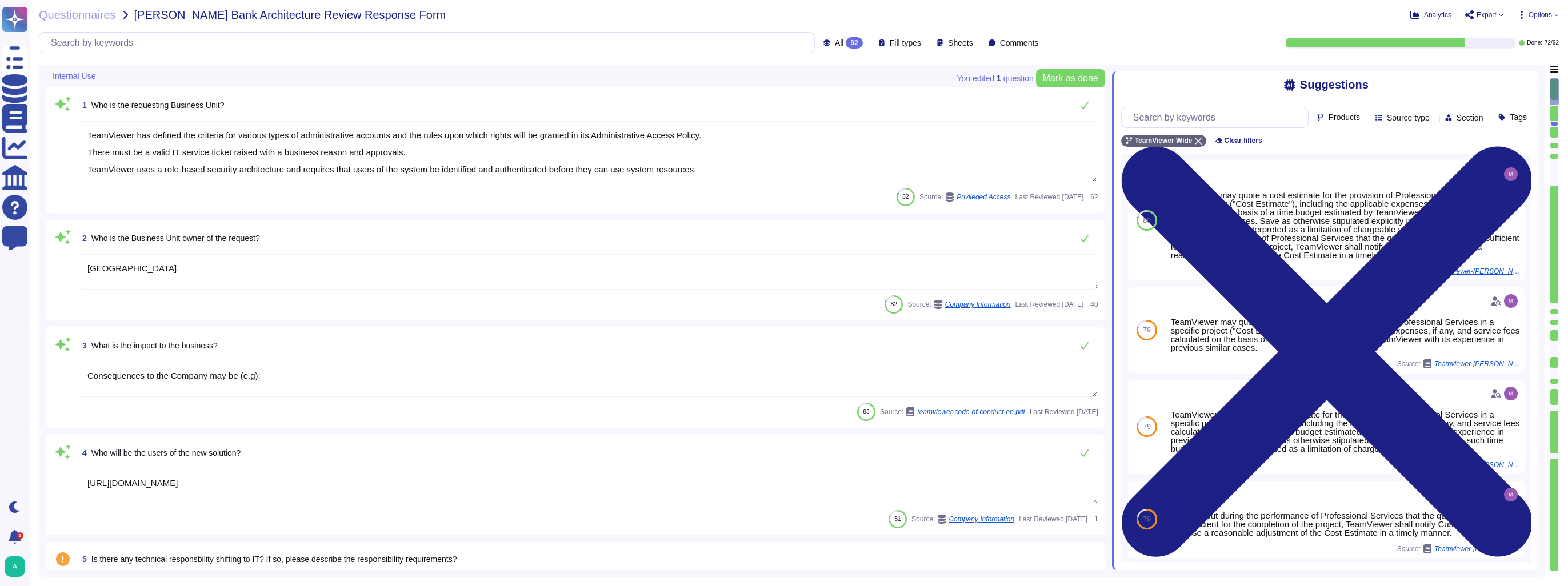
click at [102, 77] on icon at bounding box center [102, 77] width 0 height 0
click at [271, 374] on textarea "Consequences to the Company may be (e.g):" at bounding box center [588, 379] width 1021 height 35
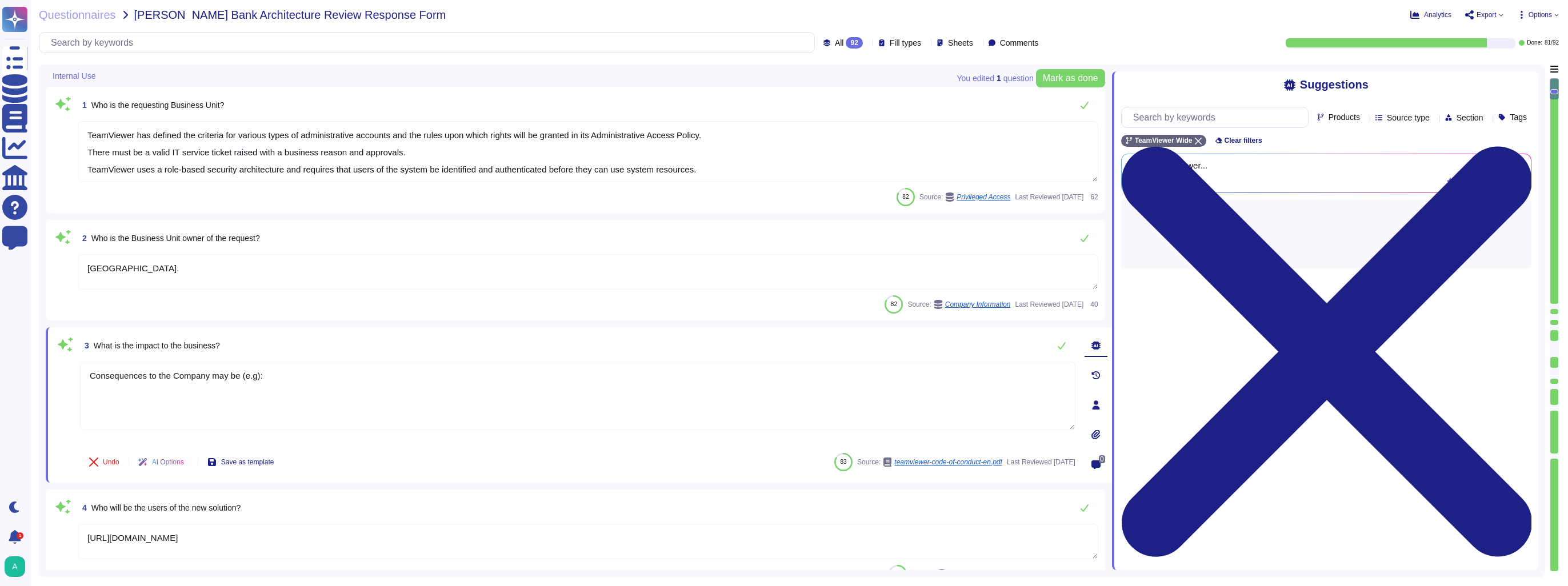
click at [87, 77] on span "Internal Use" at bounding box center [74, 75] width 43 height 8
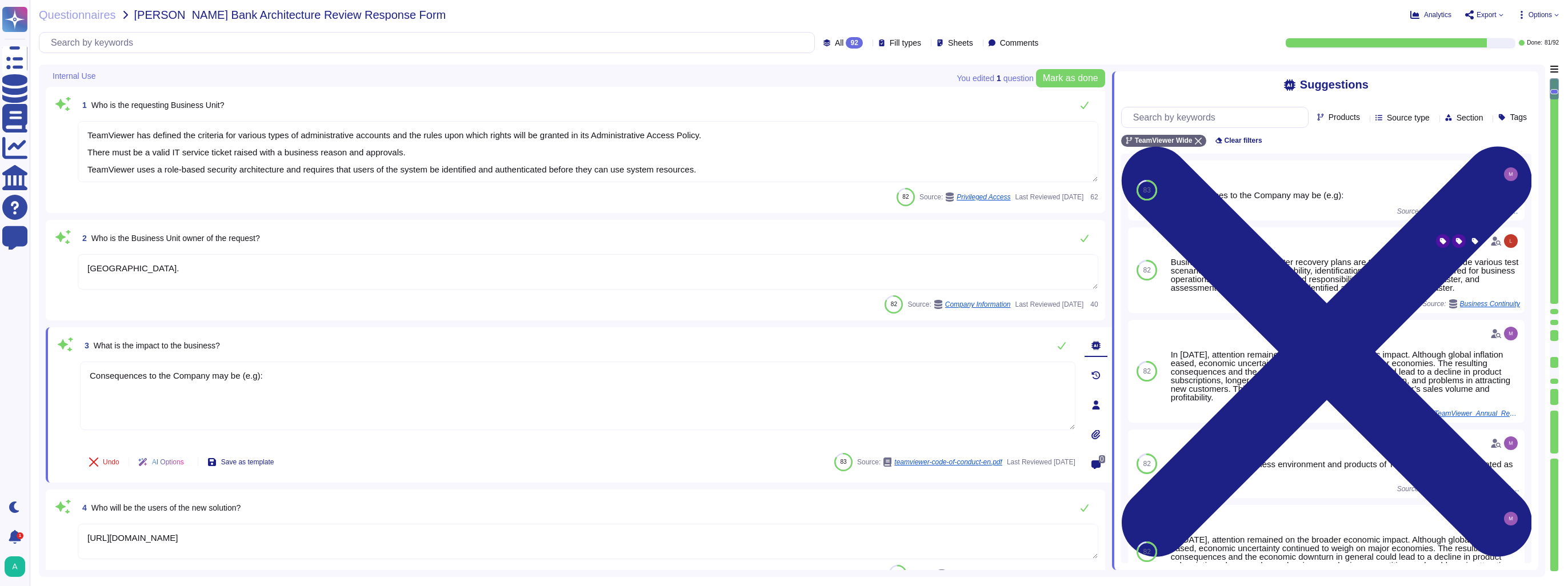
click at [102, 77] on icon at bounding box center [102, 77] width 0 height 0
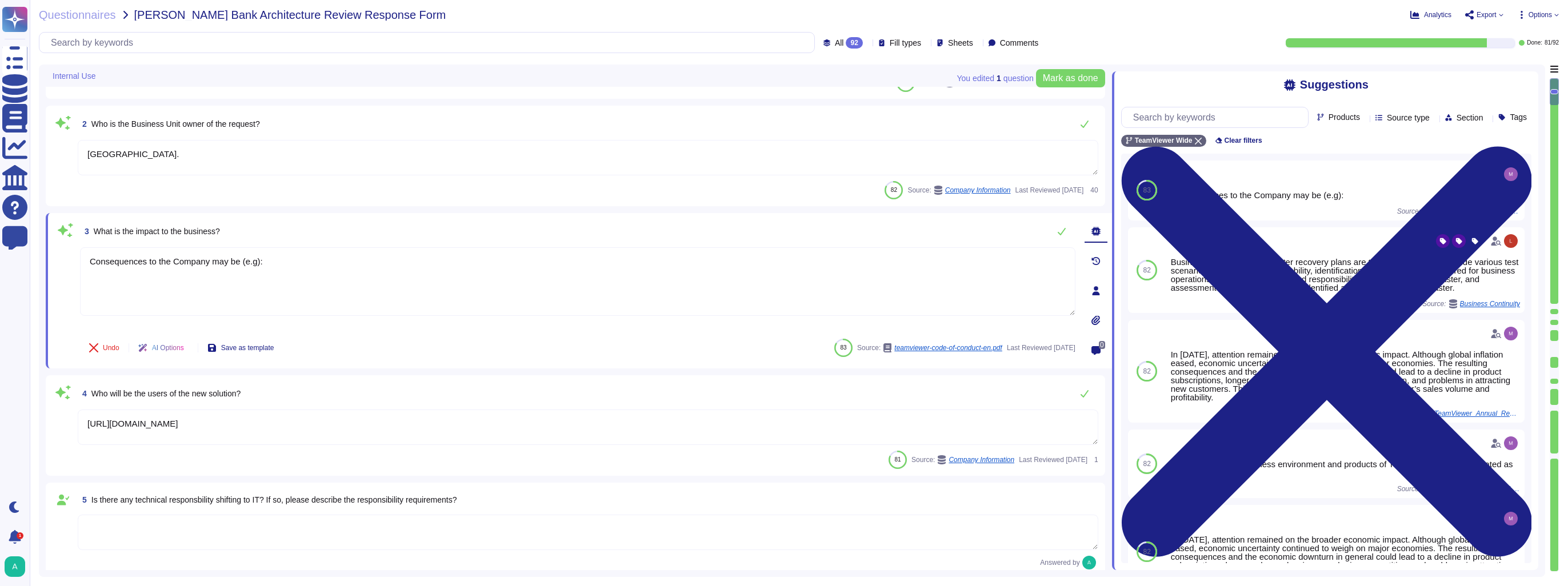
click at [698, 348] on div "Undo AI Options Save as template 83 Source: teamviewer-code-of-conduct-en.pdf L…" at bounding box center [577, 347] width 995 height 27
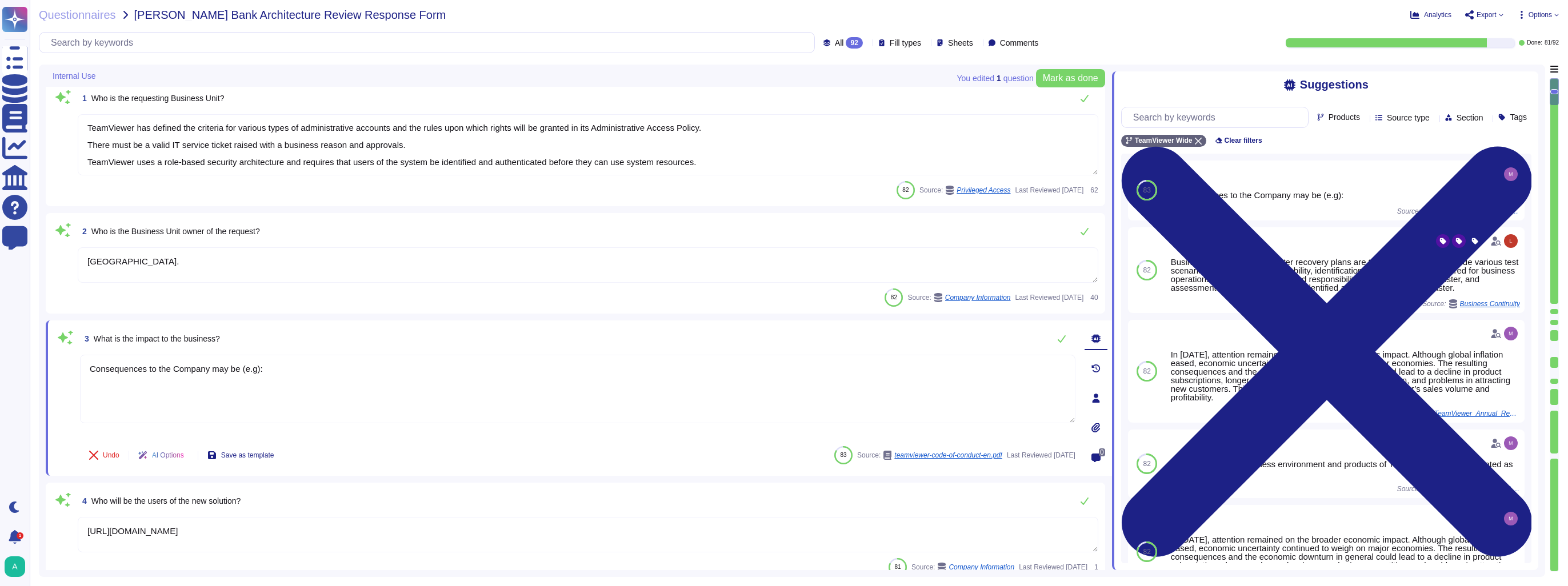
scroll to position [0, 0]
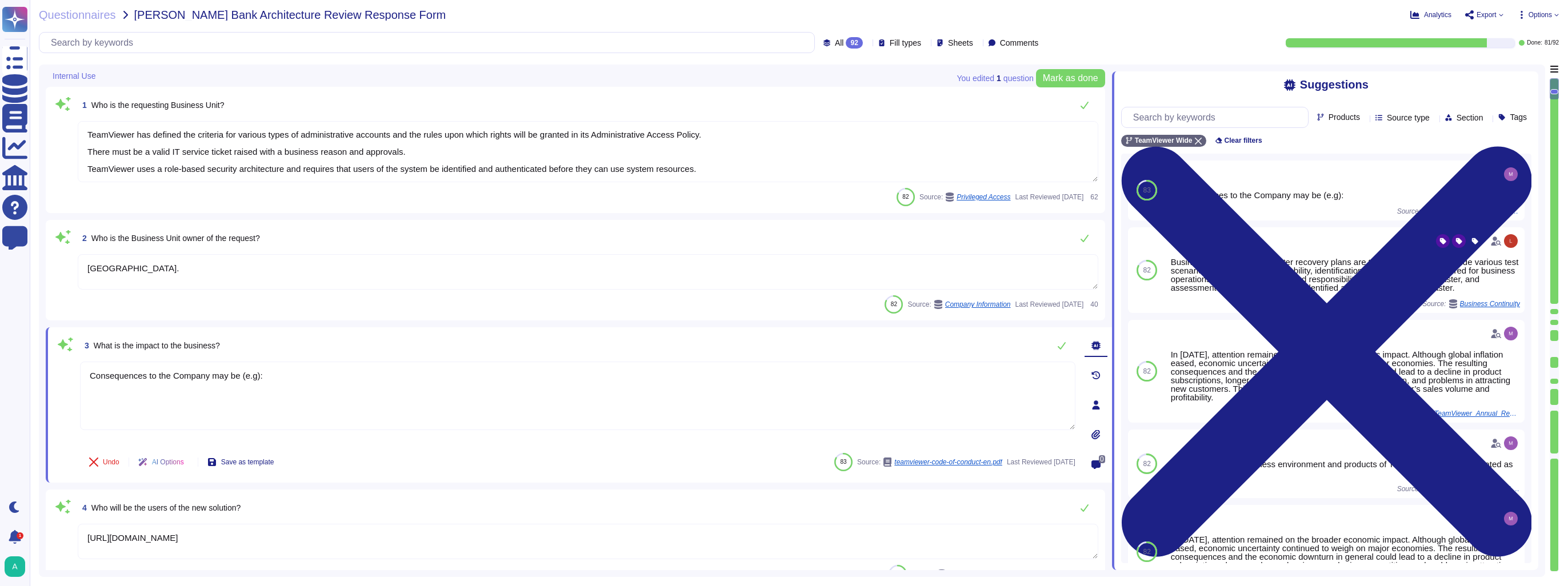
click at [100, 79] on div at bounding box center [100, 75] width 5 height 9
click at [948, 43] on span "Sheets" at bounding box center [960, 43] width 25 height 8
click at [934, 70] on div at bounding box center [938, 70] width 9 height 9
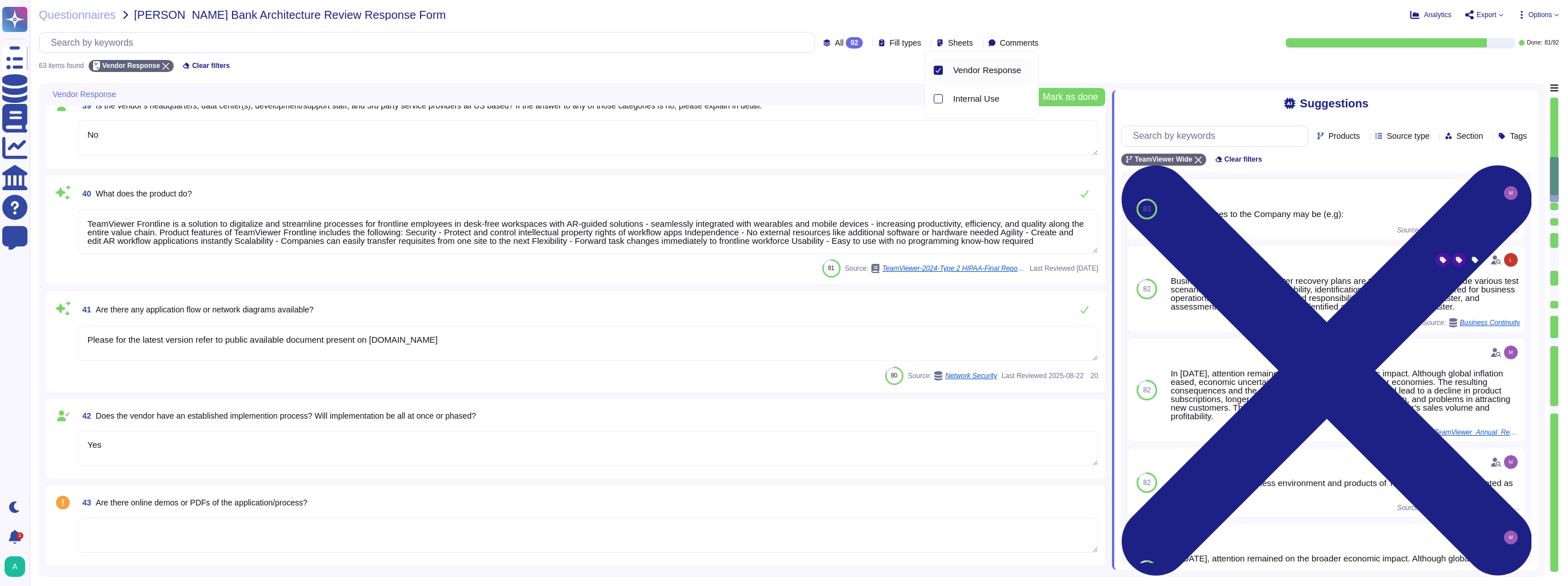
scroll to position [914, 0]
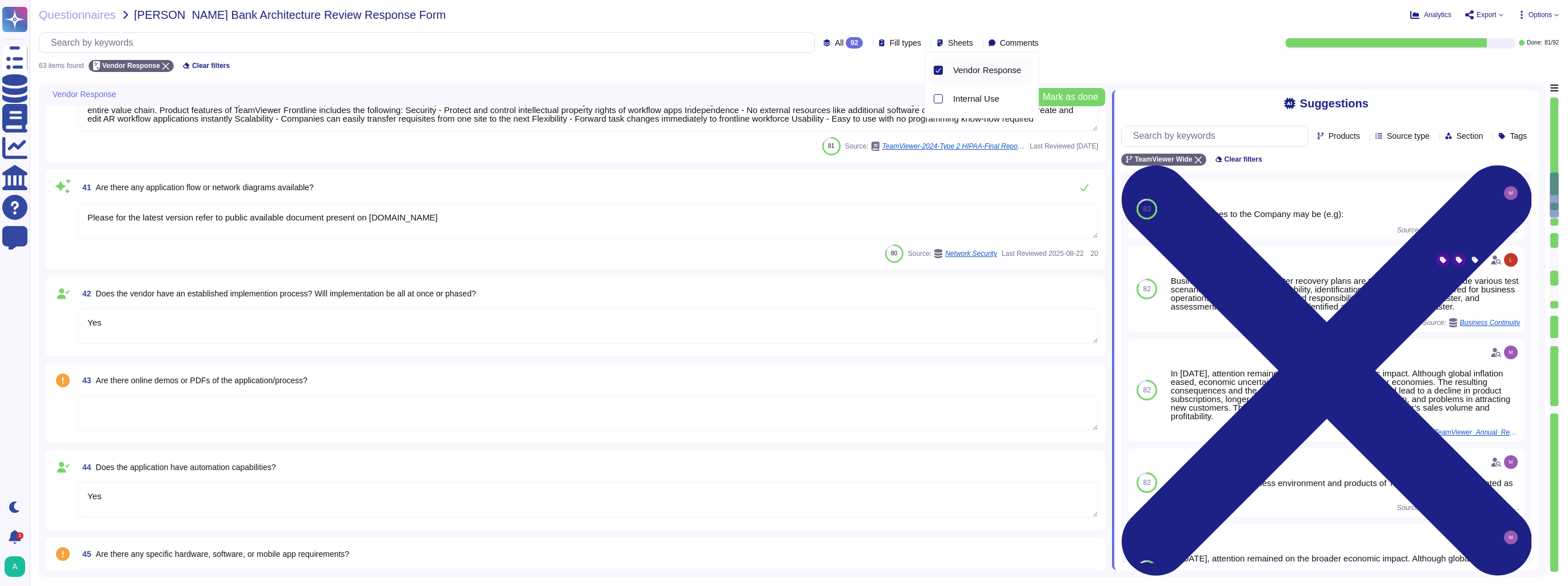
click at [290, 417] on textarea at bounding box center [588, 413] width 1021 height 35
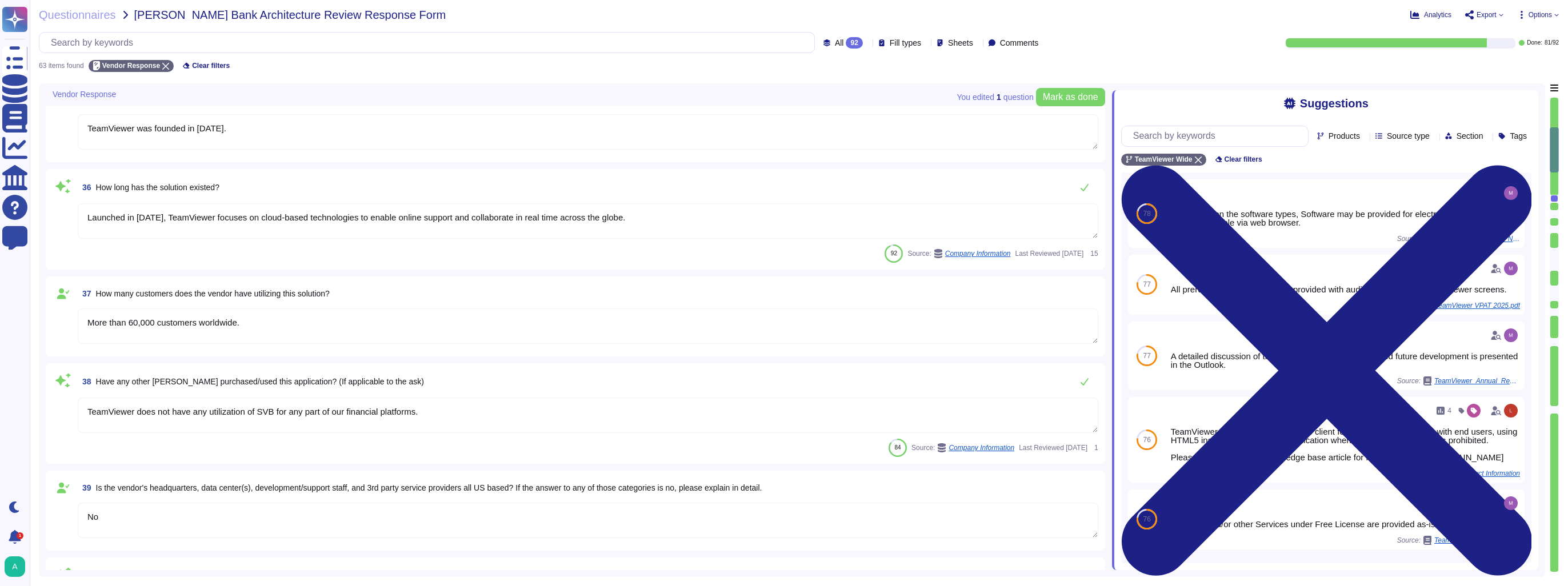
scroll to position [457, 0]
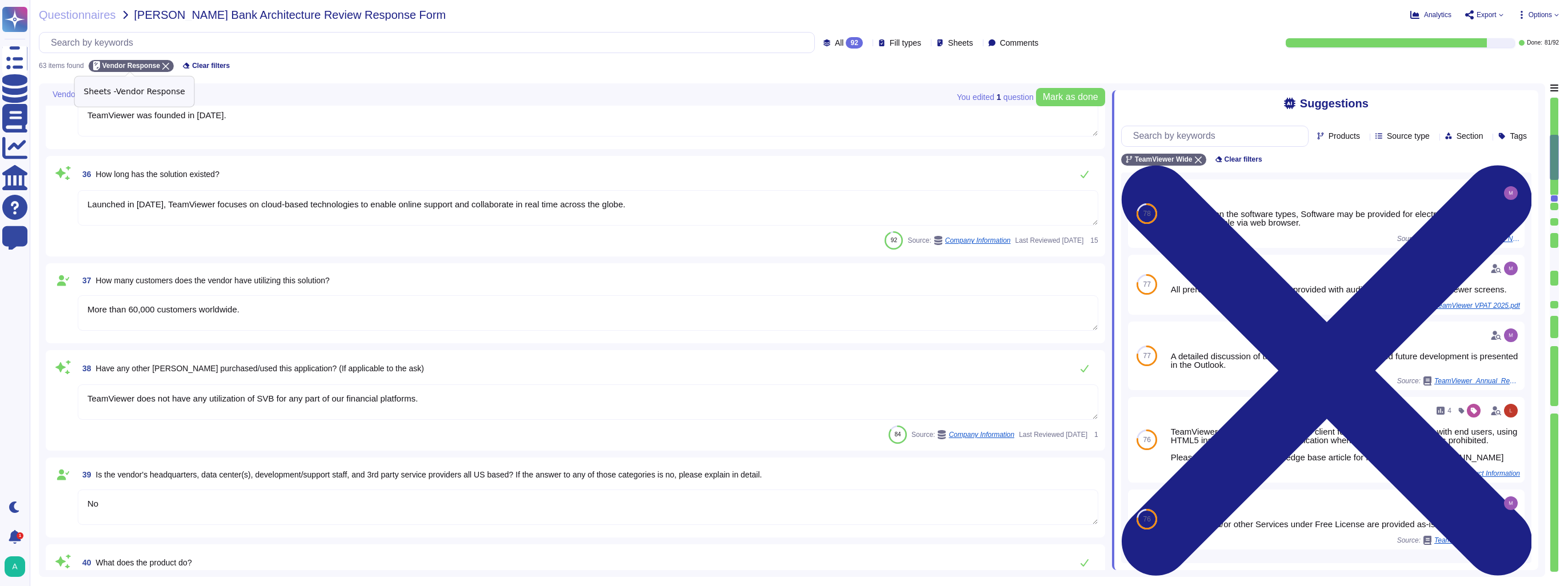
click at [164, 65] on icon at bounding box center [166, 66] width 7 height 7
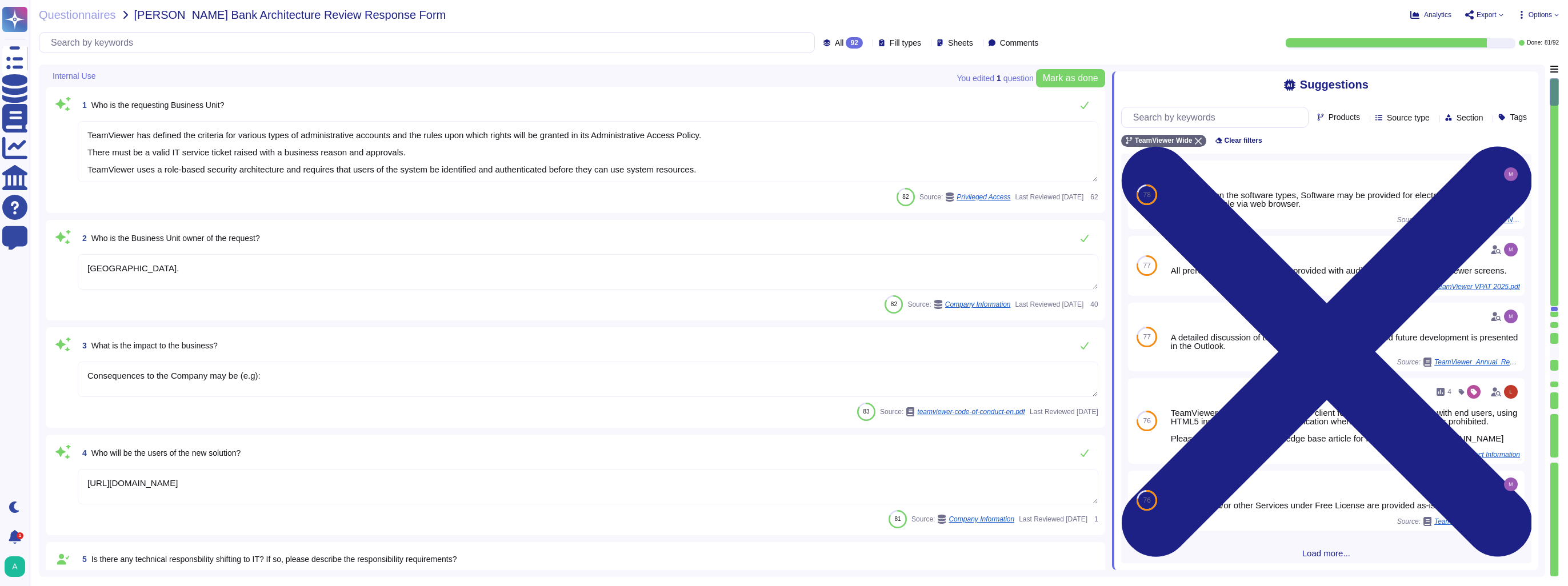
click at [102, 77] on icon at bounding box center [102, 77] width 0 height 0
click at [120, 119] on div "Skip this section" at bounding box center [162, 117] width 109 height 10
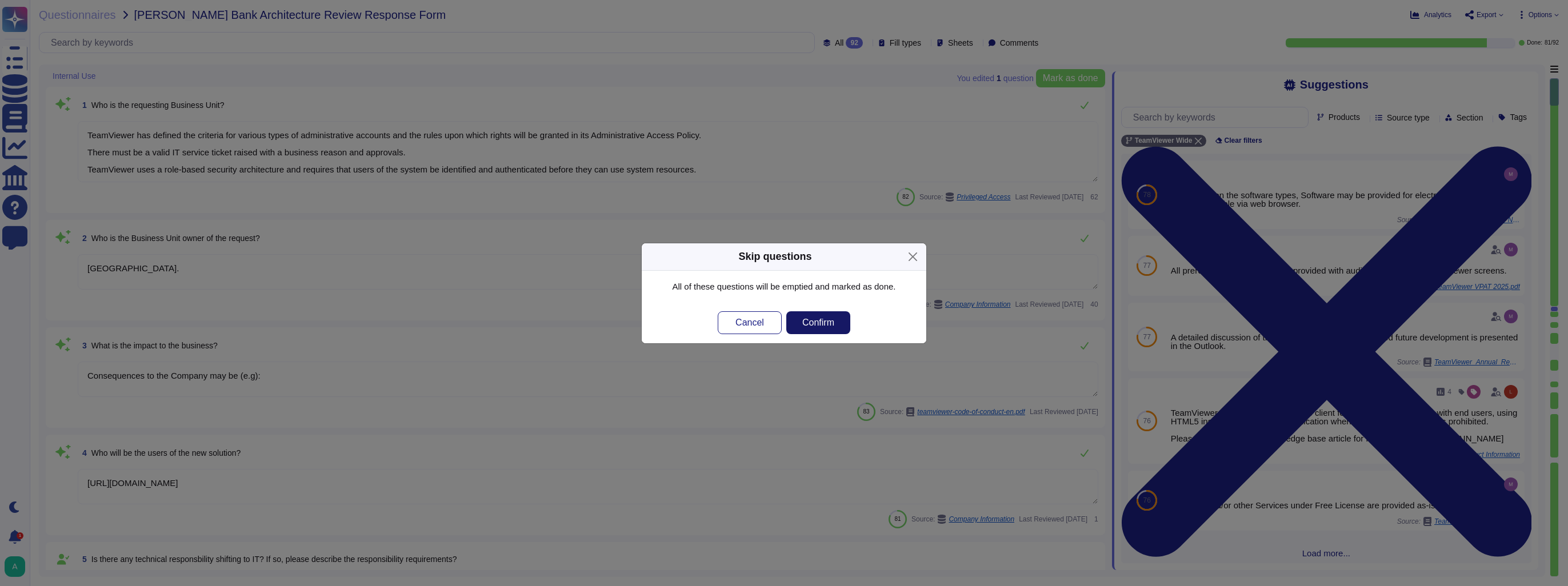
click at [825, 324] on span "Confirm" at bounding box center [818, 323] width 32 height 9
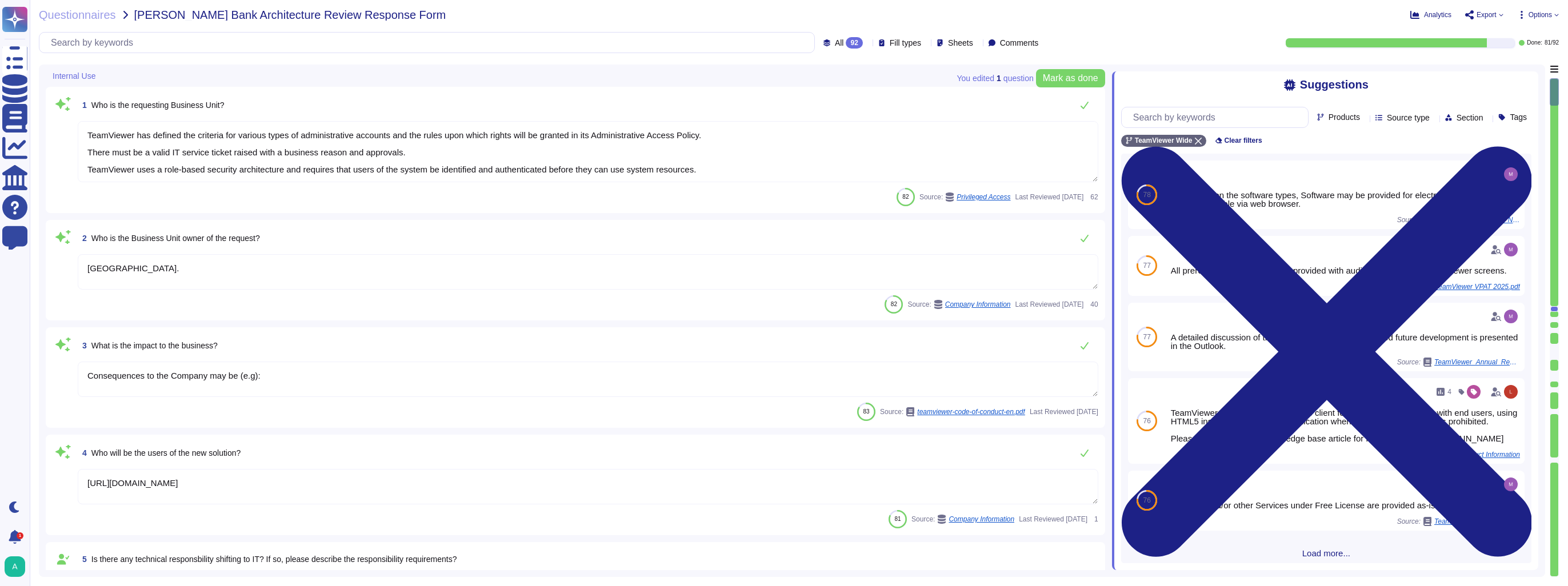
click at [102, 77] on icon at bounding box center [102, 77] width 0 height 0
click at [106, 118] on icon at bounding box center [106, 118] width 0 height 0
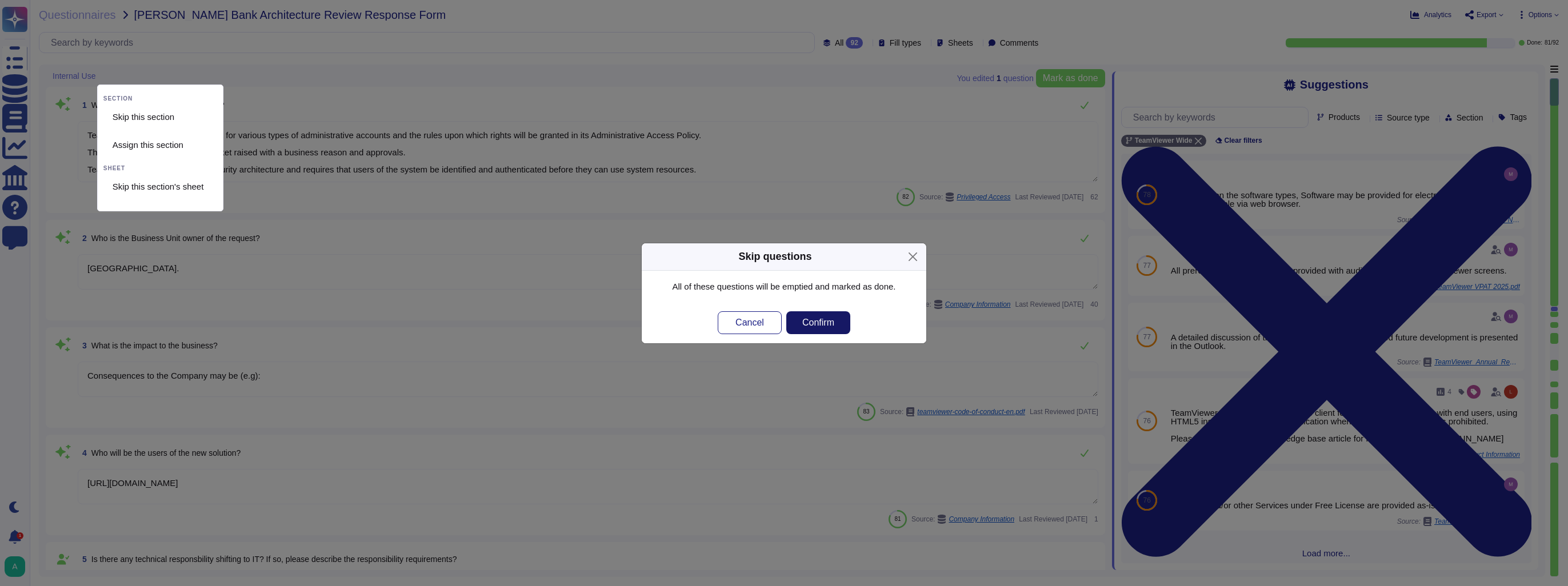
click at [820, 324] on span "Confirm" at bounding box center [818, 323] width 32 height 9
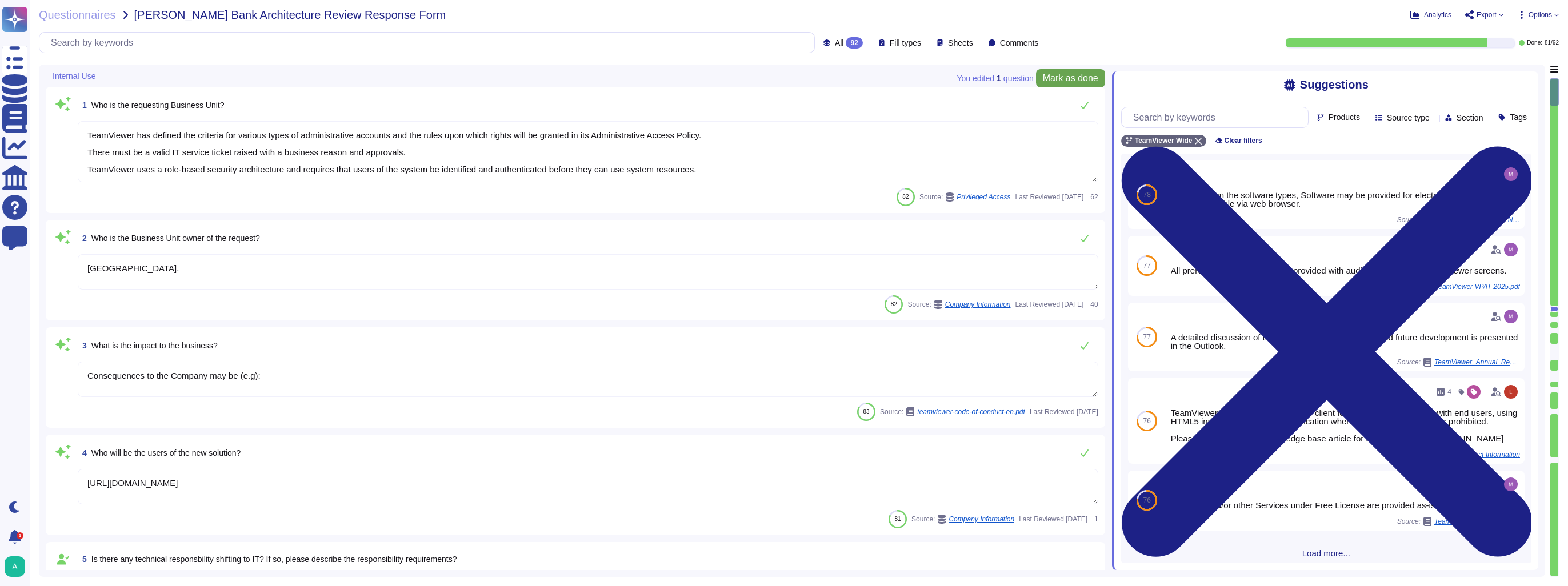
click at [1066, 78] on span "Mark as done" at bounding box center [1070, 78] width 55 height 9
click at [98, 78] on div at bounding box center [100, 75] width 5 height 9
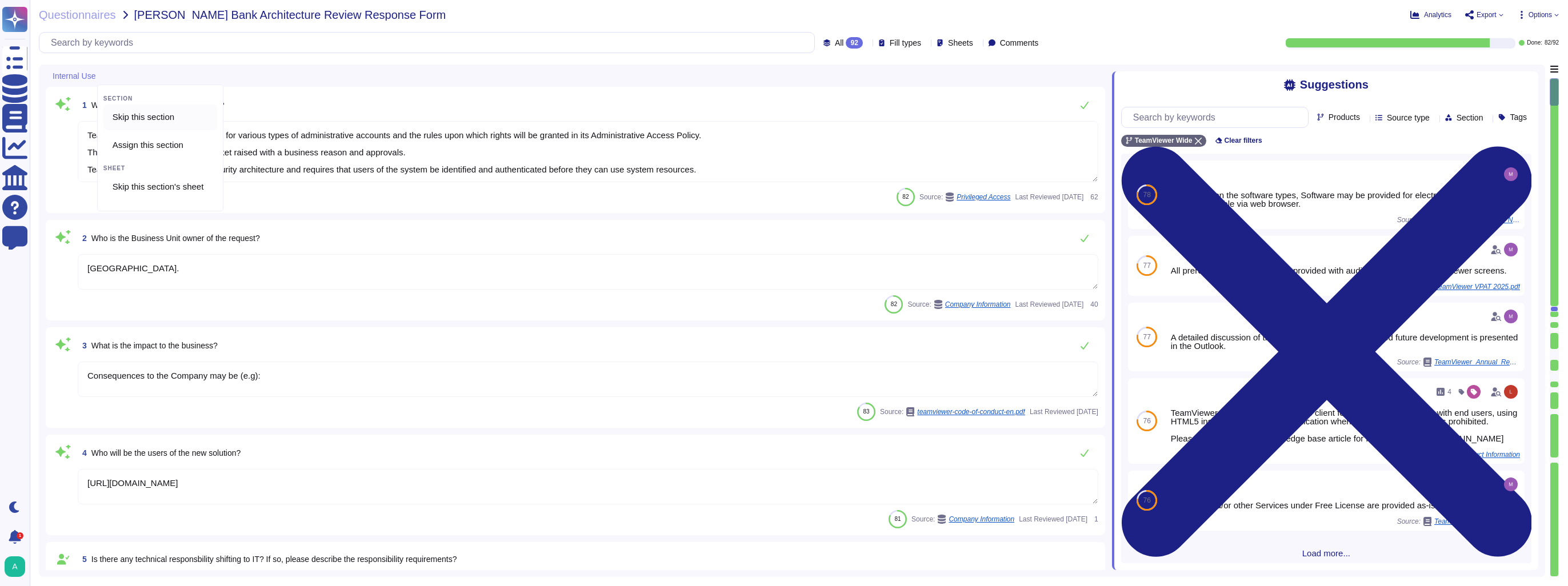
click at [120, 117] on div "Skip this section" at bounding box center [162, 117] width 109 height 10
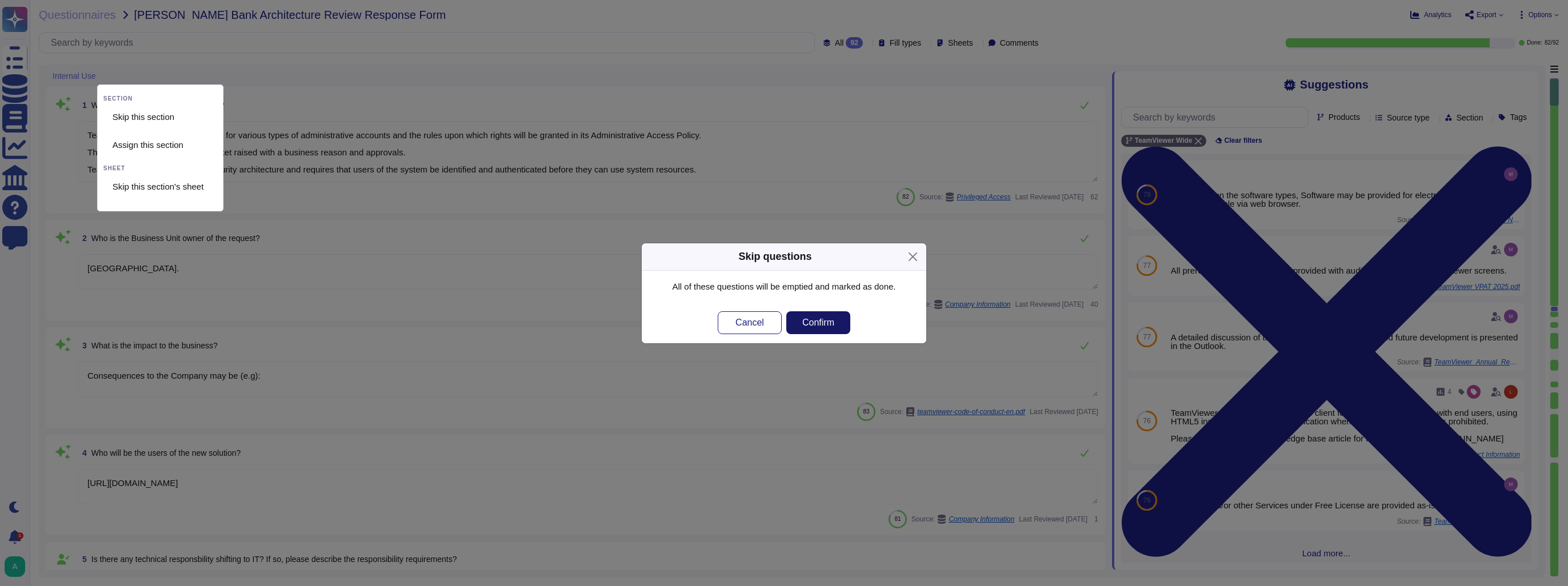
click at [799, 320] on button "Confirm" at bounding box center [818, 323] width 64 height 23
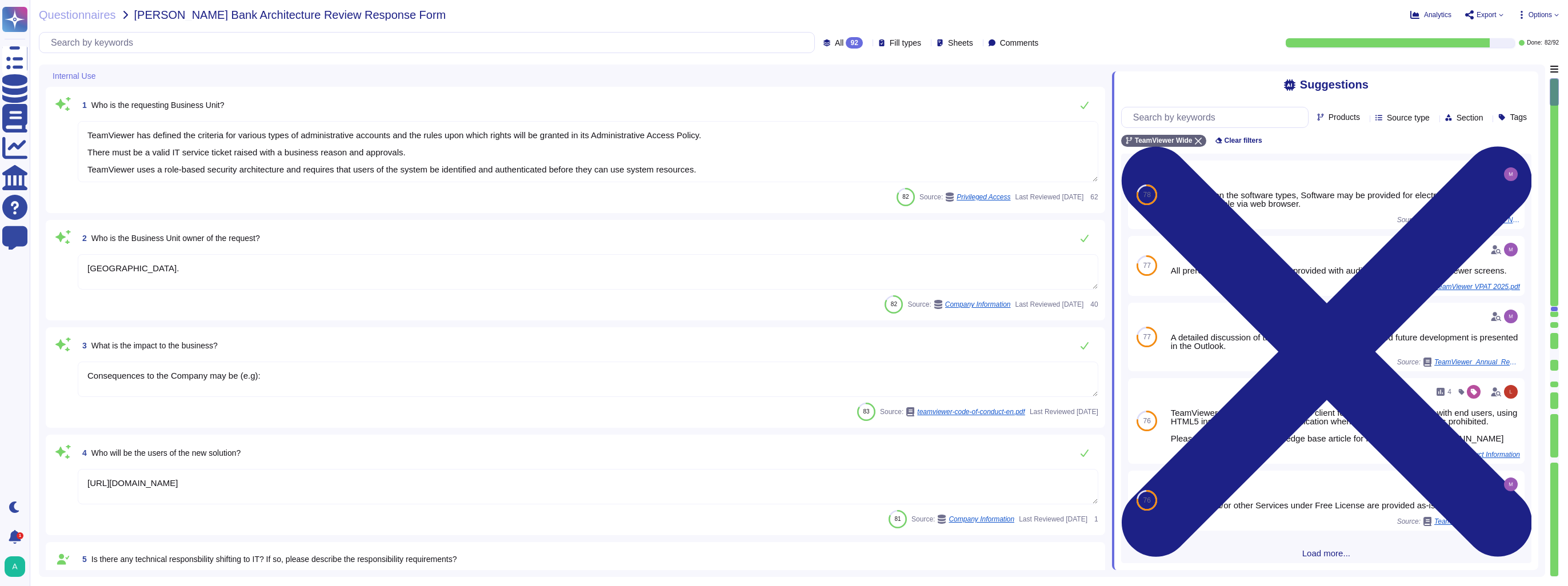
click at [89, 78] on span "Internal Use" at bounding box center [74, 75] width 43 height 8
click at [102, 77] on icon at bounding box center [102, 77] width 0 height 0
click at [177, 191] on span "Skip this section's sheet" at bounding box center [158, 187] width 91 height 10
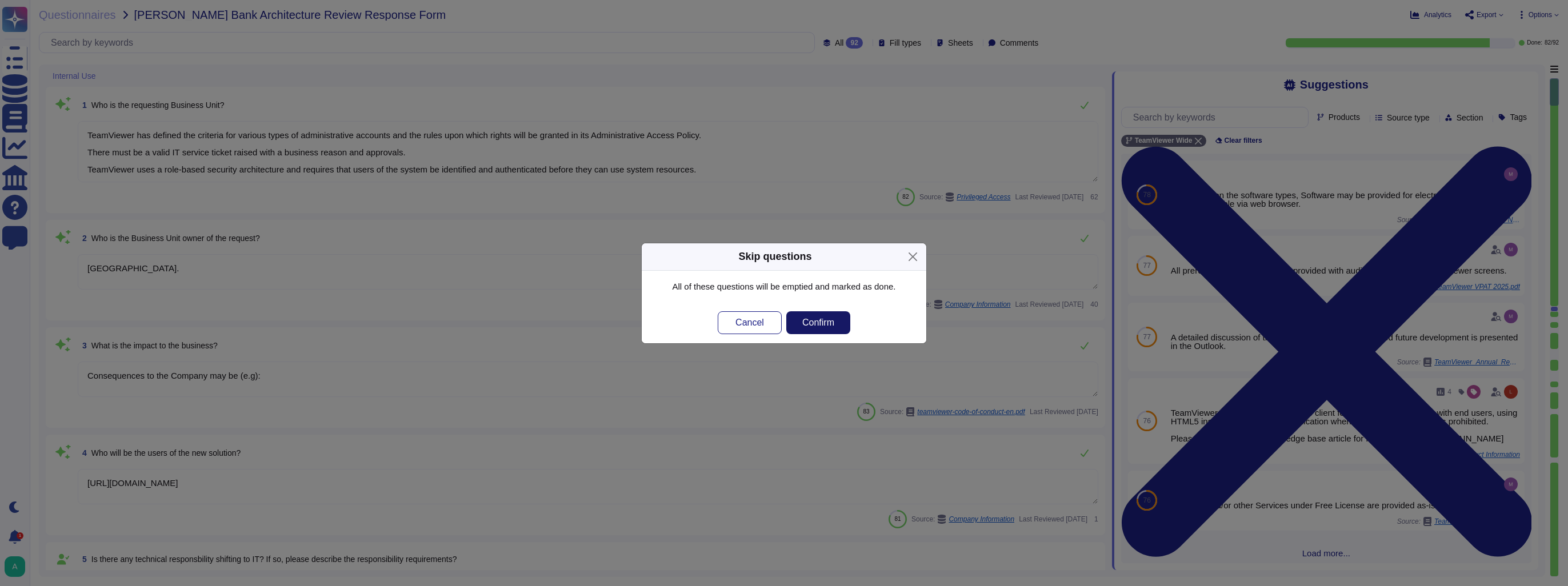
click at [825, 326] on span "Confirm" at bounding box center [818, 323] width 32 height 9
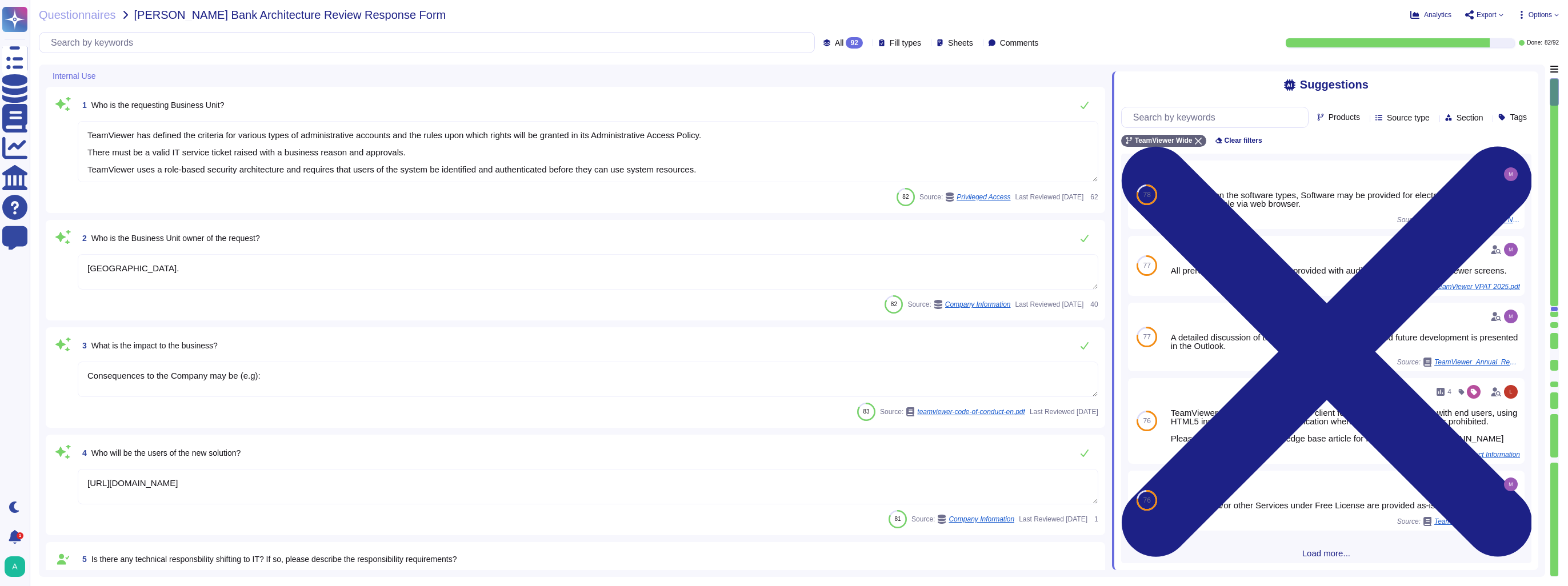
click at [896, 44] on span "Fill types" at bounding box center [906, 43] width 32 height 8
click at [948, 44] on span "Sheets" at bounding box center [960, 43] width 25 height 8
click at [939, 72] on div at bounding box center [938, 70] width 9 height 9
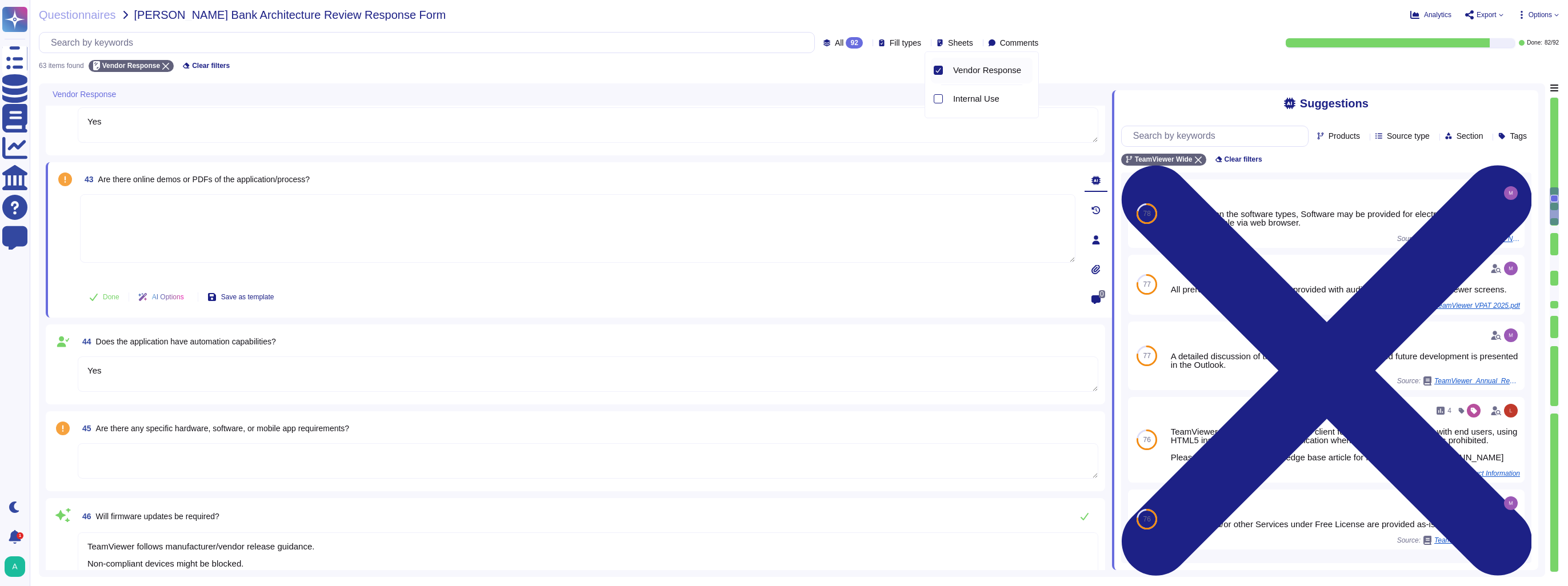
scroll to position [1132, 0]
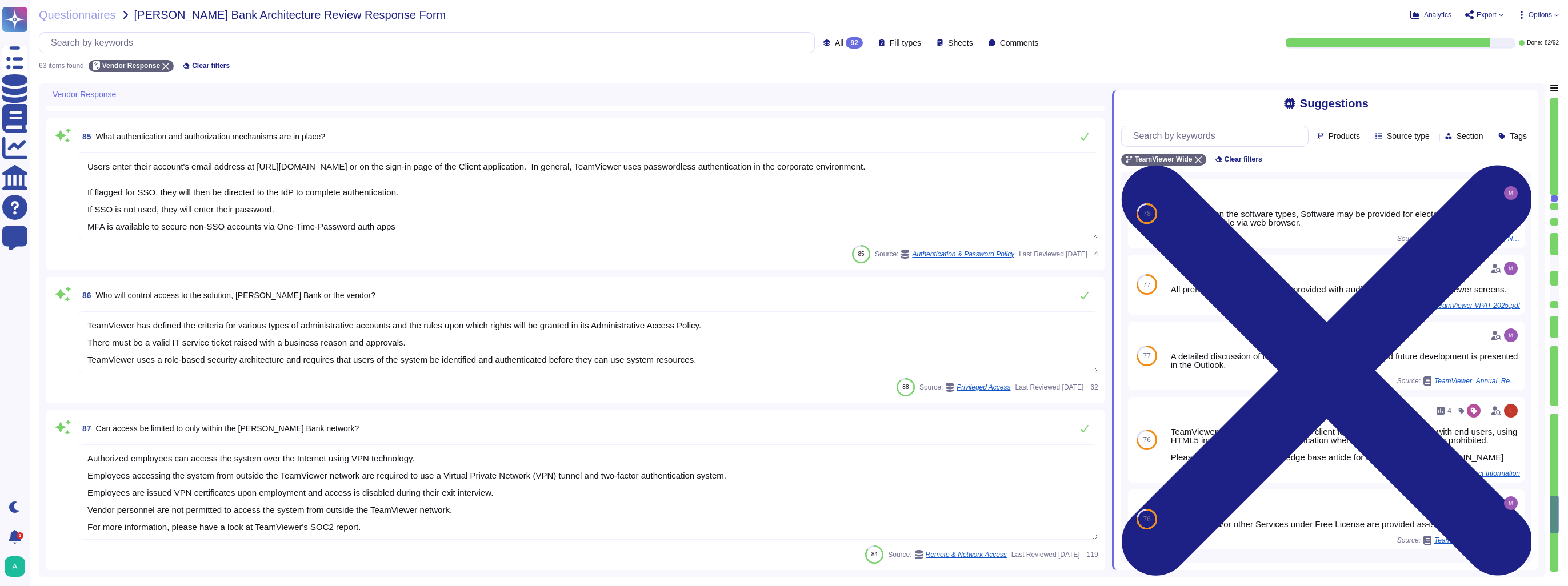
scroll to position [5245, 0]
